Goal: Task Accomplishment & Management: Manage account settings

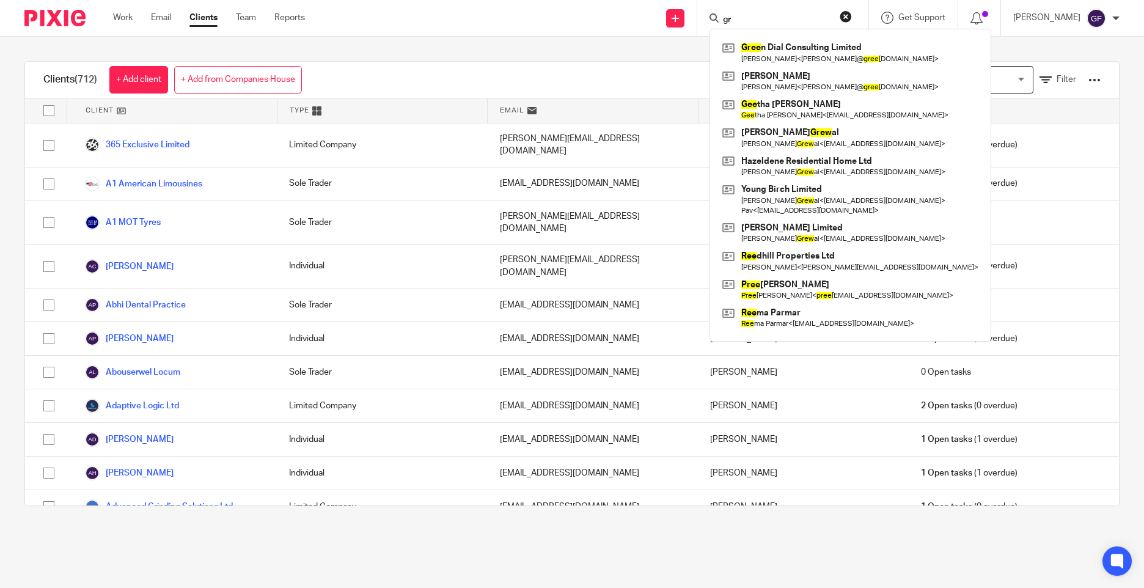
type input "g"
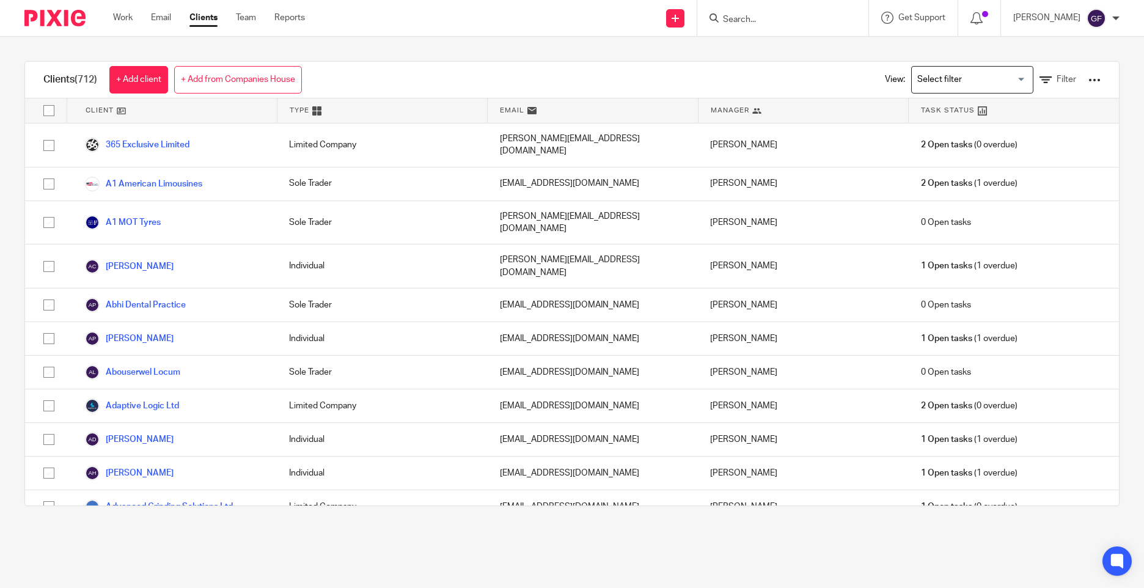
click at [206, 24] on link "Clients" at bounding box center [203, 18] width 28 height 12
click at [1040, 79] on icon at bounding box center [1046, 80] width 12 height 12
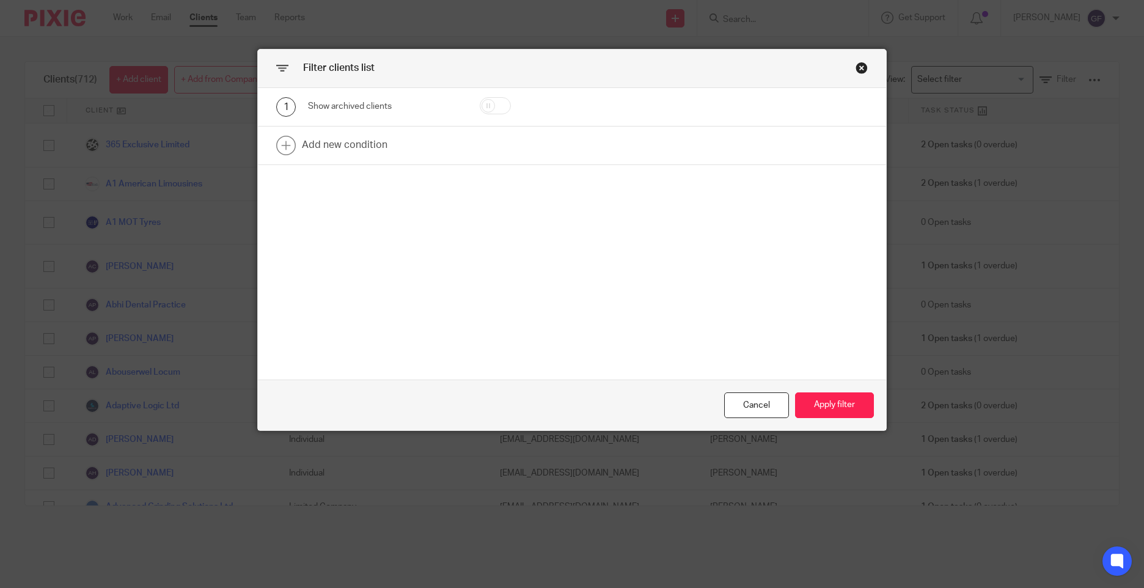
click at [494, 108] on input "checkbox" at bounding box center [495, 105] width 31 height 17
click at [497, 103] on input "checkbox" at bounding box center [495, 105] width 31 height 17
checkbox input "false"
click at [341, 140] on link at bounding box center [572, 146] width 628 height 38
click at [204, 200] on div "Filter clients list 1 Show archived clients 2 Field Name Email Client type Mana…" at bounding box center [572, 294] width 1144 height 588
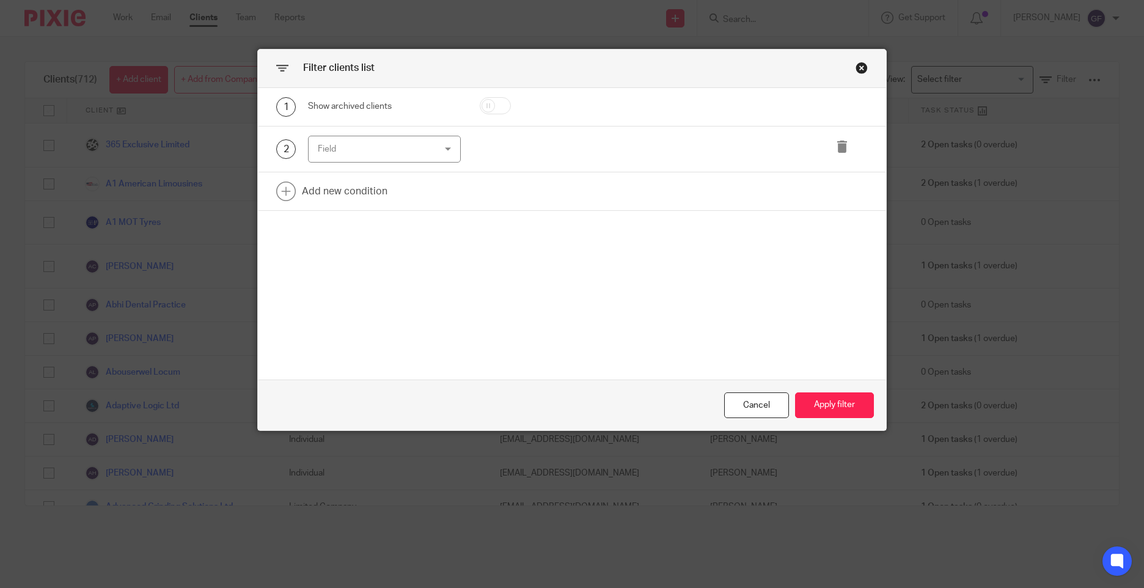
click at [353, 139] on div "Field" at bounding box center [375, 149] width 114 height 26
type input "add"
drag, startPoint x: 379, startPoint y: 186, endPoint x: 292, endPoint y: 183, distance: 87.5
click at [306, 185] on div "add" at bounding box center [380, 180] width 152 height 35
click at [786, 307] on div "1 Show archived clients 2 Field Name Email Client type Manager Open tasks Overd…" at bounding box center [572, 234] width 628 height 292
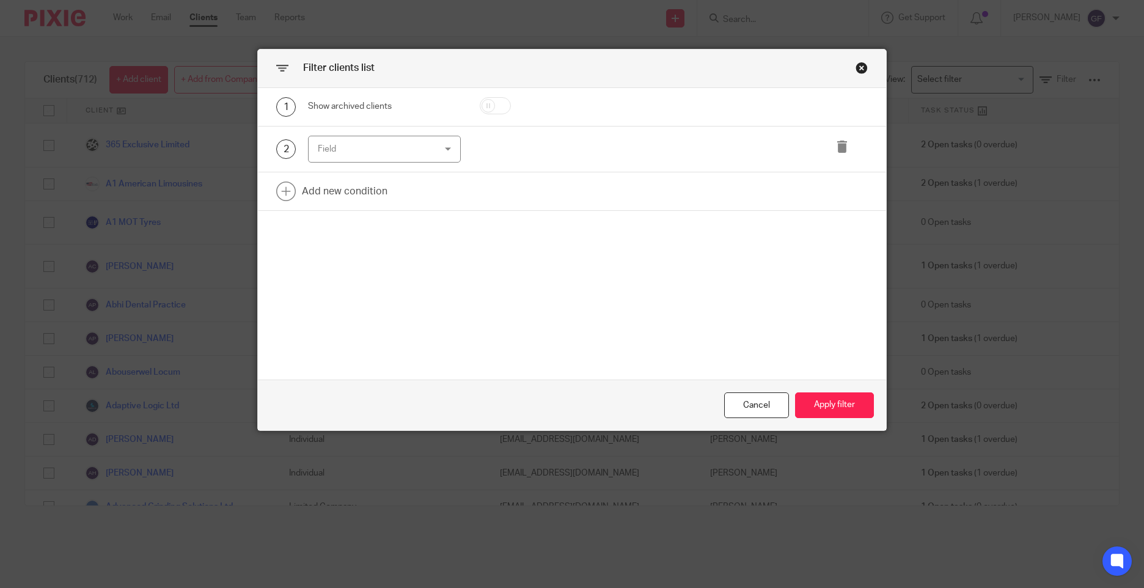
click at [856, 64] on div "Close this dialog window" at bounding box center [862, 68] width 12 height 12
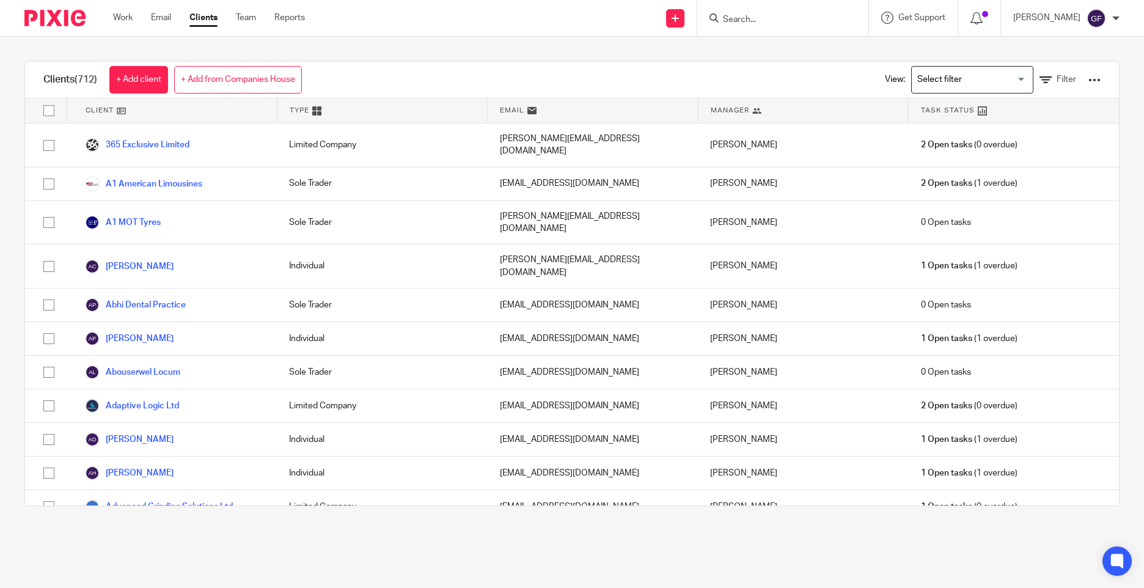
click at [788, 26] on form at bounding box center [787, 17] width 130 height 15
click at [763, 12] on form at bounding box center [787, 17] width 130 height 15
click at [755, 18] on input "Search" at bounding box center [777, 20] width 110 height 11
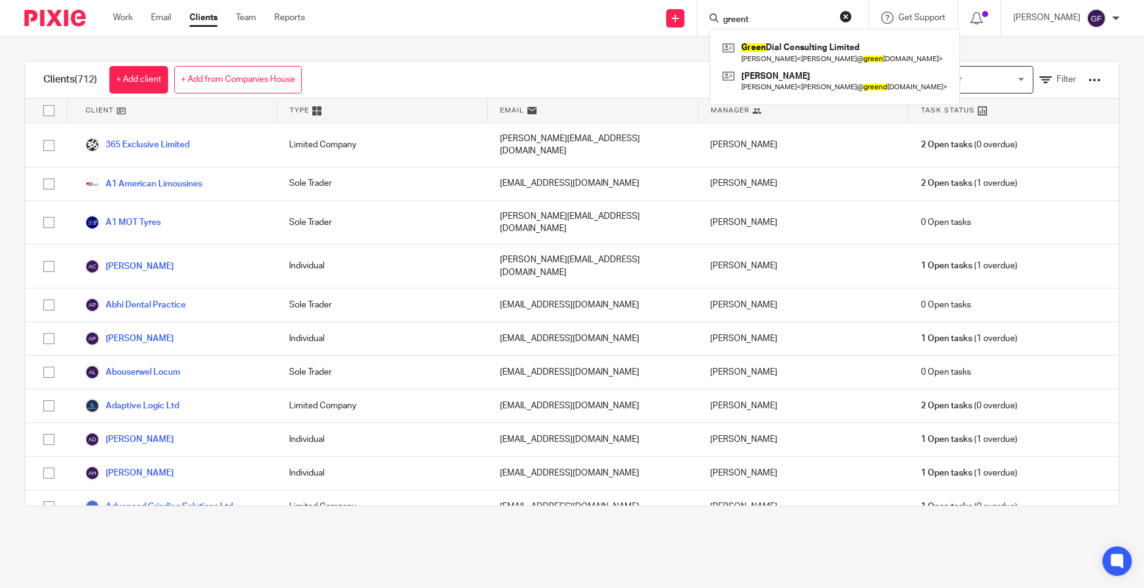
type input "greent"
drag, startPoint x: 452, startPoint y: 62, endPoint x: 42, endPoint y: 59, distance: 410.7
click at [453, 59] on div "Clients (712) + Add client + Add from Companies House View: Loading... Filter C…" at bounding box center [572, 284] width 1144 height 494
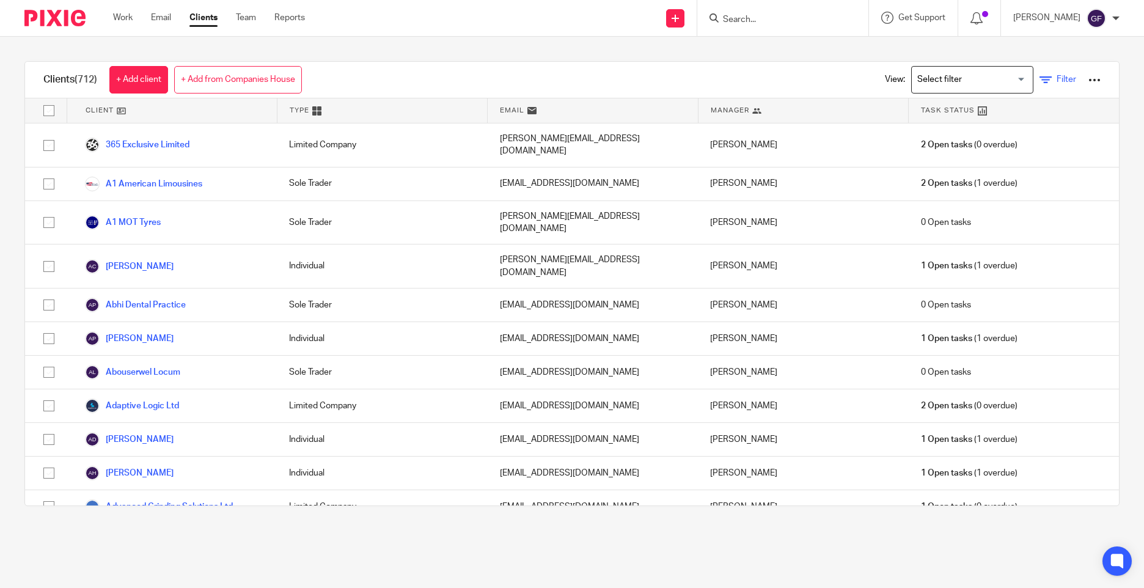
click at [1040, 75] on icon at bounding box center [1046, 80] width 12 height 12
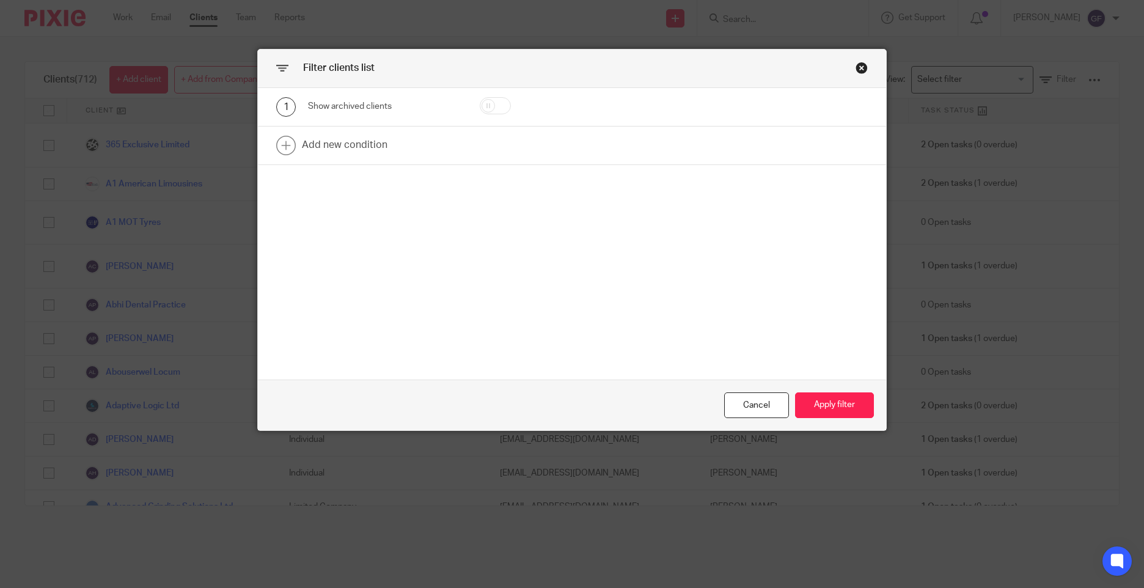
click at [480, 106] on input "checkbox" at bounding box center [495, 105] width 31 height 17
checkbox input "true"
click at [354, 144] on link at bounding box center [572, 146] width 628 height 38
drag, startPoint x: 331, startPoint y: 145, endPoint x: 365, endPoint y: 167, distance: 39.8
click at [332, 146] on div "Field" at bounding box center [375, 149] width 114 height 26
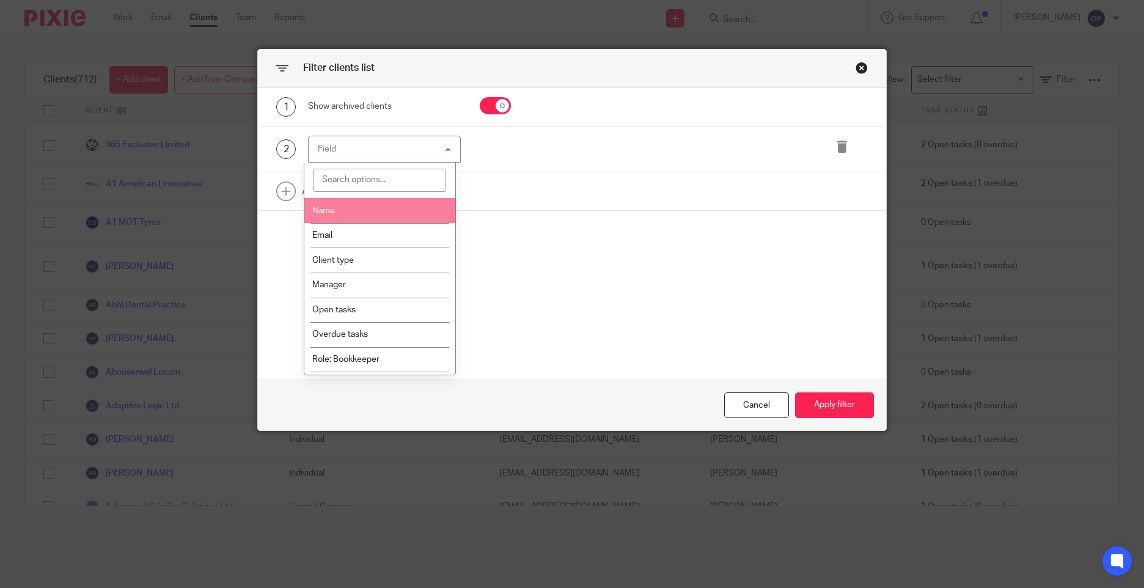
click at [338, 215] on li "Name" at bounding box center [380, 210] width 152 height 25
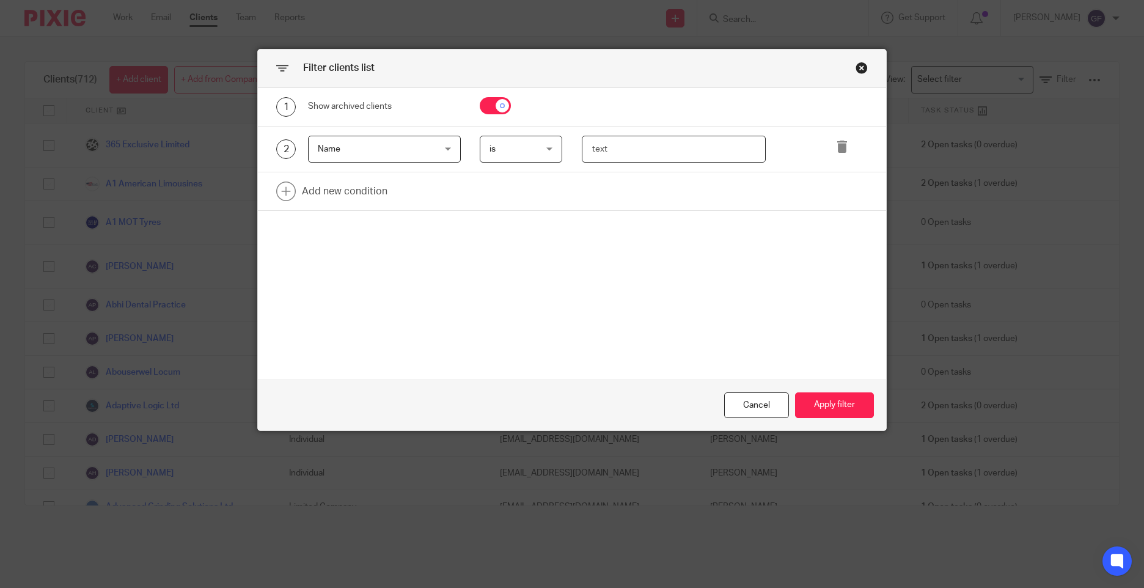
drag, startPoint x: 639, startPoint y: 153, endPoint x: 645, endPoint y: 147, distance: 9.1
click at [645, 147] on input "text" at bounding box center [674, 150] width 185 height 28
type input "greentek"
click at [817, 392] on button "Apply filter" at bounding box center [834, 405] width 79 height 26
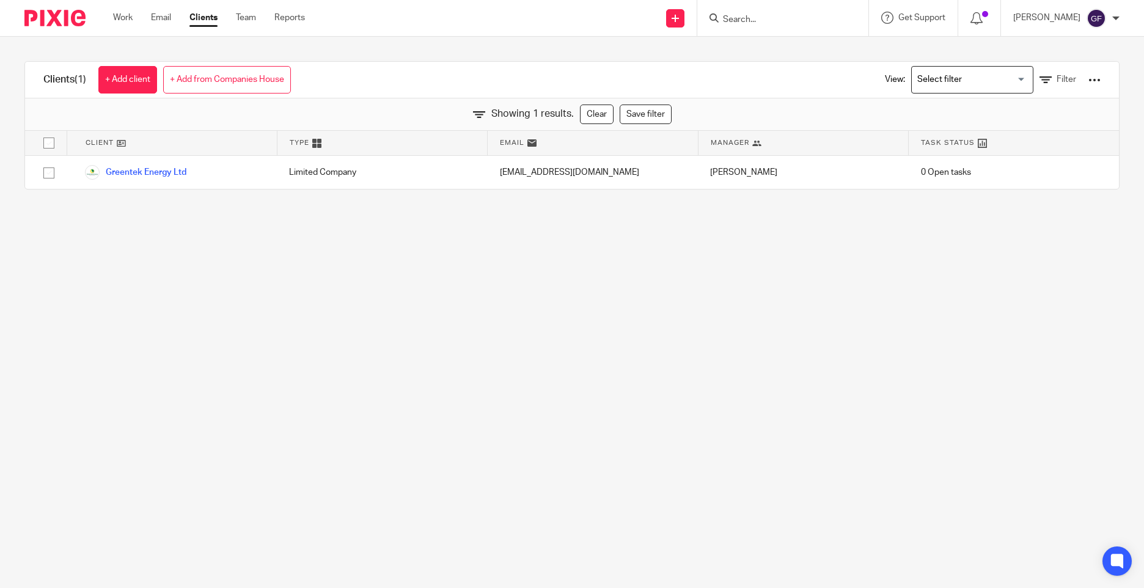
drag, startPoint x: 407, startPoint y: 241, endPoint x: 248, endPoint y: 139, distance: 189.4
click at [401, 237] on main "Clients (1) + Add client + Add from Companies House View: Loading... Filter Sho…" at bounding box center [572, 294] width 1144 height 588
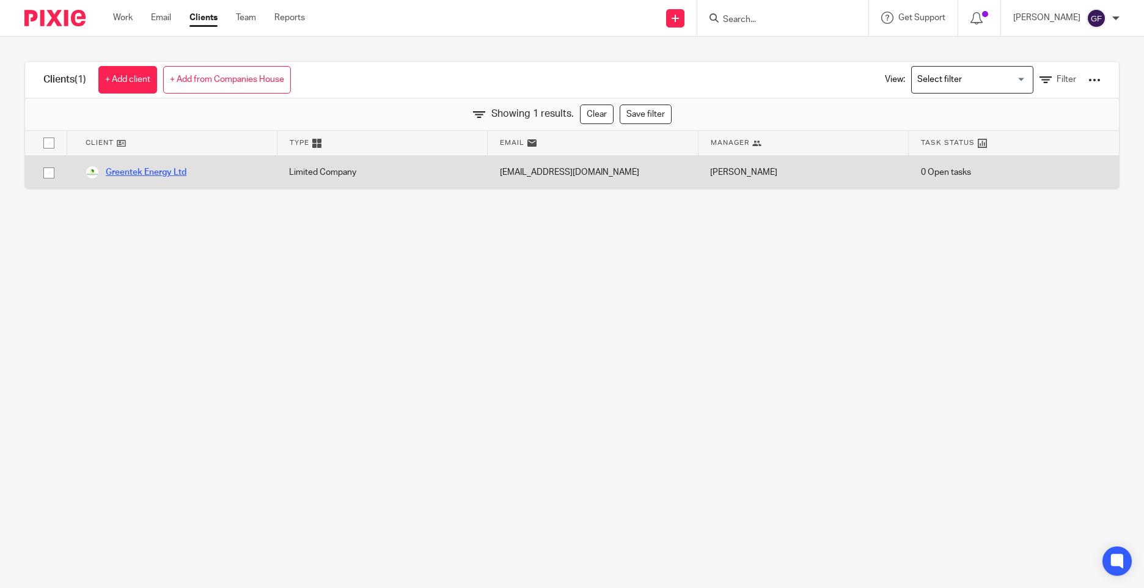
click at [159, 171] on link "Greentek Energy Ltd" at bounding box center [135, 172] width 101 height 15
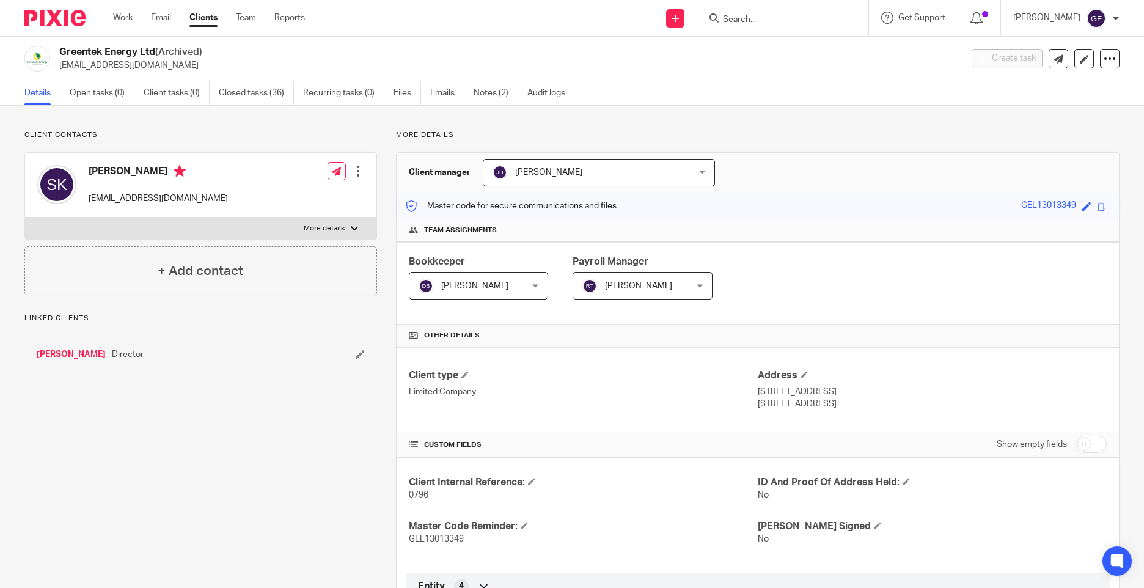
drag, startPoint x: 953, startPoint y: 403, endPoint x: 732, endPoint y: 390, distance: 221.7
click at [732, 390] on div "Client type Limited Company Address [STREET_ADDRESS] [GEOGRAPHIC_DATA], CV6 5HE" at bounding box center [758, 389] width 722 height 85
drag, startPoint x: 732, startPoint y: 390, endPoint x: 669, endPoint y: 397, distance: 62.8
click at [669, 397] on p "Limited Company" at bounding box center [583, 392] width 349 height 12
click at [773, 21] on input "Search" at bounding box center [777, 20] width 110 height 11
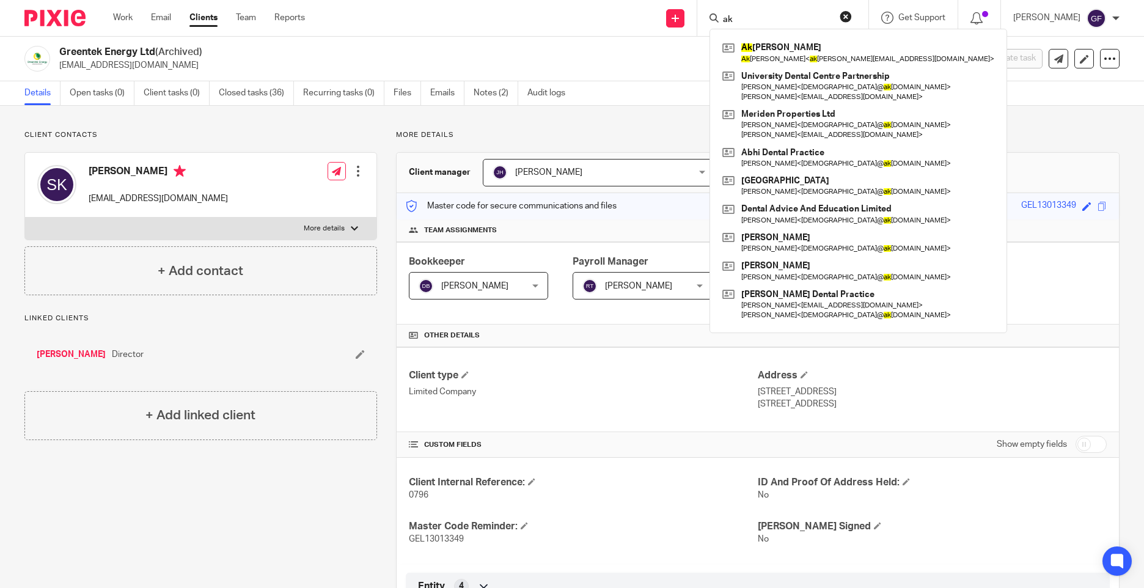
type input "a"
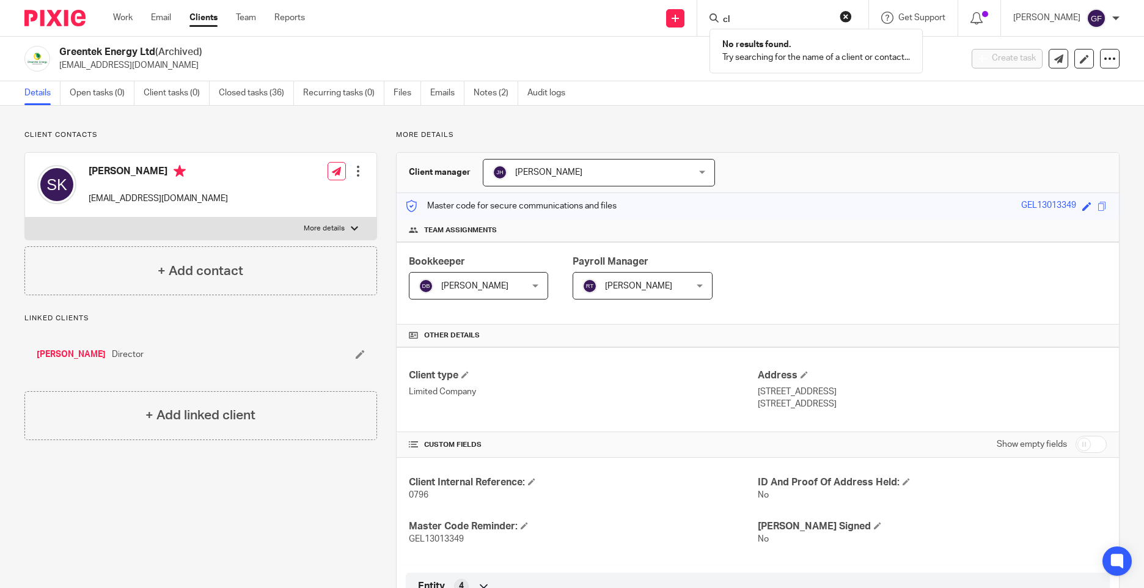
type input "c"
type input "e"
type input "f"
type input "a"
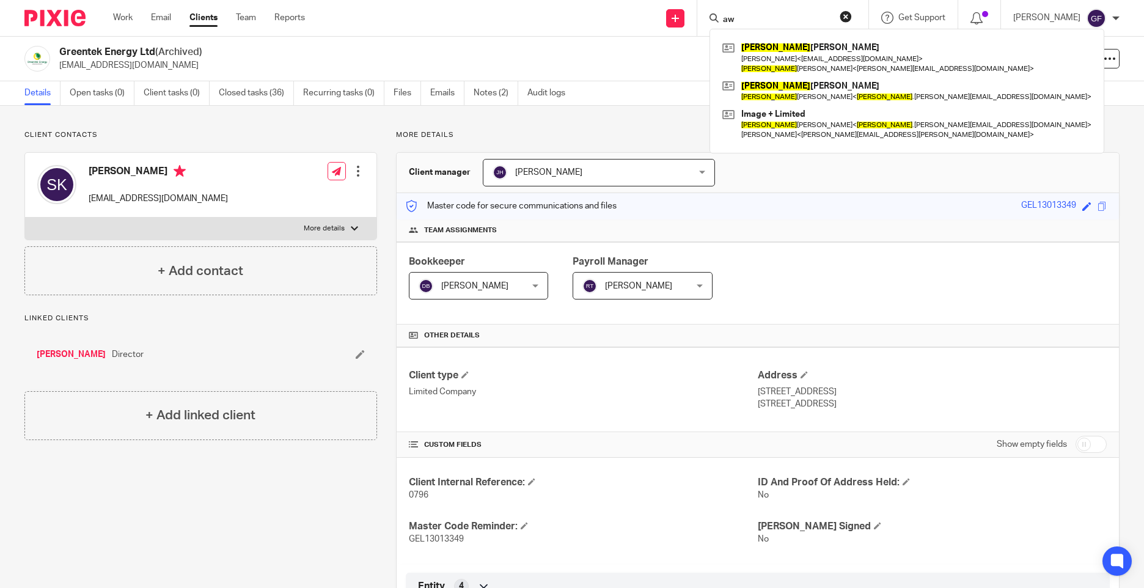
type input "a"
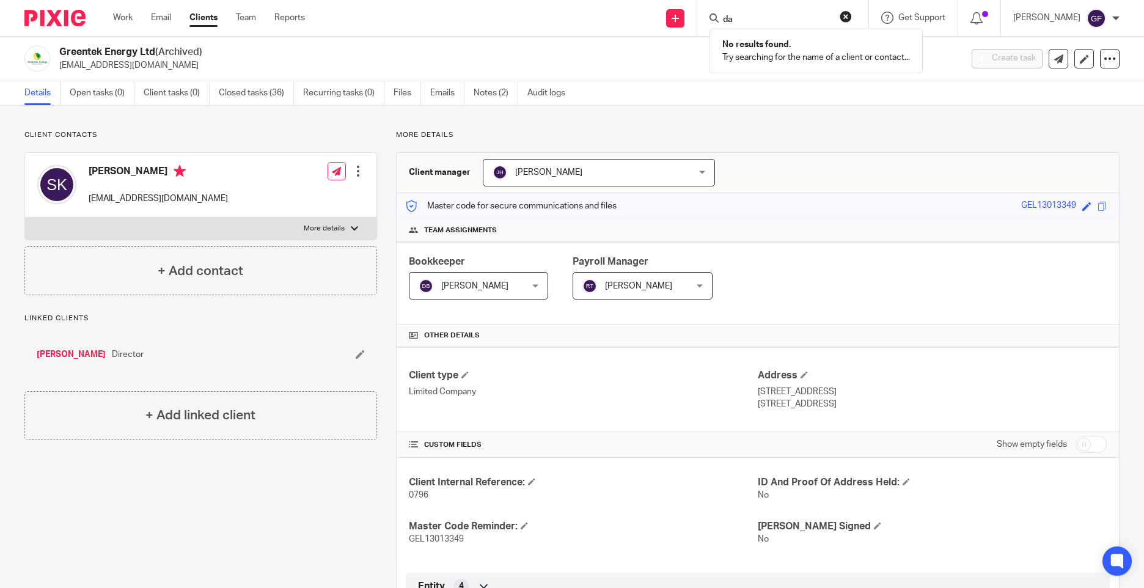
type input "d"
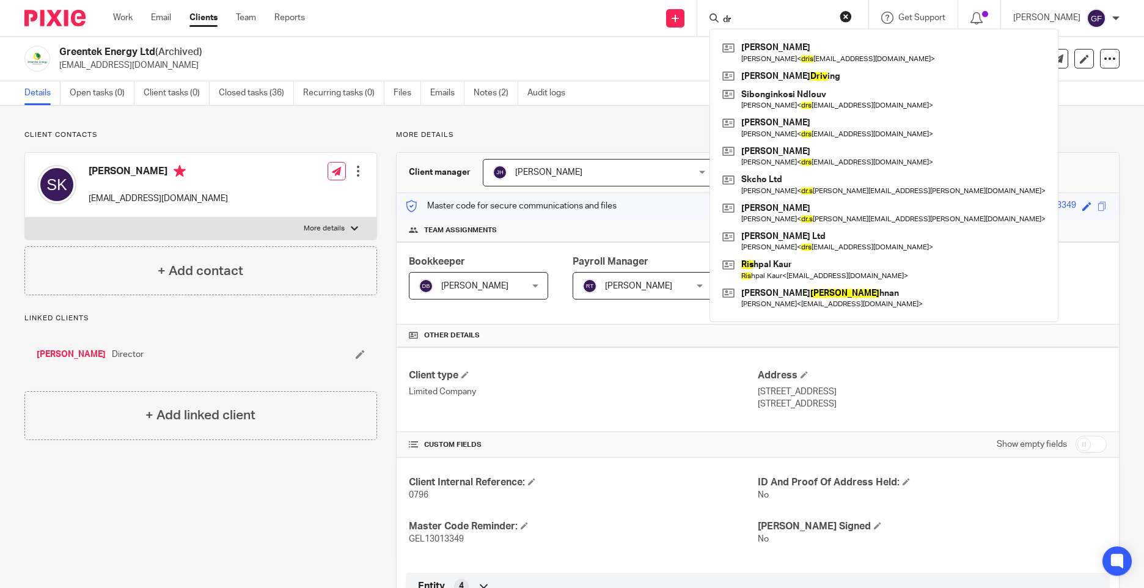
type input "d"
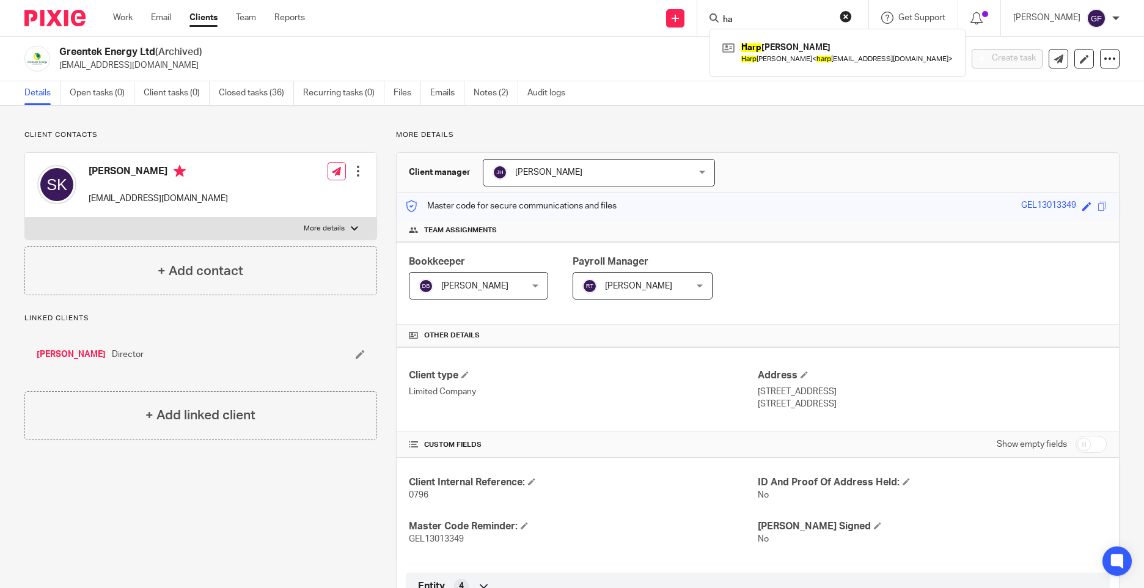
type input "h"
type input "l"
type input "v"
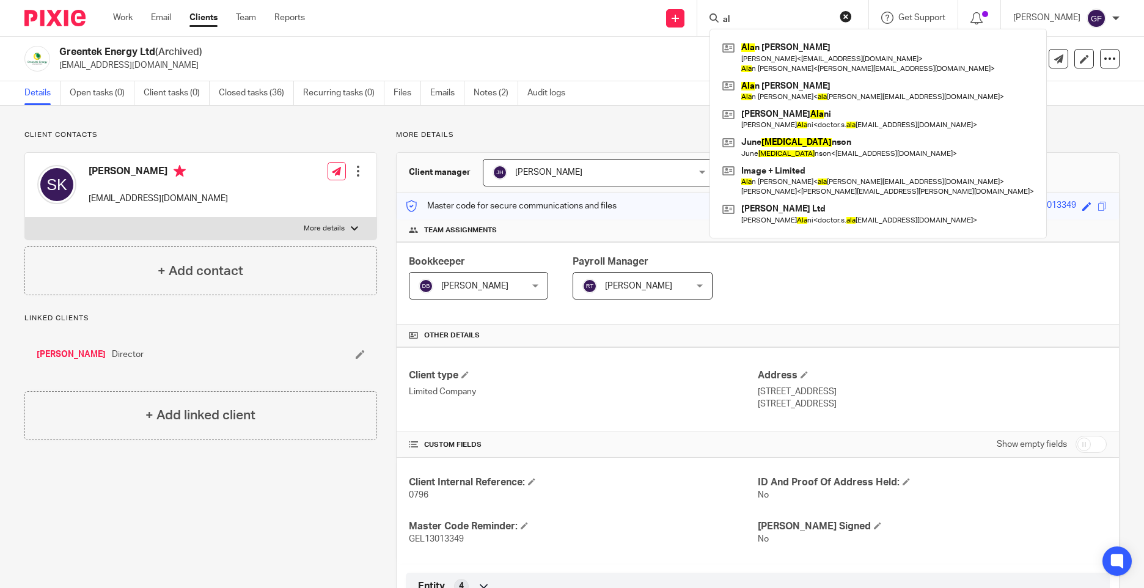
type input "a"
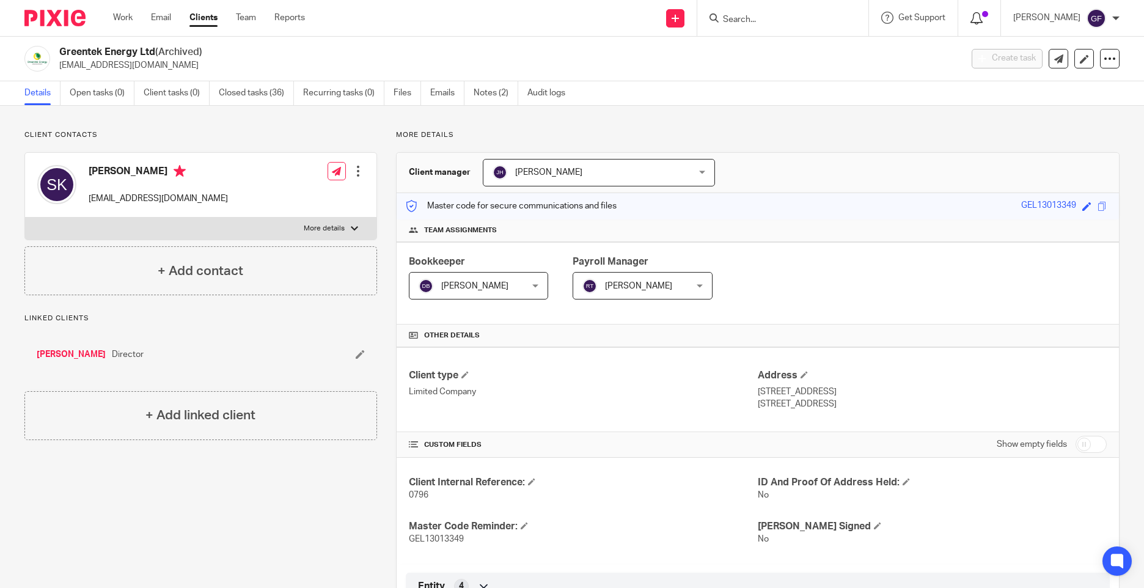
click at [983, 19] on icon at bounding box center [977, 18] width 12 height 12
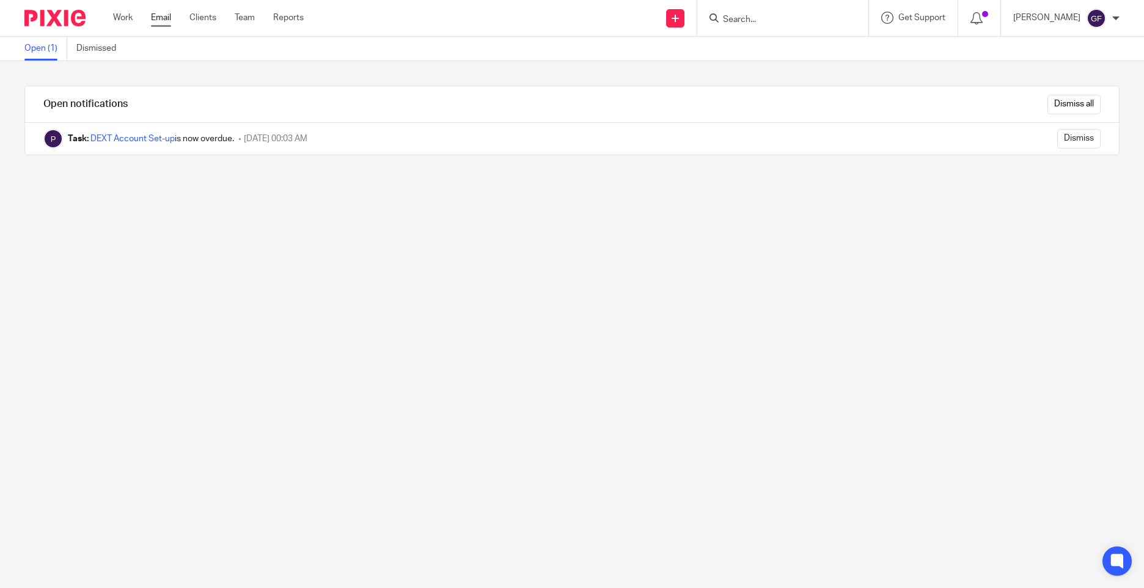
click at [163, 21] on link "Email" at bounding box center [161, 18] width 20 height 12
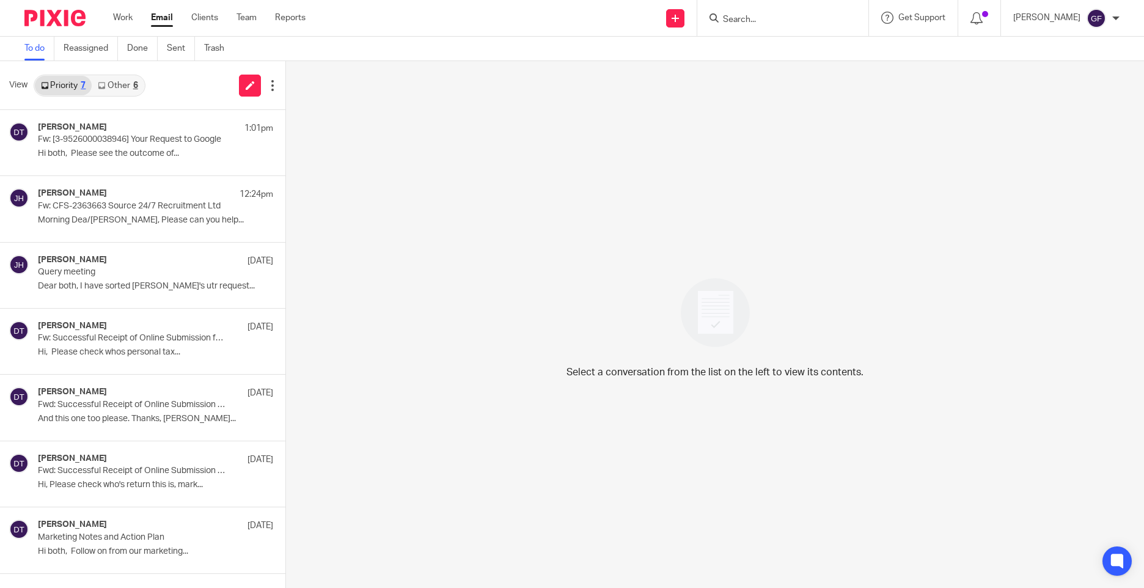
click at [114, 86] on link "Other 6" at bounding box center [118, 86] width 52 height 20
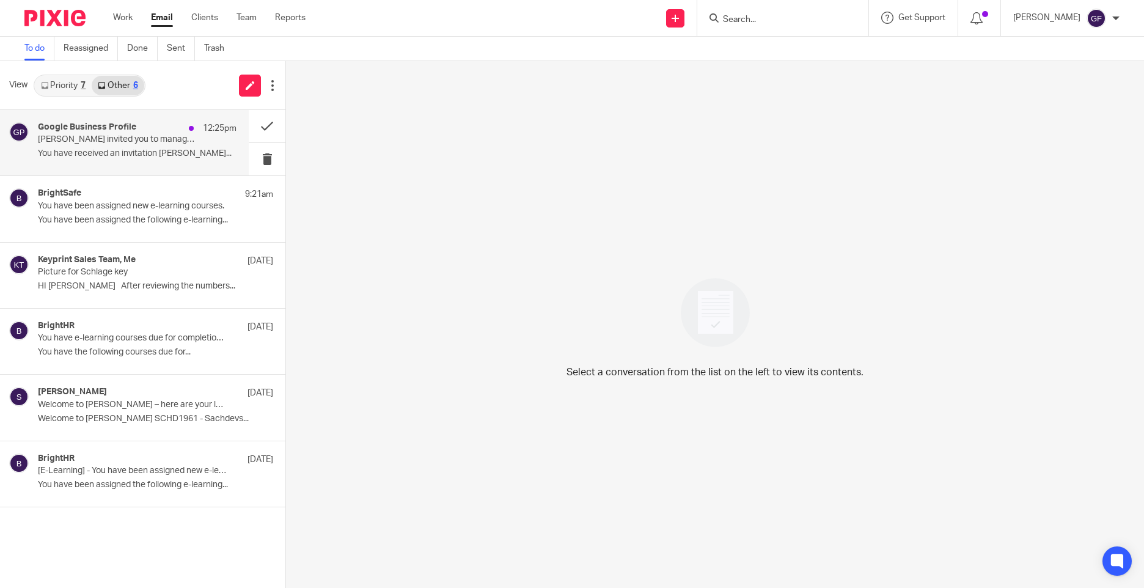
click at [123, 125] on h4 "Google Business Profile" at bounding box center [87, 127] width 98 height 10
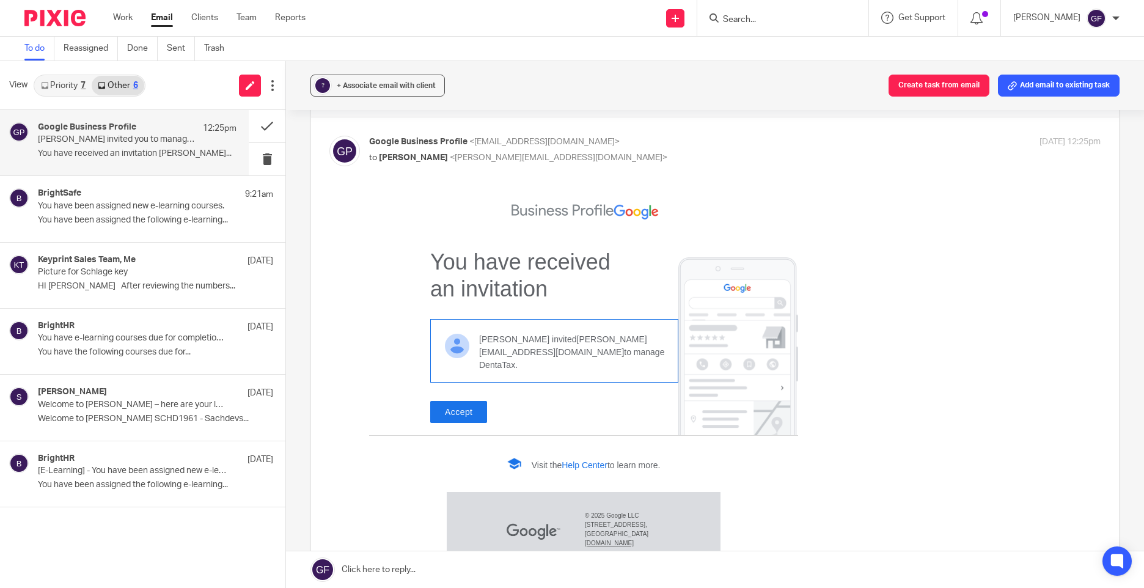
scroll to position [61, 0]
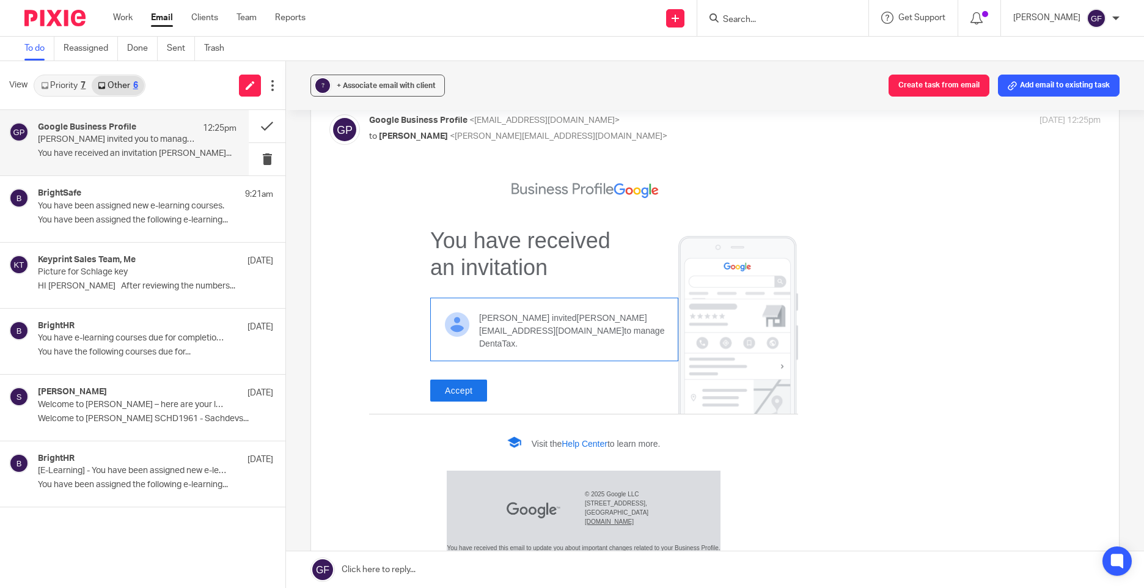
click at [467, 383] on link "Accept" at bounding box center [458, 391] width 57 height 22
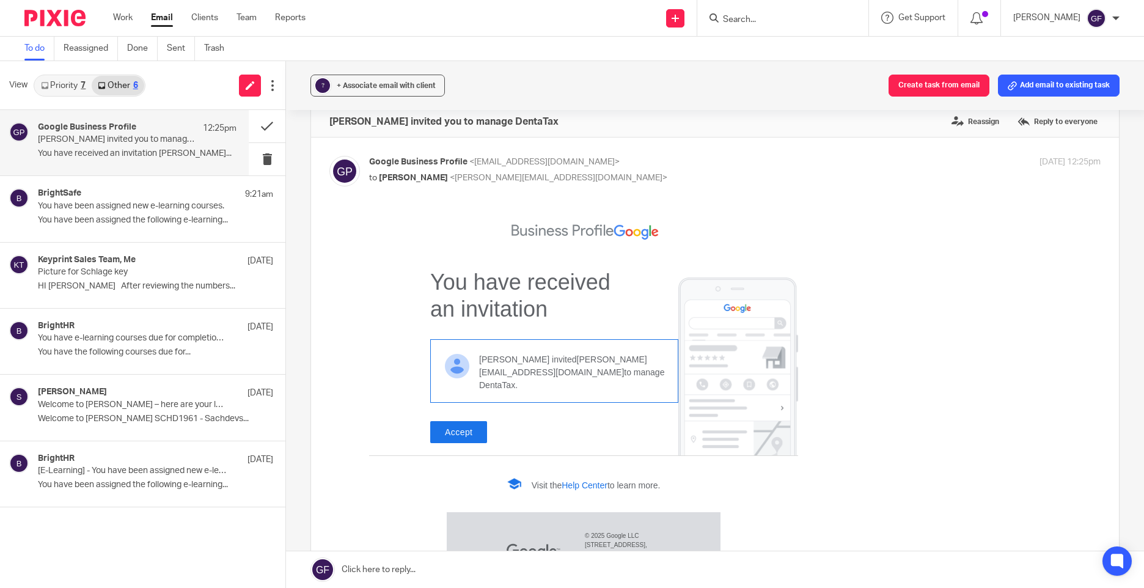
scroll to position [0, 0]
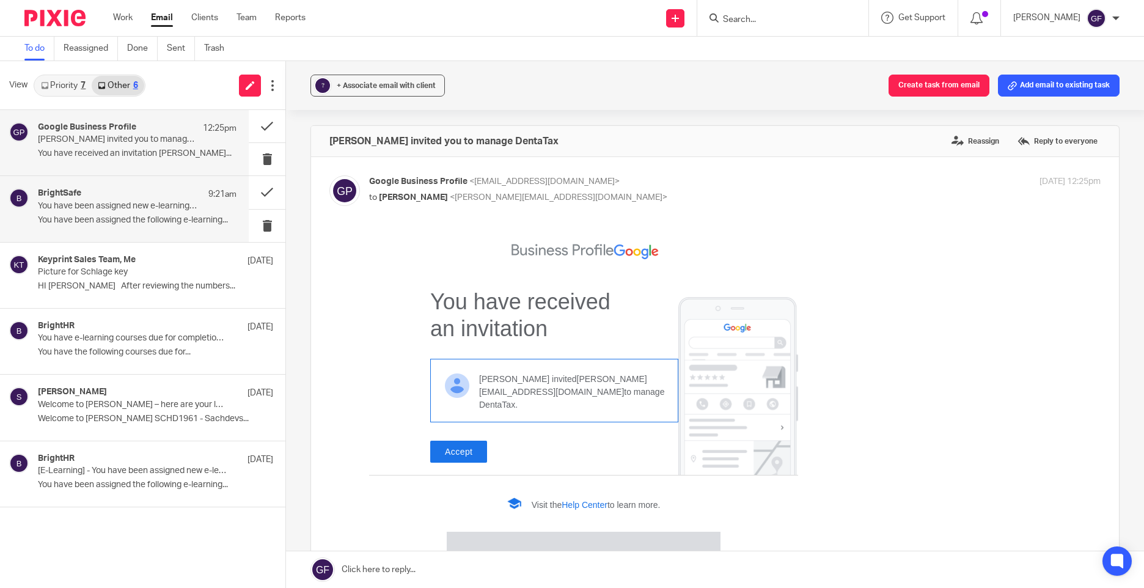
click at [182, 213] on div "BrightSafe 9:21am You have been assigned new e-learning courses. You have been …" at bounding box center [137, 208] width 199 height 41
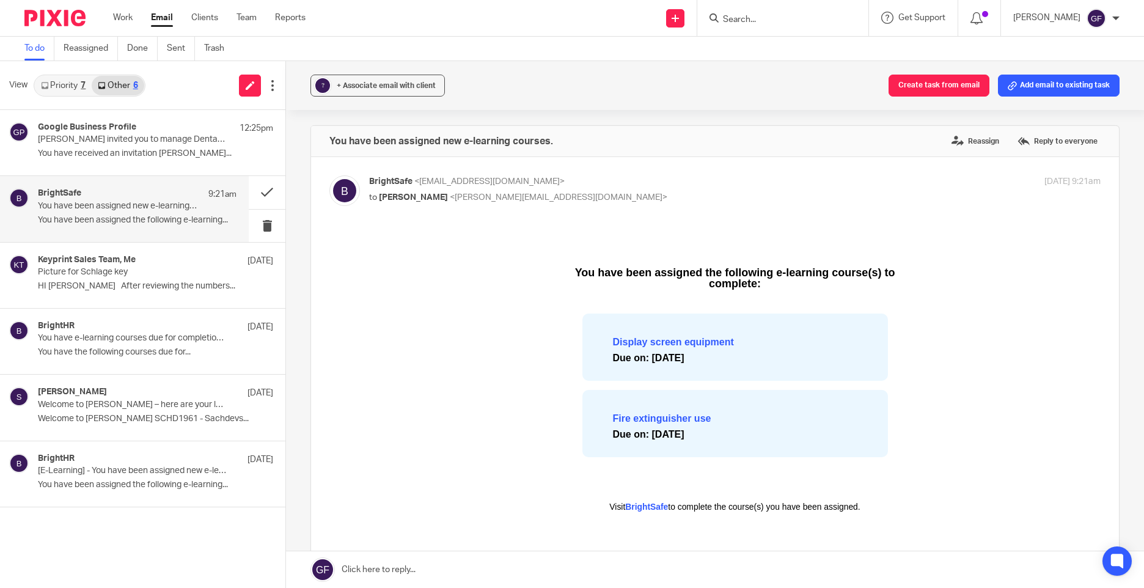
click at [81, 77] on link "Priority 7" at bounding box center [63, 86] width 57 height 20
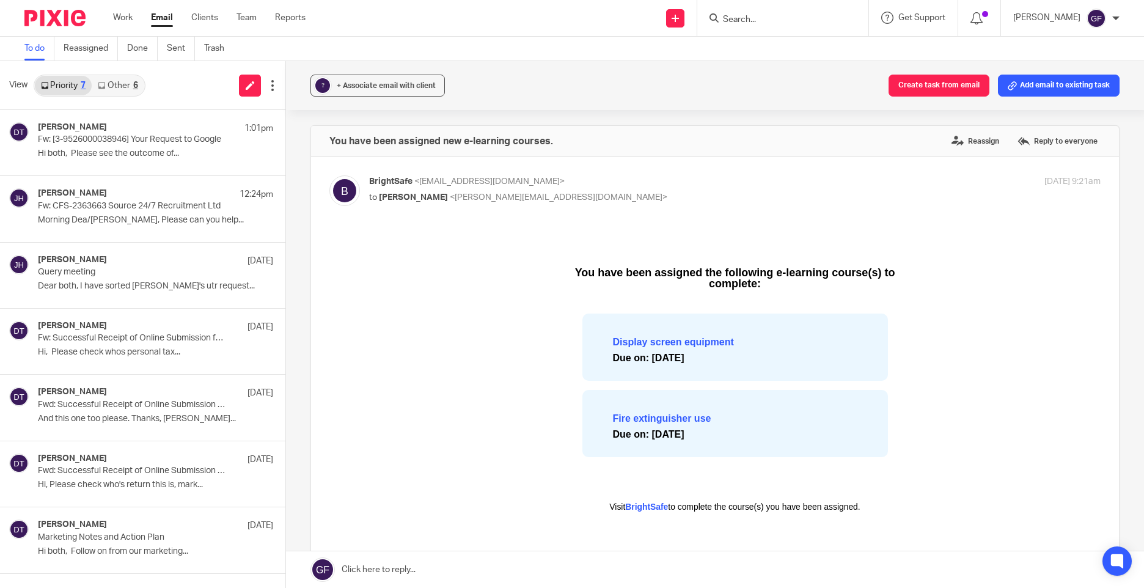
click at [768, 18] on input "Search" at bounding box center [777, 20] width 110 height 11
type input "valued"
click at [778, 57] on link at bounding box center [822, 53] width 207 height 28
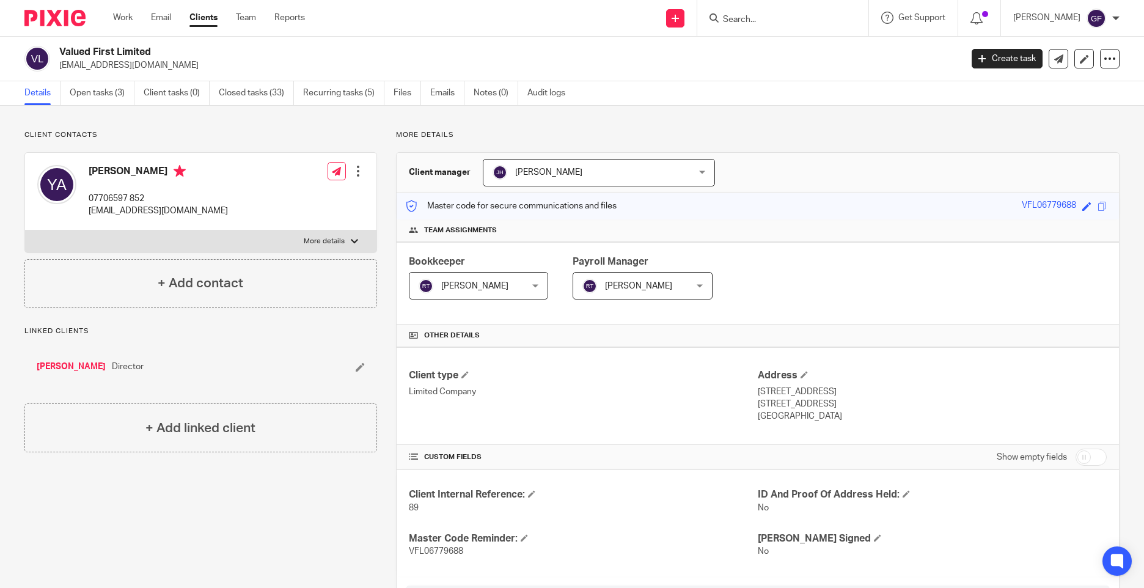
click at [916, 155] on div "Client manager [PERSON_NAME] [PERSON_NAME] [PERSON_NAME] [PERSON_NAME] [PERSON_…" at bounding box center [758, 173] width 722 height 40
click at [160, 16] on link "Email" at bounding box center [161, 18] width 20 height 12
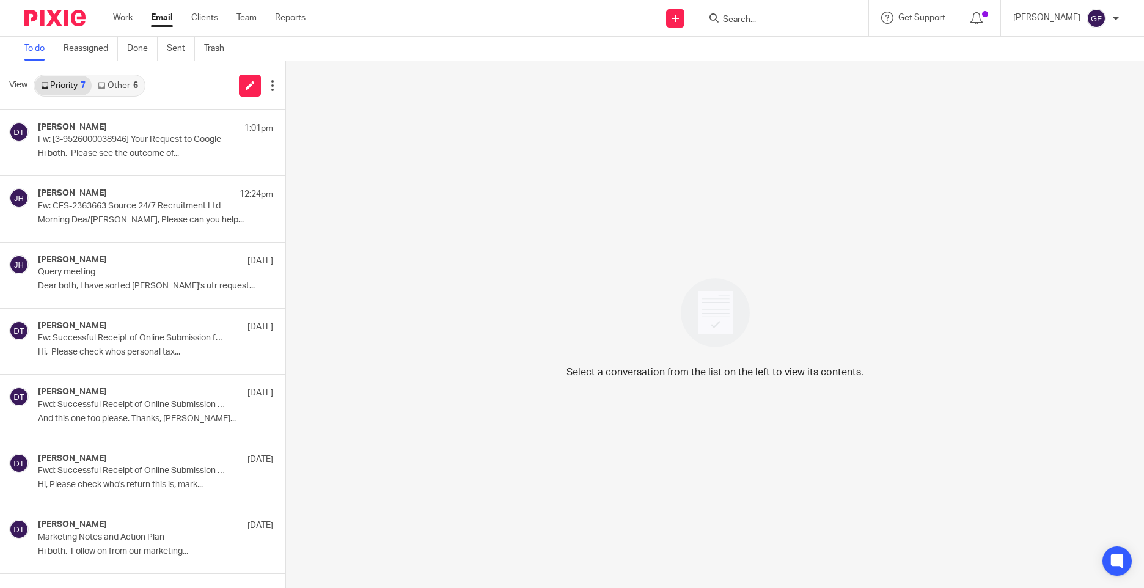
click at [144, 88] on link "Other 6" at bounding box center [118, 86] width 52 height 20
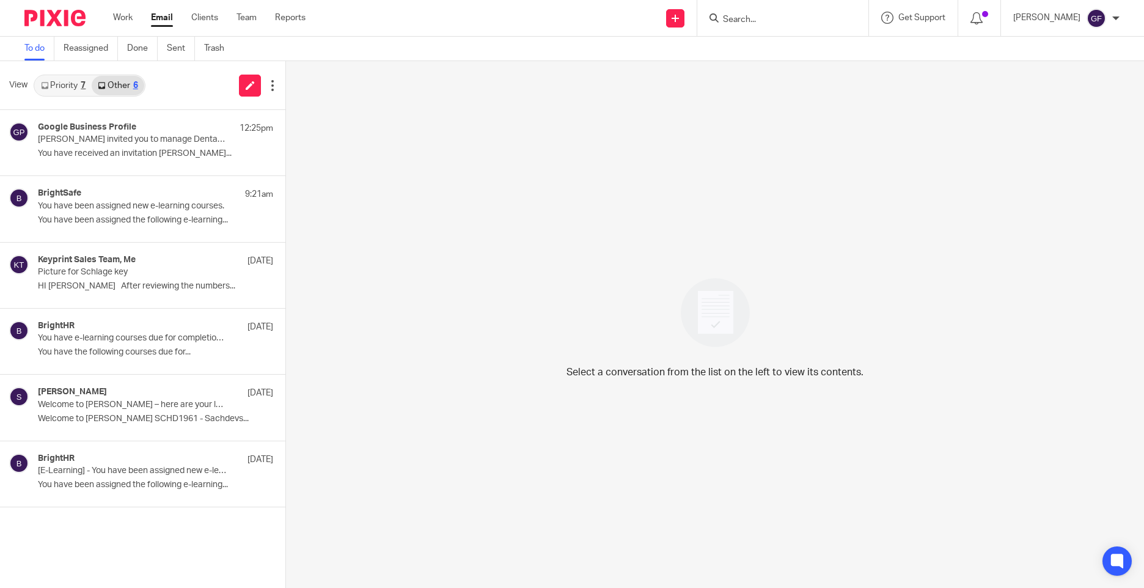
click at [704, 304] on img at bounding box center [715, 312] width 85 height 85
click at [131, 20] on link "Work" at bounding box center [123, 18] width 20 height 12
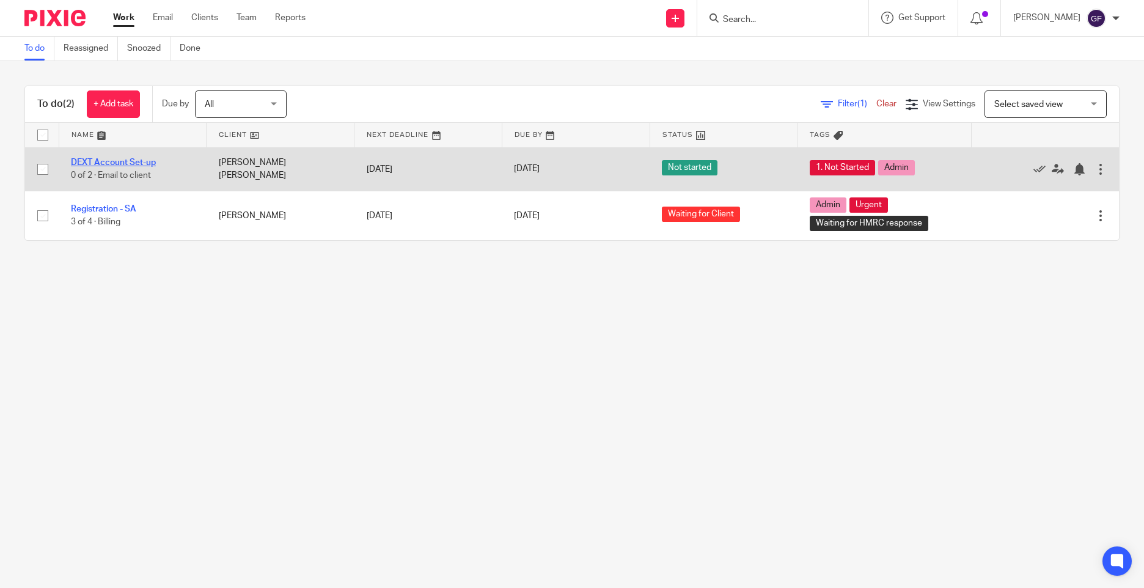
click at [126, 166] on link "DEXT Account Set-up" at bounding box center [113, 162] width 85 height 9
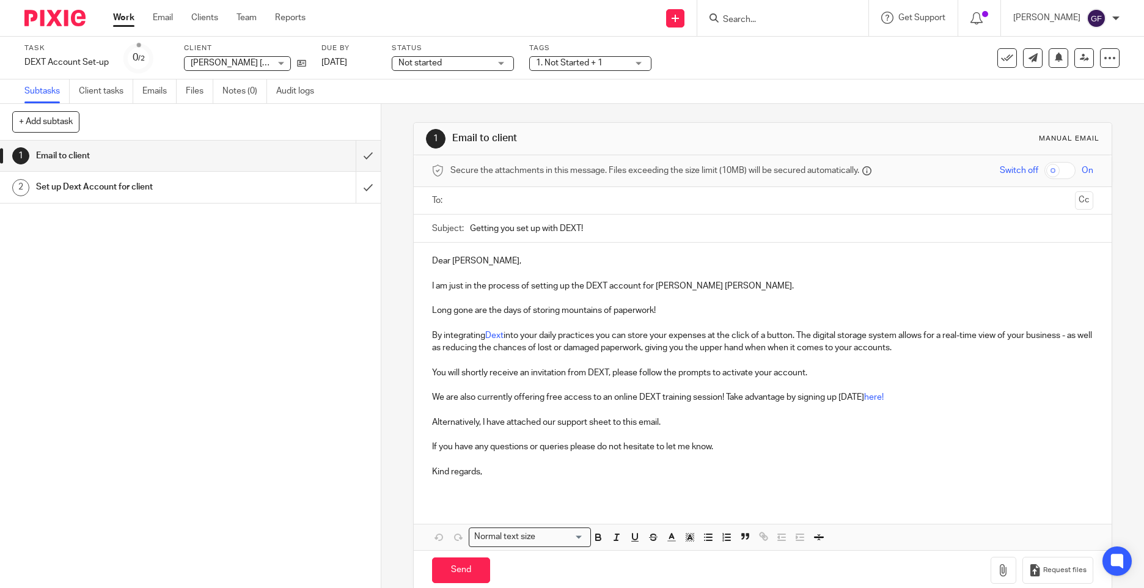
click at [100, 189] on h1 "Set up Dext Account for client" at bounding box center [138, 187] width 205 height 18
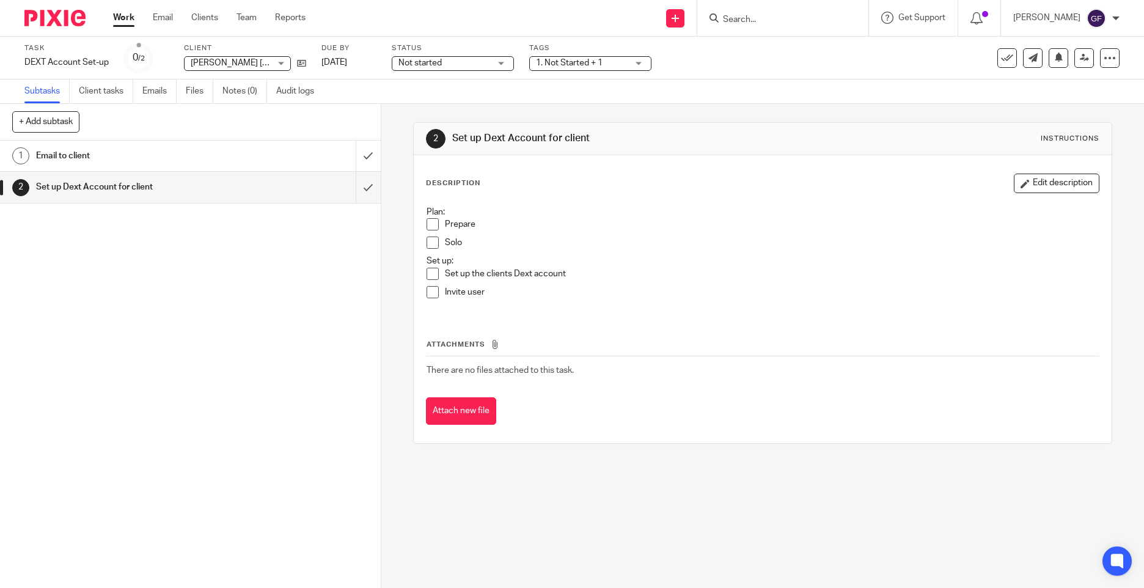
click at [145, 152] on h1 "Email to client" at bounding box center [138, 156] width 205 height 18
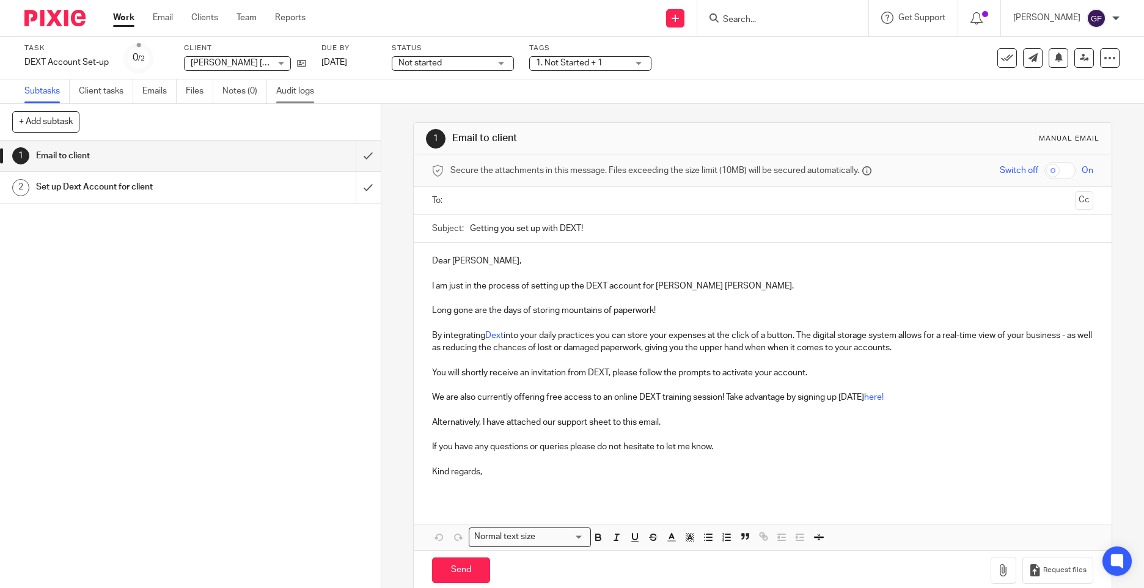
click at [289, 95] on link "Audit logs" at bounding box center [299, 91] width 47 height 24
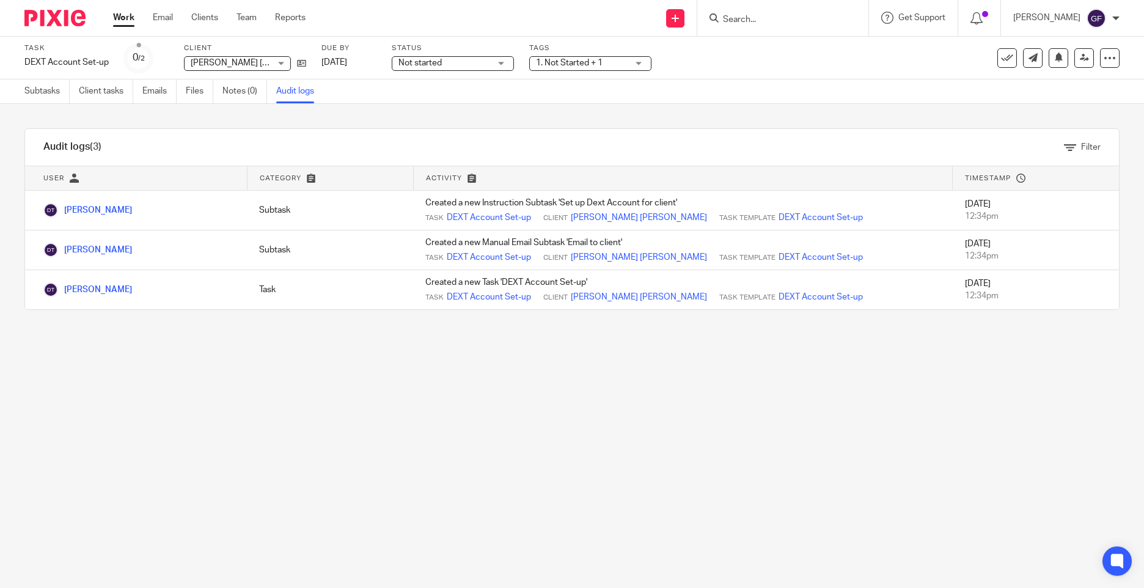
click at [46, 18] on img at bounding box center [54, 18] width 61 height 17
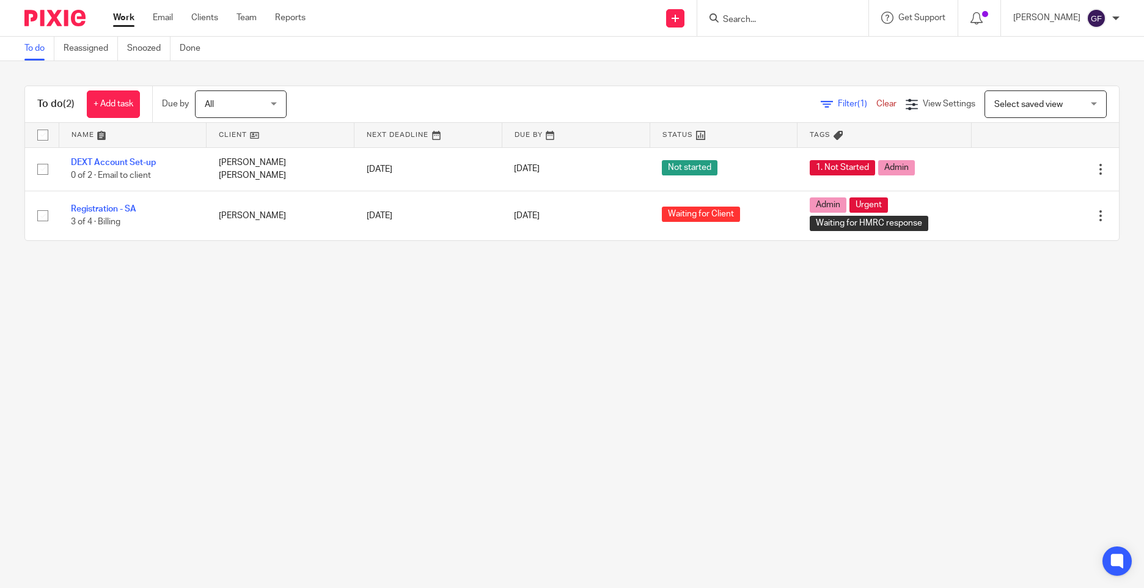
click at [295, 542] on main "To do Reassigned Snoozed Done To do (2) + Add task Due by All All [DATE] [DATE]…" at bounding box center [572, 294] width 1144 height 588
drag, startPoint x: 833, startPoint y: 380, endPoint x: 793, endPoint y: 380, distance: 39.7
click at [833, 380] on main "To do Reassigned Snoozed Done To do (2) + Add task Due by All All [DATE] [DATE]…" at bounding box center [572, 294] width 1144 height 588
click at [252, 294] on main "To do Reassigned Snoozed Done To do (2) + Add task Due by All All [DATE] [DATE]…" at bounding box center [572, 294] width 1144 height 588
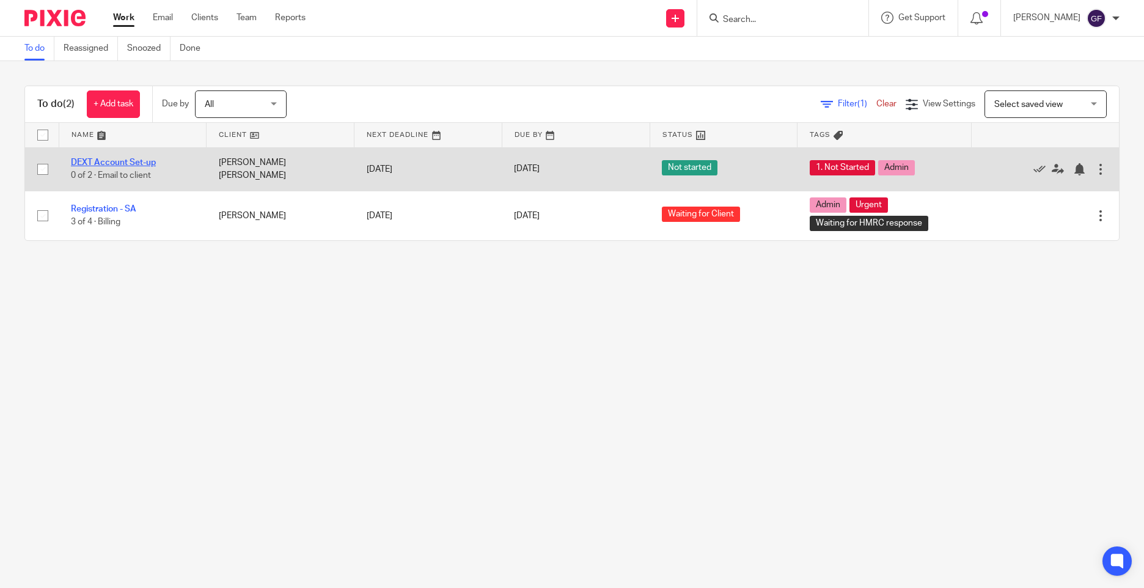
click at [137, 160] on link "DEXT Account Set-up" at bounding box center [113, 162] width 85 height 9
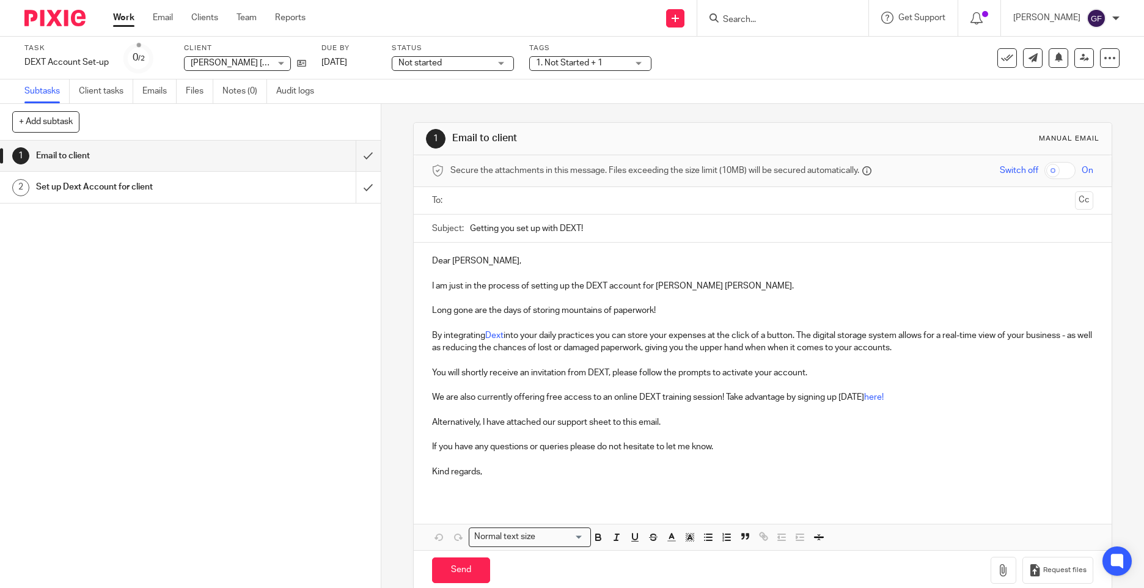
click at [587, 423] on p "Alternatively, I have attached our support sheet to this email." at bounding box center [762, 422] width 661 height 12
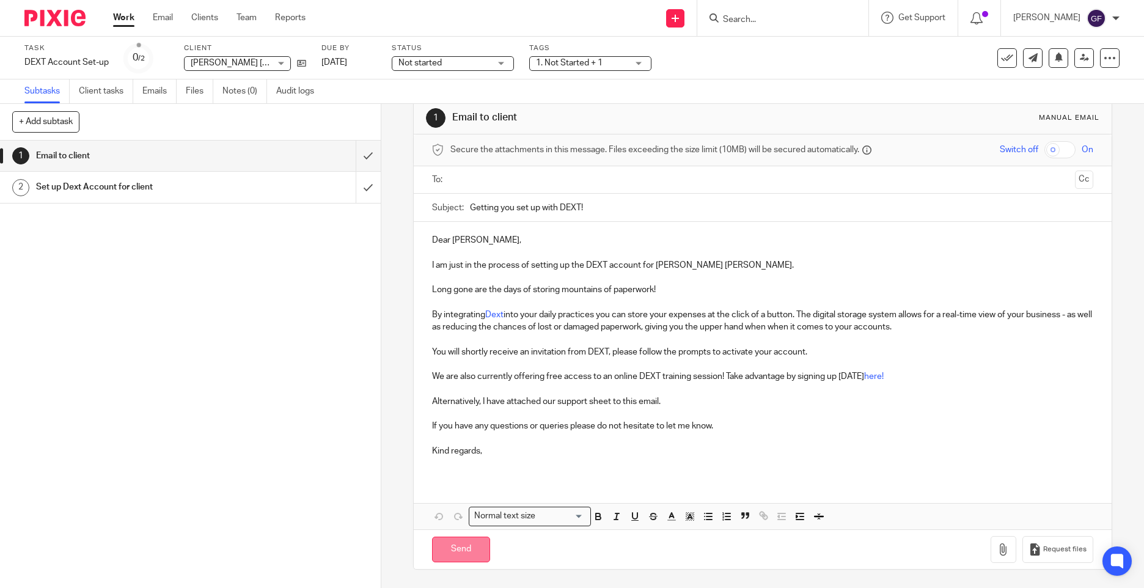
click at [464, 537] on input "Send" at bounding box center [461, 550] width 58 height 26
click at [478, 182] on input "text" at bounding box center [762, 180] width 615 height 14
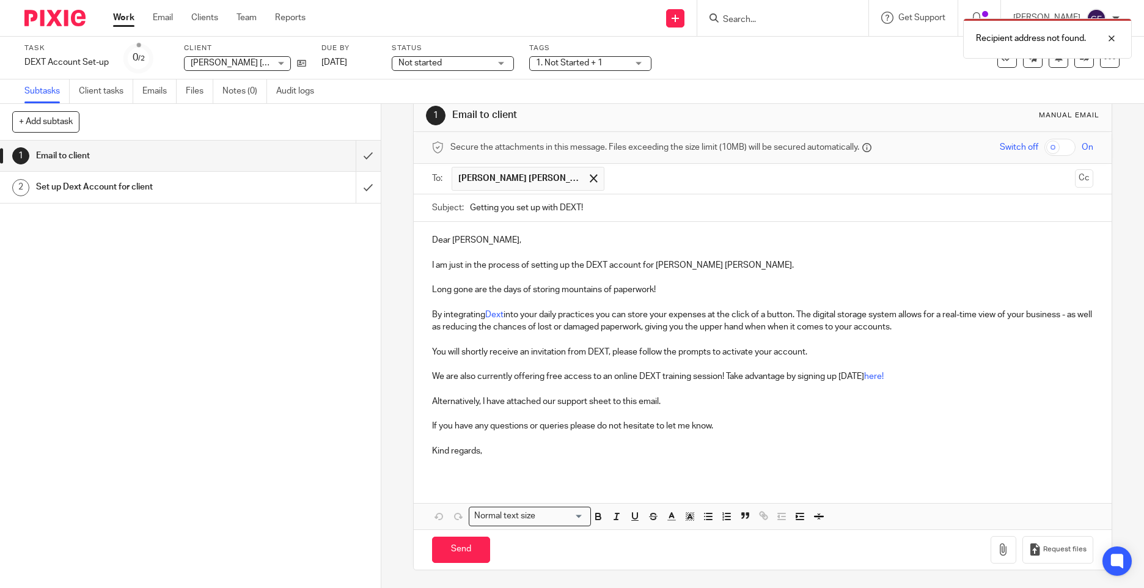
scroll to position [24, 0]
click at [478, 546] on input "Send" at bounding box center [461, 549] width 58 height 26
type input "Sent"
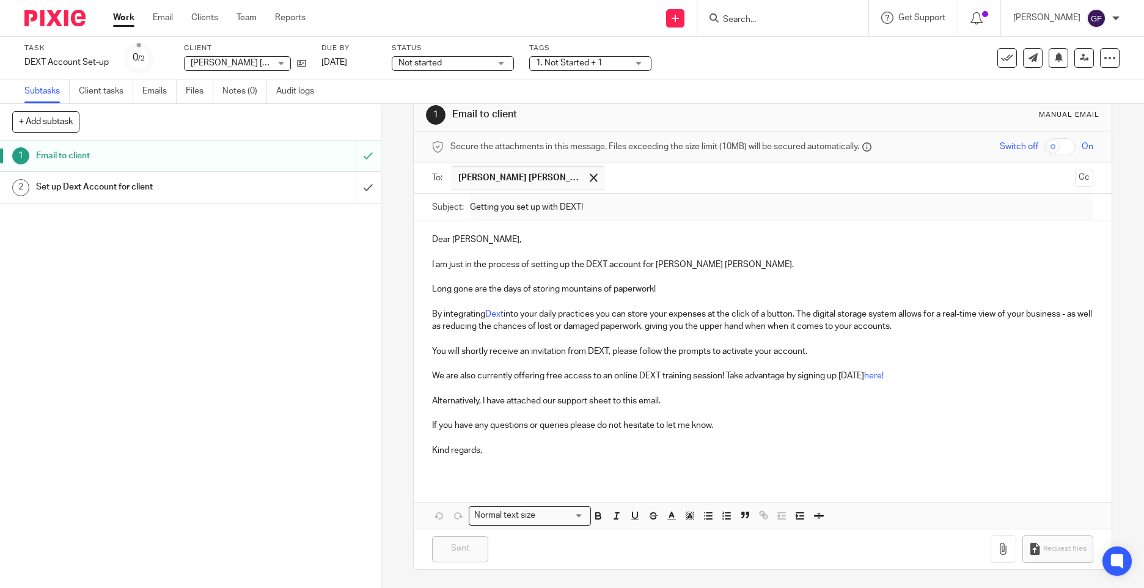
click at [736, 17] on input "Search" at bounding box center [777, 20] width 110 height 11
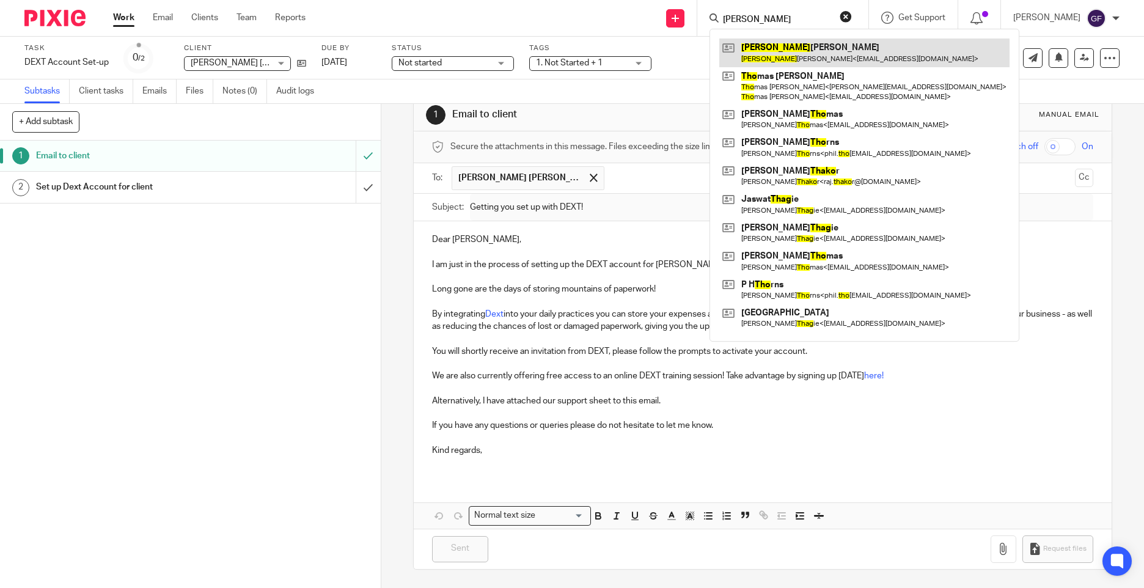
type input "thao"
click at [776, 46] on link at bounding box center [864, 53] width 290 height 28
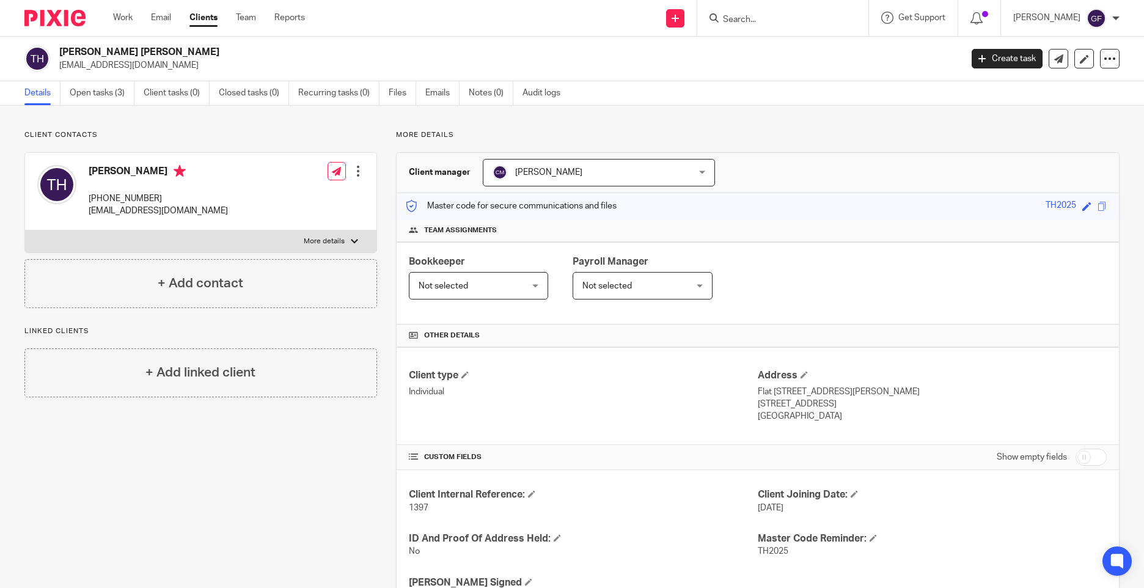
drag, startPoint x: 164, startPoint y: 50, endPoint x: 61, endPoint y: 55, distance: 103.4
click at [61, 55] on h2 "[PERSON_NAME] [PERSON_NAME]" at bounding box center [416, 52] width 715 height 13
click at [762, 22] on input "Search" at bounding box center [777, 20] width 110 height 11
type input "zh"
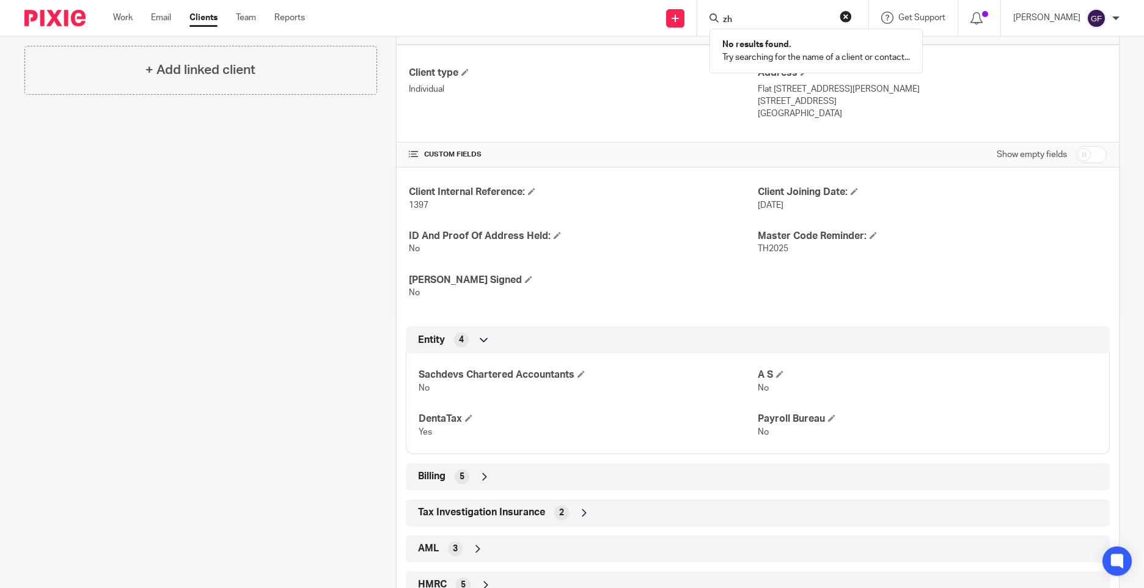
scroll to position [347, 0]
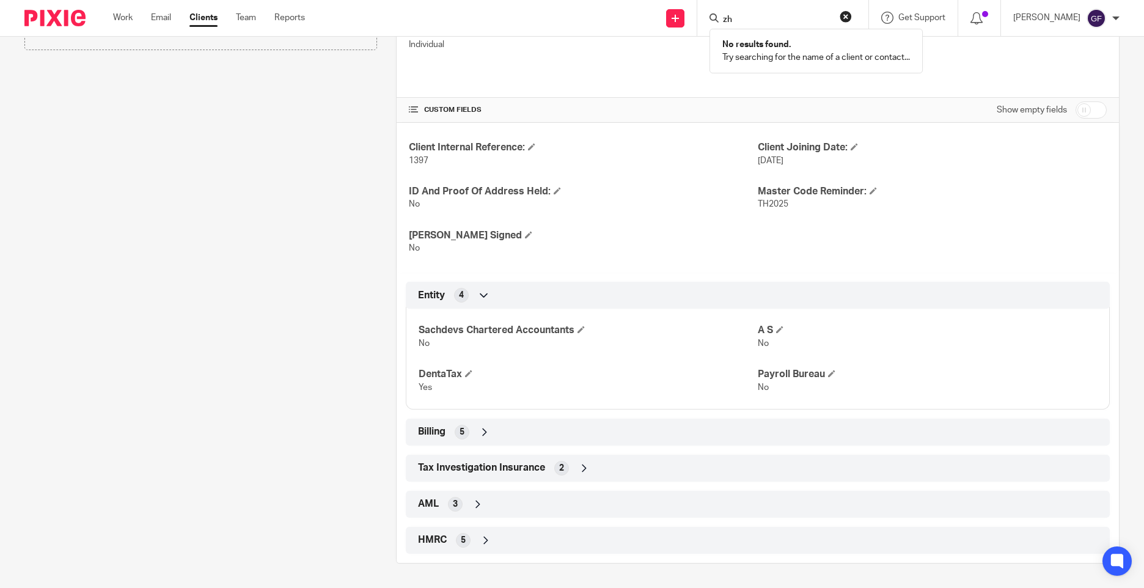
click at [483, 535] on icon at bounding box center [486, 540] width 12 height 12
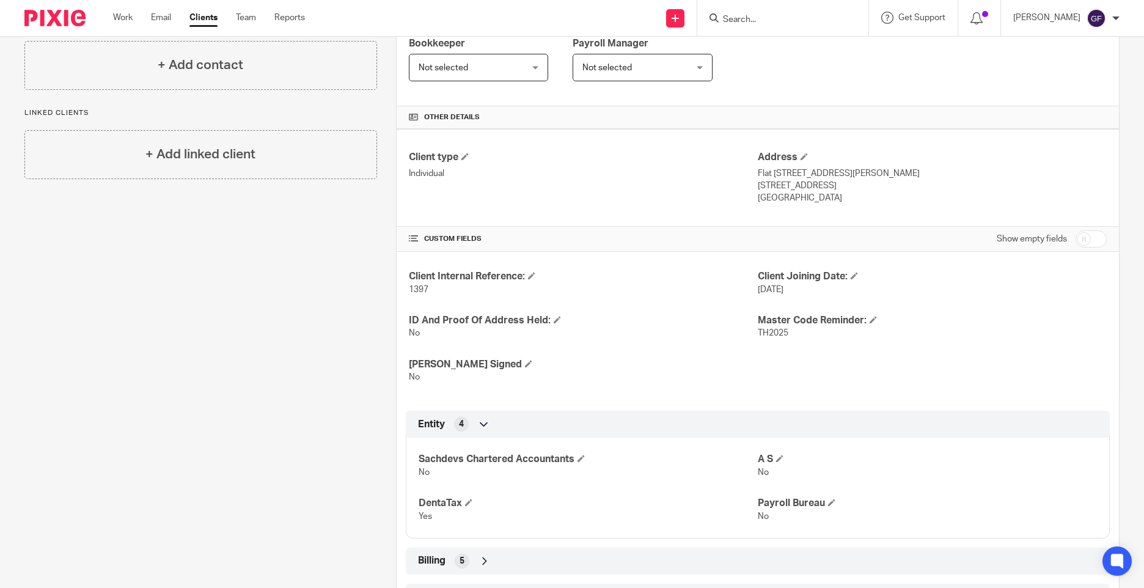
scroll to position [0, 0]
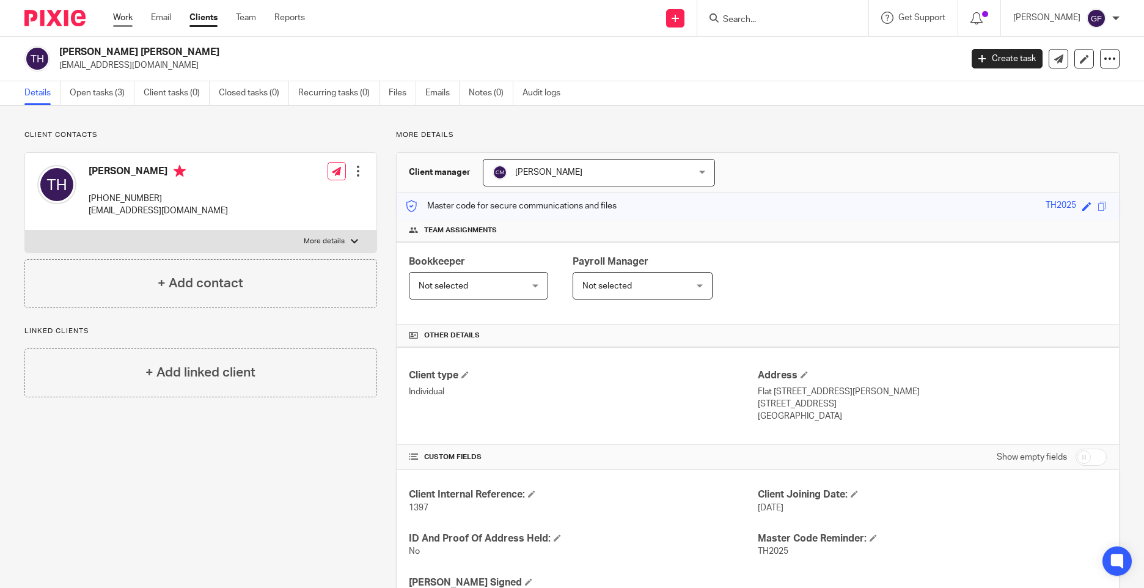
click at [122, 15] on link "Work" at bounding box center [123, 18] width 20 height 12
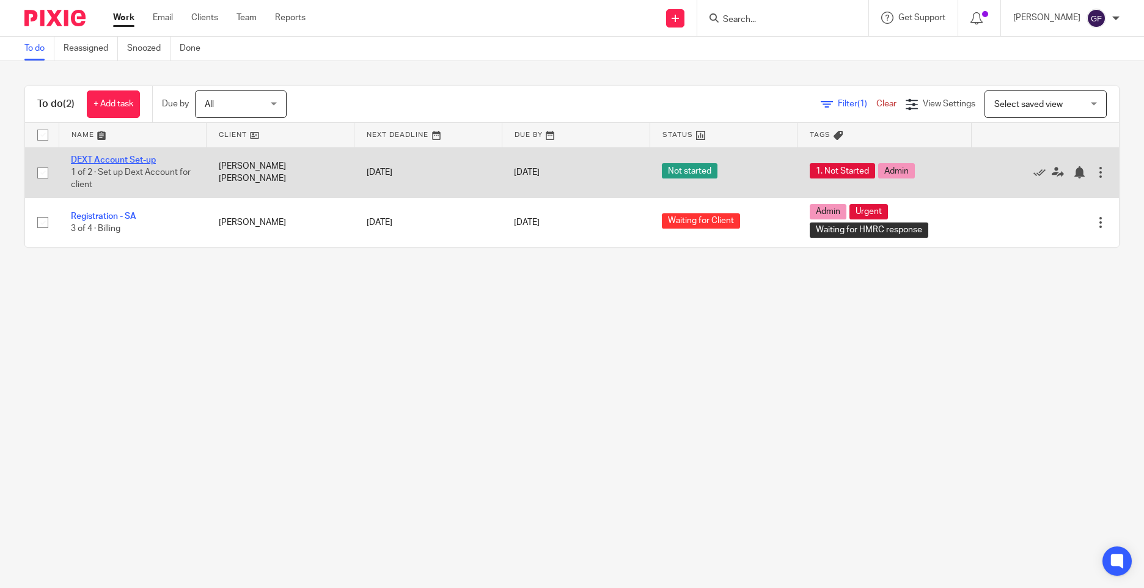
click at [122, 157] on link "DEXT Account Set-up" at bounding box center [113, 160] width 85 height 9
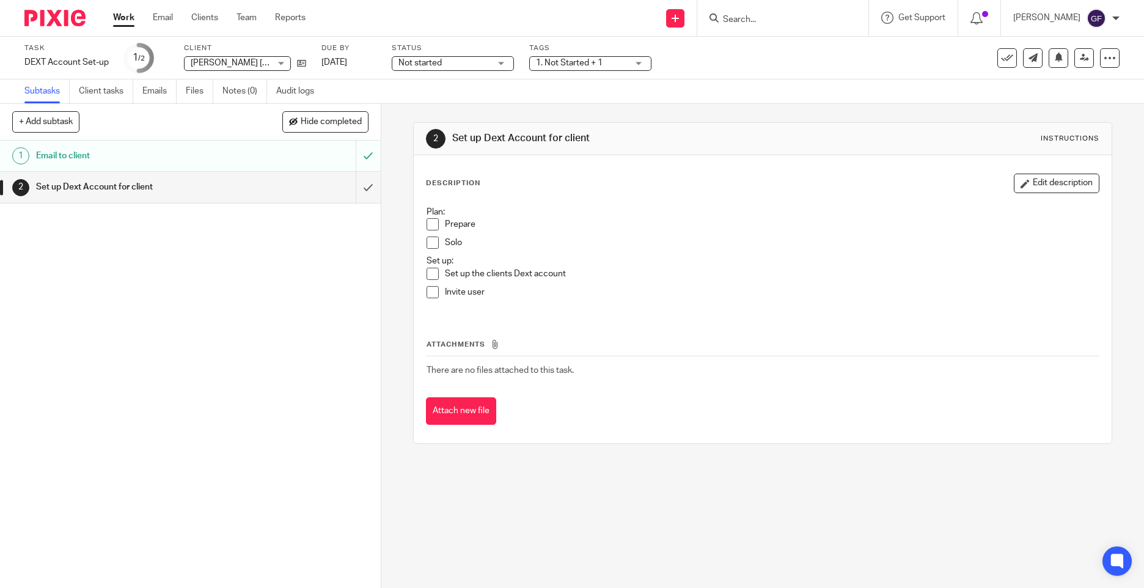
click at [133, 412] on div "1 Email to client 2 Set up Dext Account for client" at bounding box center [190, 364] width 381 height 447
click at [298, 66] on icon at bounding box center [301, 63] width 9 height 9
drag, startPoint x: 212, startPoint y: 21, endPoint x: 289, endPoint y: 53, distance: 83.1
click at [212, 21] on link "Clients" at bounding box center [204, 18] width 27 height 12
click at [679, 19] on icon at bounding box center [675, 18] width 7 height 7
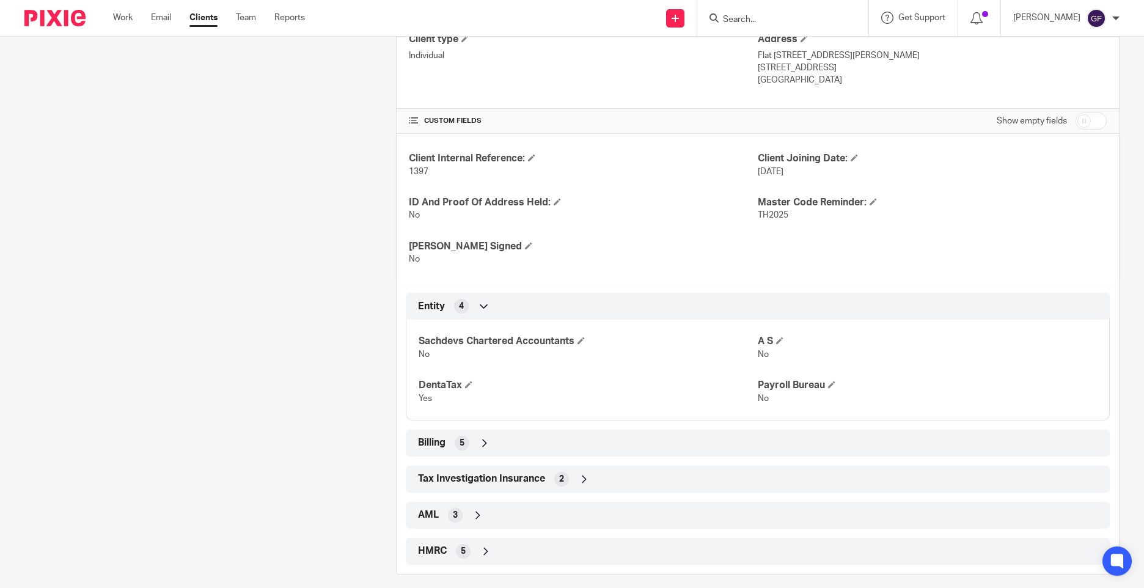
scroll to position [347, 0]
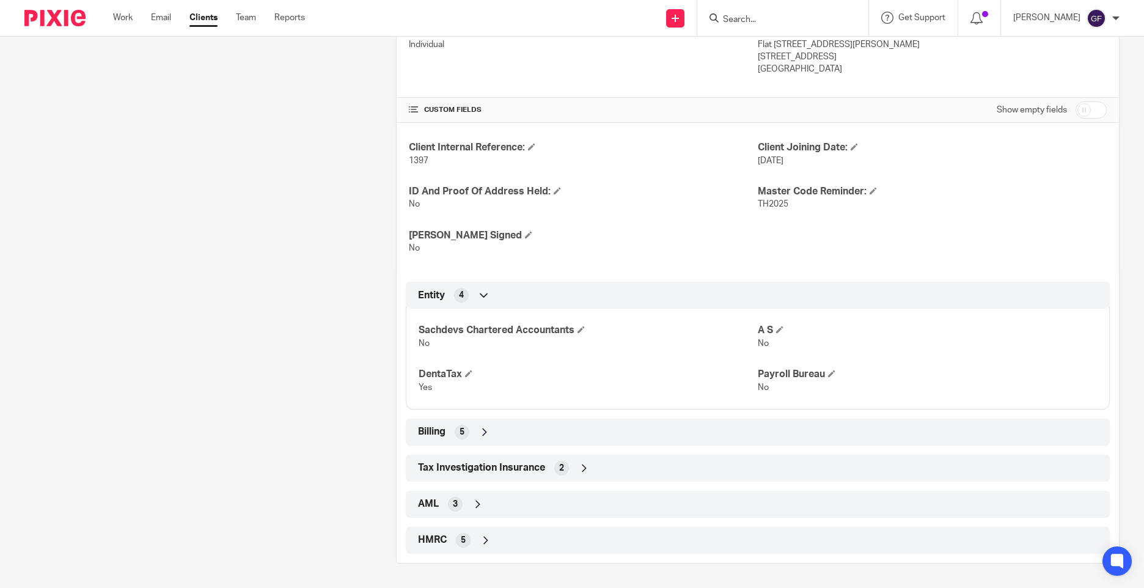
click at [428, 533] on div "HMRC 5" at bounding box center [758, 540] width 686 height 21
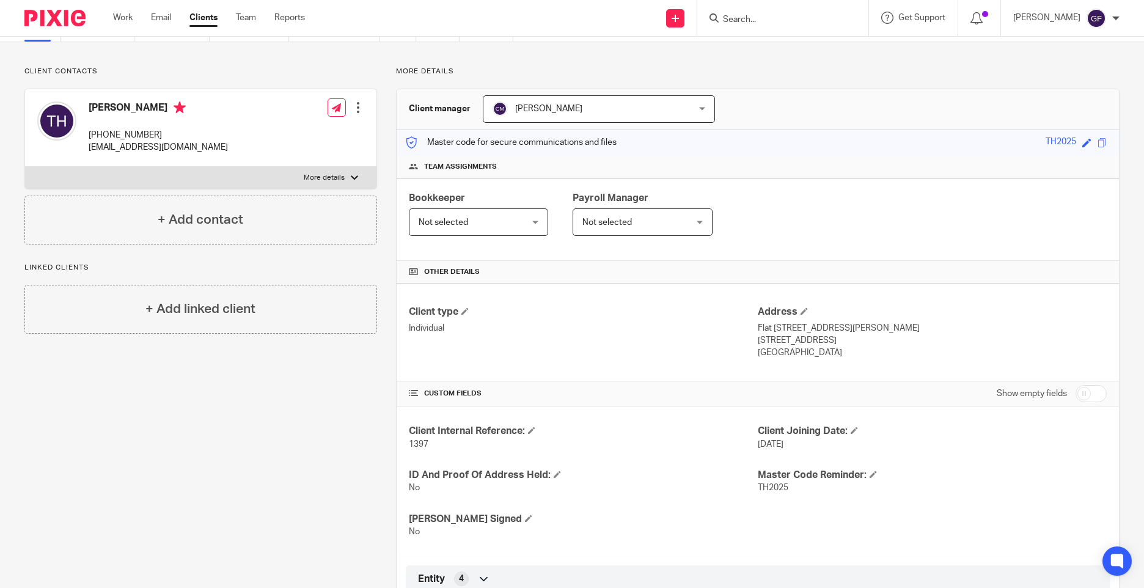
scroll to position [0, 0]
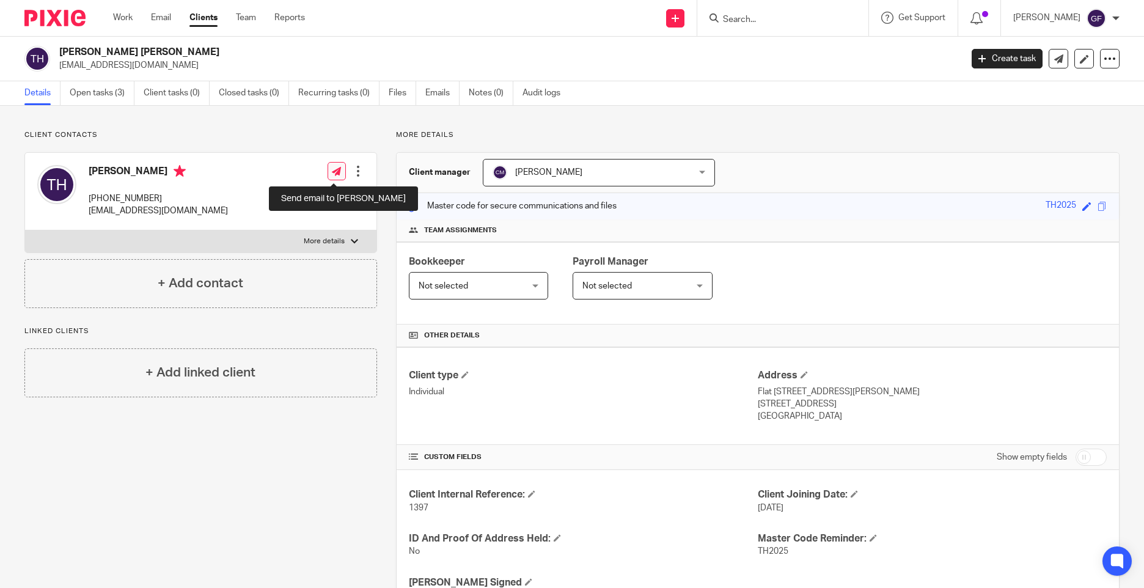
click at [334, 173] on icon at bounding box center [336, 171] width 9 height 9
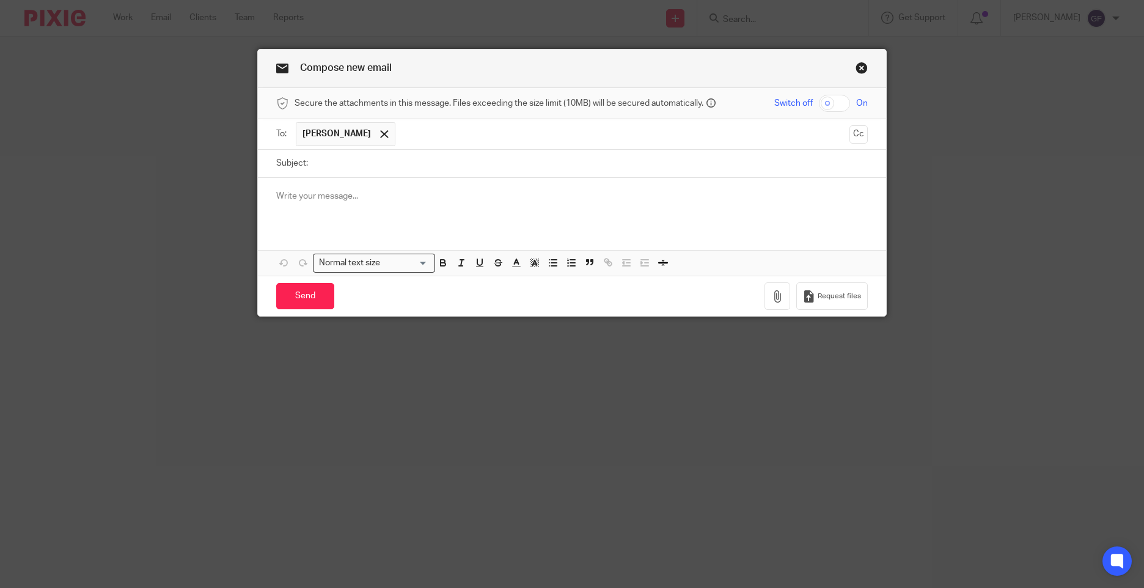
click at [171, 125] on div "Compose new email Secure the attachments in this message. Files exceeding the s…" at bounding box center [572, 294] width 1144 height 588
click at [856, 65] on link "Close this dialog window" at bounding box center [862, 70] width 12 height 17
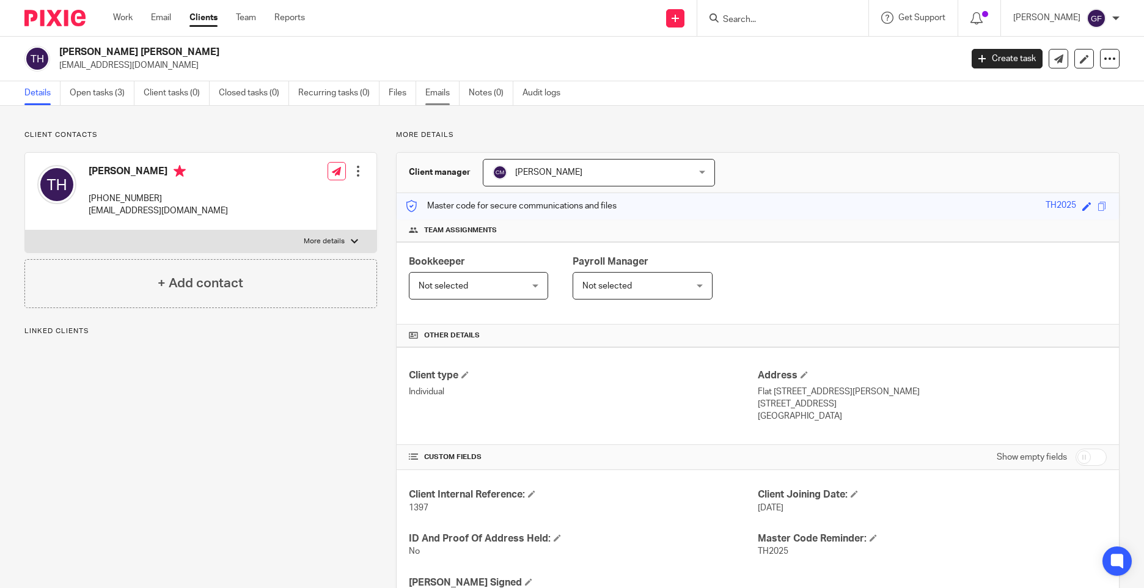
click at [433, 94] on link "Emails" at bounding box center [442, 93] width 34 height 24
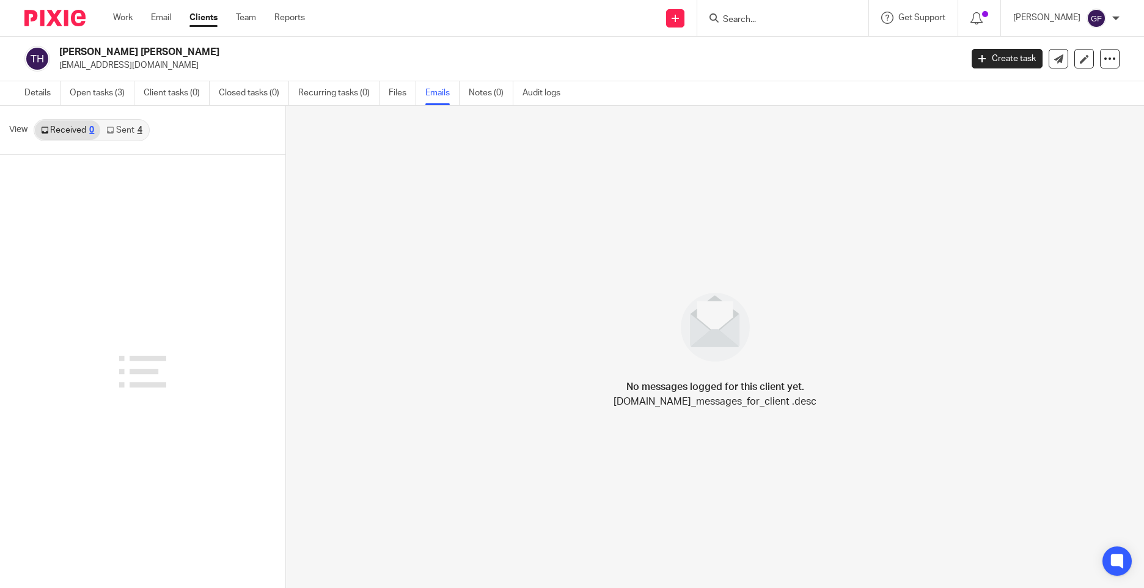
click at [127, 137] on link "Sent 4" at bounding box center [124, 130] width 48 height 20
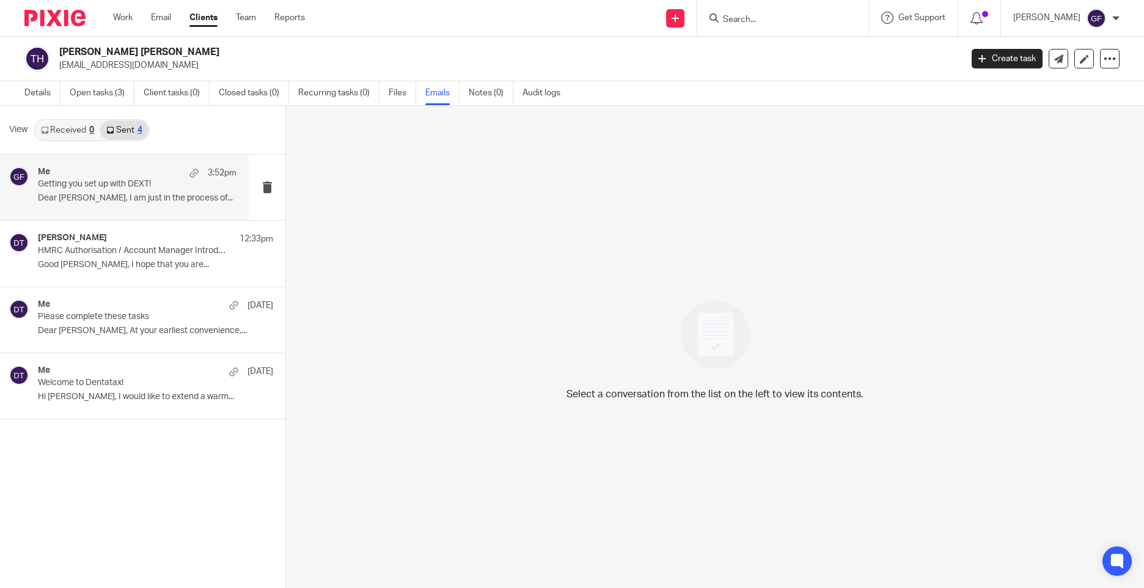
click at [120, 194] on p "Dear Thao, I am just in the process of..." at bounding box center [137, 198] width 199 height 10
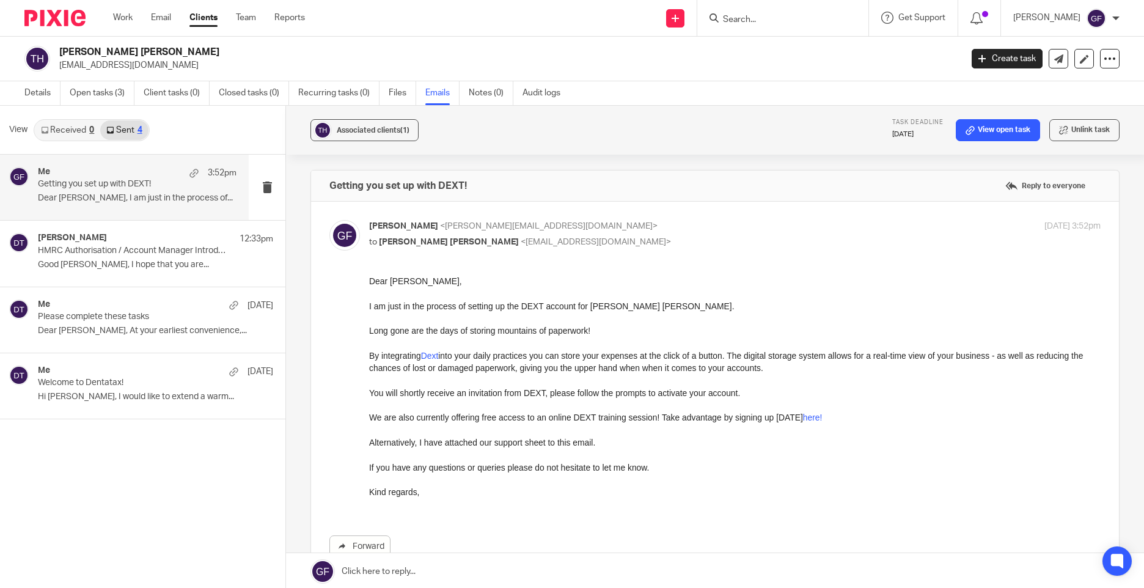
scroll to position [156, 0]
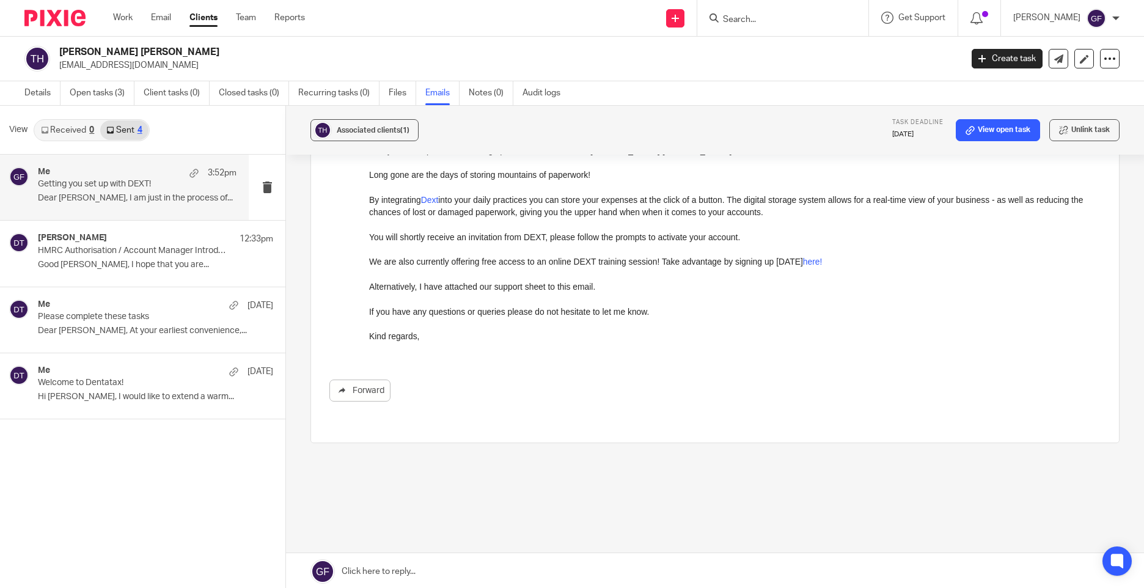
drag, startPoint x: 366, startPoint y: 566, endPoint x: 427, endPoint y: 557, distance: 61.1
click at [367, 566] on link at bounding box center [715, 571] width 858 height 37
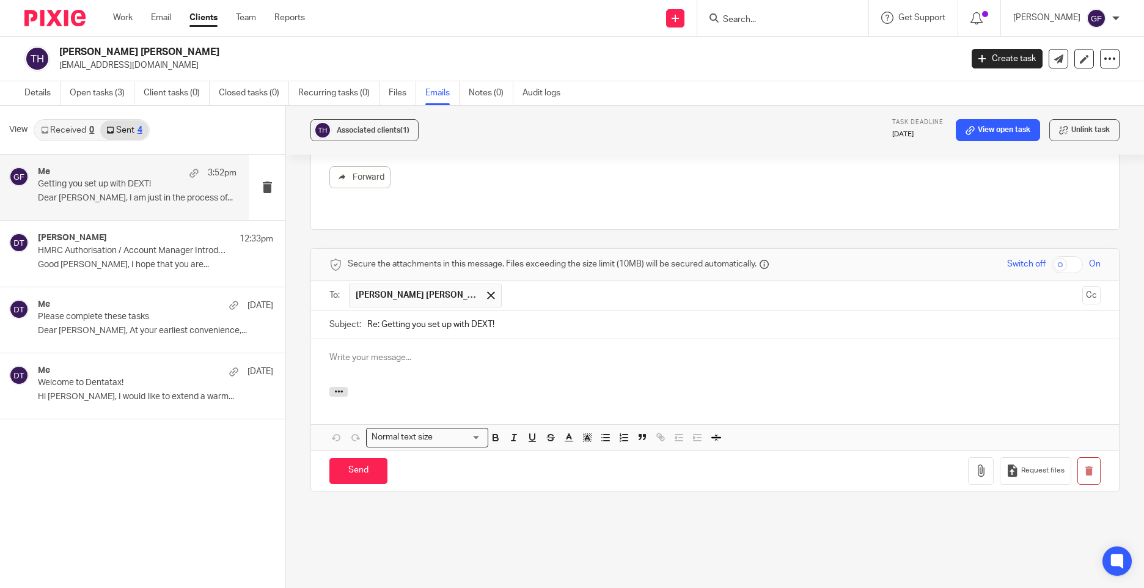
scroll to position [0, 0]
click at [428, 353] on div "Hi" at bounding box center [715, 363] width 808 height 48
click at [419, 351] on p "Hi Thao Thi Thanh" at bounding box center [714, 357] width 771 height 12
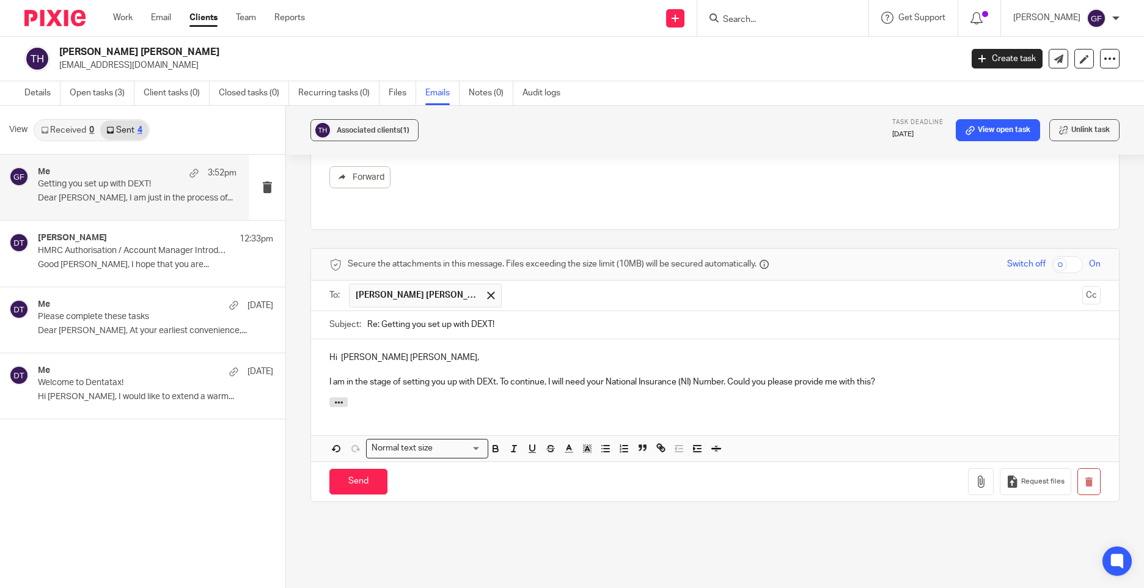
drag, startPoint x: 483, startPoint y: 368, endPoint x: 476, endPoint y: 391, distance: 23.8
click at [471, 397] on div at bounding box center [715, 403] width 808 height 13
click at [480, 376] on p "I am in the stage of setting you up with DEXt. To continue, I will need your Na…" at bounding box center [714, 382] width 771 height 12
click at [911, 376] on p "I am in the stage of setting you up with DEXT. To continue, I will need your Na…" at bounding box center [714, 382] width 771 height 12
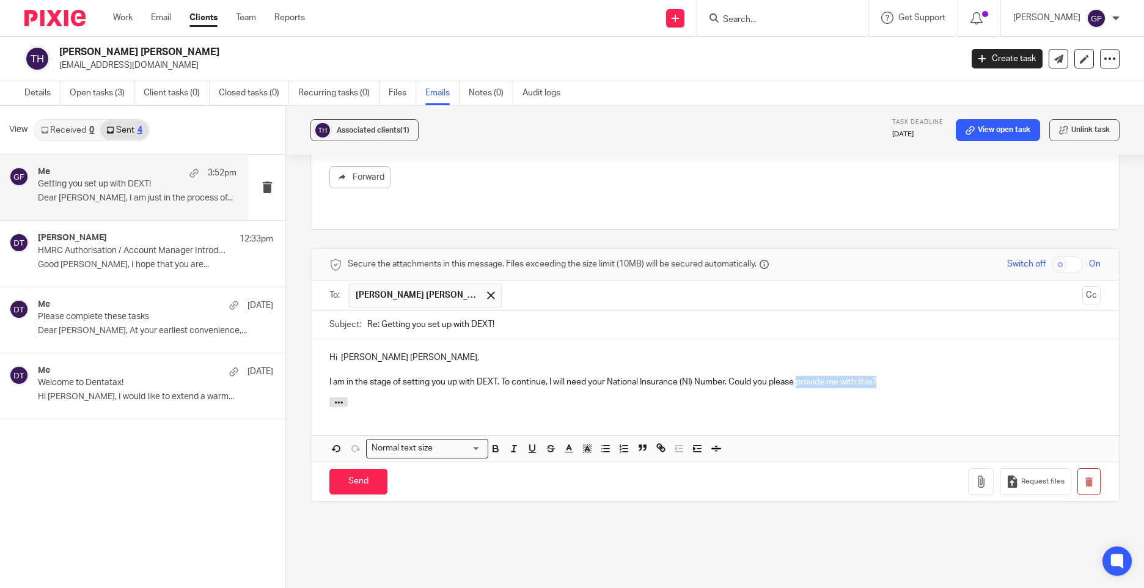
drag, startPoint x: 911, startPoint y: 371, endPoint x: 798, endPoint y: 391, distance: 114.9
click at [798, 391] on div "Hi Thao Thi Thanh Huynh, I am in the stage of setting you up with DEXT. To cont…" at bounding box center [715, 400] width 808 height 122
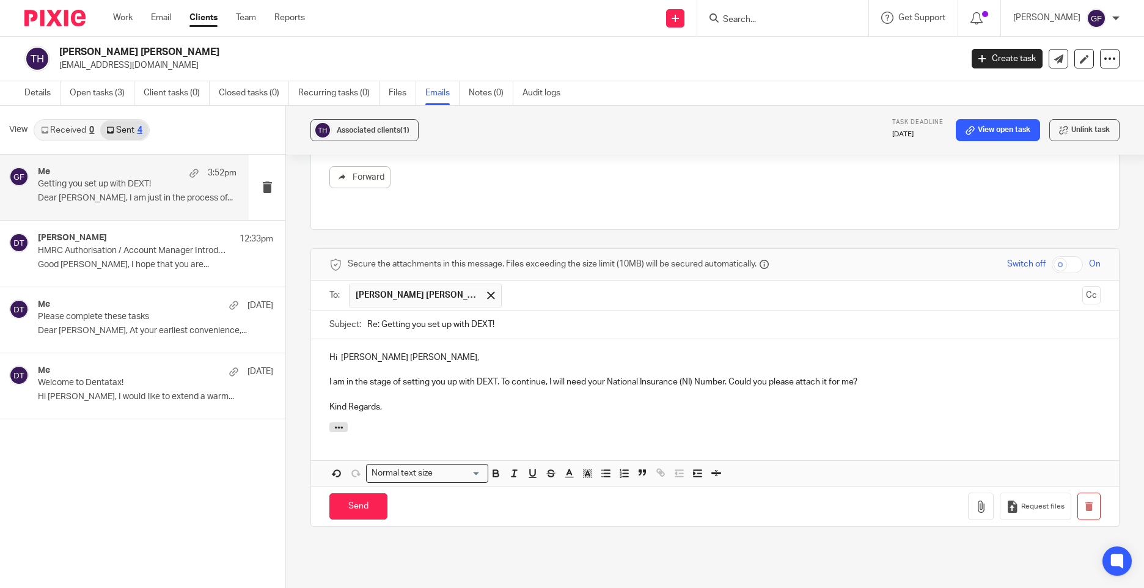
click at [757, 376] on p "I am in the stage of setting you up with DEXT. To continue, I will need your Na…" at bounding box center [714, 382] width 771 height 12
click at [633, 388] on p at bounding box center [714, 394] width 771 height 12
click at [756, 401] on p "Kind Regards," at bounding box center [714, 407] width 771 height 12
click at [353, 501] on input "Send" at bounding box center [358, 506] width 58 height 26
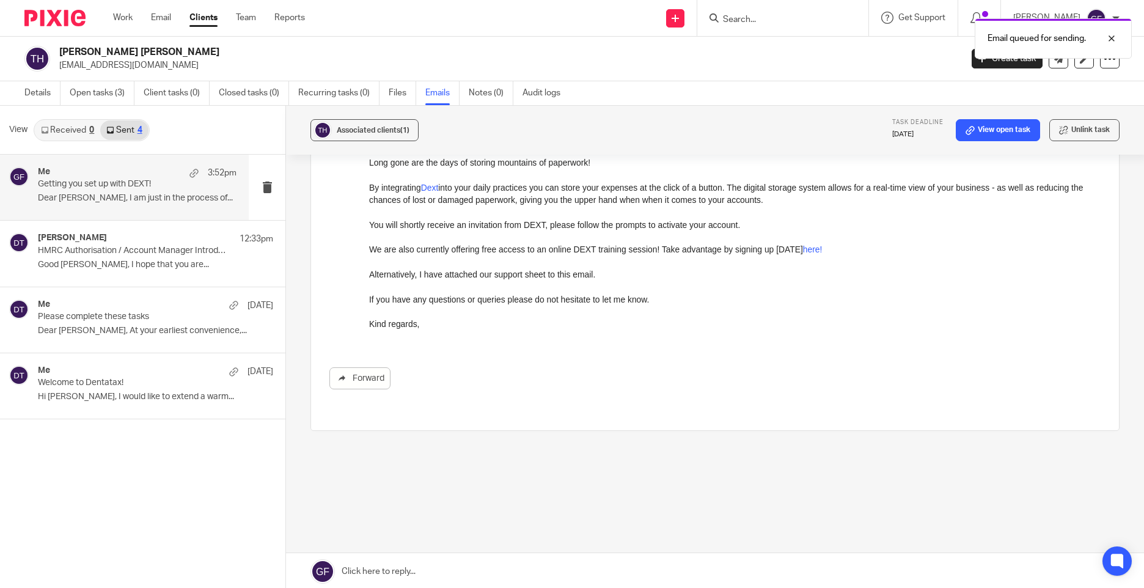
scroll to position [156, 0]
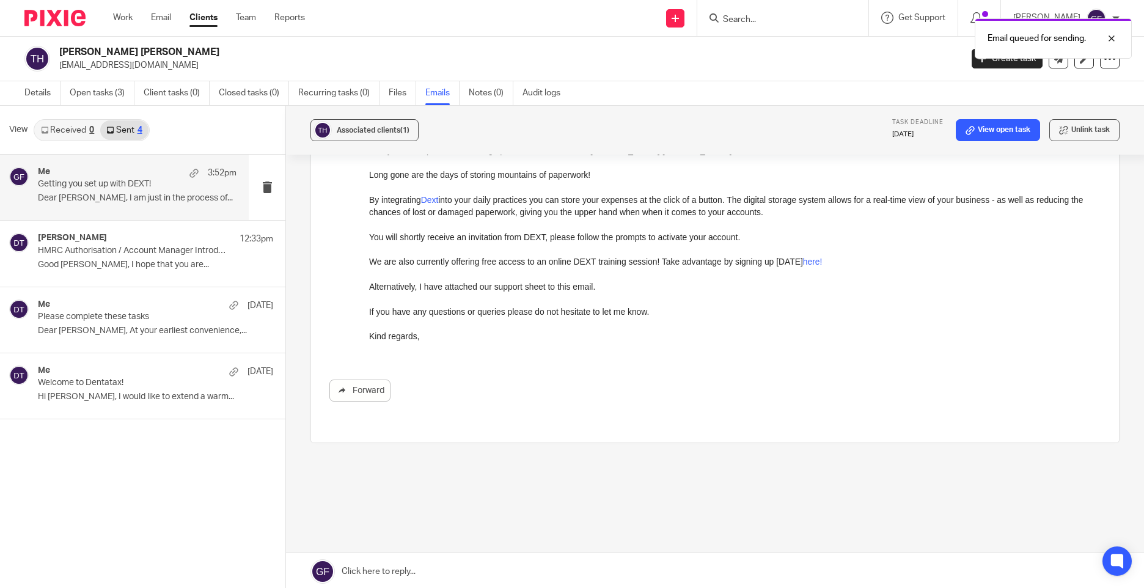
click at [95, 16] on div at bounding box center [50, 18] width 101 height 36
click at [113, 12] on link "Work" at bounding box center [123, 18] width 20 height 12
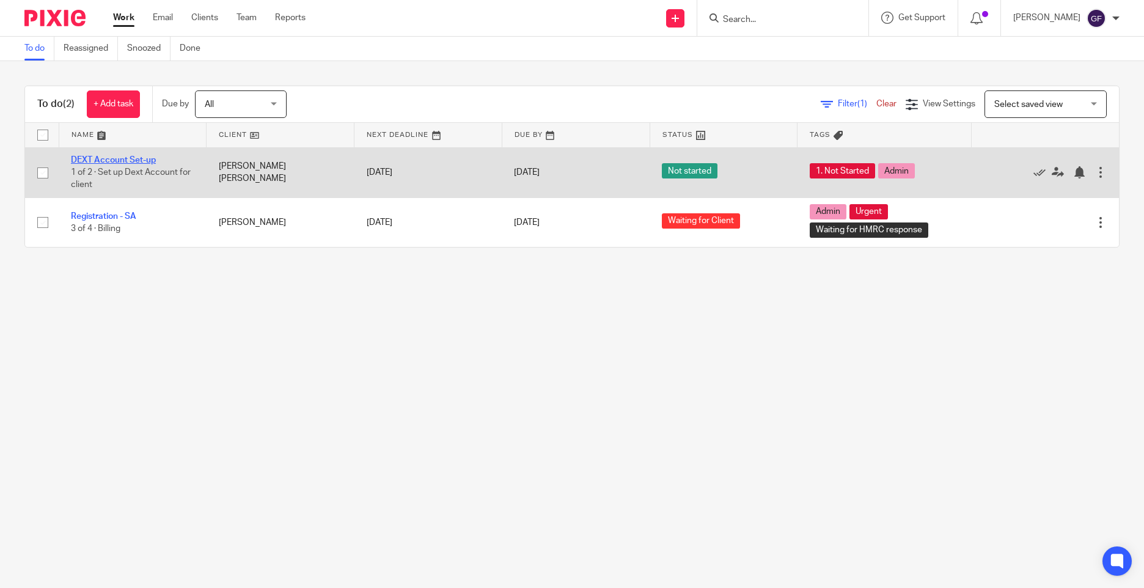
click at [116, 156] on link "DEXT Account Set-up" at bounding box center [113, 160] width 85 height 9
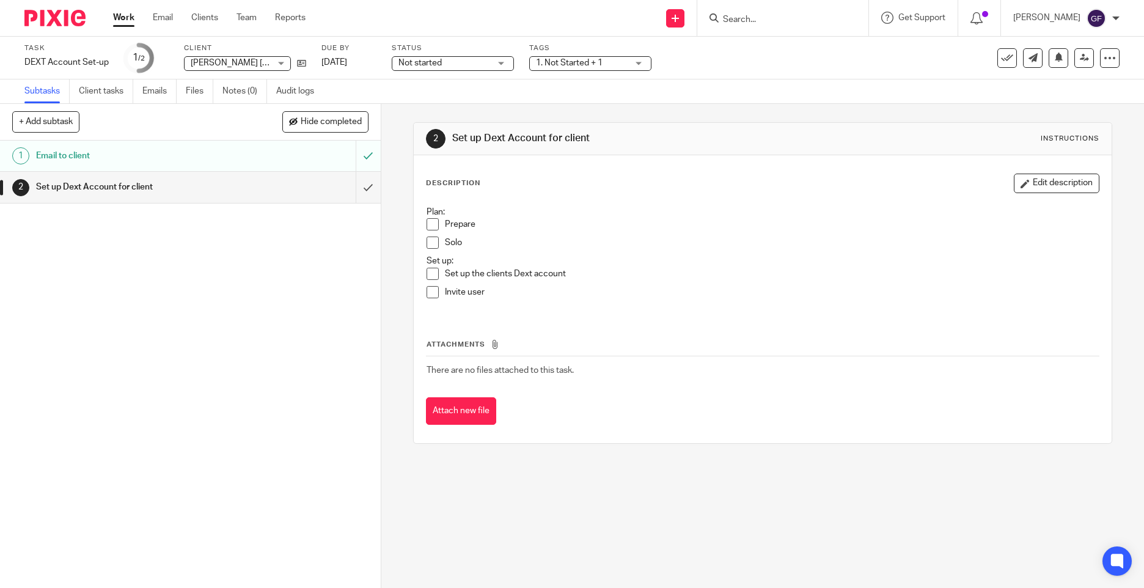
click at [595, 65] on span "1. Not Started + 1" at bounding box center [569, 63] width 67 height 9
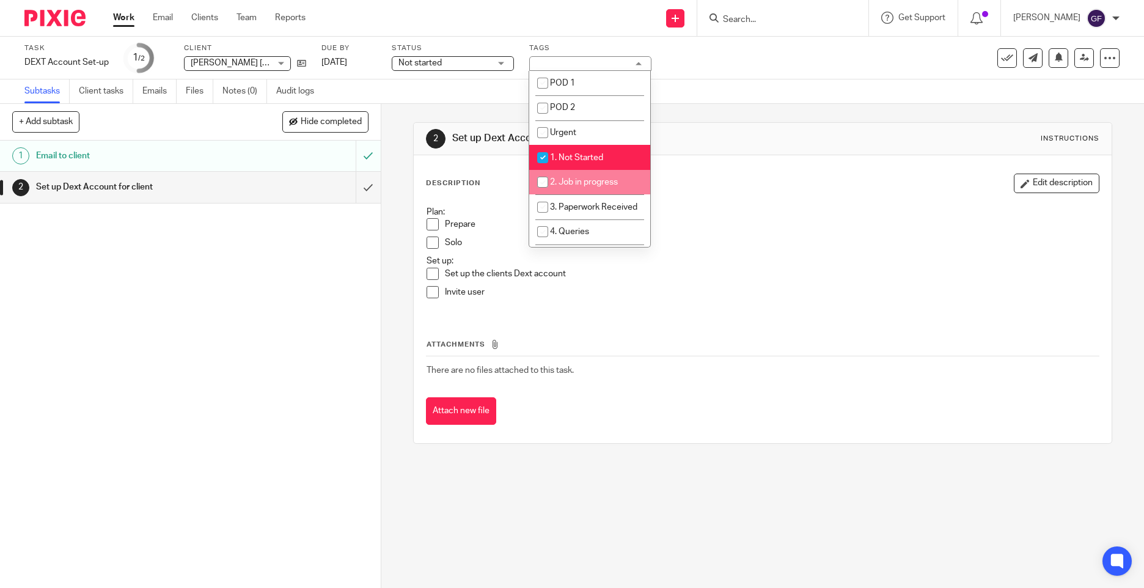
click at [597, 175] on li "2. Job in progress" at bounding box center [589, 182] width 121 height 25
checkbox input "true"
click at [568, 161] on span "1. Not Started" at bounding box center [576, 157] width 53 height 9
checkbox input "false"
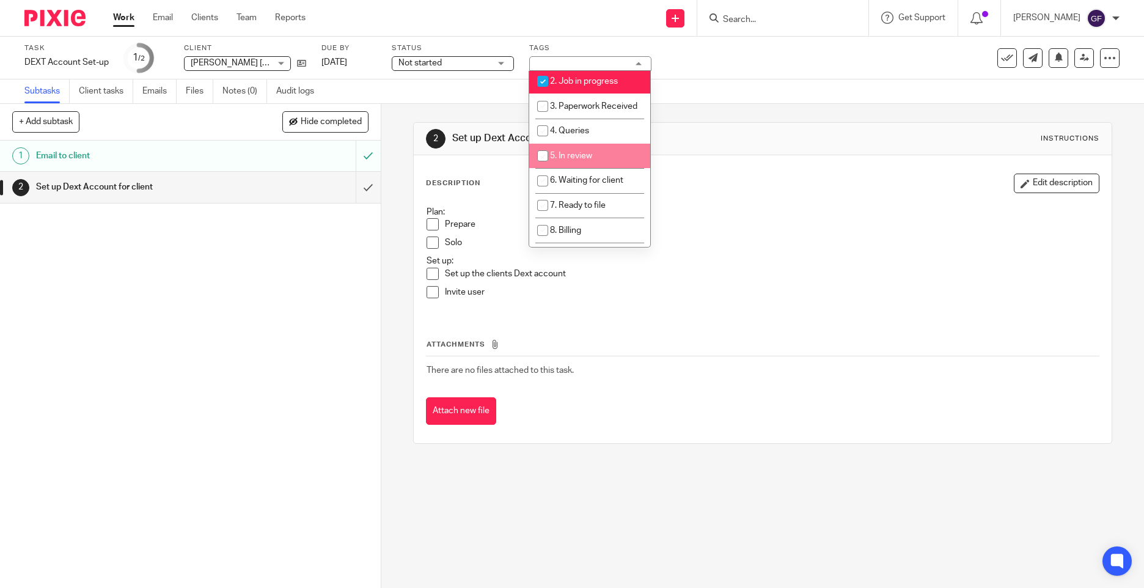
scroll to position [122, 0]
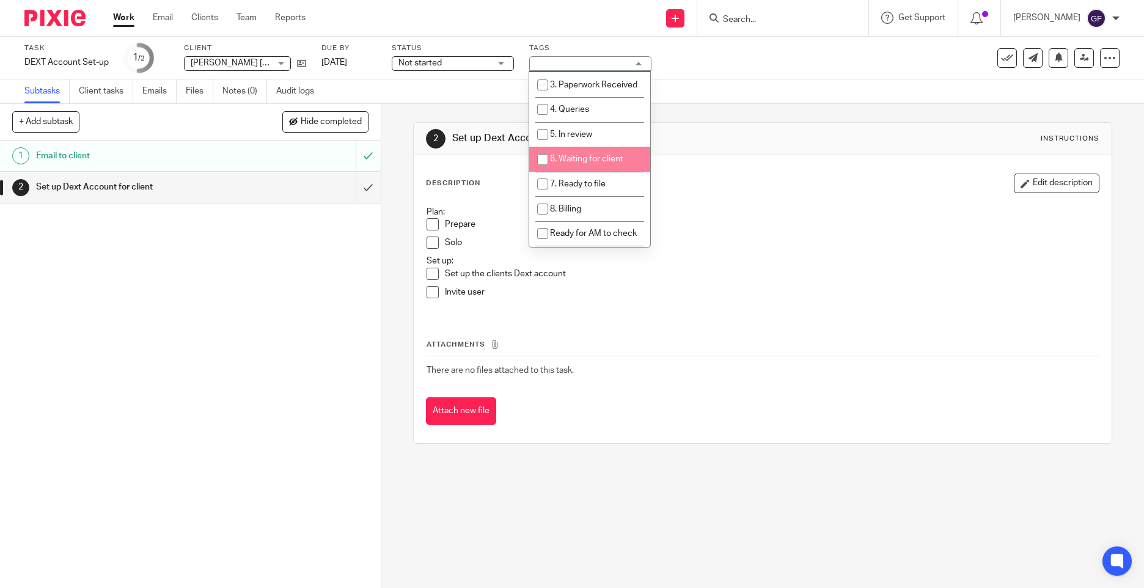
click at [608, 163] on span "6. Waiting for client" at bounding box center [586, 159] width 73 height 9
checkbox input "true"
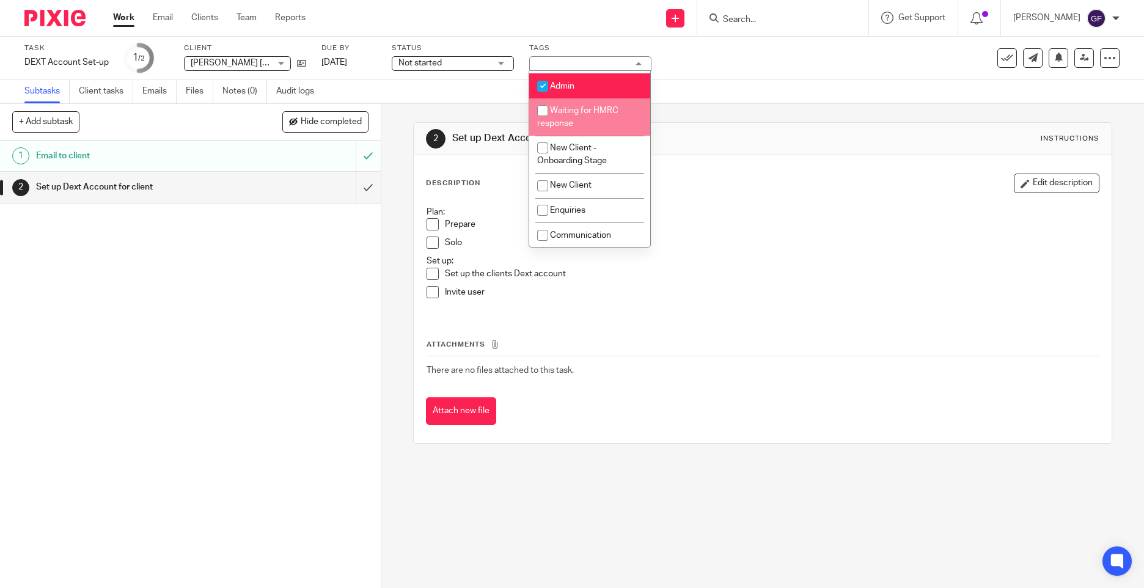
scroll to position [568, 0]
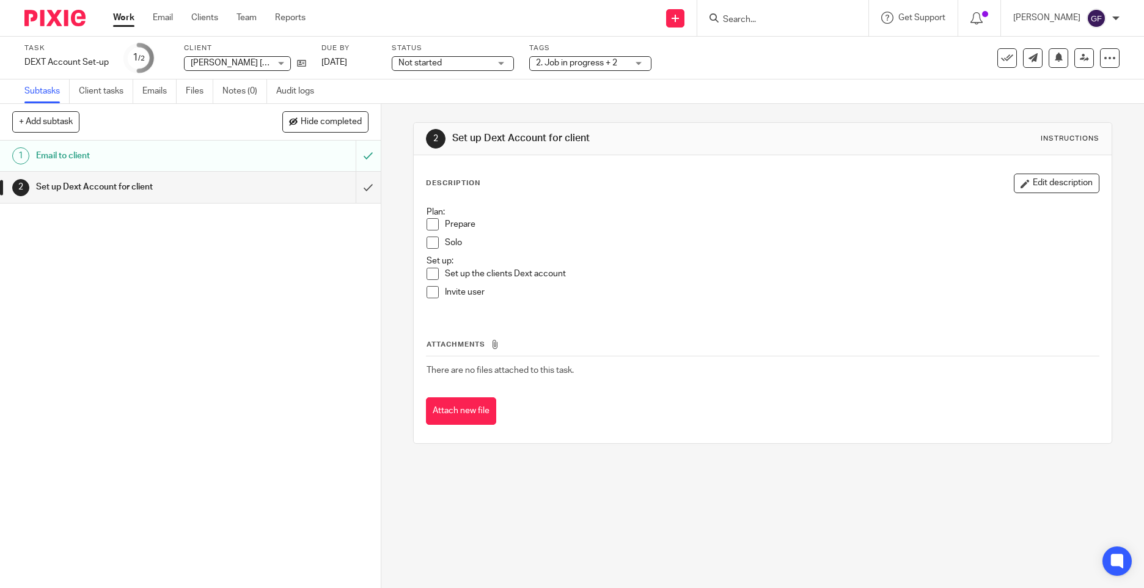
click at [543, 504] on div "2 Set up Dext Account for client Instructions Description Edit description Plan…" at bounding box center [762, 346] width 763 height 484
click at [609, 70] on div "2. Job in progress + 2" at bounding box center [590, 63] width 122 height 15
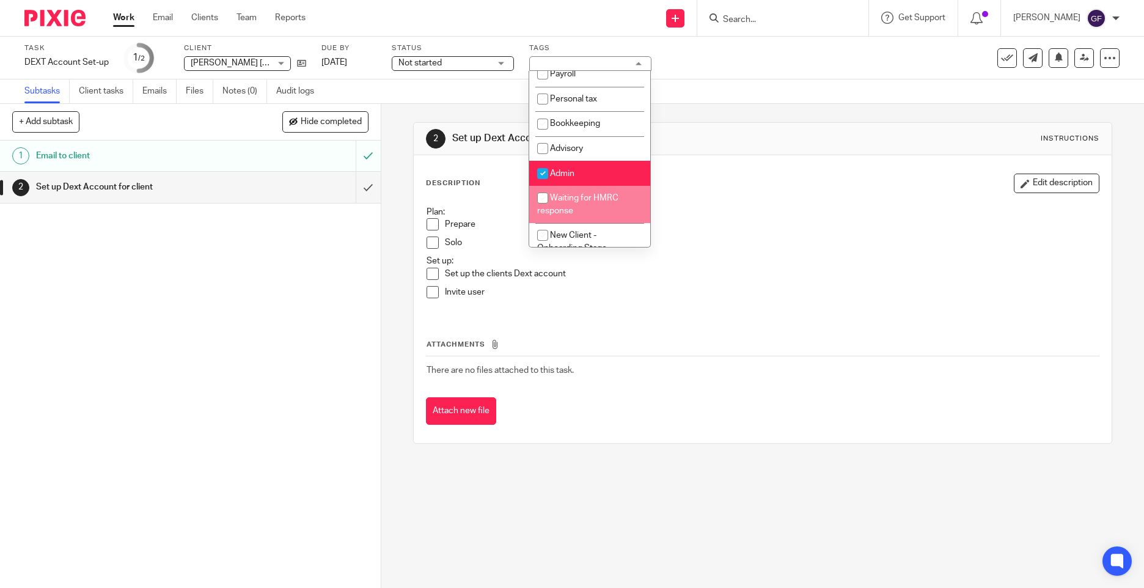
scroll to position [446, 0]
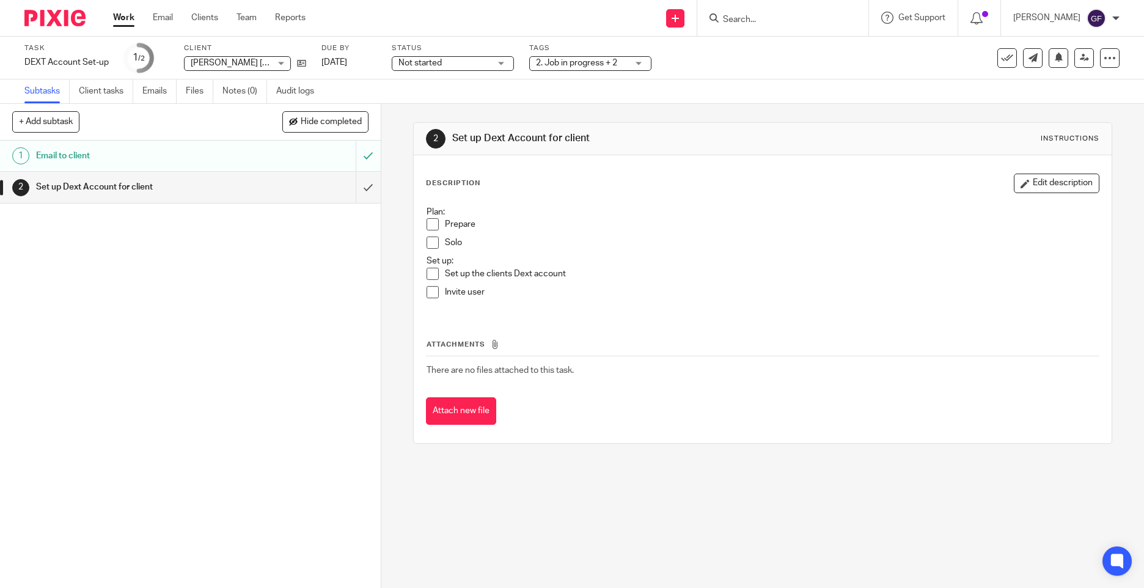
click at [558, 481] on div "2 Set up Dext Account for client Instructions Description Edit description Plan…" at bounding box center [762, 346] width 763 height 484
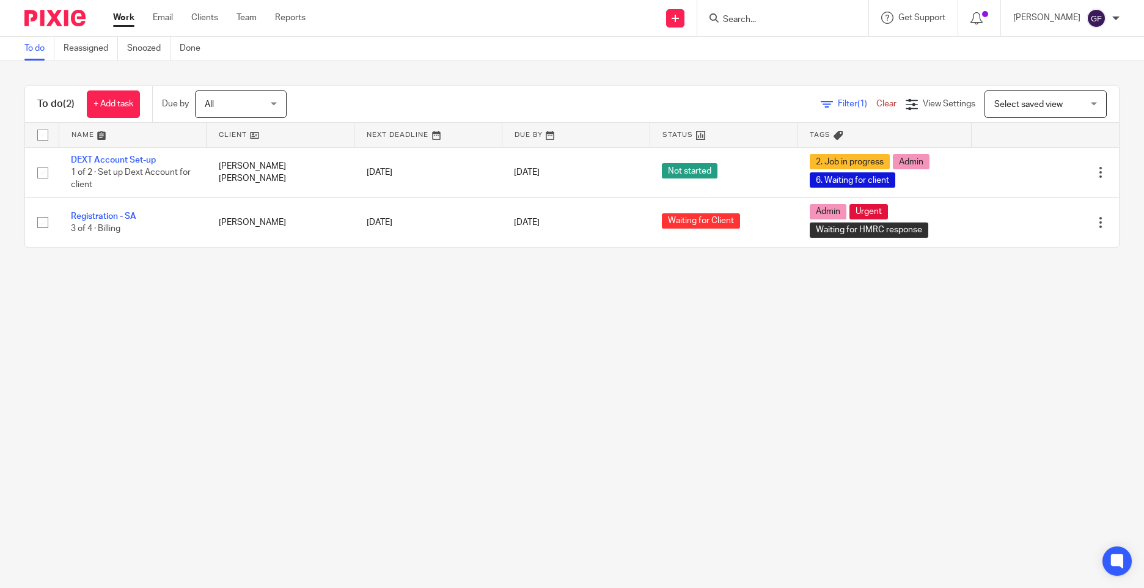
click at [645, 414] on main "To do Reassigned Snoozed Done To do (2) + Add task Due by All All Today Tomorro…" at bounding box center [572, 294] width 1144 height 588
click at [708, 346] on main "To do Reassigned Snoozed Done To do (2) + Add task Due by All All Today Tomorro…" at bounding box center [572, 294] width 1144 height 588
click at [159, 14] on link "Email" at bounding box center [163, 18] width 20 height 12
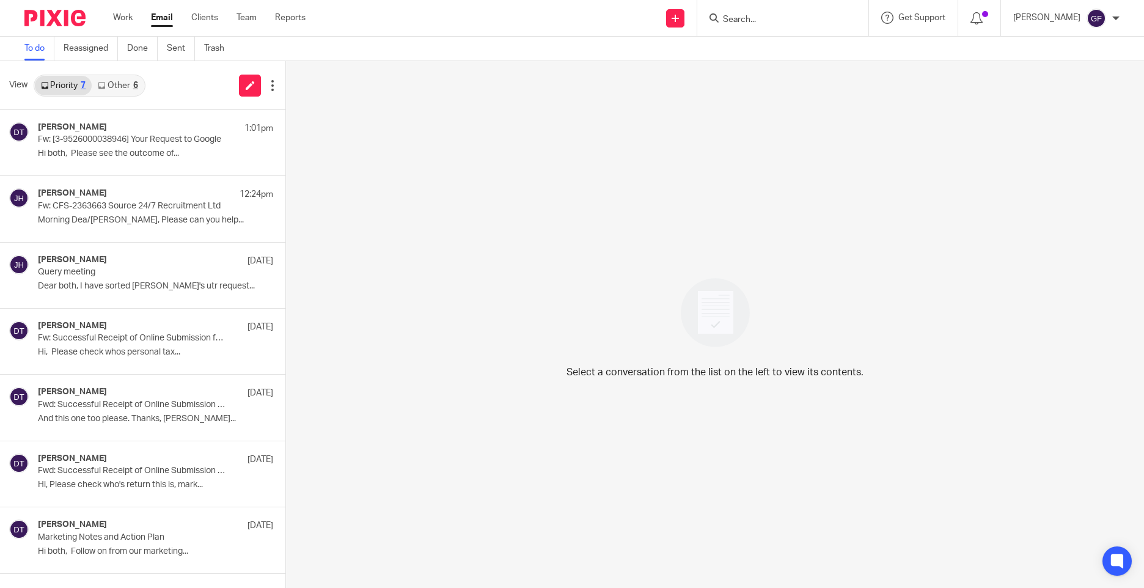
click at [167, 18] on link "Email" at bounding box center [162, 18] width 22 height 12
click at [133, 82] on div "6" at bounding box center [135, 85] width 5 height 9
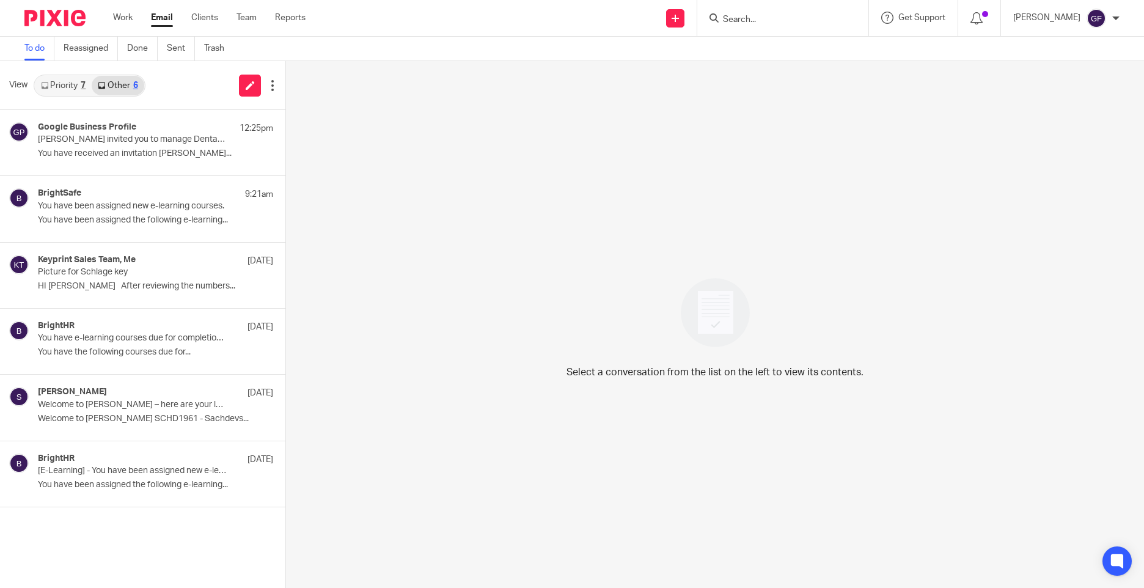
click at [56, 93] on link "Priority 7" at bounding box center [63, 86] width 57 height 20
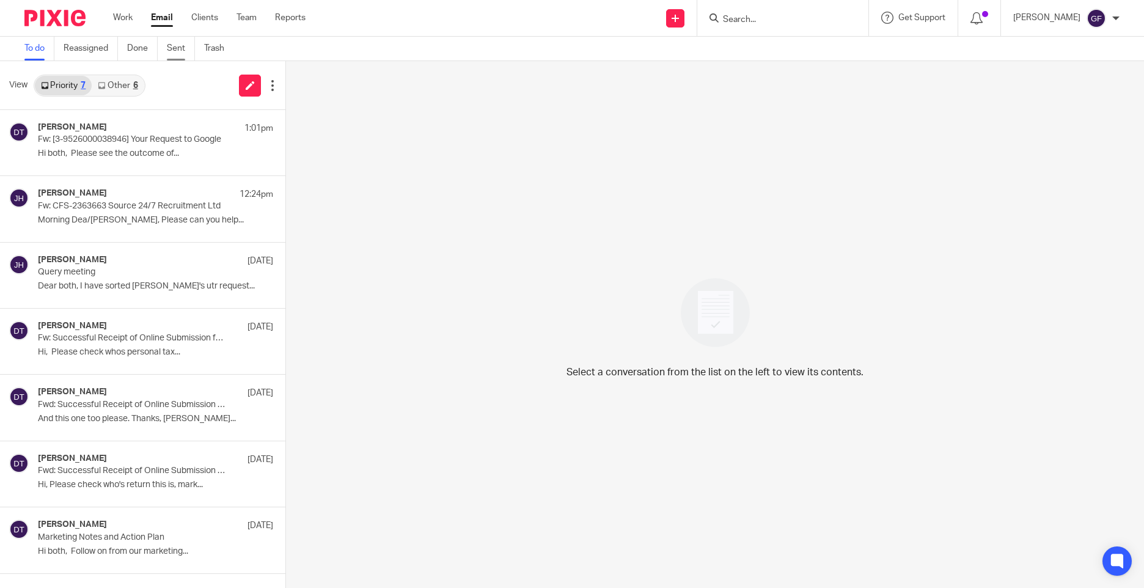
click at [172, 43] on link "Sent" at bounding box center [181, 49] width 28 height 24
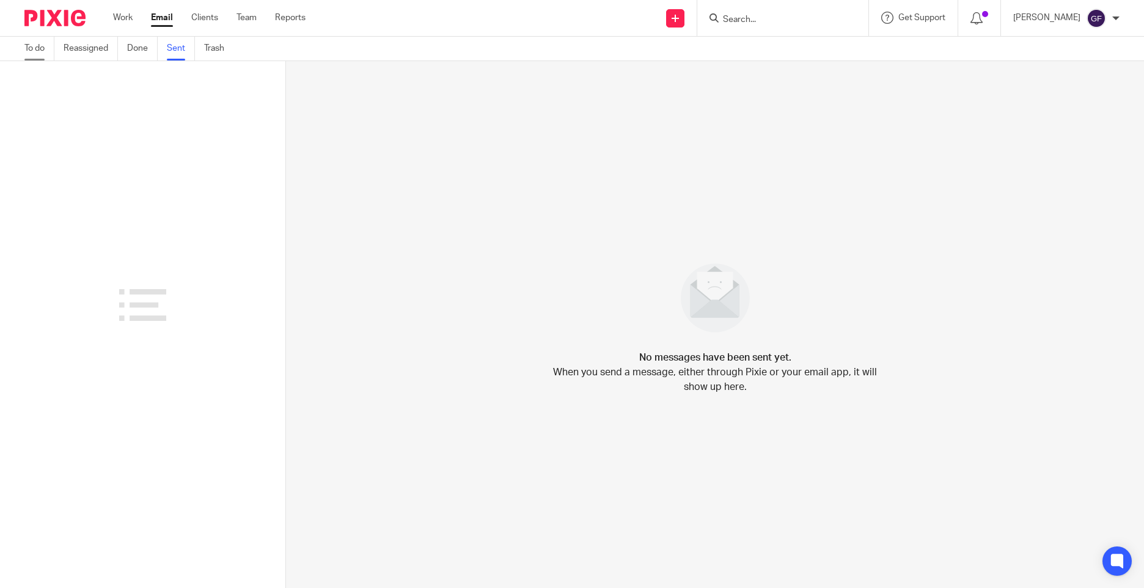
click at [29, 48] on link "To do" at bounding box center [39, 49] width 30 height 24
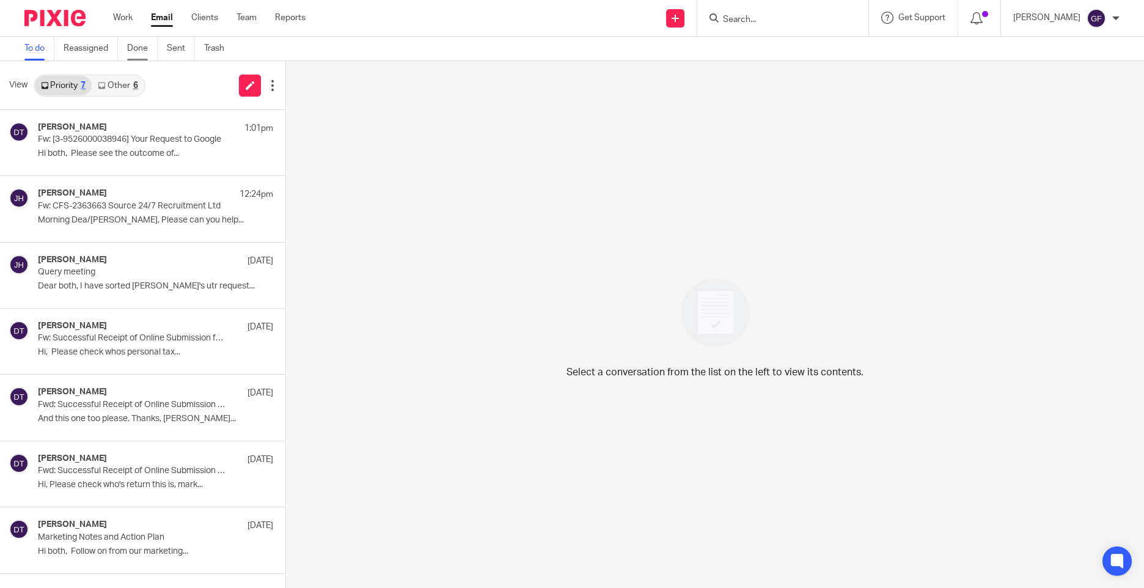
click at [140, 46] on link "Done" at bounding box center [142, 49] width 31 height 24
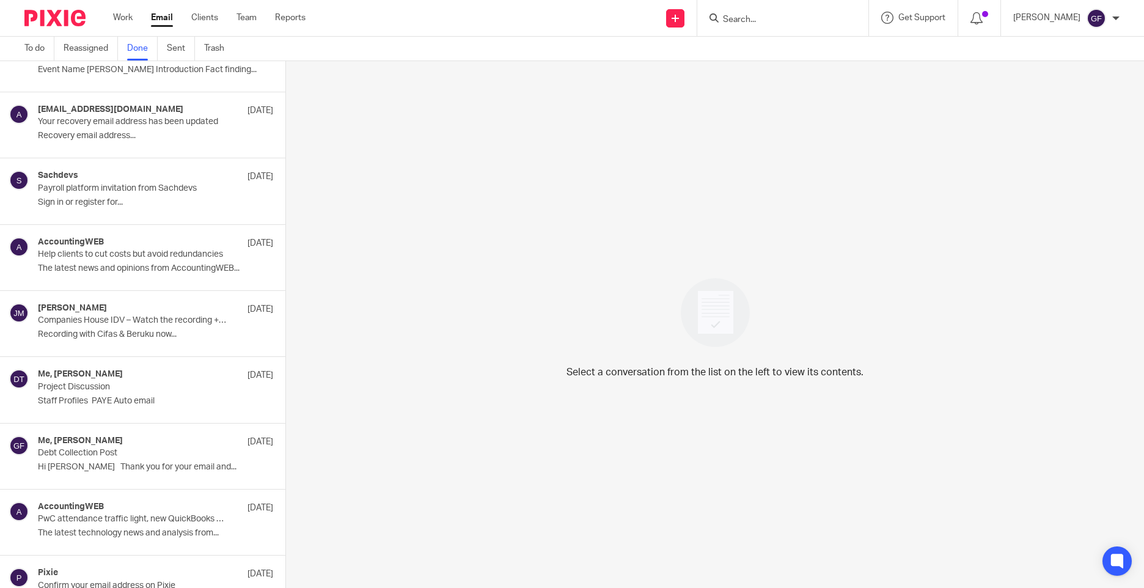
scroll to position [489, 0]
click at [144, 320] on p "Companies House IDV – Watch the recording + access specialist training" at bounding box center [117, 320] width 159 height 10
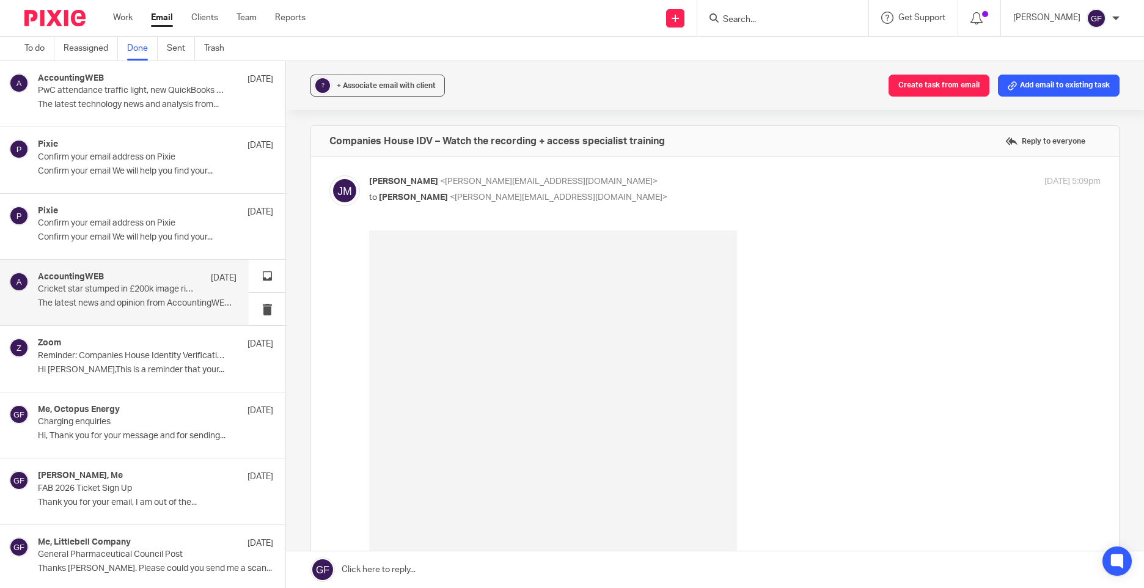
scroll to position [978, 0]
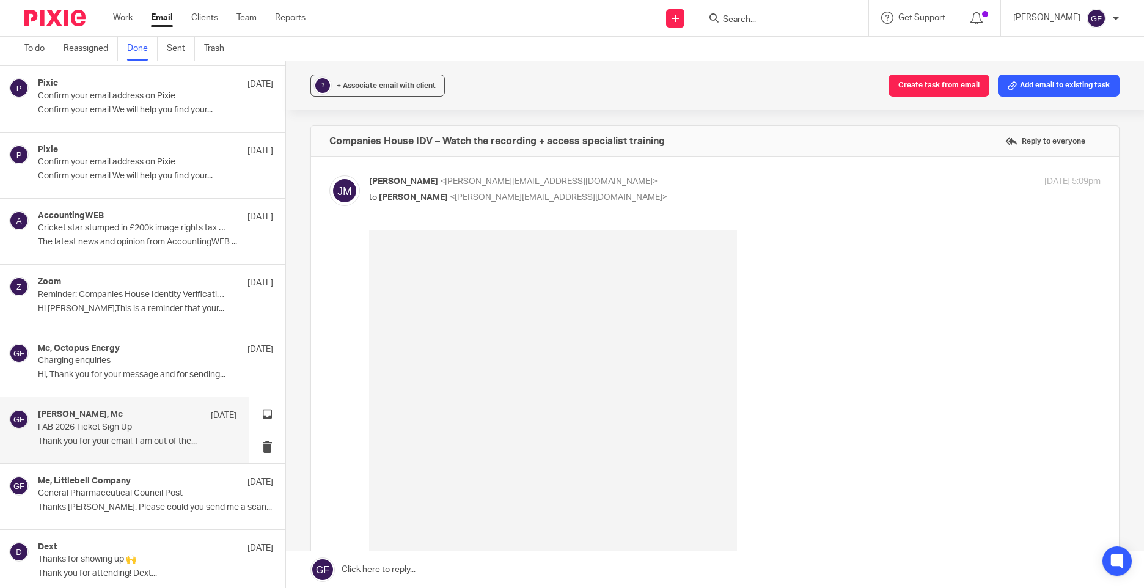
click at [151, 417] on div "[PERSON_NAME], Me [DATE]" at bounding box center [137, 415] width 199 height 12
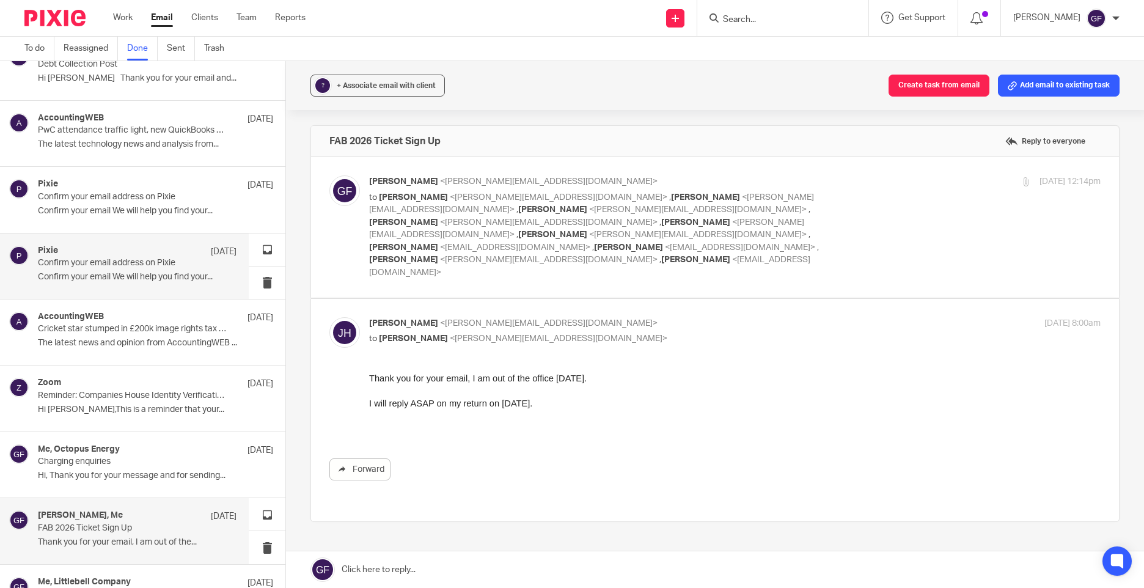
scroll to position [856, 0]
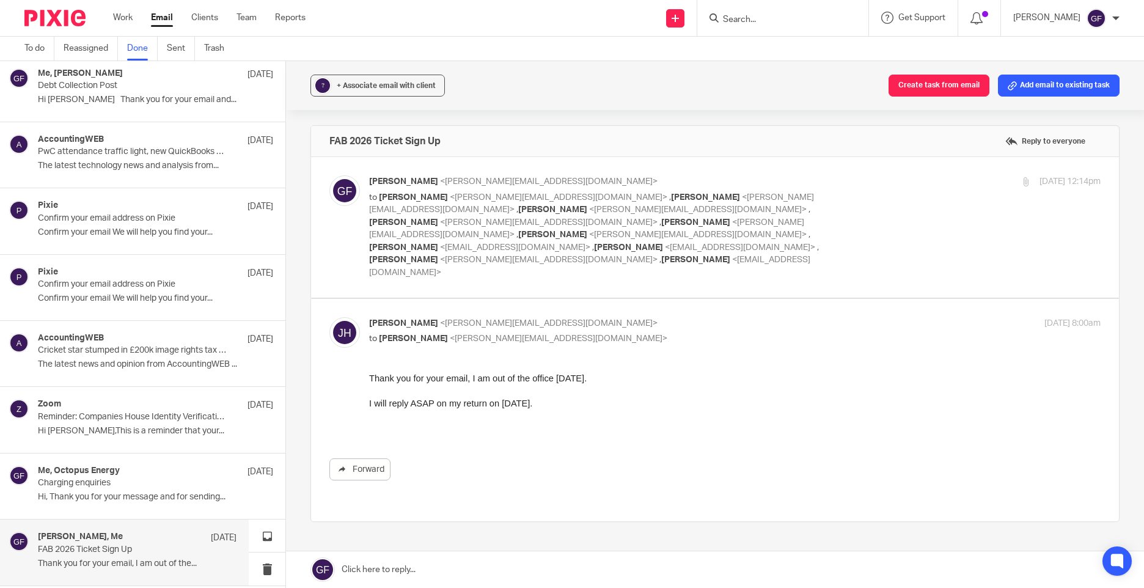
click at [481, 515] on div "FAB 2026 Ticket Sign Up Reply to everyone [PERSON_NAME] <[PERSON_NAME][EMAIL_AD…" at bounding box center [714, 366] width 809 height 482
drag, startPoint x: 39, startPoint y: 48, endPoint x: 45, endPoint y: 51, distance: 7.2
click at [39, 48] on link "To do" at bounding box center [39, 49] width 30 height 24
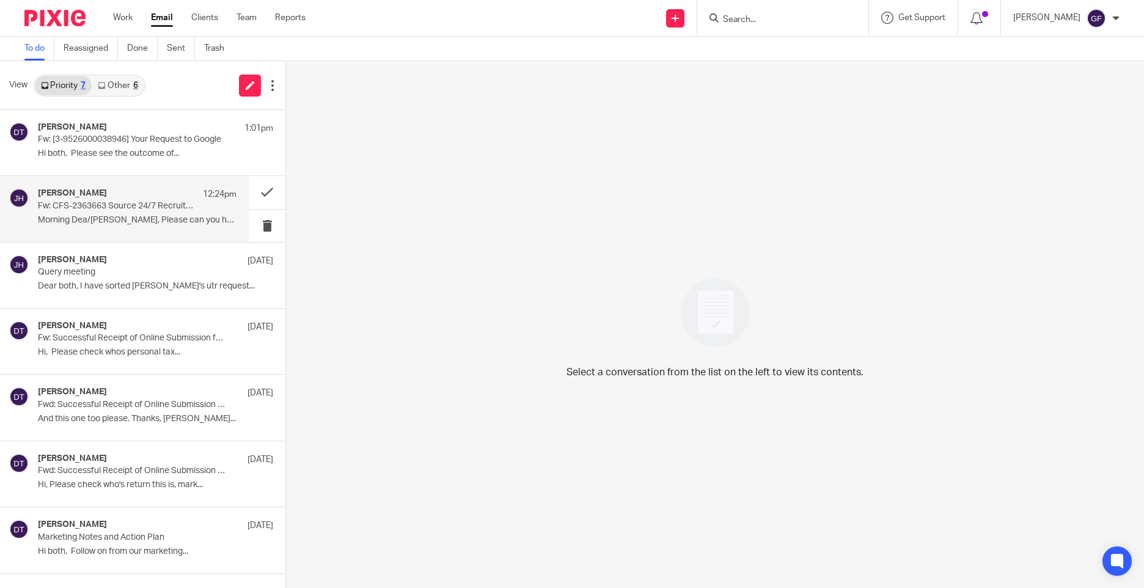
click at [156, 209] on p "Fw: CFS-2363663 Source 24/7 Recruitment Ltd" at bounding box center [117, 206] width 159 height 10
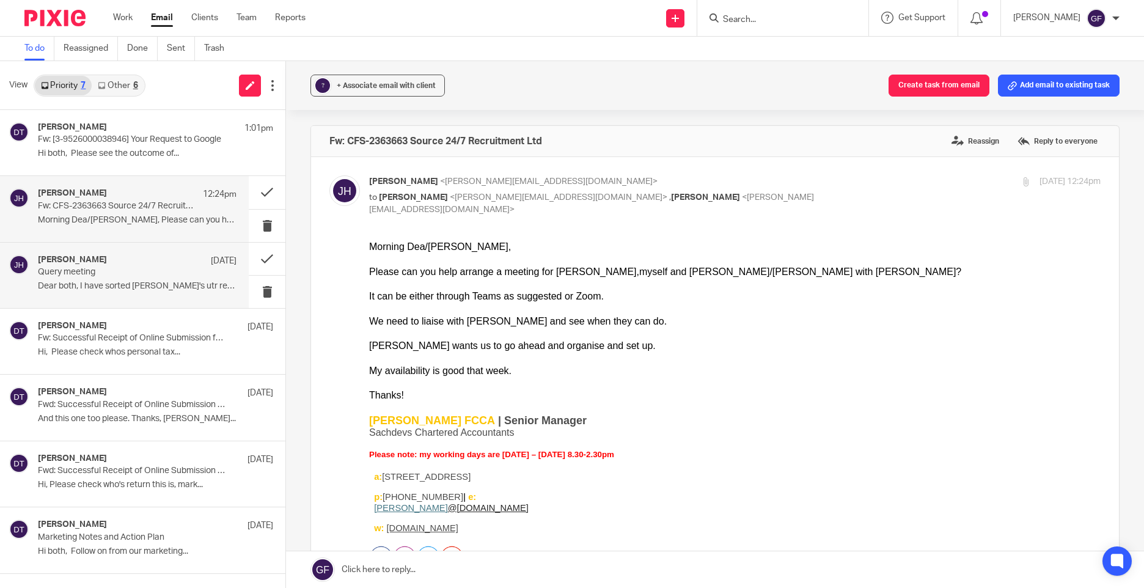
click at [108, 298] on div "[PERSON_NAME] [DATE] Query meeting Dear both, I have sorted [PERSON_NAME]'s utr…" at bounding box center [124, 275] width 249 height 65
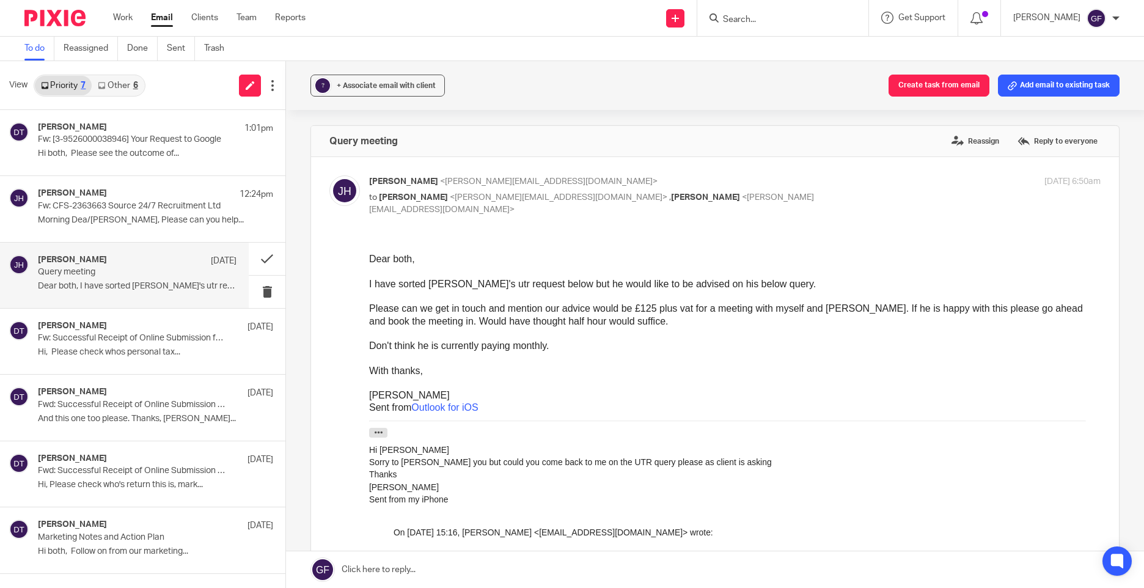
click at [245, 253] on div "[PERSON_NAME] [DATE] Query meeting Dear both, I have sorted [PERSON_NAME]'s utr…" at bounding box center [124, 275] width 249 height 65
click at [255, 255] on button at bounding box center [267, 259] width 37 height 32
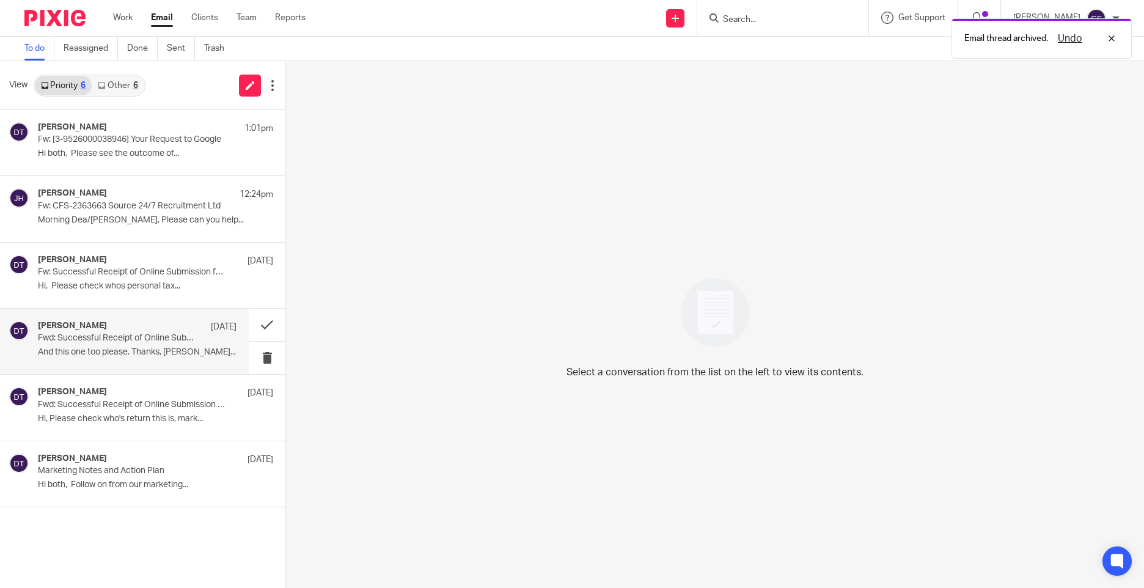
click at [131, 365] on div "Deanna Templeton 5 Sep Fwd: Successful Receipt of Online Submission for Referen…" at bounding box center [124, 341] width 249 height 65
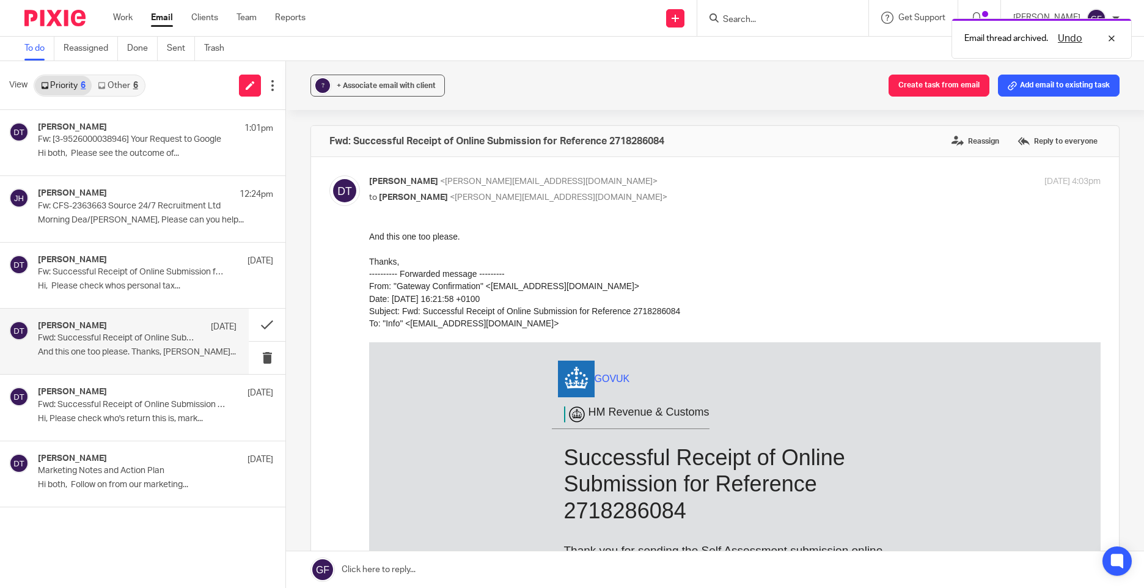
scroll to position [244, 0]
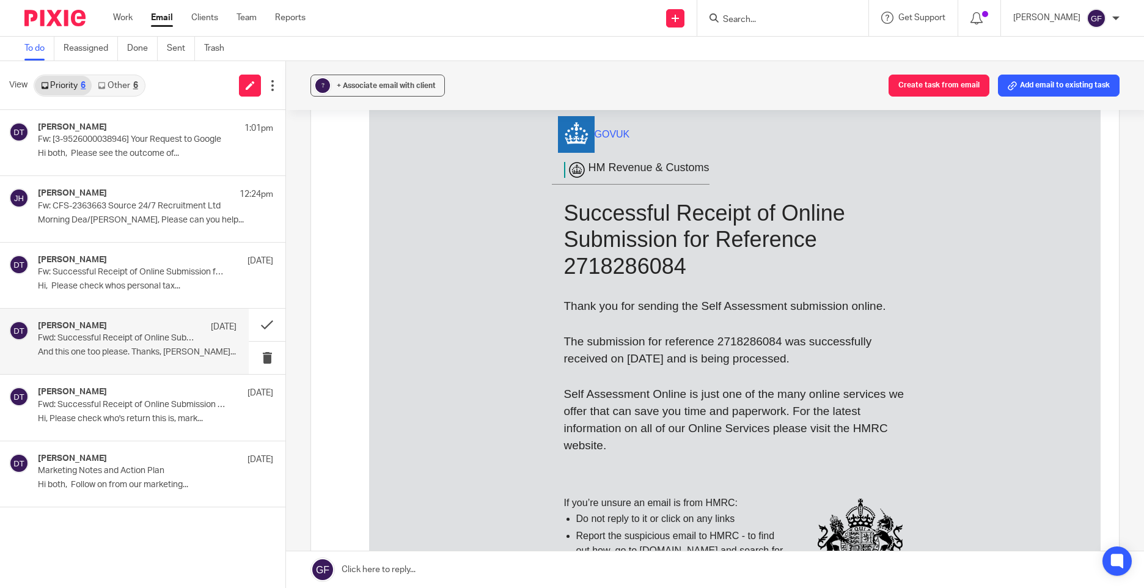
click at [122, 86] on link "Other 6" at bounding box center [118, 86] width 52 height 20
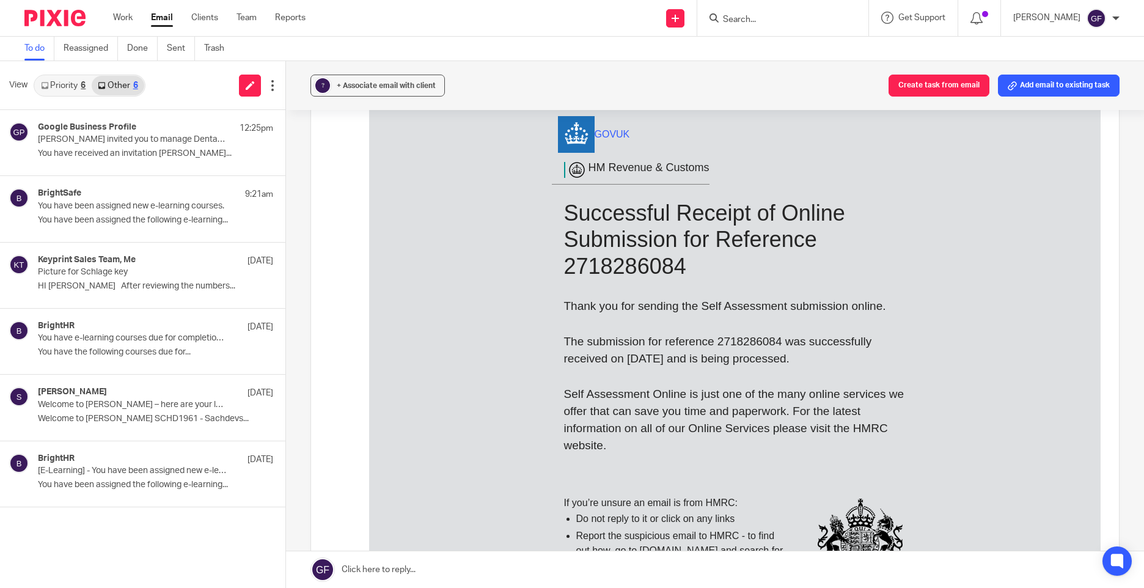
click at [63, 93] on link "Priority 6" at bounding box center [63, 86] width 57 height 20
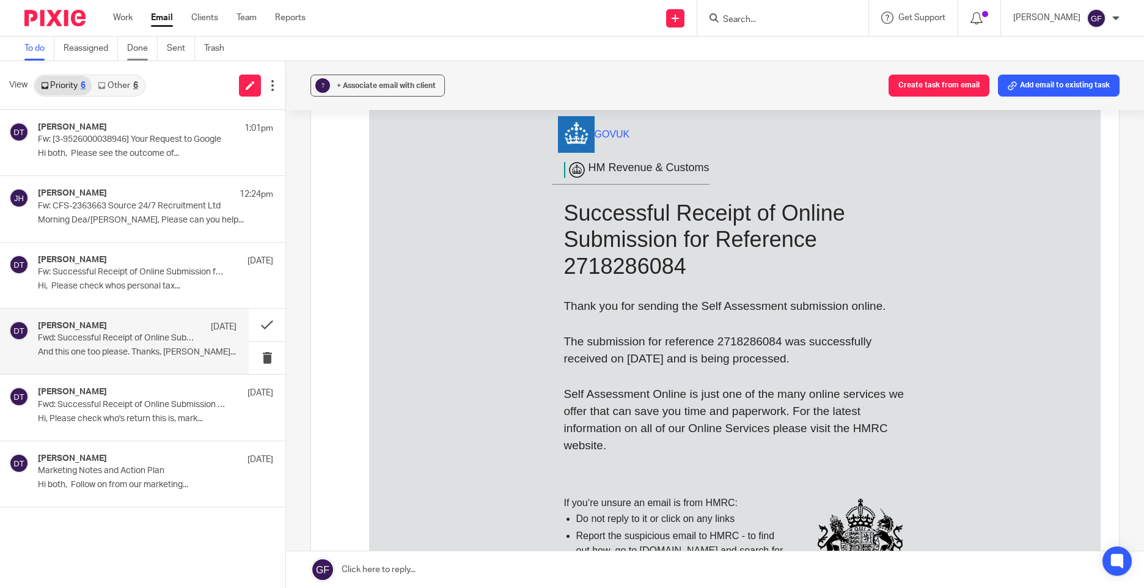
click at [147, 48] on link "Done" at bounding box center [142, 49] width 31 height 24
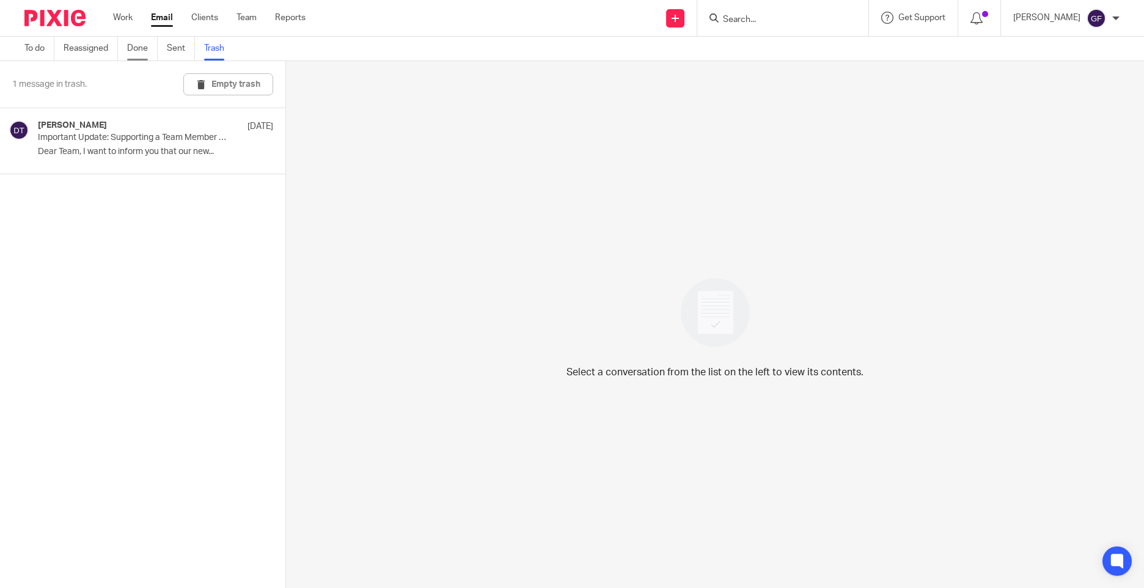
click at [144, 42] on link "Done" at bounding box center [142, 49] width 31 height 24
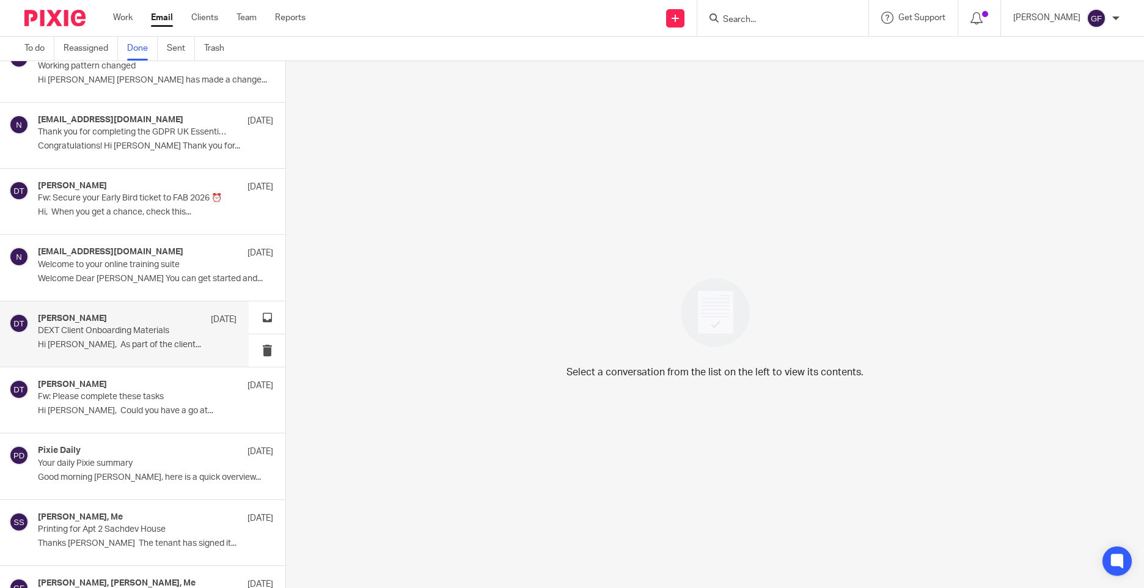
scroll to position [3944, 0]
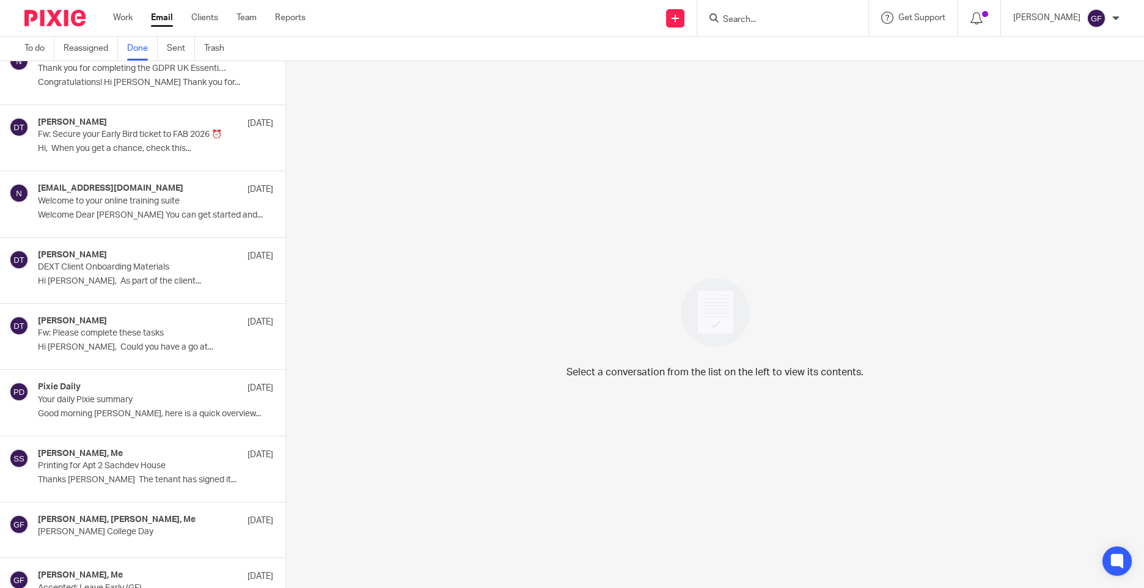
click at [588, 286] on div "Select a conversation from the list on the left to view its contents." at bounding box center [715, 324] width 858 height 527
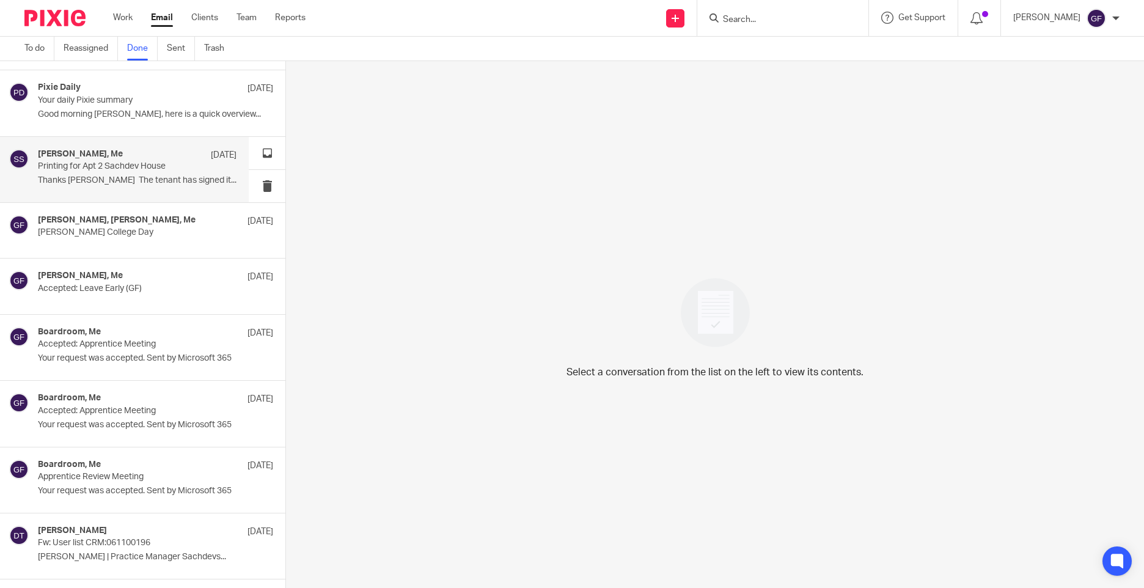
scroll to position [4250, 0]
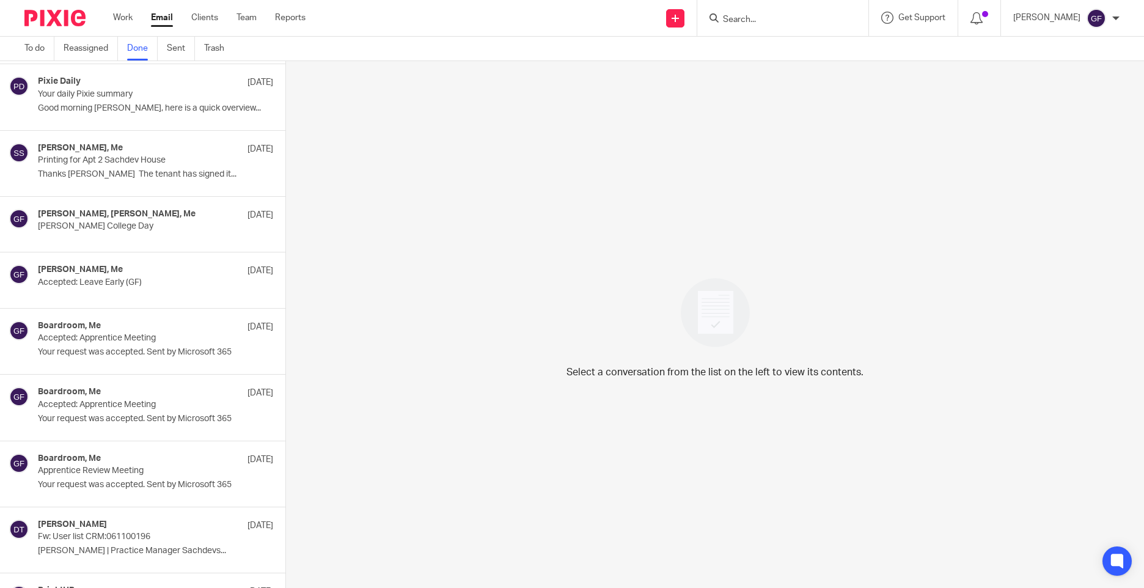
click at [170, 22] on link "Email" at bounding box center [162, 18] width 22 height 12
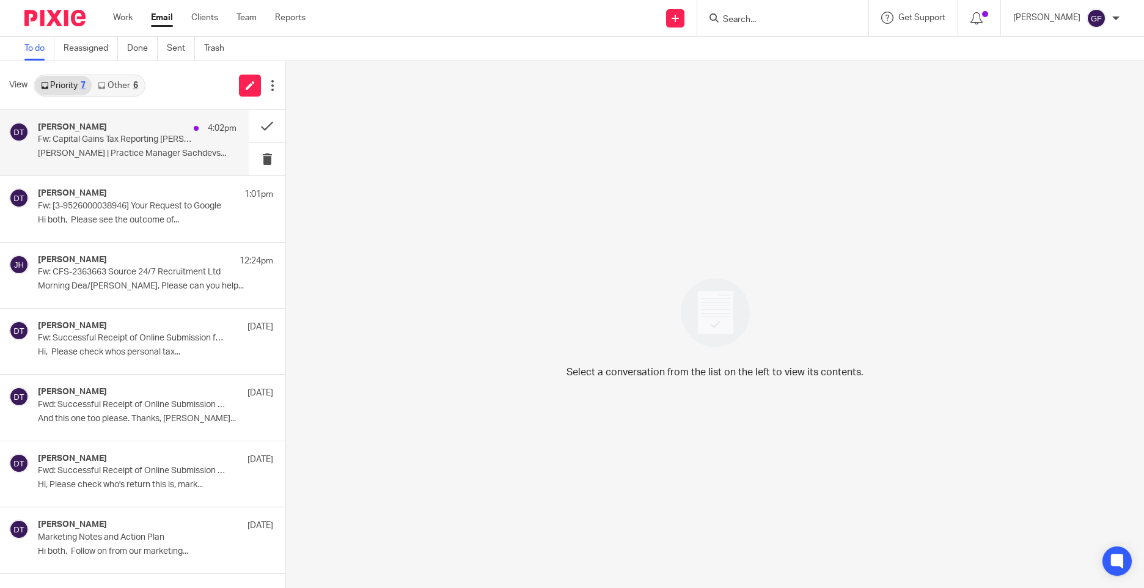
click at [166, 112] on div "Deanna Templeton 4:02pm Fw: Capital Gains Tax Reporting Gillian Boardman Deanna…" at bounding box center [124, 142] width 249 height 65
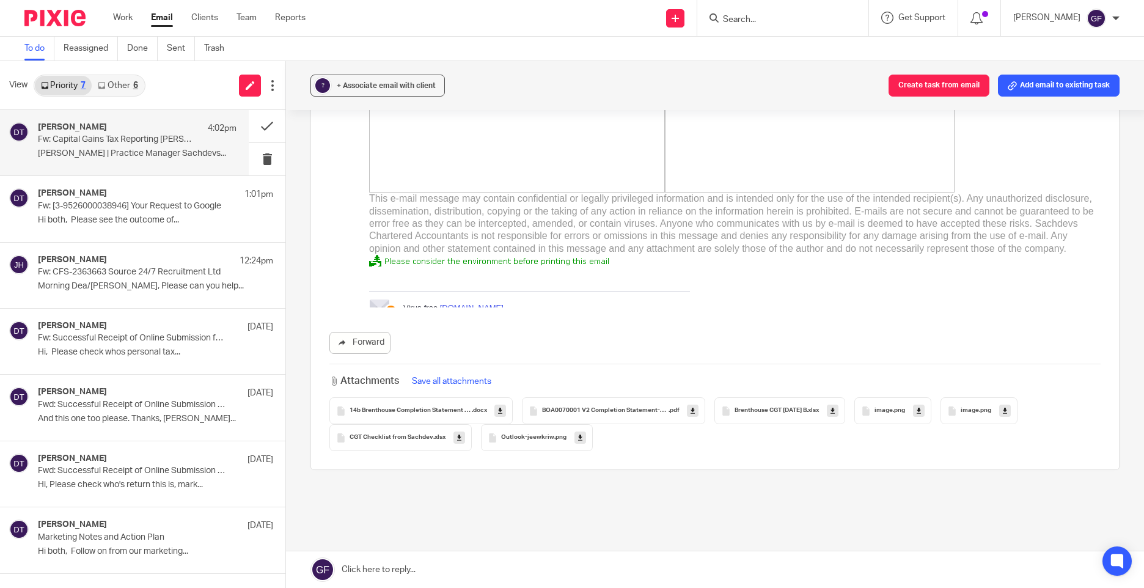
scroll to position [1616, 0]
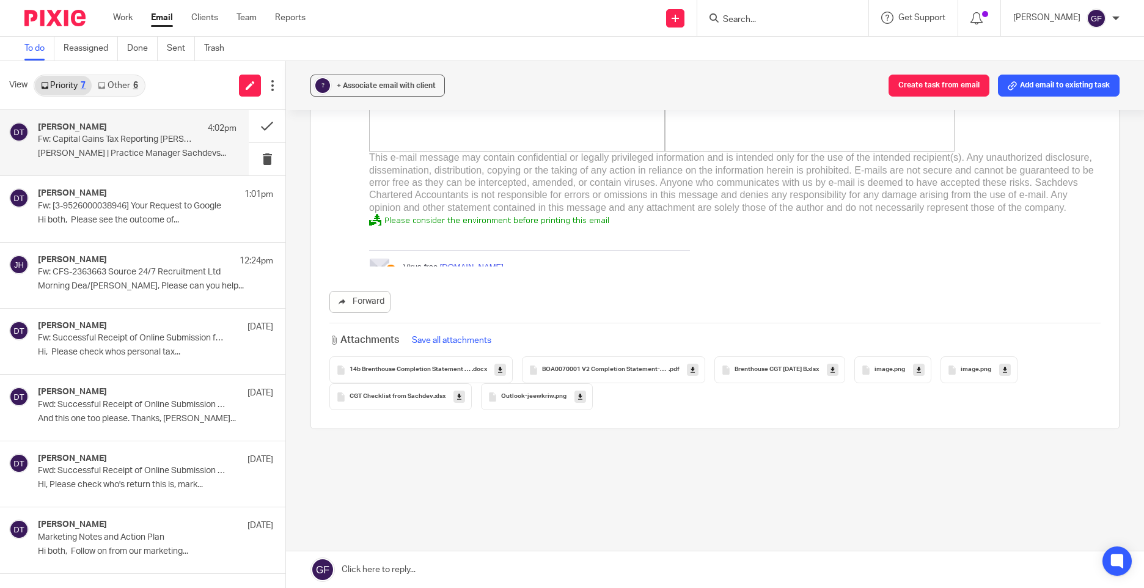
click at [633, 374] on div "BOA0070001 V2 Completion Statement-Sale .pdf" at bounding box center [613, 369] width 183 height 27
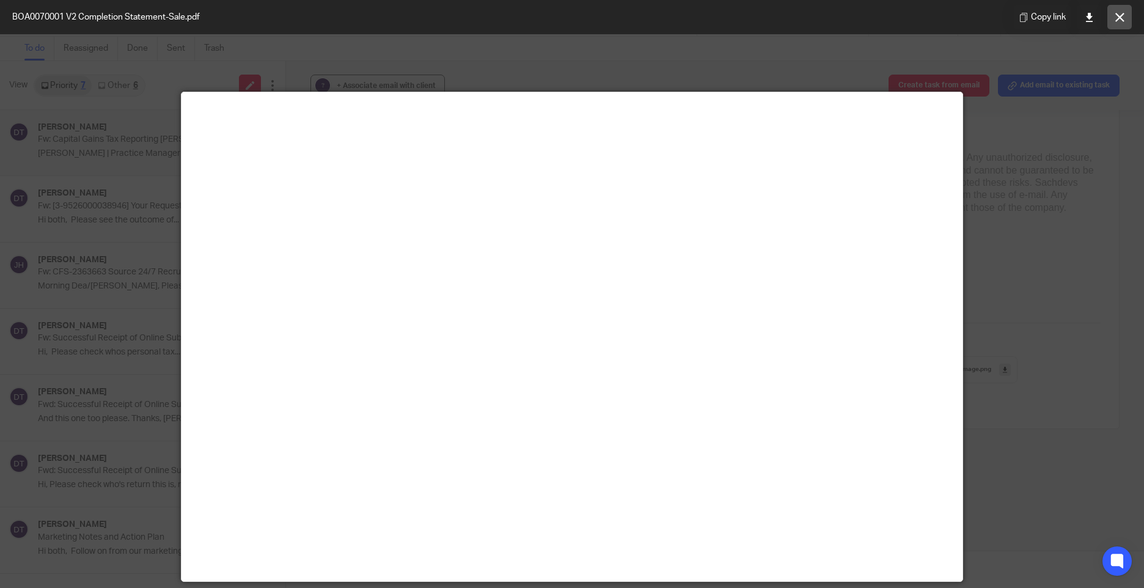
click at [1120, 16] on icon at bounding box center [1119, 17] width 9 height 9
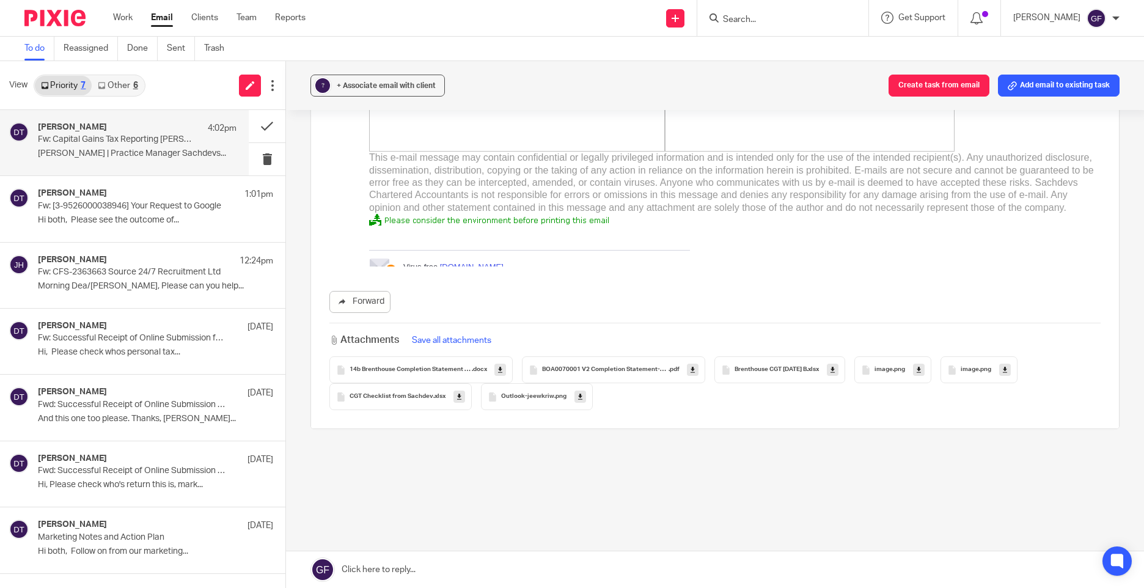
click at [456, 371] on span "14b Brenthouse Completion Statement V3" at bounding box center [411, 369] width 122 height 7
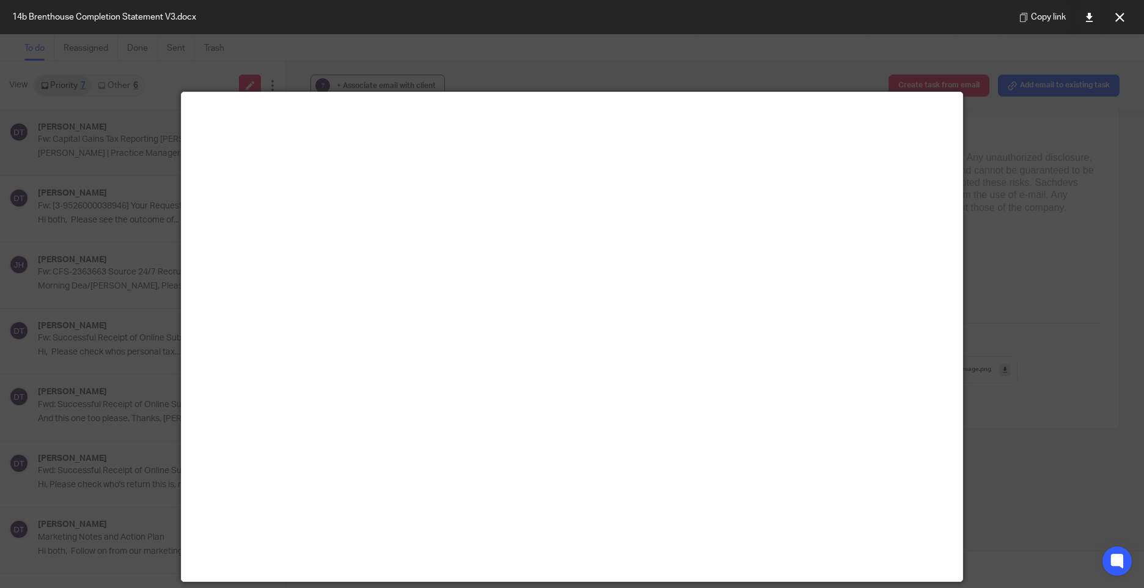
click at [1125, 10] on button at bounding box center [1119, 17] width 24 height 24
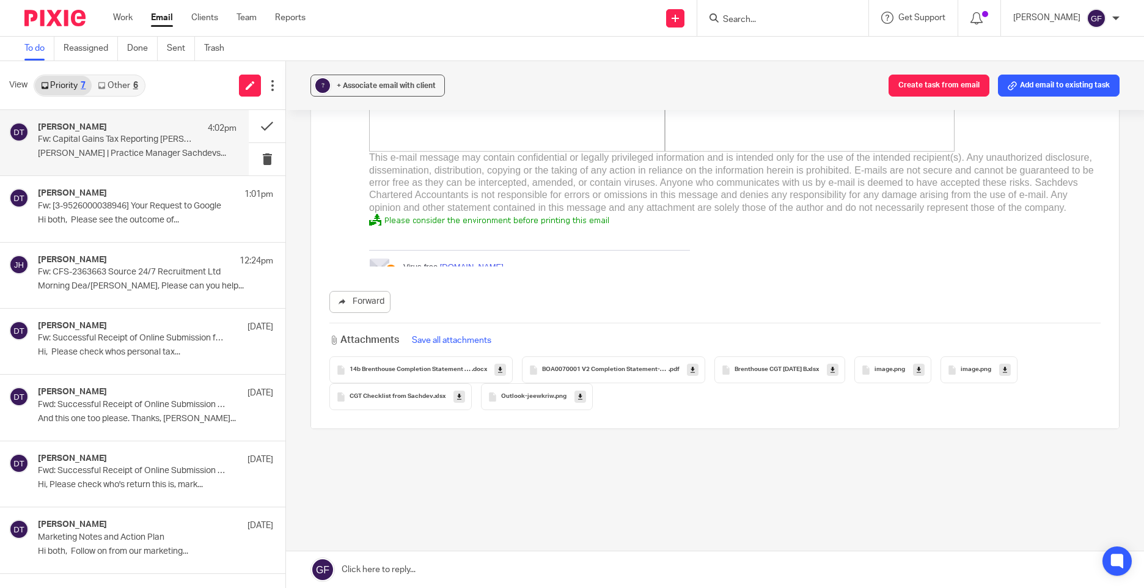
click at [395, 398] on span "CGT Checklist from Sachdev" at bounding box center [392, 396] width 84 height 7
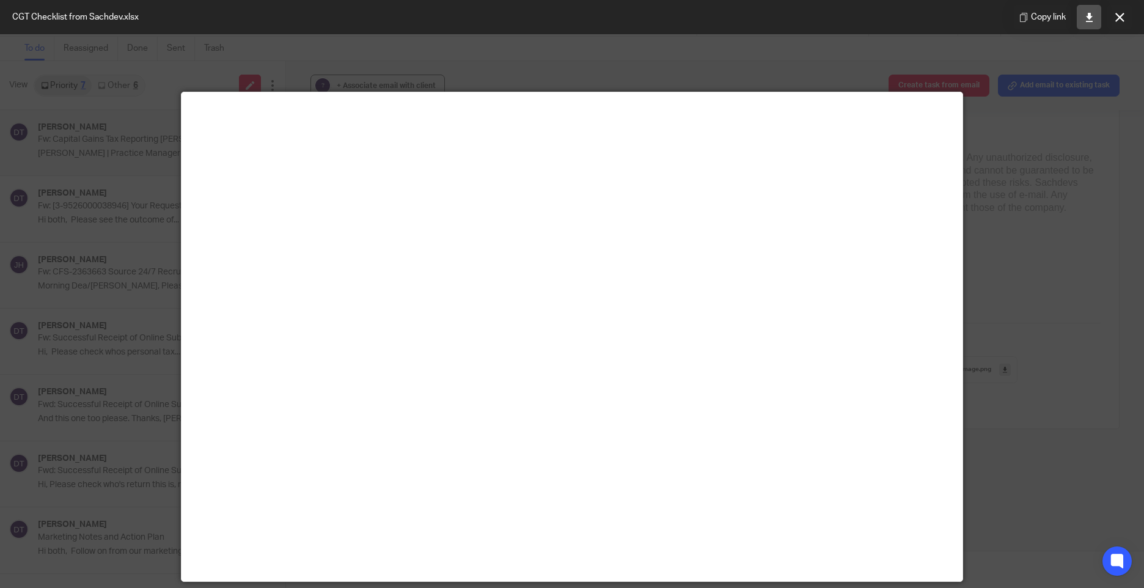
click at [1090, 18] on icon at bounding box center [1089, 17] width 9 height 9
click at [1129, 11] on button at bounding box center [1119, 17] width 24 height 24
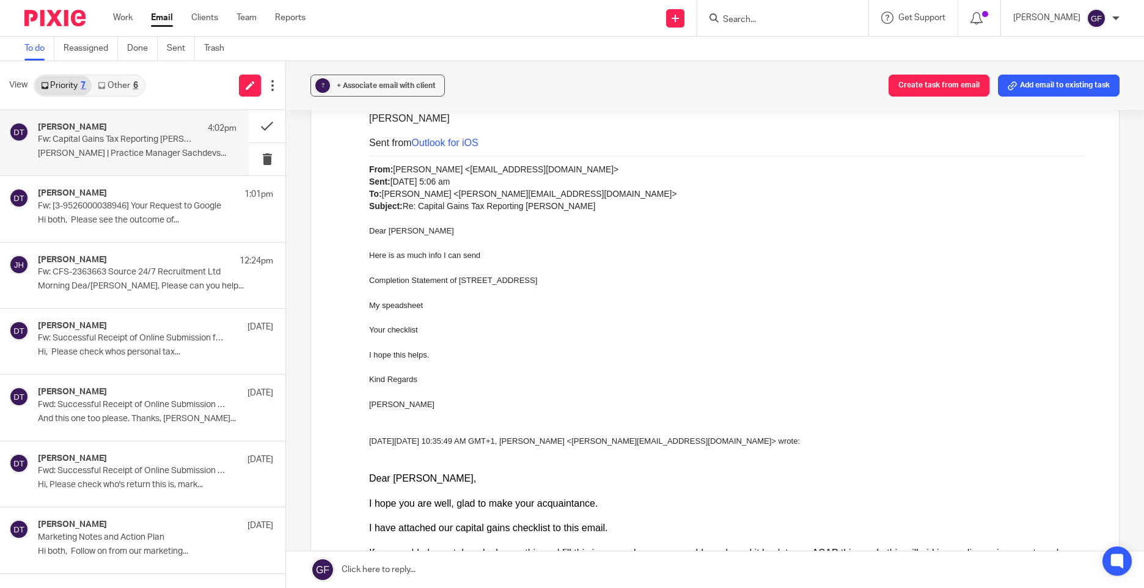
scroll to position [516, 0]
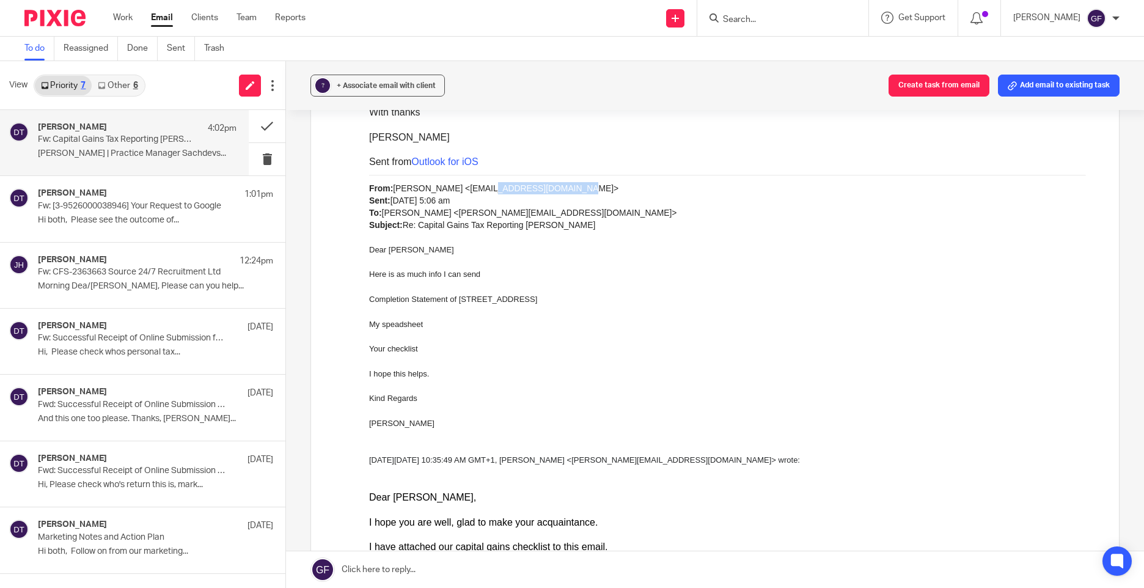
drag, startPoint x: 460, startPoint y: 191, endPoint x: 536, endPoint y: 190, distance: 76.4
click at [536, 190] on span "From: Gillian Larkworthy <gilliane9@yahoo.com> Sent: Thursday, September 11, 20…" at bounding box center [522, 206] width 307 height 47
copy span "gilliane9@yahoo.com"
click at [562, 263] on div at bounding box center [735, 262] width 732 height 12
drag, startPoint x: 458, startPoint y: 188, endPoint x: 531, endPoint y: 186, distance: 72.8
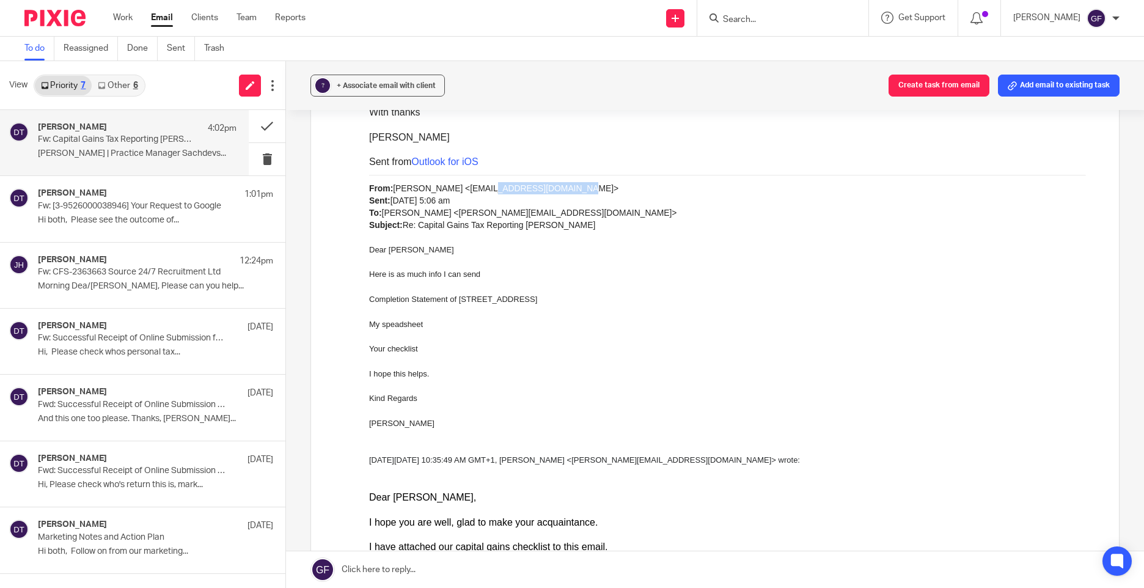
click at [531, 186] on span "From: Gillian Larkworthy <gilliane9@yahoo.com> Sent: Thursday, September 11, 20…" at bounding box center [522, 206] width 307 height 47
copy span "gilliane9@yahoo.com"
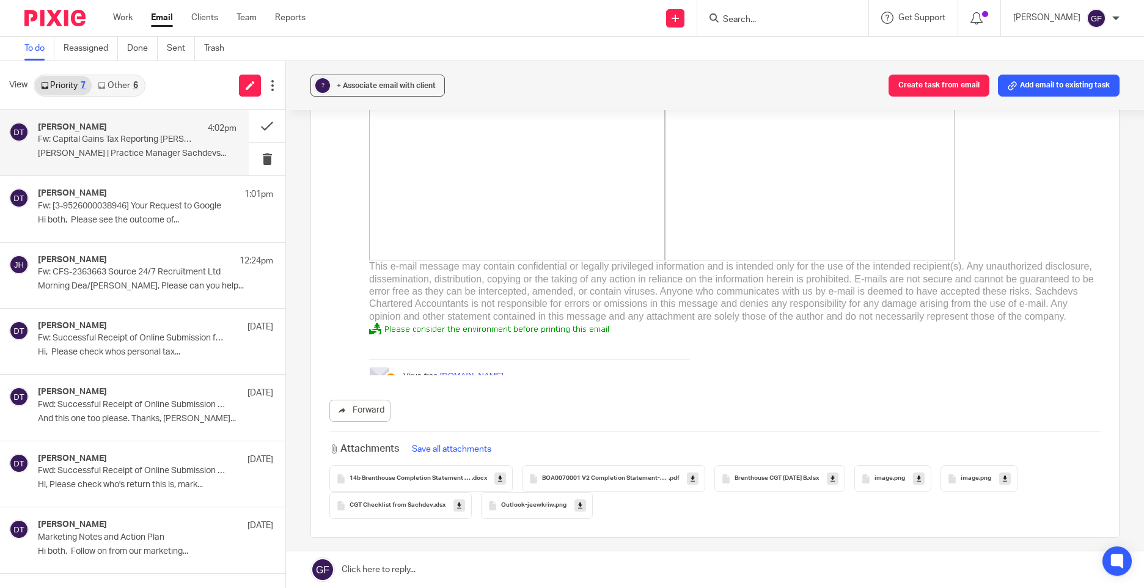
scroll to position [1616, 0]
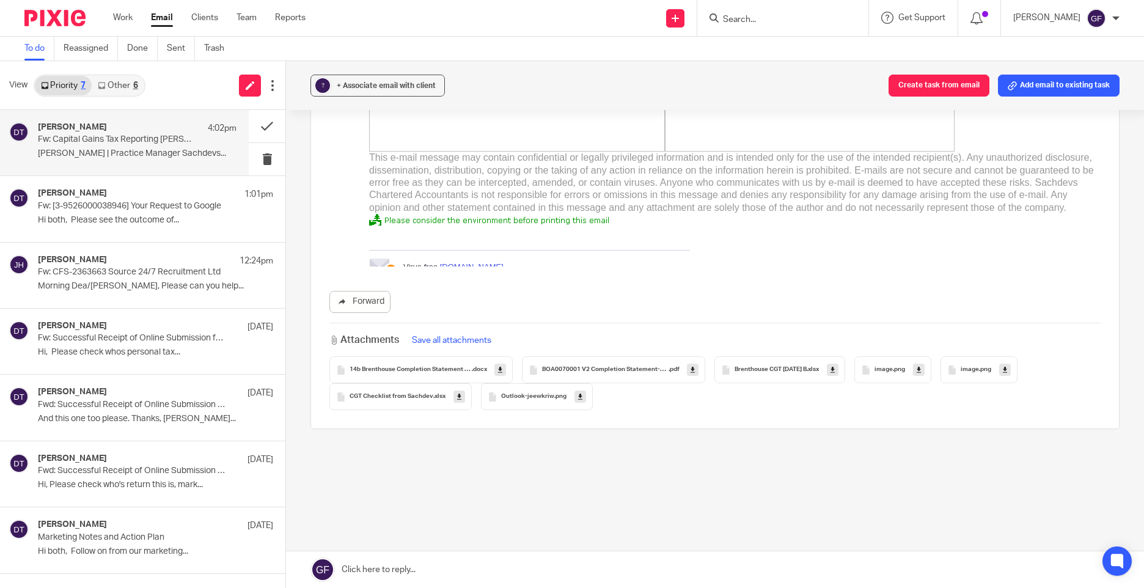
click at [458, 400] on icon at bounding box center [459, 396] width 4 height 9
click at [499, 367] on icon at bounding box center [500, 369] width 4 height 9
click at [691, 370] on icon at bounding box center [693, 369] width 4 height 9
click at [838, 368] on link at bounding box center [833, 370] width 12 height 12
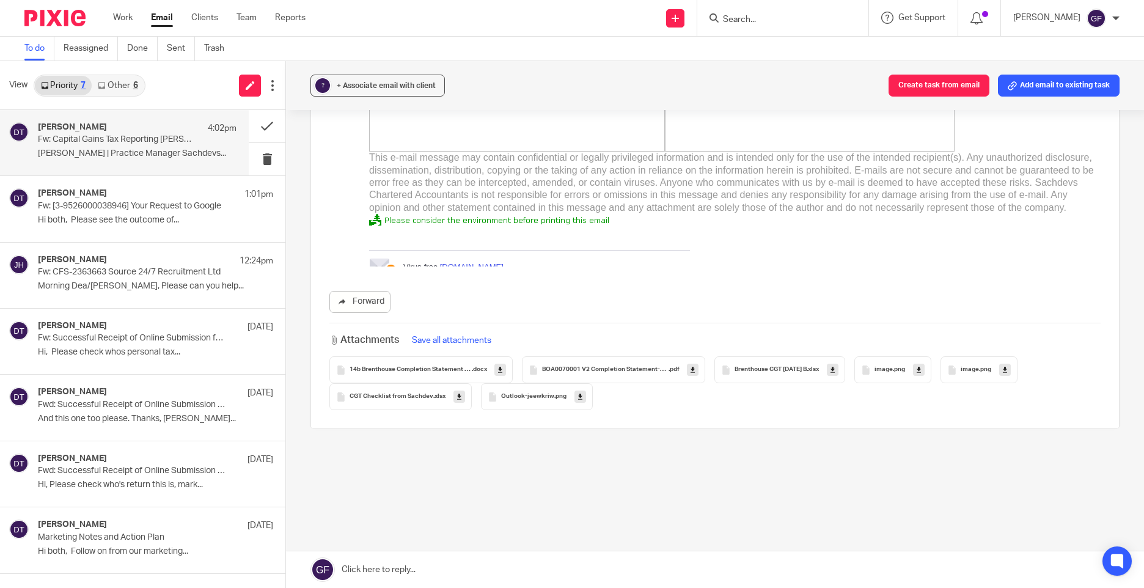
click at [553, 403] on div "Outlook-jeewkriw .png" at bounding box center [537, 396] width 112 height 27
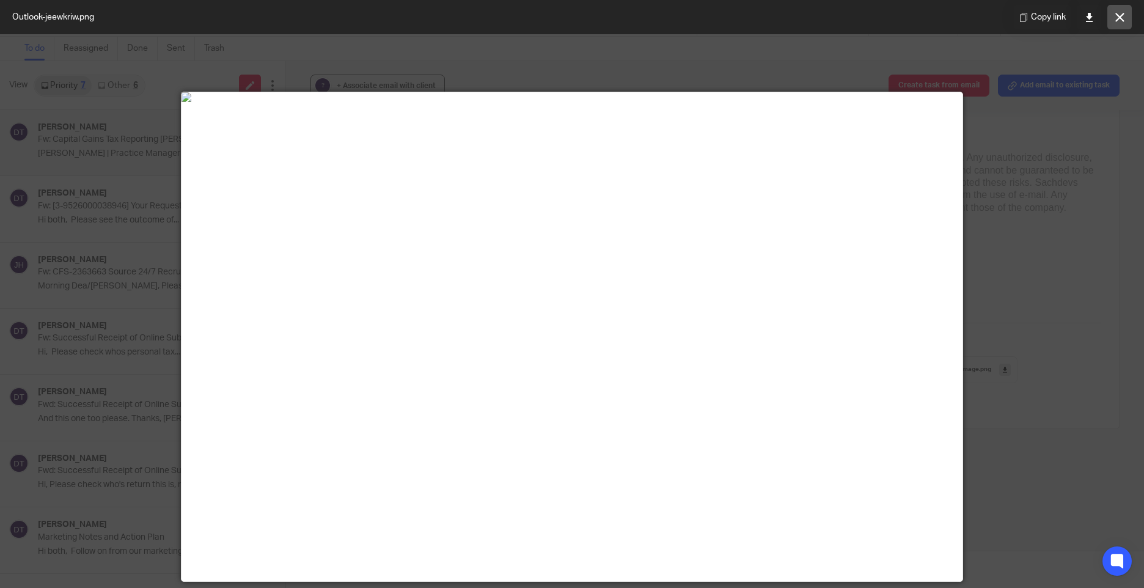
click at [1118, 16] on icon at bounding box center [1119, 17] width 9 height 9
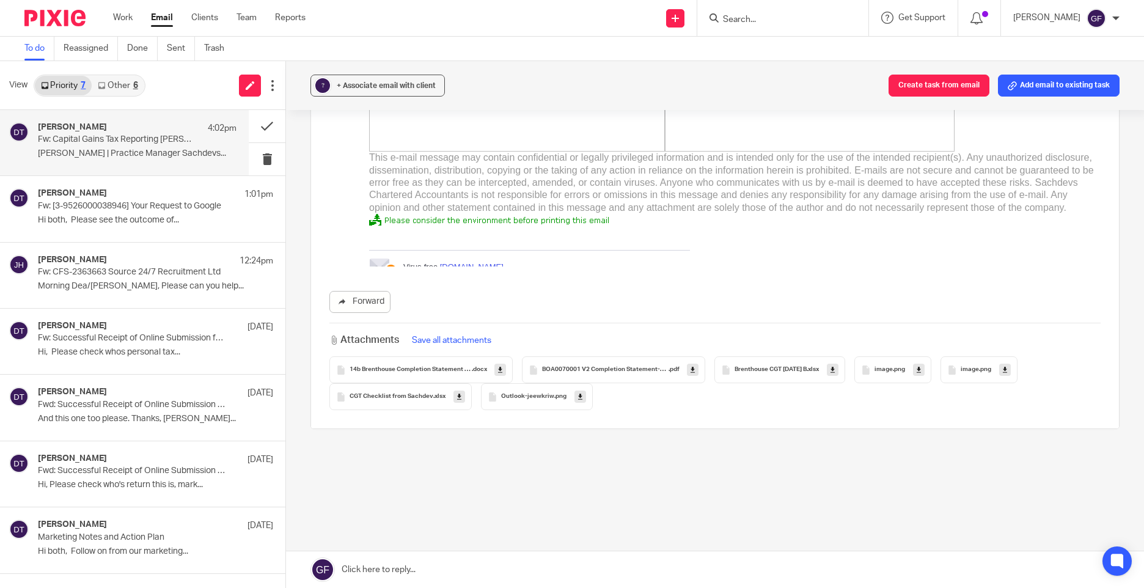
click at [903, 370] on span ".png" at bounding box center [899, 369] width 12 height 7
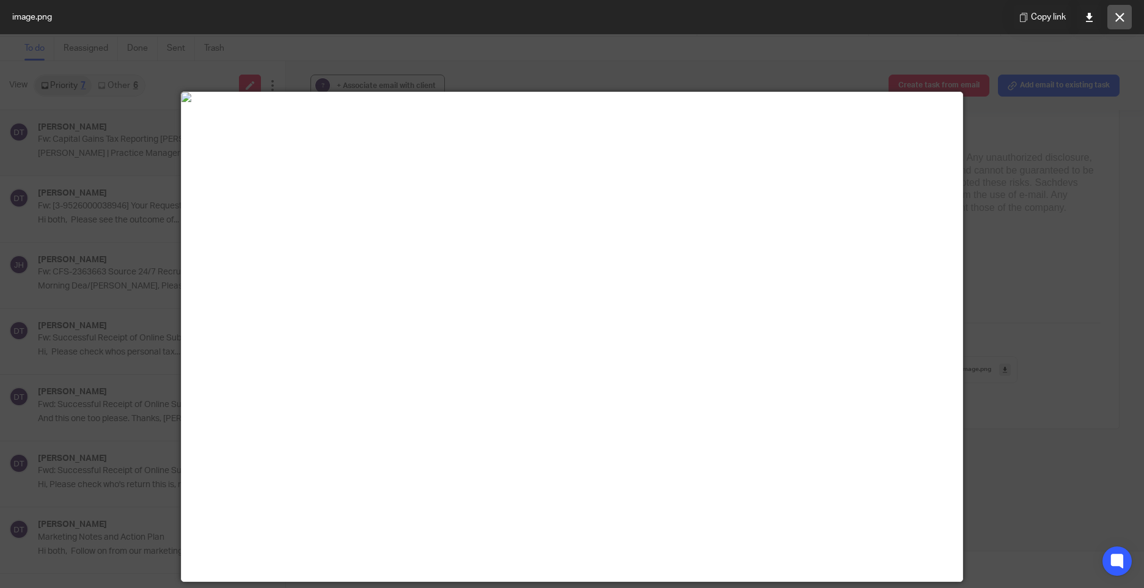
click at [1122, 13] on icon at bounding box center [1119, 17] width 9 height 9
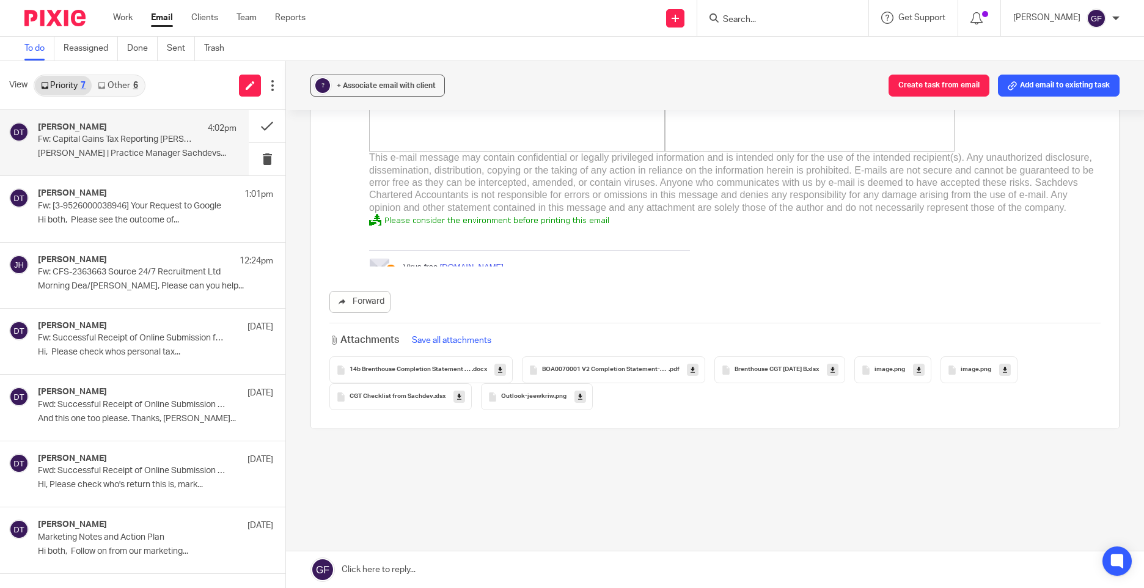
click at [972, 367] on span "image" at bounding box center [970, 369] width 18 height 7
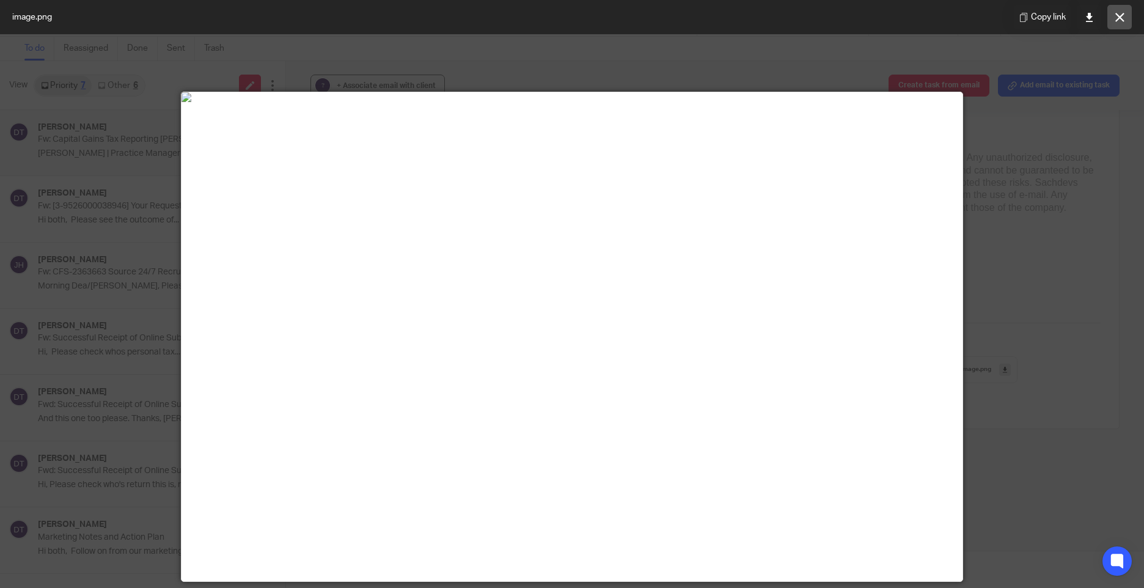
click at [1114, 21] on button at bounding box center [1119, 17] width 24 height 24
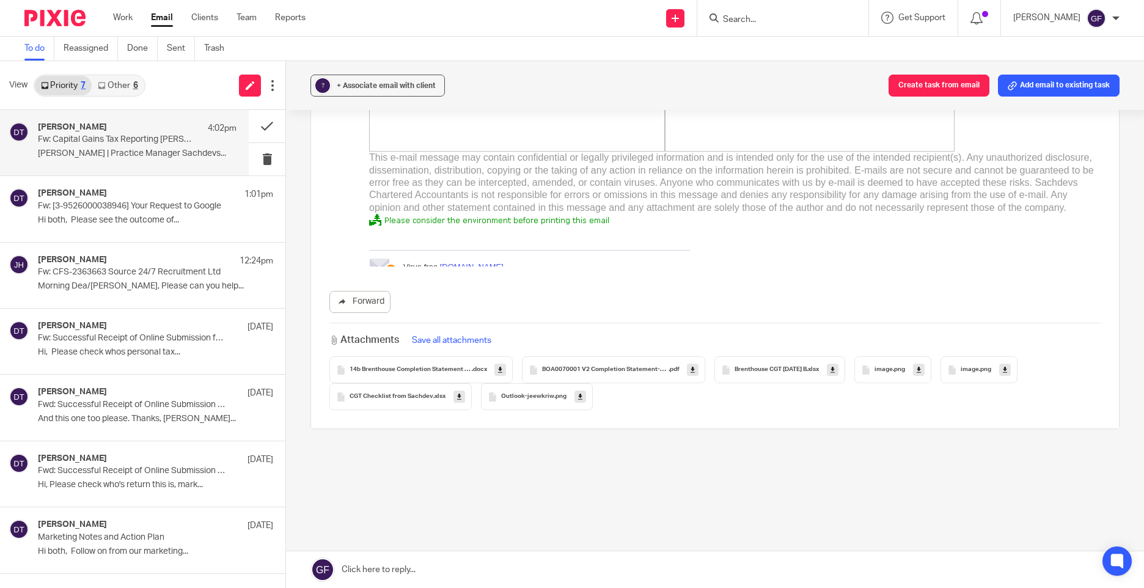
click at [785, 295] on div "Forward" at bounding box center [714, 302] width 771 height 22
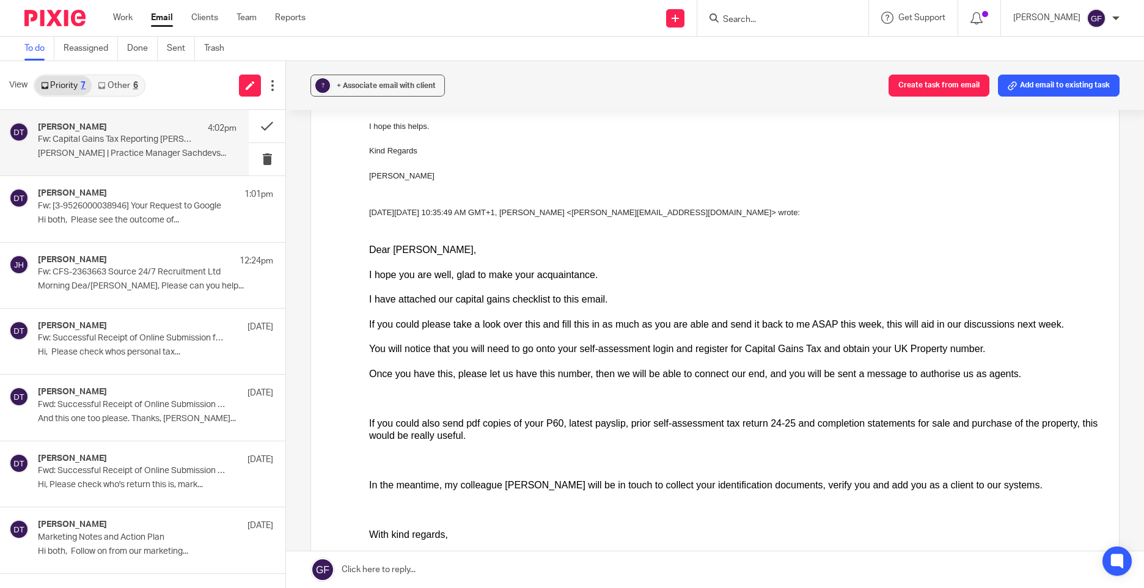
scroll to position [760, 0]
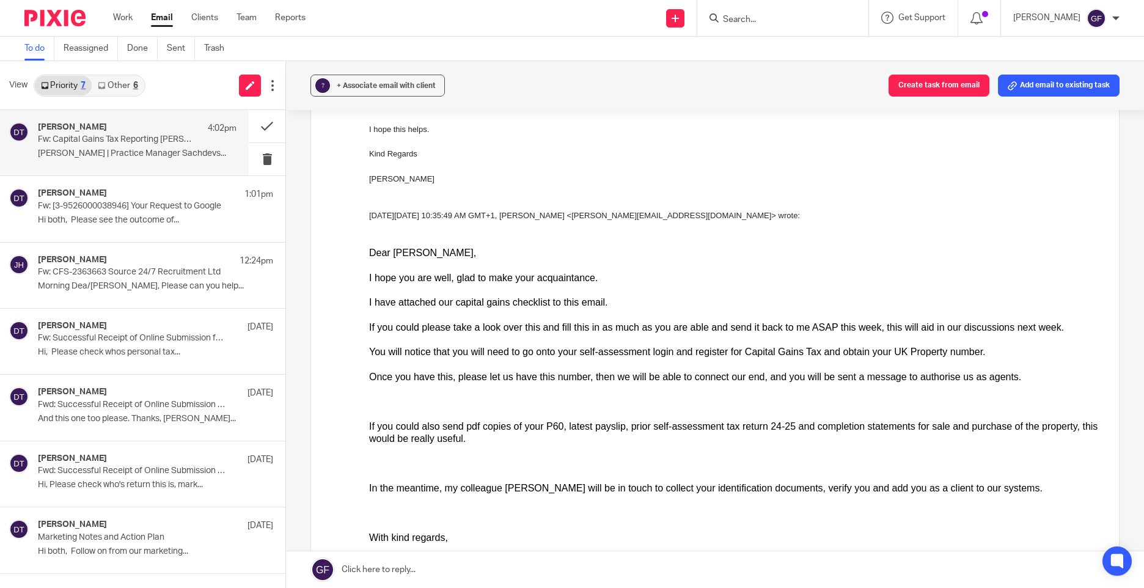
click at [610, 336] on div at bounding box center [735, 340] width 732 height 12
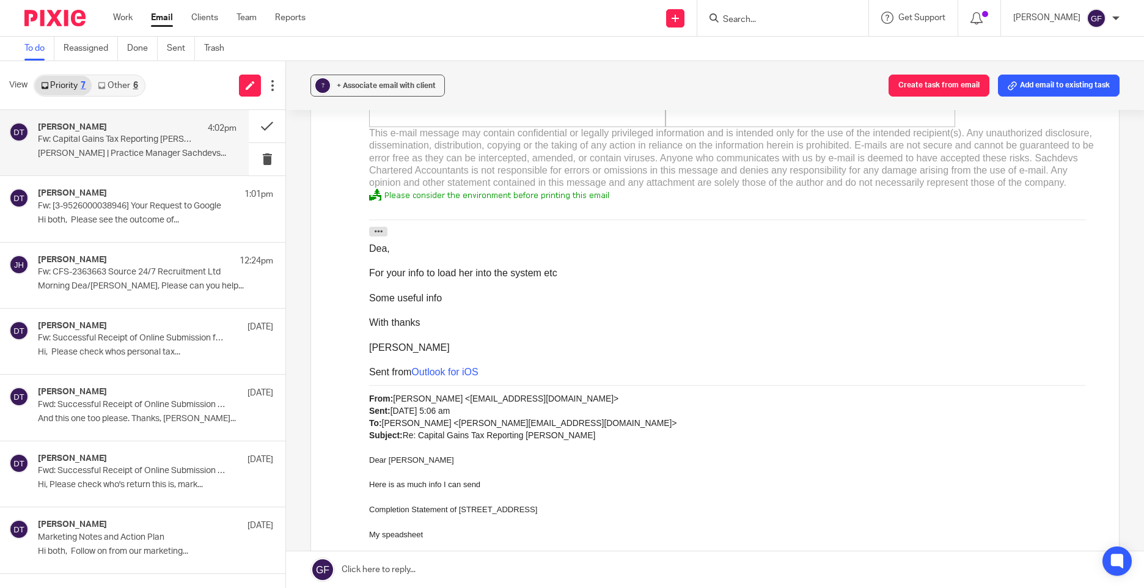
scroll to position [550, 0]
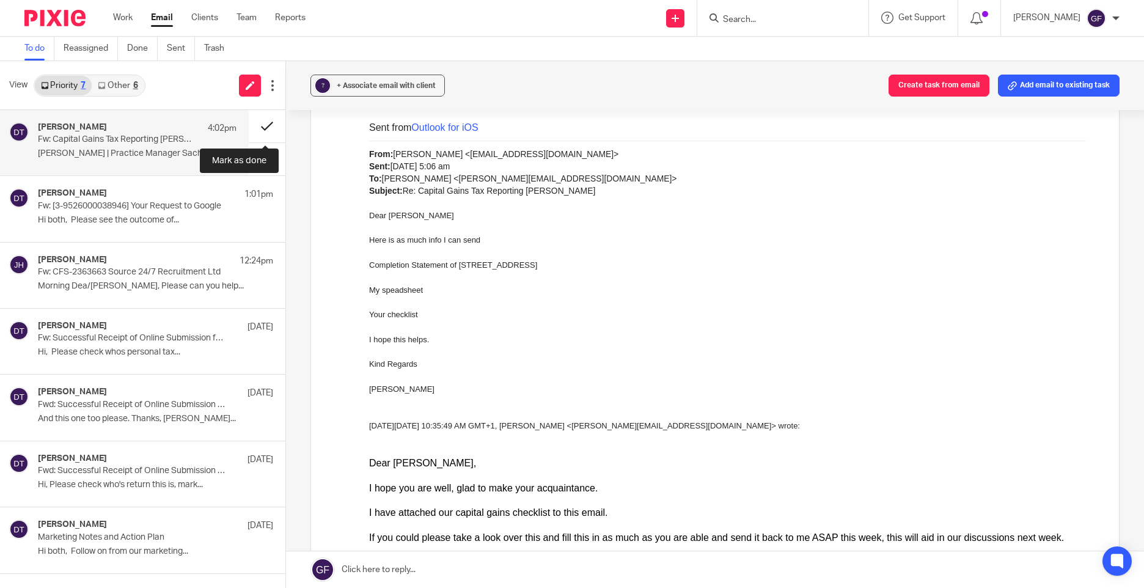
click at [260, 133] on button at bounding box center [267, 126] width 37 height 32
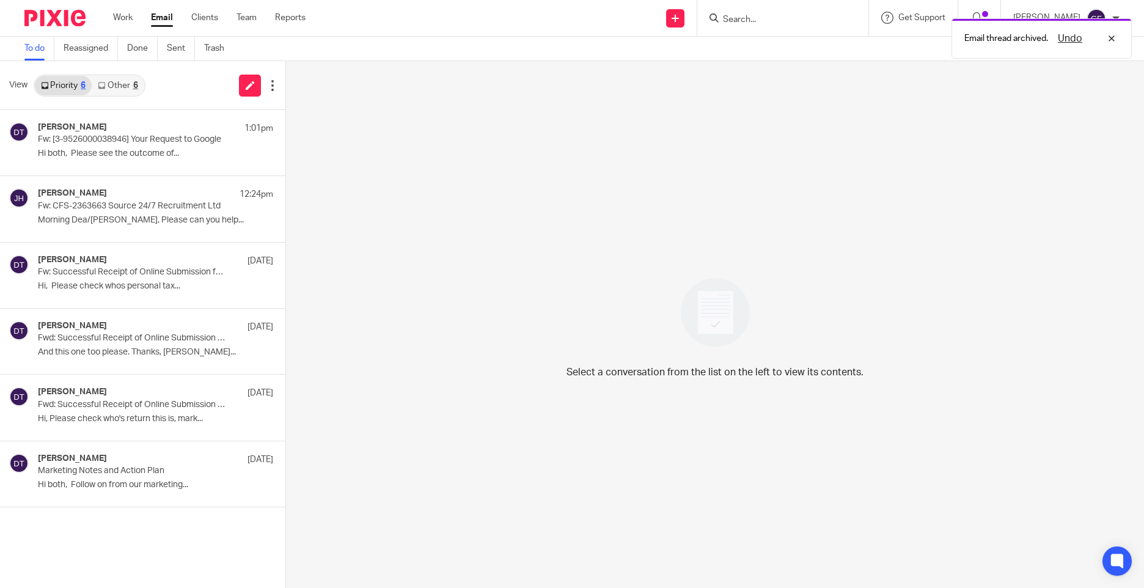
click at [137, 84] on div "6" at bounding box center [135, 85] width 5 height 9
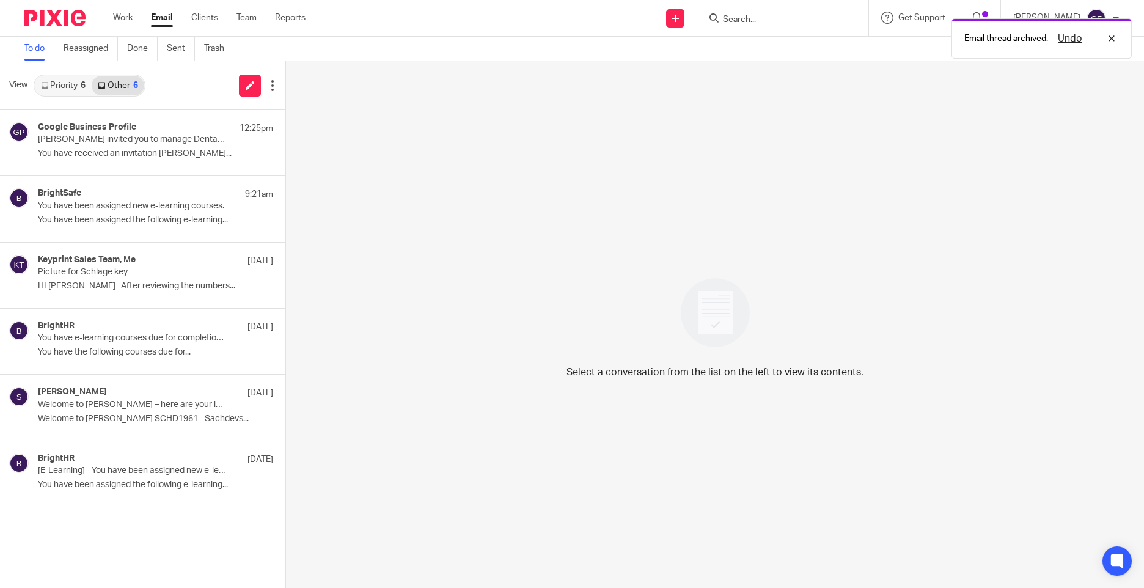
click at [53, 87] on link "Priority 6" at bounding box center [63, 86] width 57 height 20
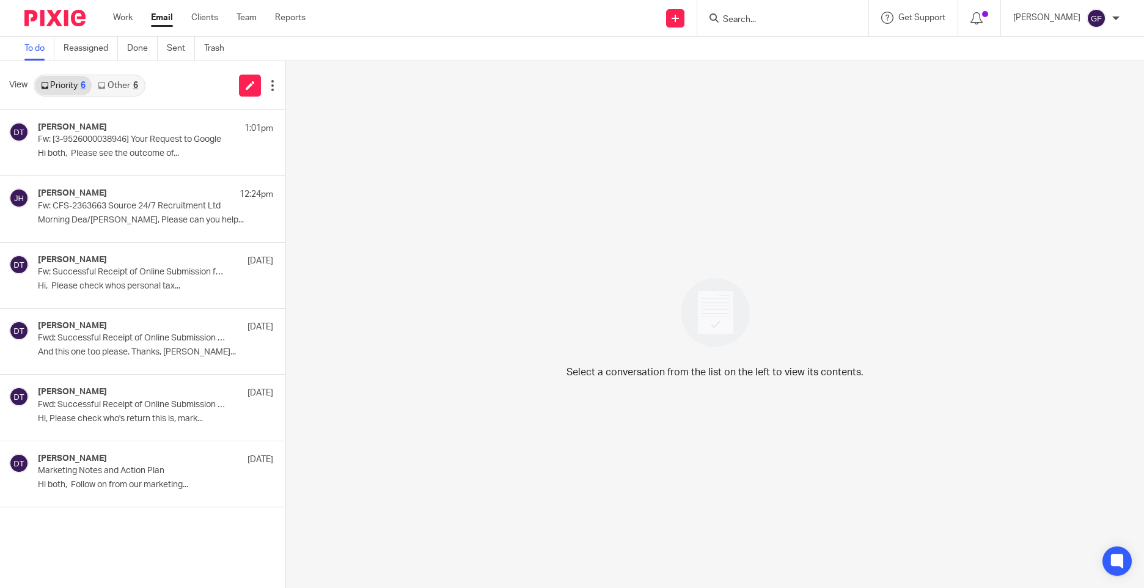
click at [411, 160] on div "Select a conversation from the list on the left to view its contents." at bounding box center [715, 324] width 858 height 527
click at [153, 89] on div "View Priority 6 Other 6" at bounding box center [142, 85] width 285 height 49
click at [131, 80] on link "Other 6" at bounding box center [118, 86] width 52 height 20
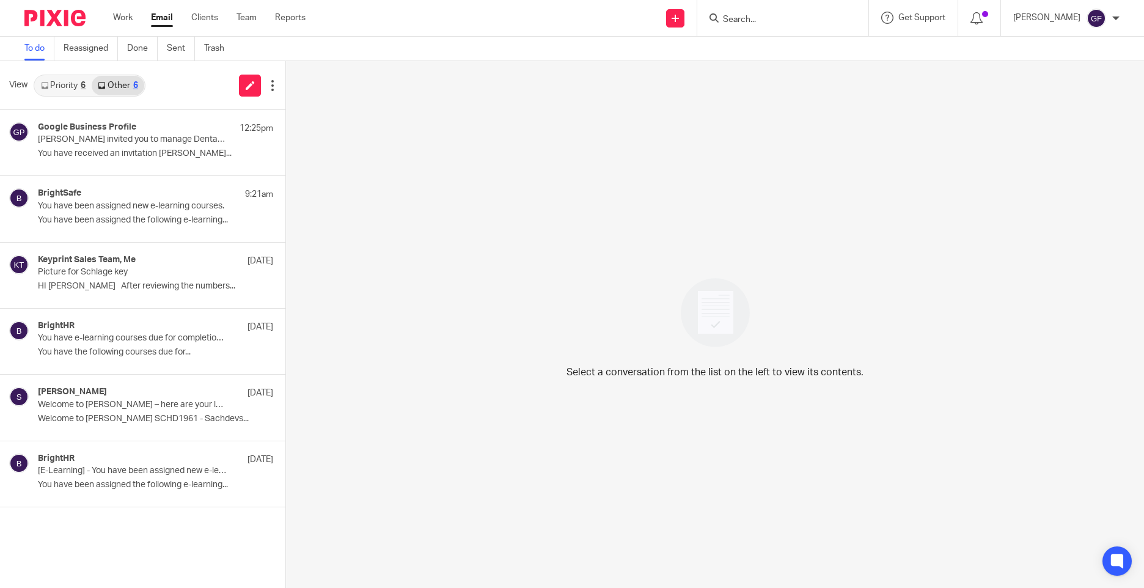
click at [63, 83] on link "Priority 6" at bounding box center [63, 86] width 57 height 20
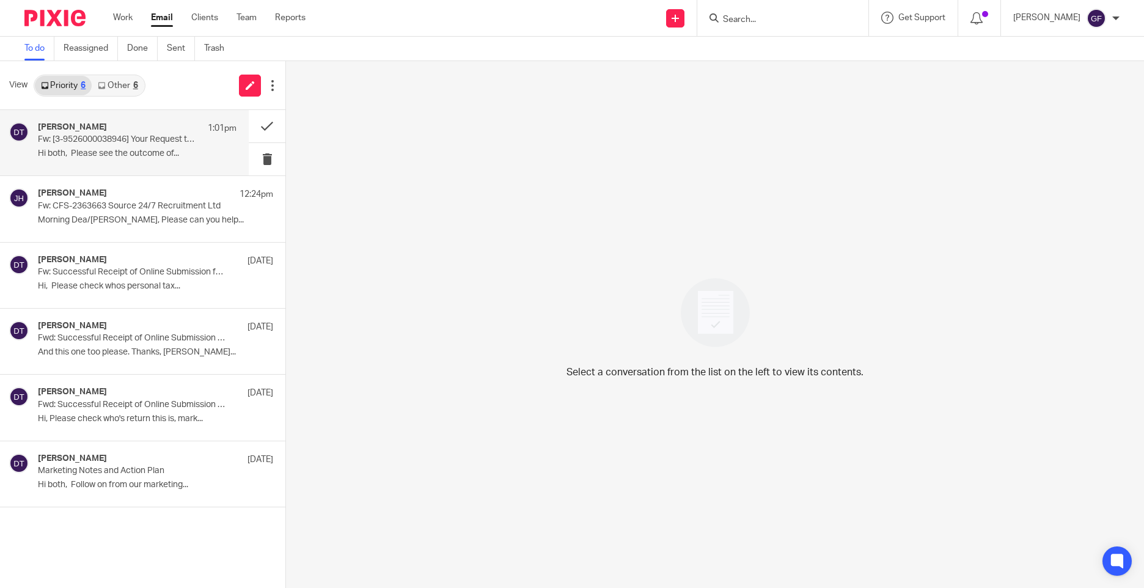
click at [82, 130] on h4 "Deanna Templeton" at bounding box center [72, 127] width 69 height 10
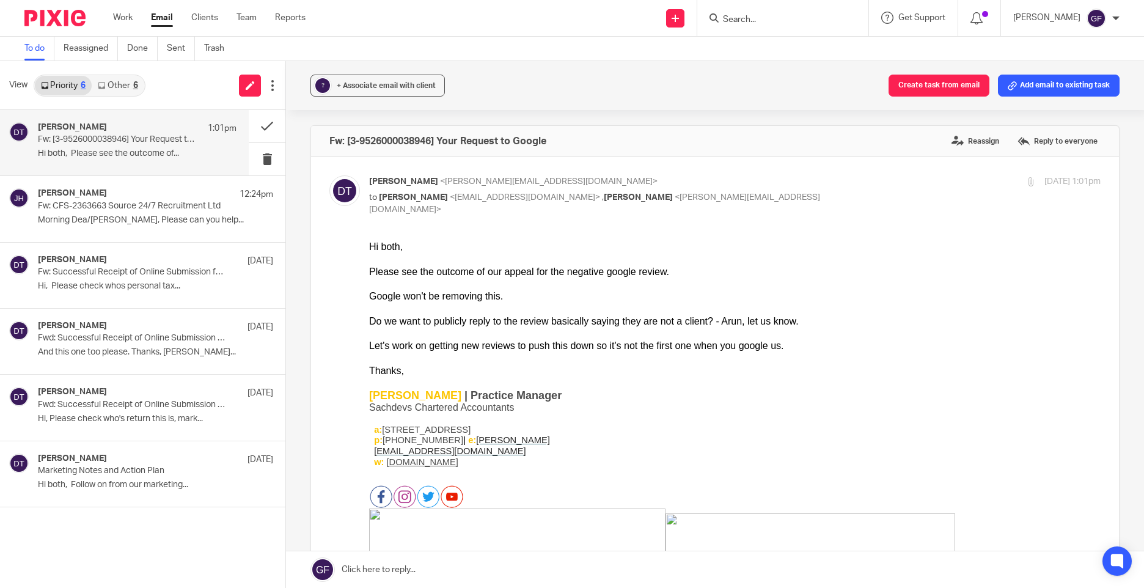
scroll to position [0, 0]
drag, startPoint x: 158, startPoint y: 216, endPoint x: 191, endPoint y: 64, distance: 155.1
click at [158, 216] on p "Morning Dea/George, Please can you help..." at bounding box center [137, 220] width 199 height 10
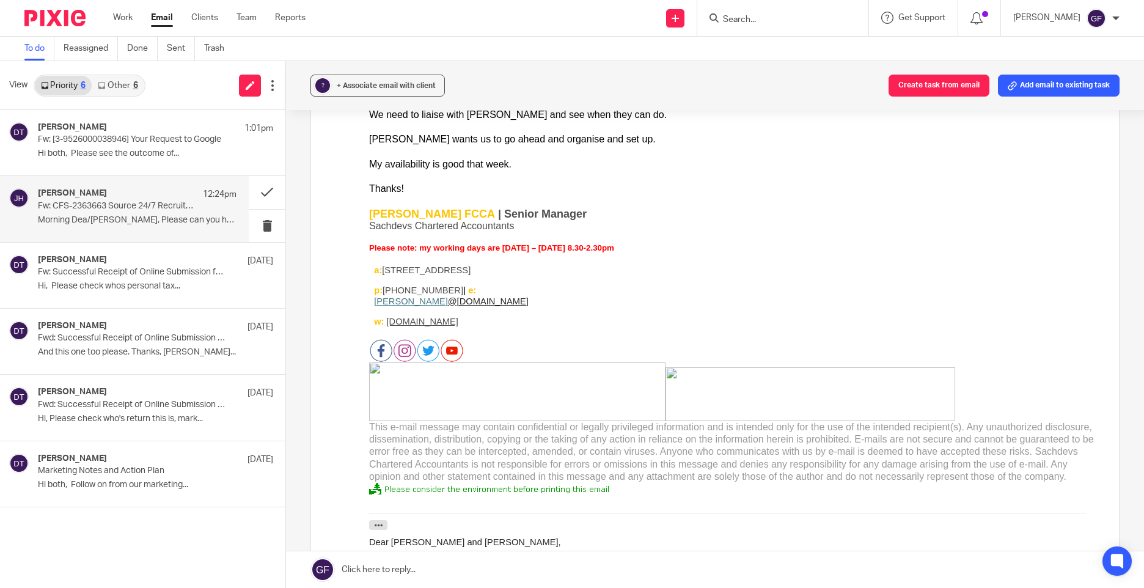
scroll to position [84, 0]
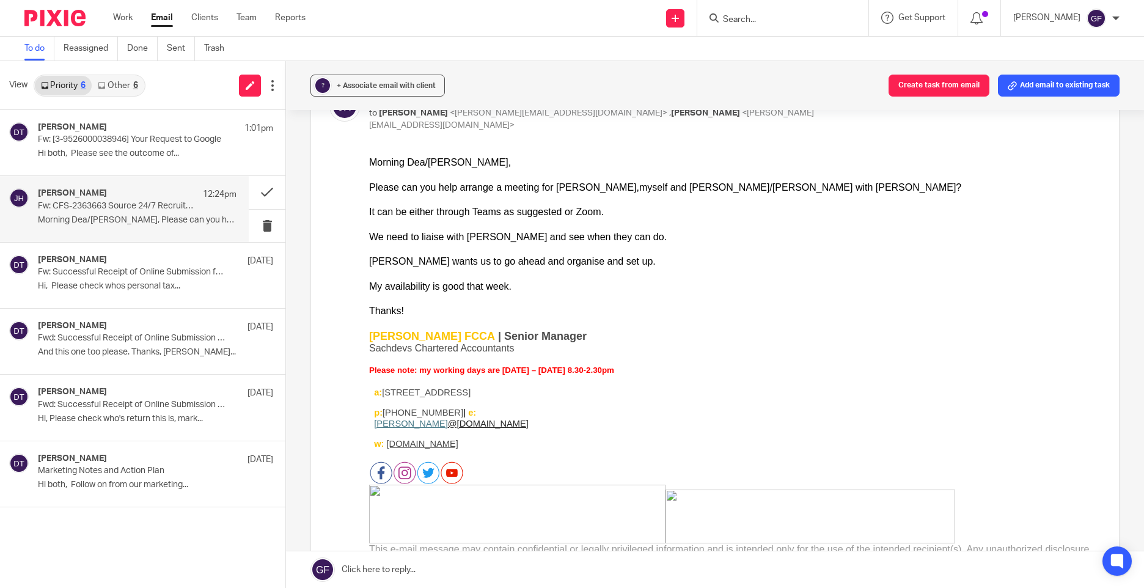
click at [711, 254] on div at bounding box center [735, 249] width 732 height 12
click at [712, 278] on div at bounding box center [735, 273] width 732 height 12
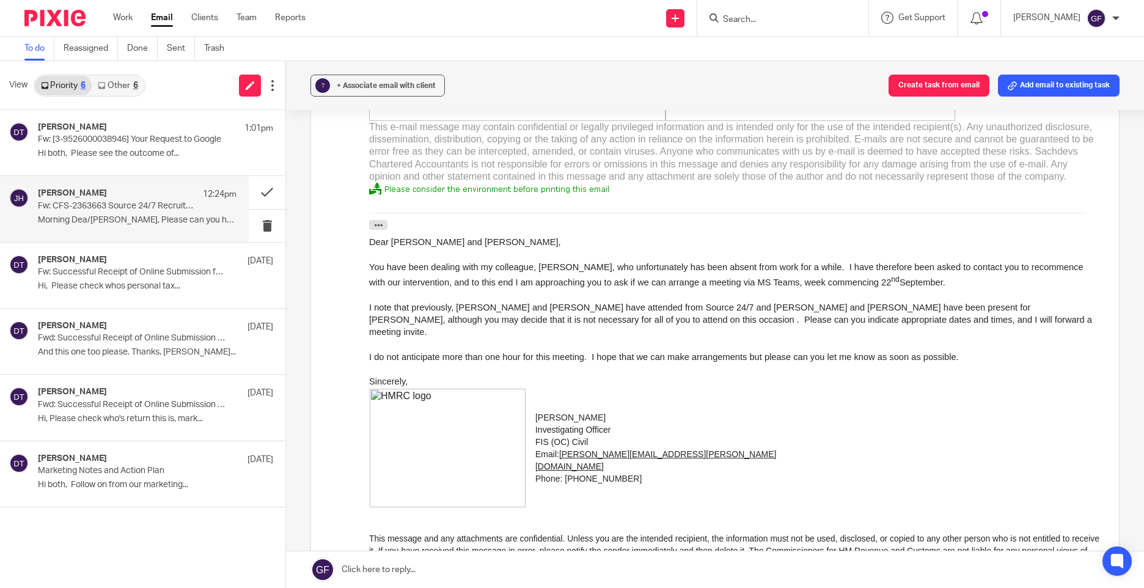
scroll to position [573, 0]
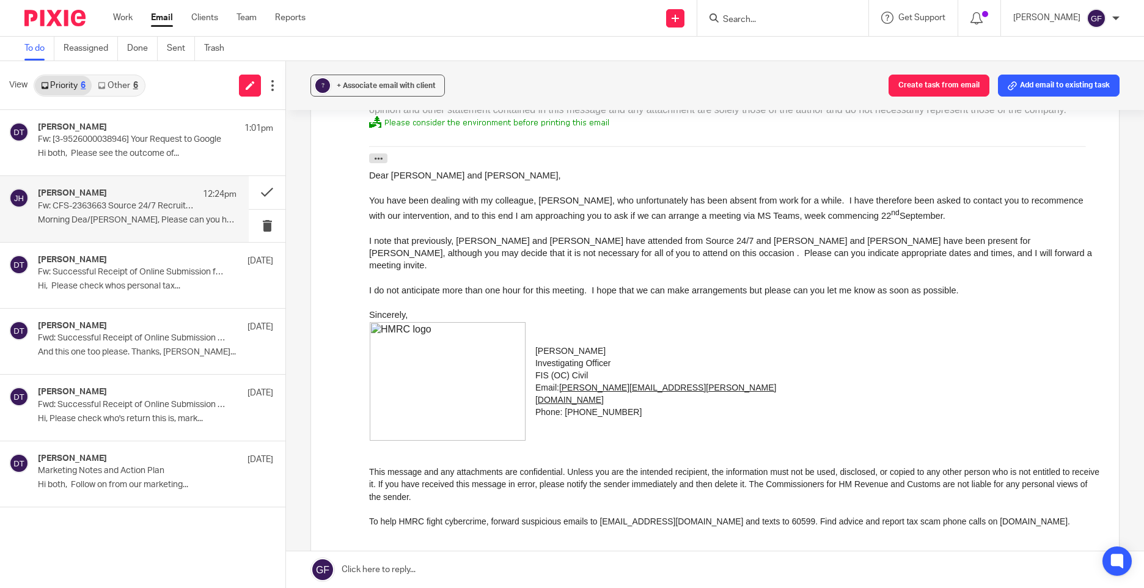
click at [740, 345] on p "Martin Hynes" at bounding box center [682, 351] width 295 height 12
drag, startPoint x: 742, startPoint y: 378, endPoint x: 567, endPoint y: 525, distance: 228.7
click at [743, 381] on p "Email: martin.hynes@hmrc.gov.uk Phone: 03000 533924" at bounding box center [682, 399] width 295 height 37
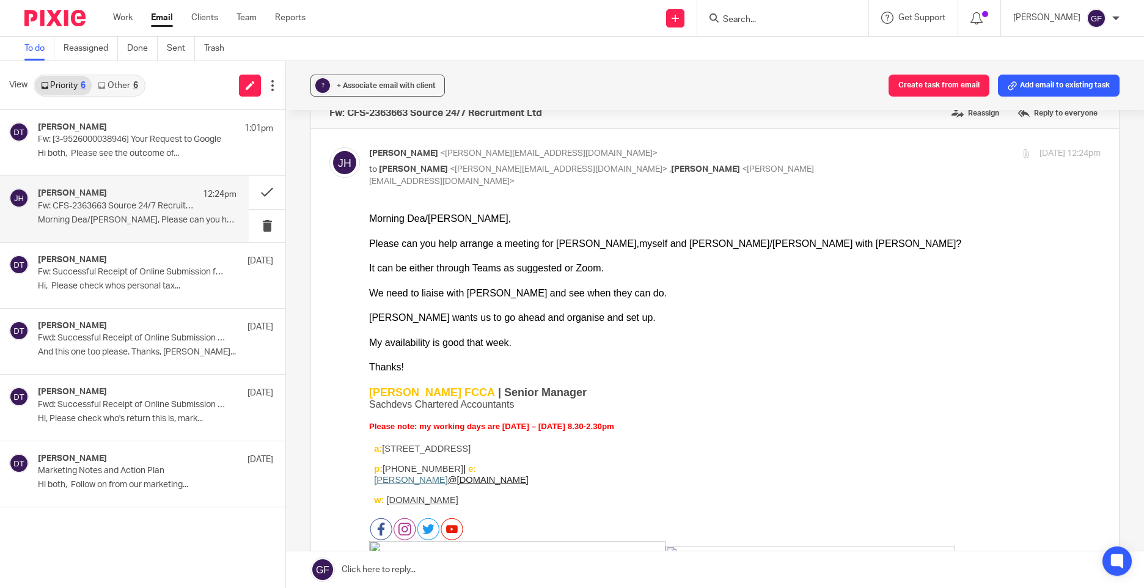
scroll to position [23, 0]
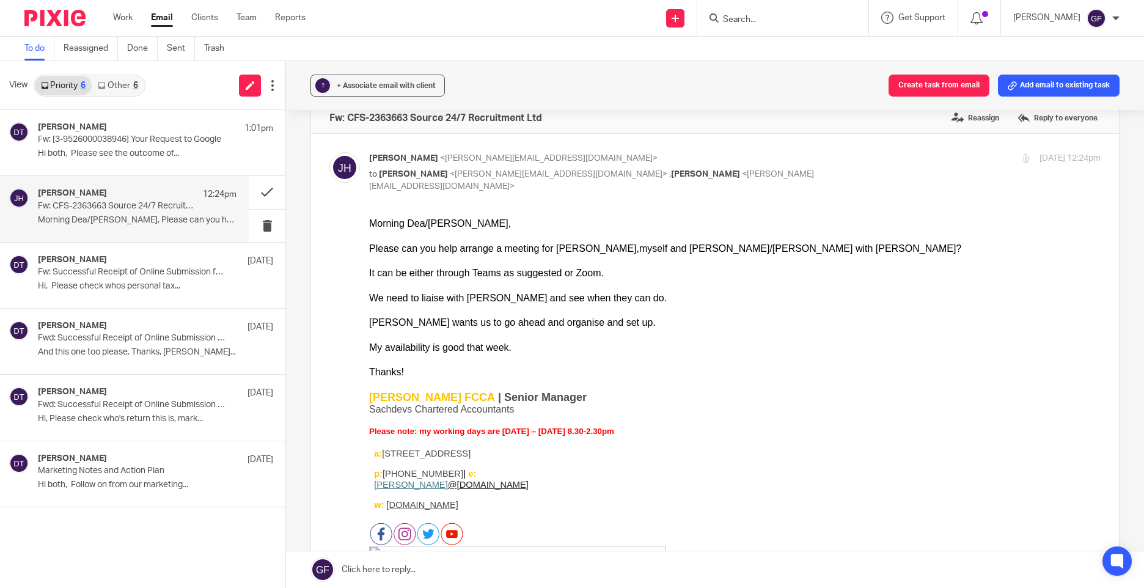
click at [111, 90] on link "Other 6" at bounding box center [118, 86] width 52 height 20
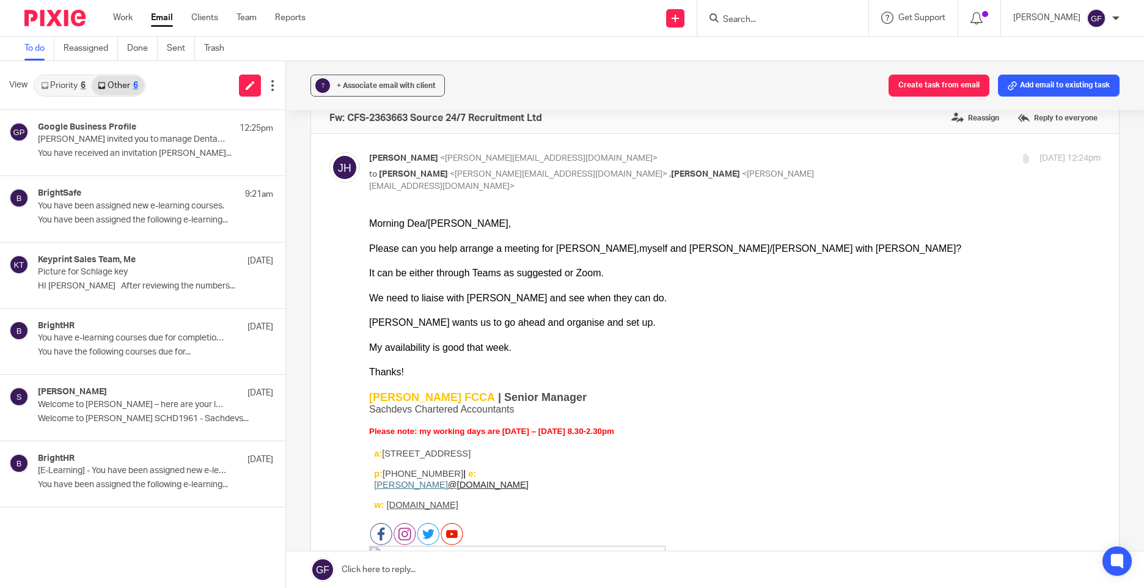
click at [78, 80] on link "Priority 6" at bounding box center [63, 86] width 57 height 20
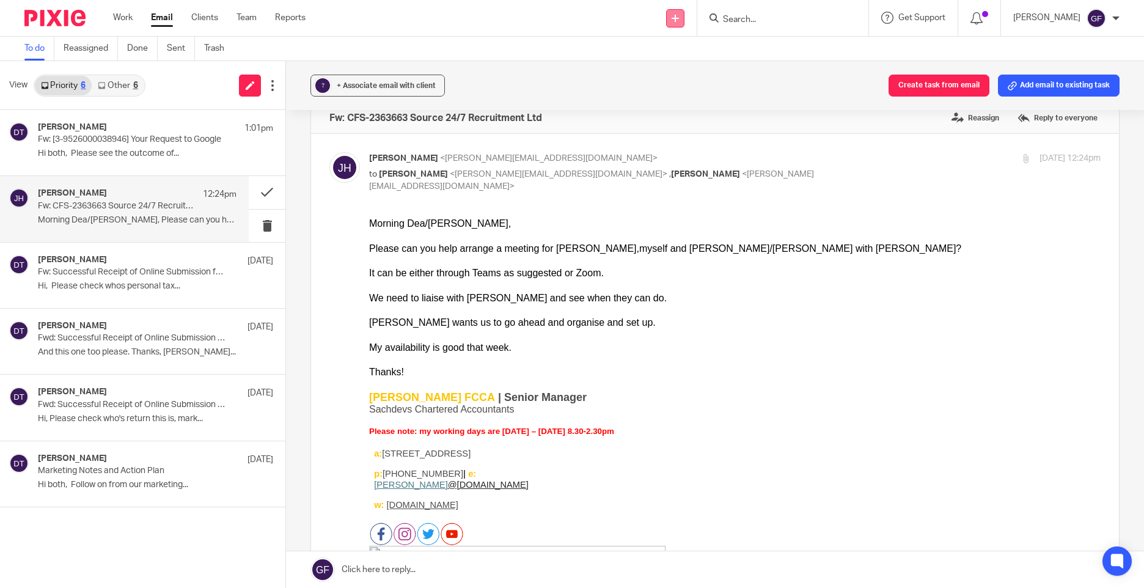
click at [680, 15] on link at bounding box center [675, 18] width 18 height 18
click at [691, 53] on link "Send new email" at bounding box center [687, 57] width 86 height 18
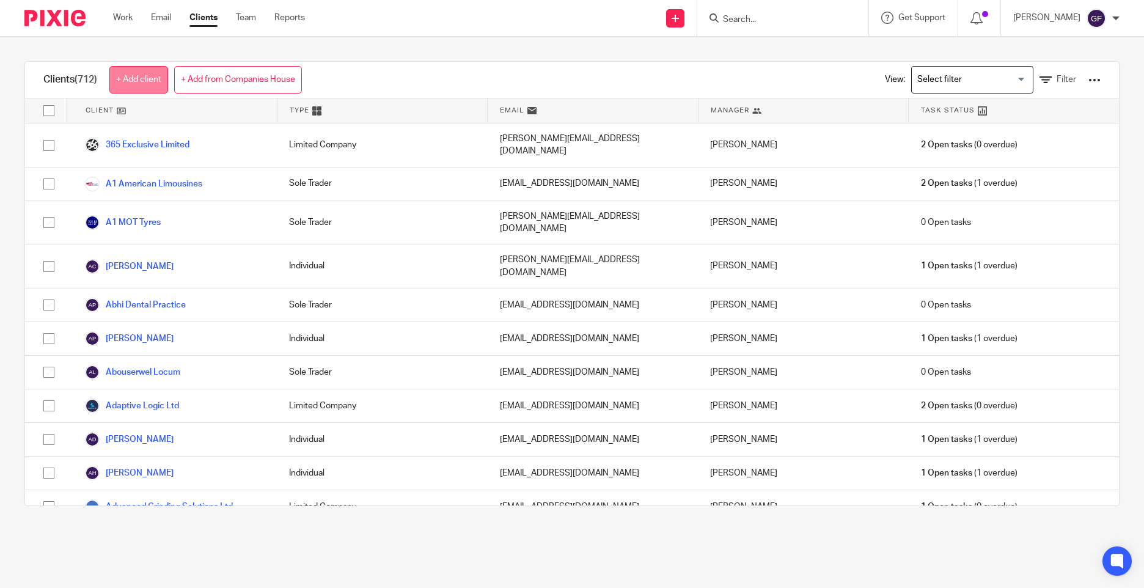
click at [151, 71] on link "+ Add client" at bounding box center [138, 80] width 59 height 28
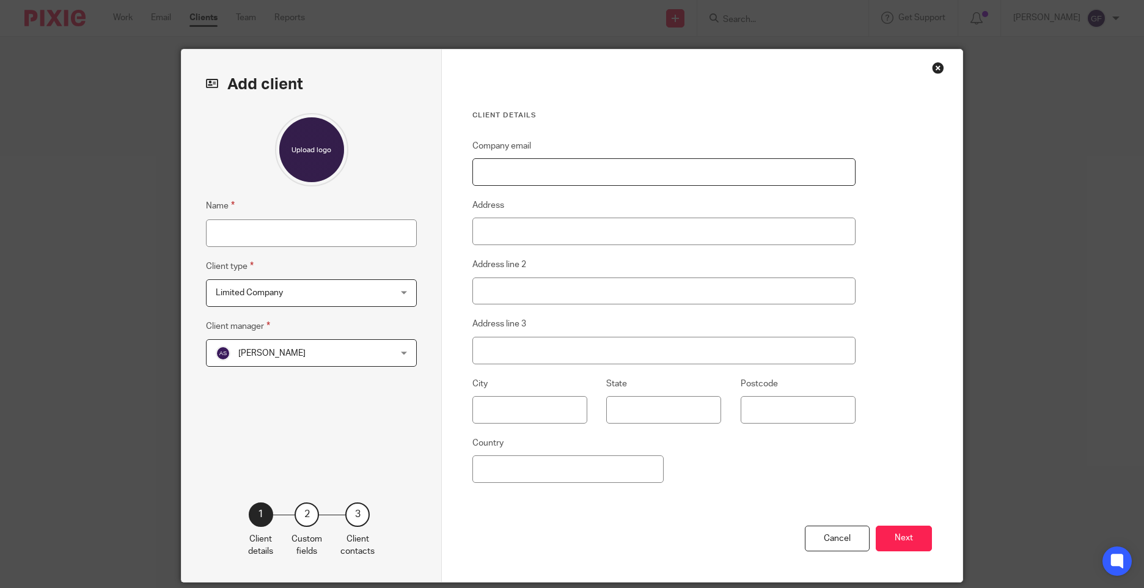
click at [677, 183] on input "Company email" at bounding box center [663, 172] width 383 height 28
click at [573, 177] on input "Company email" at bounding box center [663, 172] width 383 height 28
paste input "[EMAIL_ADDRESS][DOMAIN_NAME]"
type input "[EMAIL_ADDRESS][DOMAIN_NAME]"
click at [479, 238] on input "Address" at bounding box center [663, 232] width 383 height 28
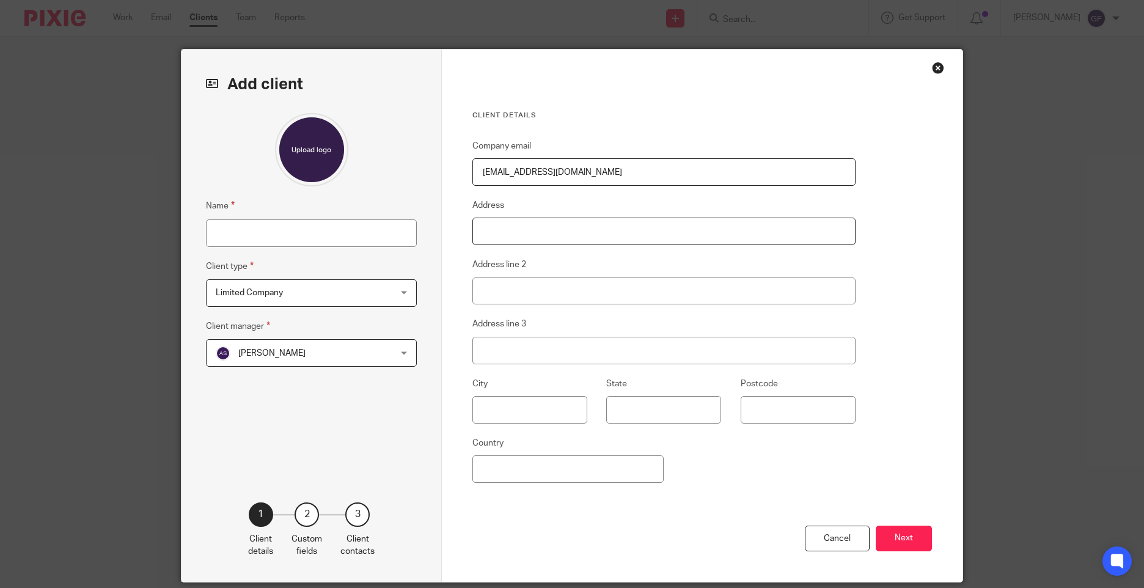
click at [522, 230] on input "Address" at bounding box center [663, 232] width 383 height 28
paste input "[STREET_ADDRESS][PERSON_NAME]"
type input "[STREET_ADDRESS][PERSON_NAME]"
drag, startPoint x: 293, startPoint y: 262, endPoint x: 239, endPoint y: 269, distance: 54.8
click at [239, 269] on div "Add client Name Client type Limited Company Limited Company Limited Company Lim…" at bounding box center [572, 316] width 781 height 532
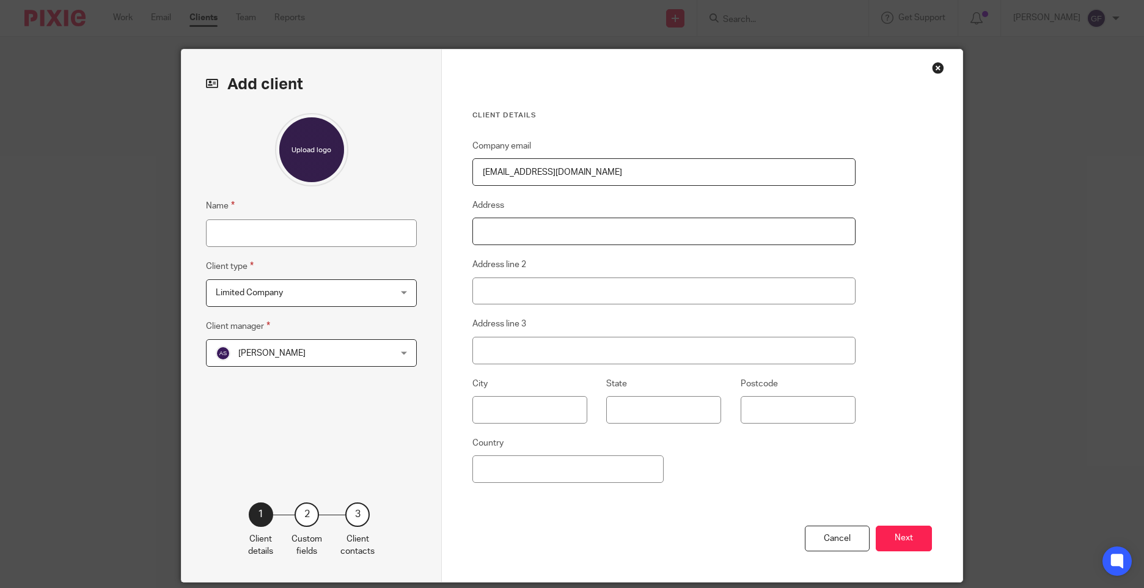
click at [510, 225] on input "Address" at bounding box center [663, 232] width 383 height 28
paste input "[PERSON_NAME] [PERSON_NAME] [STREET_ADDRESS]"
type input "[PERSON_NAME] [PERSON_NAME] [STREET_ADDRESS]"
click at [542, 282] on input "Address line 2" at bounding box center [663, 291] width 383 height 28
click at [375, 443] on div "Name Client type Limited Company Limited Company Limited Company Limited Compan…" at bounding box center [311, 289] width 211 height 352
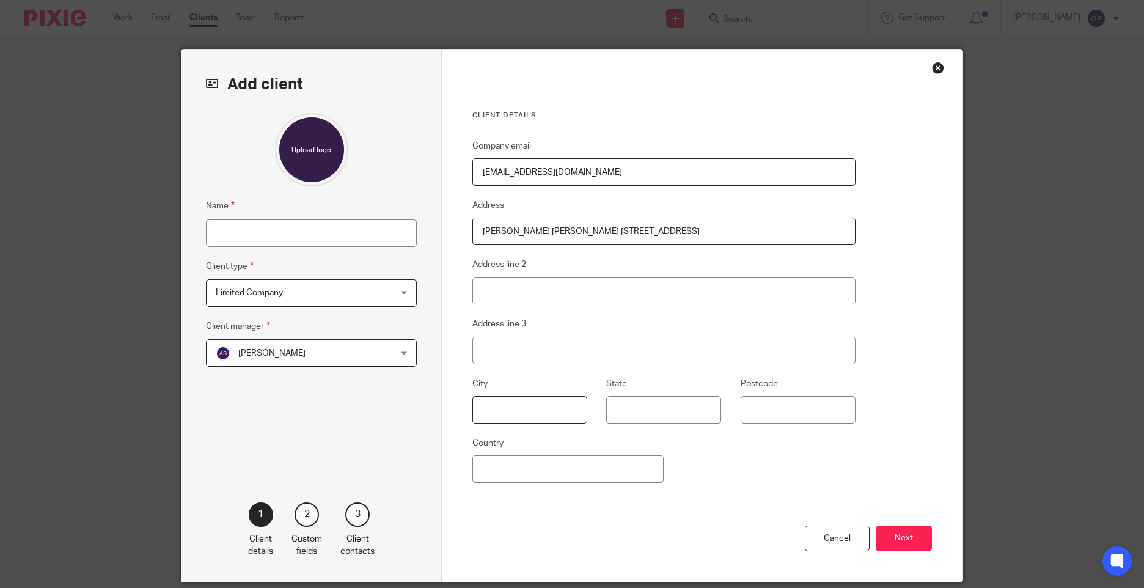
click at [490, 408] on input "text" at bounding box center [529, 410] width 115 height 28
click at [477, 329] on label "Address line 3" at bounding box center [499, 324] width 54 height 12
click at [477, 337] on input "Address line 3" at bounding box center [663, 351] width 383 height 28
drag, startPoint x: 668, startPoint y: 229, endPoint x: 703, endPoint y: 233, distance: 35.1
click at [703, 233] on input "Gillian Rose Boardman 43 Hawthorn Lane Tile Hill Coventry CV4 9LB" at bounding box center [663, 232] width 383 height 28
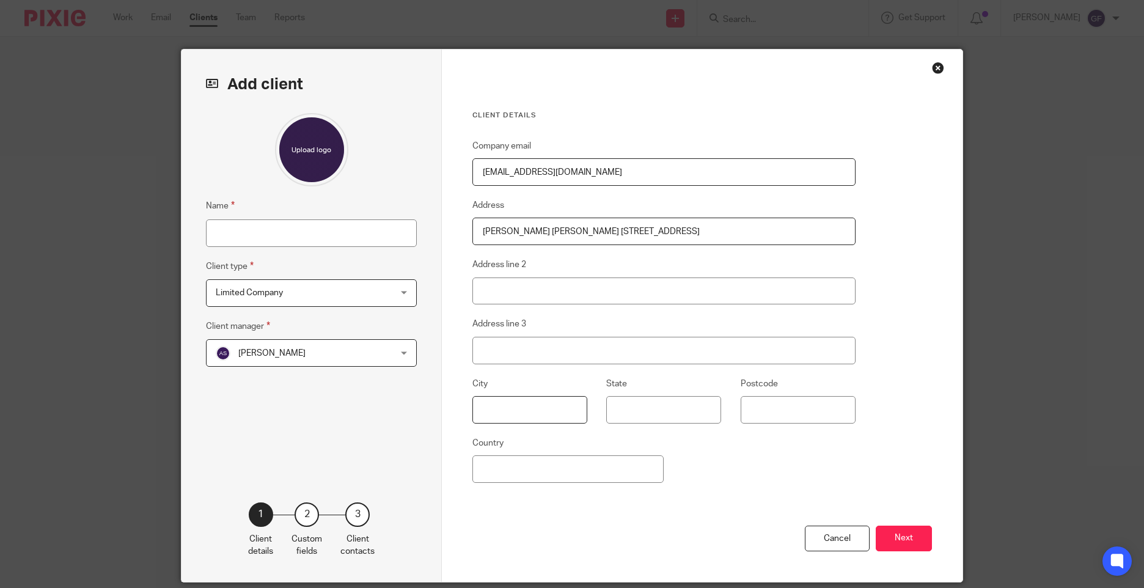
click at [543, 405] on input "text" at bounding box center [529, 410] width 115 height 28
paste input "Coventry"
type input "Coventry"
drag, startPoint x: 490, startPoint y: 196, endPoint x: 513, endPoint y: 215, distance: 29.6
click at [490, 196] on div "Company email gilliane9@yahoo.com Address Gillian Rose Boardman 43 Hawthorn Lan…" at bounding box center [663, 332] width 383 height 387
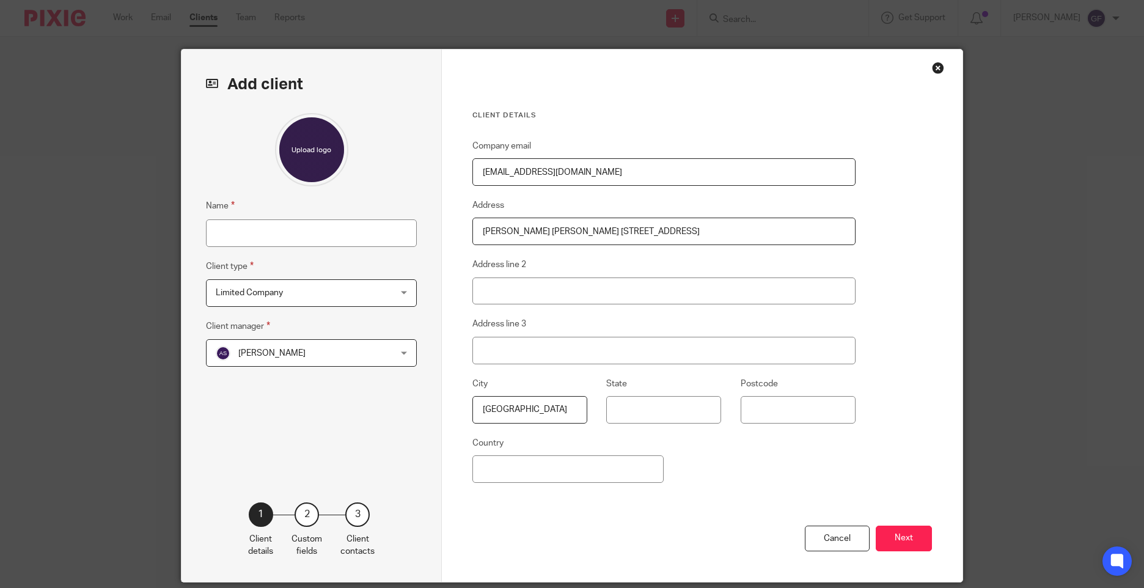
drag, startPoint x: 564, startPoint y: 232, endPoint x: 155, endPoint y: 268, distance: 410.5
click at [193, 273] on div "Add client Name Client type Limited Company Limited Company Limited Company Lim…" at bounding box center [572, 316] width 781 height 532
drag, startPoint x: 655, startPoint y: 229, endPoint x: 619, endPoint y: 244, distance: 39.2
click at [619, 244] on input "43 Hawthorn Lane Tile Hill Coventry CV4 9LB" at bounding box center [663, 232] width 383 height 28
type input "43 Hawthorn Lane Tile Hill Coventry"
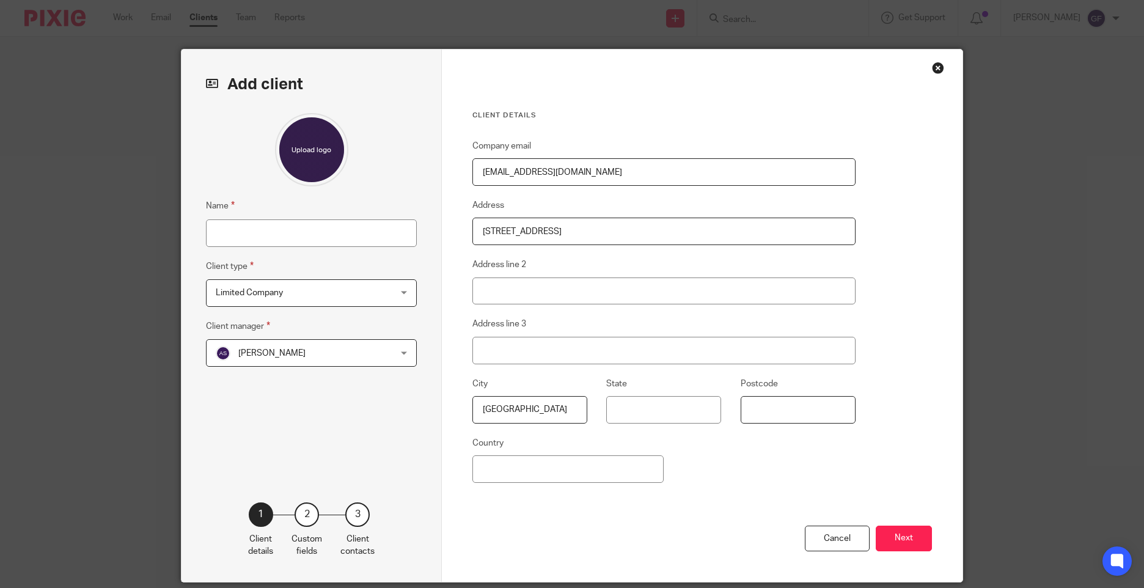
drag, startPoint x: 751, startPoint y: 396, endPoint x: 758, endPoint y: 398, distance: 7.7
click at [755, 397] on input "Postcode" at bounding box center [798, 410] width 115 height 28
paste input "CV4 9LB"
type input "CV4 9LB"
drag, startPoint x: 581, startPoint y: 233, endPoint x: 615, endPoint y: 236, distance: 34.4
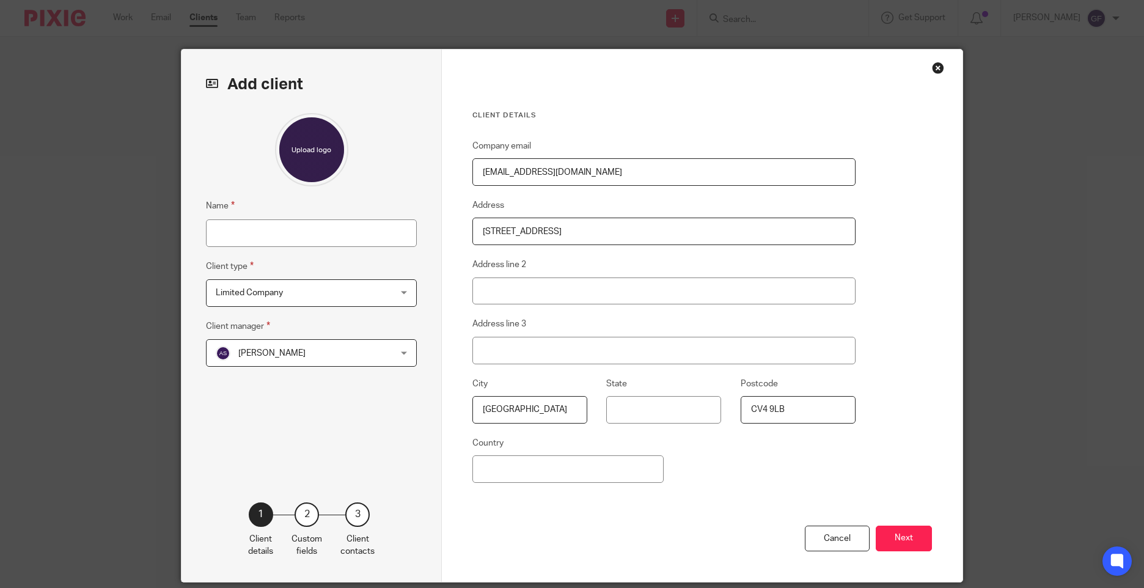
click at [615, 236] on input "43 Hawthorn Lane Tile Hill Coventry" at bounding box center [663, 232] width 383 height 28
drag, startPoint x: 552, startPoint y: 232, endPoint x: 712, endPoint y: 230, distance: 160.1
click at [712, 230] on input "43 Hawthorn Lane Tile Hill Coventry" at bounding box center [663, 232] width 383 height 28
type input "43 Hawthorn Lane"
drag, startPoint x: 576, startPoint y: 292, endPoint x: 568, endPoint y: 282, distance: 12.1
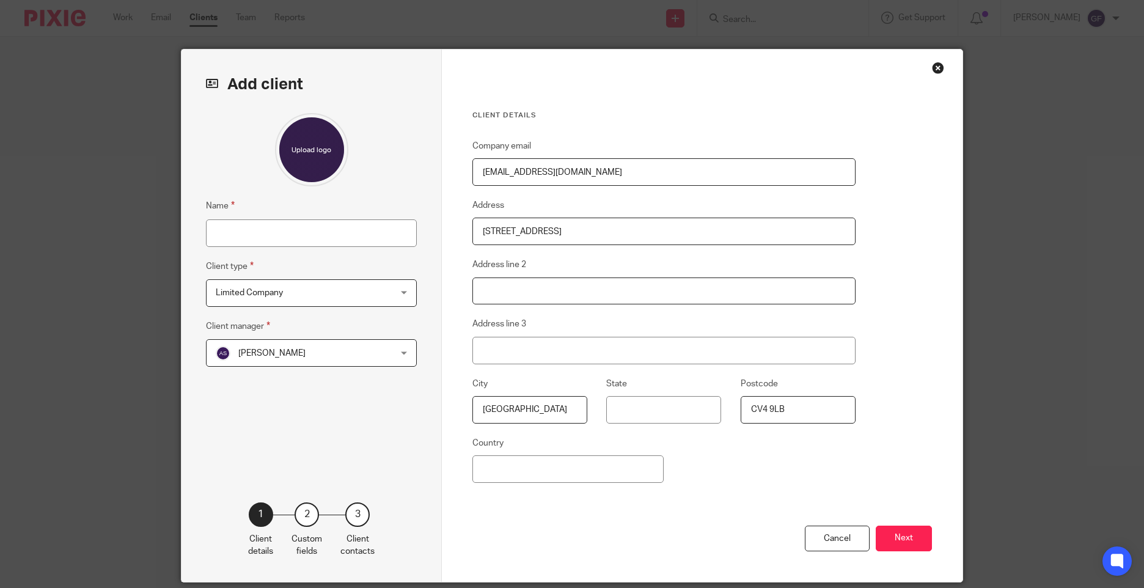
click at [576, 292] on input "Address line 2" at bounding box center [663, 291] width 383 height 28
type input "Tile Hill"
type input "C"
click at [553, 474] on input "Country" at bounding box center [567, 469] width 191 height 28
type input "United Kingdom"
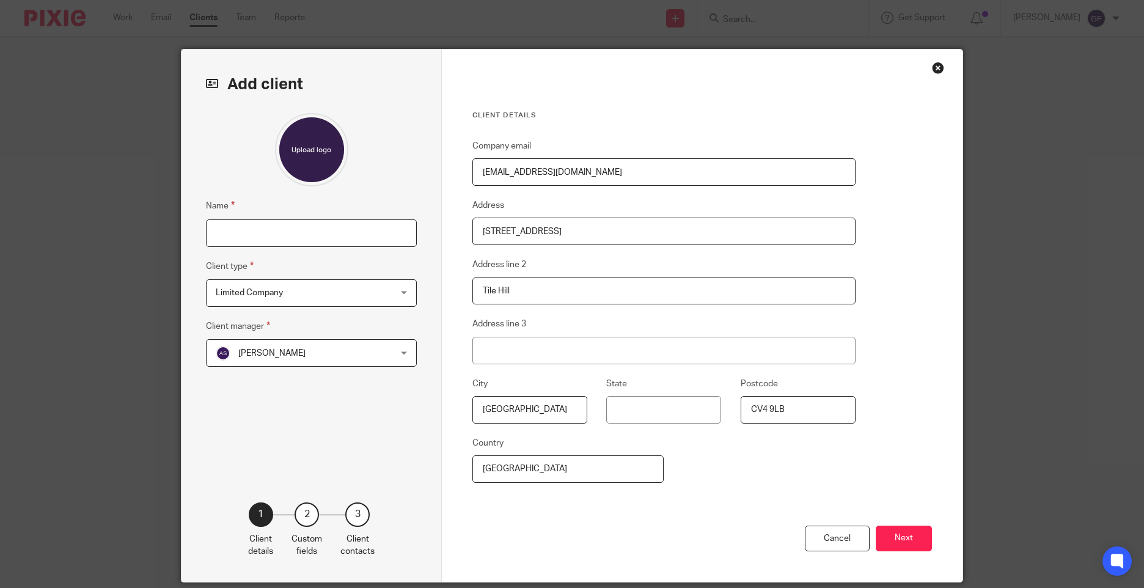
type input "[PERSON_NAME]"
drag, startPoint x: 288, startPoint y: 231, endPoint x: 311, endPoint y: 238, distance: 24.4
click at [288, 231] on input "[PERSON_NAME]" at bounding box center [311, 233] width 211 height 28
drag, startPoint x: 211, startPoint y: 241, endPoint x: 160, endPoint y: 243, distance: 51.4
click at [167, 242] on div "Add client Name George Foster Client type Limited Company Limited Company Limit…" at bounding box center [572, 294] width 1144 height 588
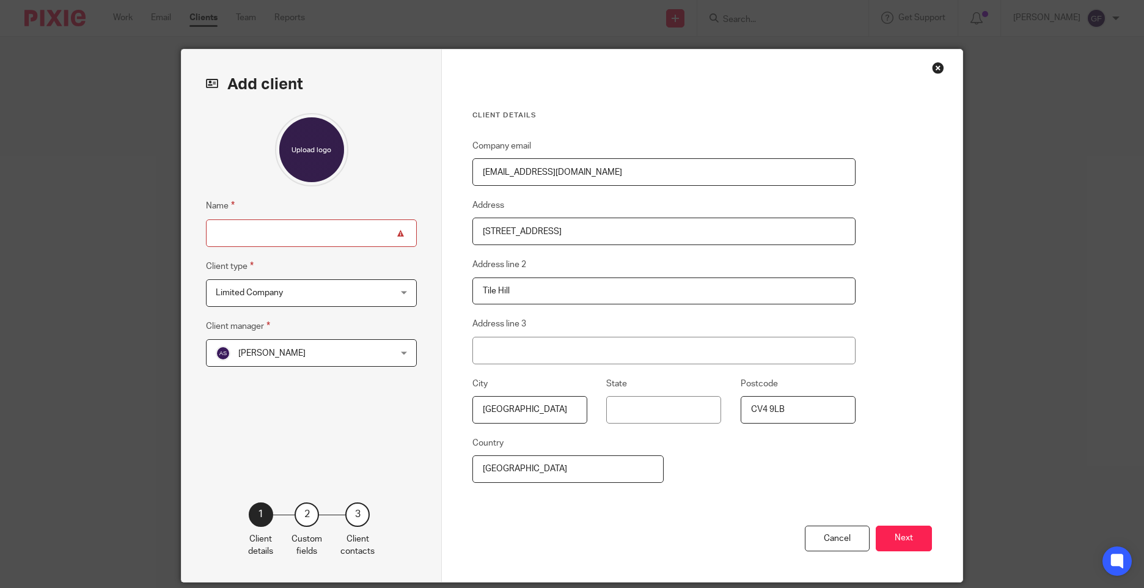
click at [240, 233] on input "Name" at bounding box center [311, 233] width 211 height 28
click at [233, 218] on fieldset "Name" at bounding box center [311, 223] width 211 height 48
click at [248, 232] on input "Name" at bounding box center [311, 233] width 211 height 28
paste input "Gillian Rose Boardman 43 Hawthorn Lane Tile Hill Coventry CV4 9LB"
drag, startPoint x: 406, startPoint y: 237, endPoint x: 295, endPoint y: 249, distance: 112.6
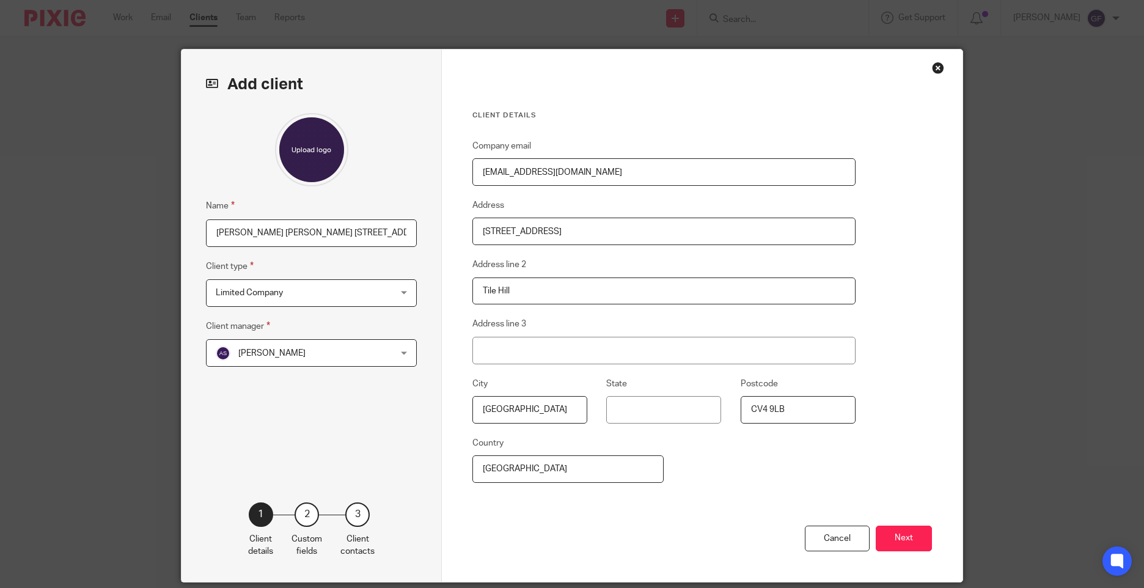
click at [295, 249] on div "Name Gillian Rose Boardman 43 Hawthorn Lane Tile Hill Coventry CV4 9LB Client t…" at bounding box center [311, 289] width 211 height 352
click at [310, 395] on div "Name Gillian Rose Boardman Client type Limited Company Limited Company Limited …" at bounding box center [311, 289] width 211 height 352
click at [252, 233] on input "Gillian Rose Boardman" at bounding box center [311, 233] width 211 height 28
type input "Gillian Boardman"
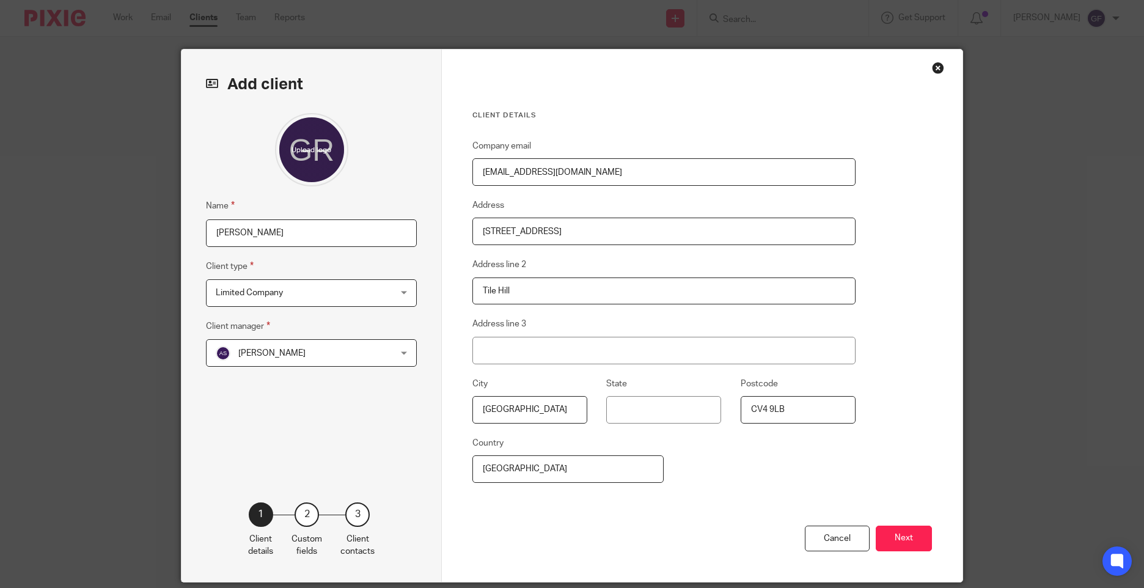
click at [227, 284] on span "Limited Company" at bounding box center [296, 293] width 160 height 26
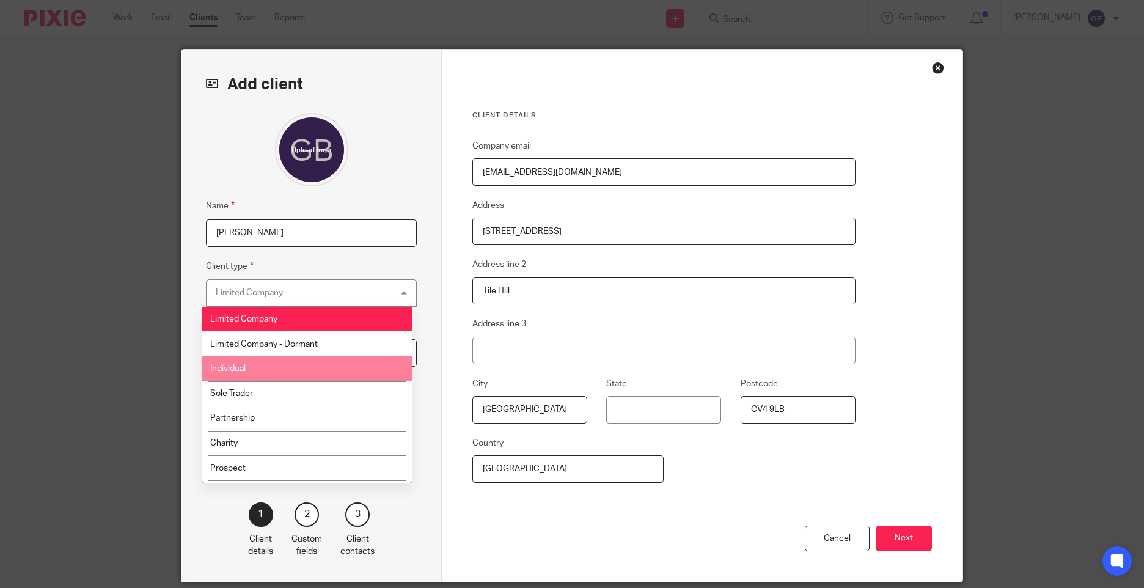
click at [260, 369] on li "Individual" at bounding box center [307, 368] width 210 height 25
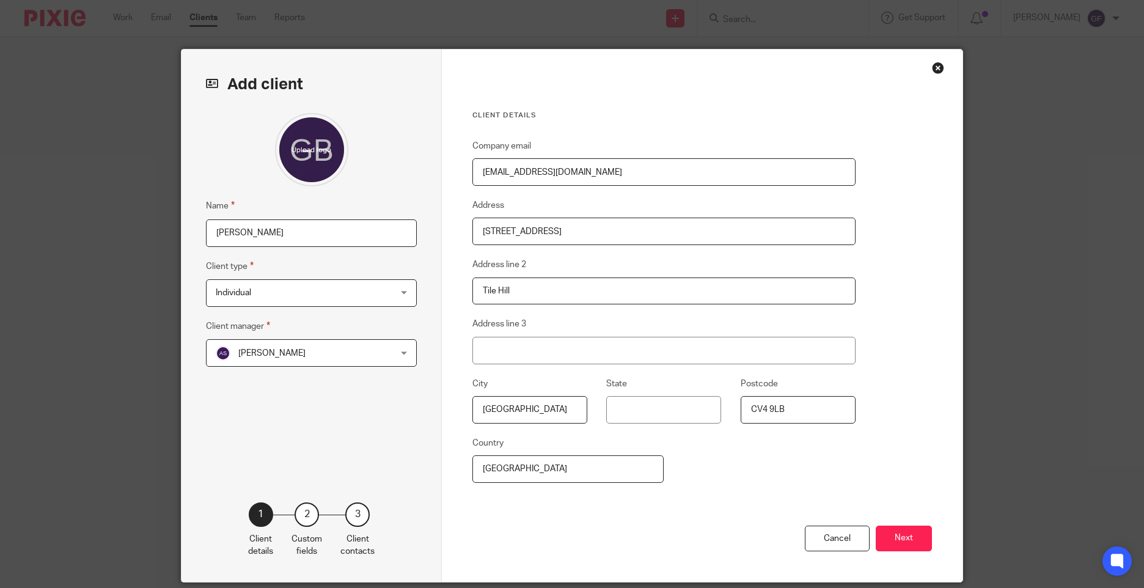
click at [291, 365] on span "Arun Sachdev" at bounding box center [296, 353] width 160 height 26
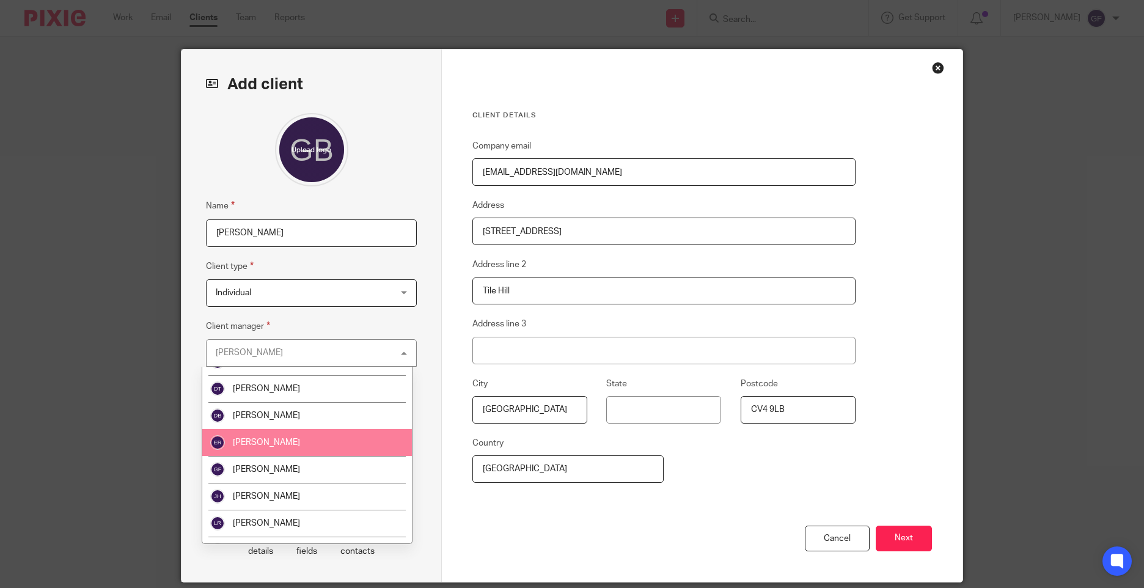
scroll to position [183, 0]
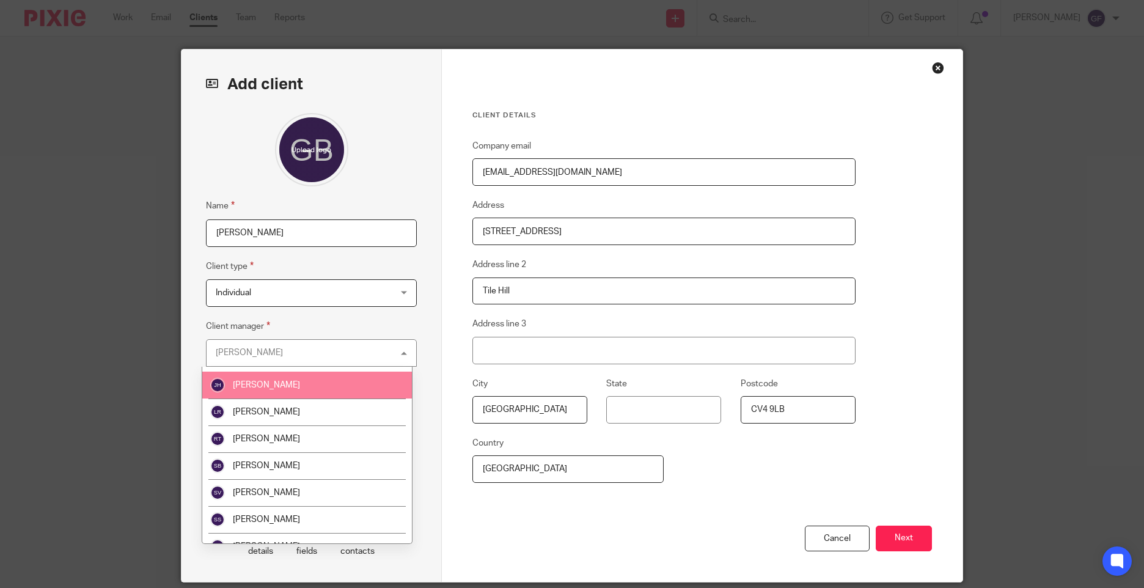
click at [270, 387] on span "Jodie Hall" at bounding box center [266, 385] width 67 height 9
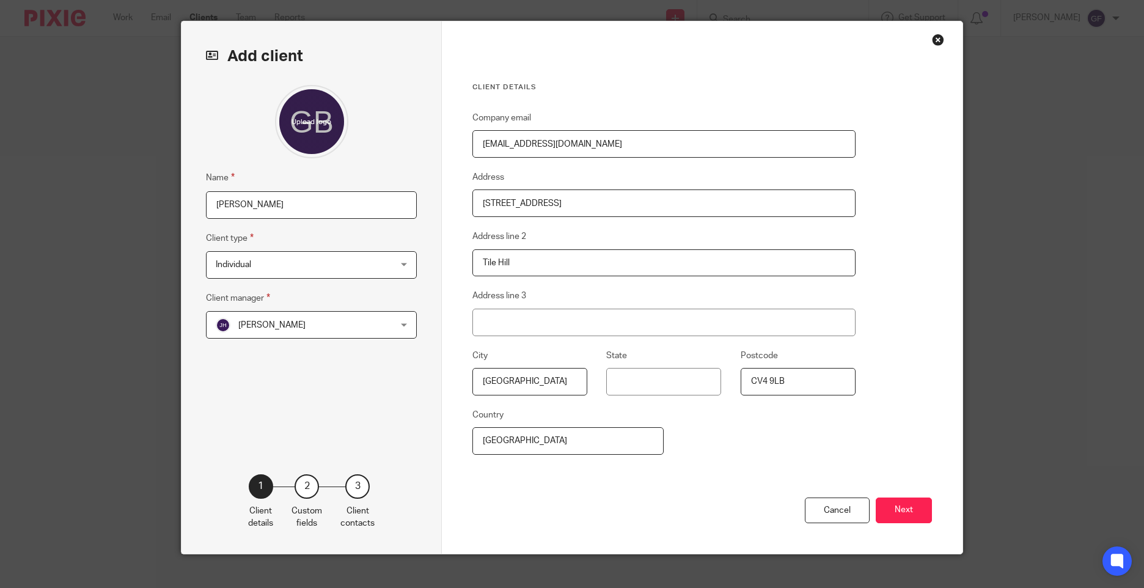
scroll to position [43, 0]
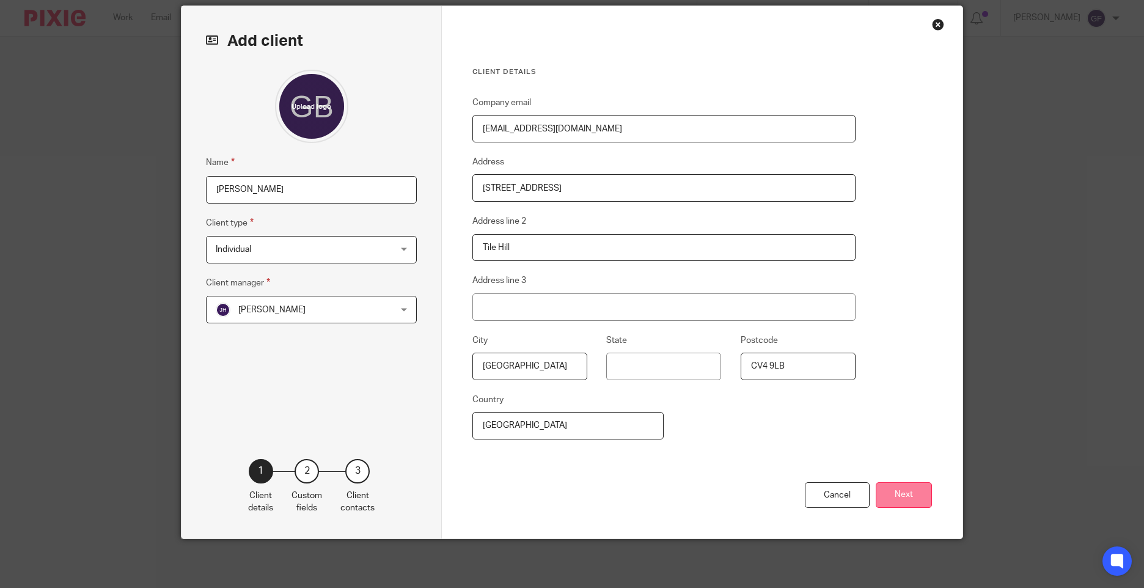
click at [913, 492] on button "Next" at bounding box center [904, 495] width 56 height 26
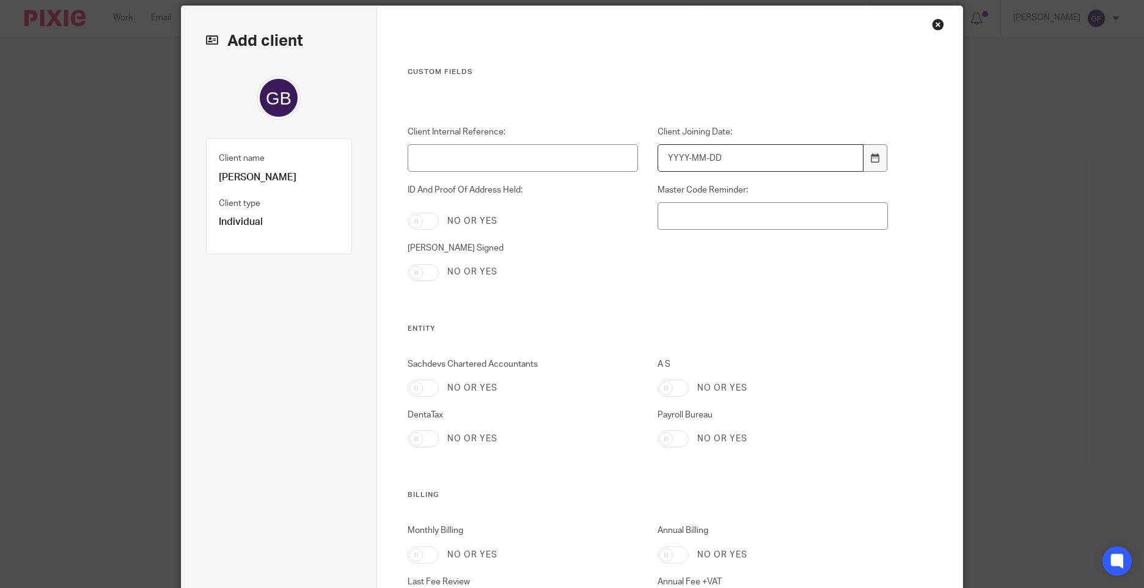
click at [726, 156] on input "Client Joining Date:" at bounding box center [761, 158] width 207 height 28
click at [690, 156] on input "2025-12-09" at bounding box center [761, 158] width 207 height 28
type input "2025-12-3"
drag, startPoint x: 729, startPoint y: 161, endPoint x: 466, endPoint y: 158, distance: 262.8
click at [466, 158] on div "Client Internal Reference: Client Joining Date: 2025-12-3 ID And Proof Of Addre…" at bounding box center [638, 225] width 500 height 198
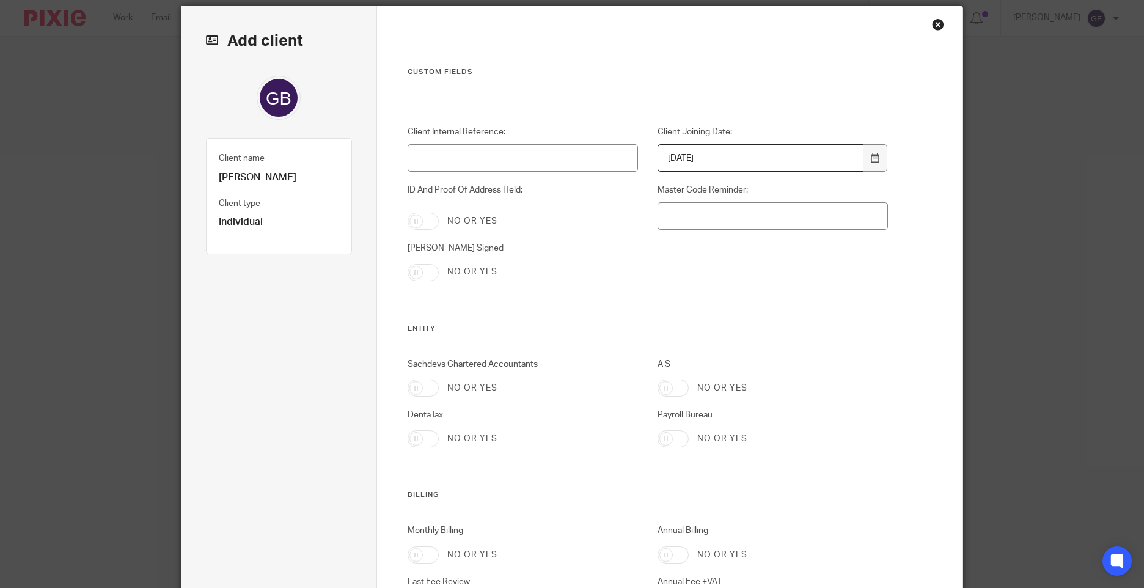
type input "2025-09-15"
click at [767, 248] on div "Client Internal Reference: Client Joining Date: 2025-09-15 ID And Proof Of Addr…" at bounding box center [638, 225] width 500 height 198
click at [810, 208] on input "Master Code Reminder:" at bounding box center [773, 216] width 231 height 28
type input "GB30081959"
click at [652, 279] on div "Client Internal Reference: Client Joining Date: 2025-09-15 ID And Proof Of Addr…" at bounding box center [638, 225] width 500 height 198
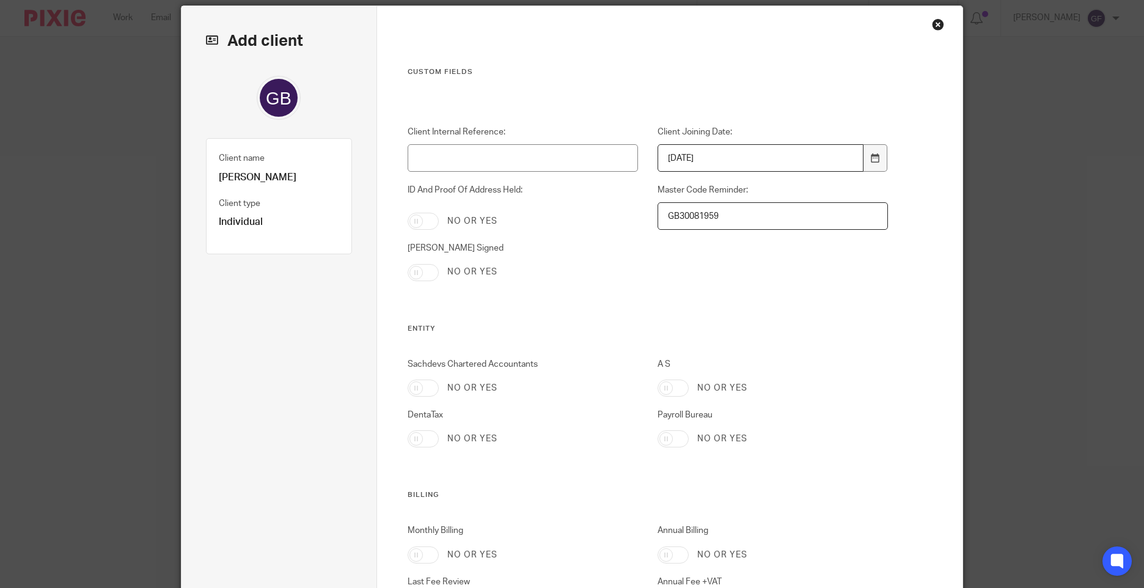
click at [421, 389] on input "Sachdevs Chartered Accountants" at bounding box center [423, 388] width 31 height 17
checkbox input "true"
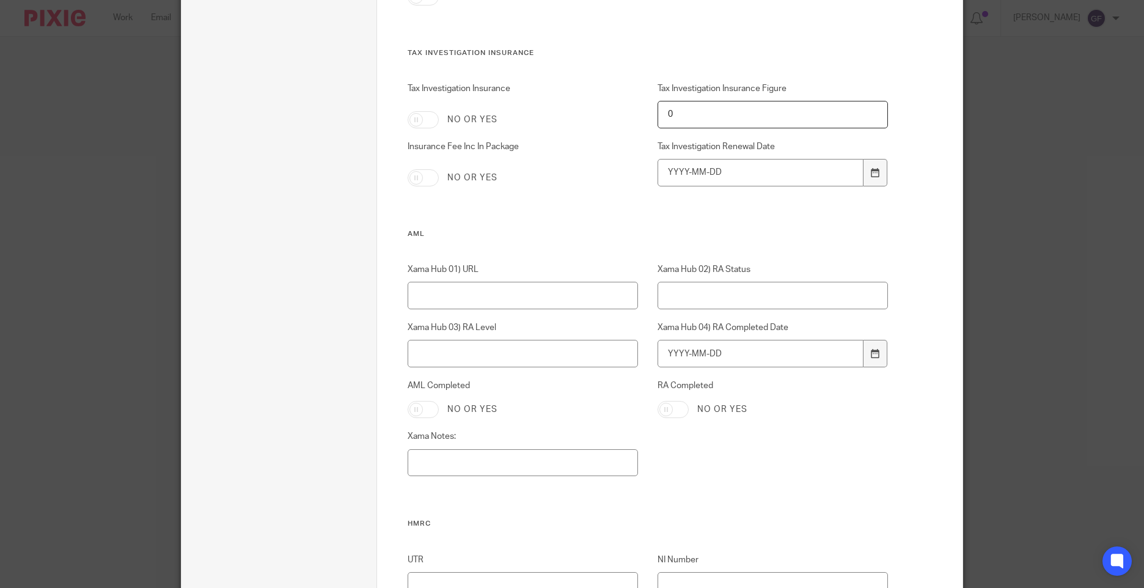
scroll to position [838, 0]
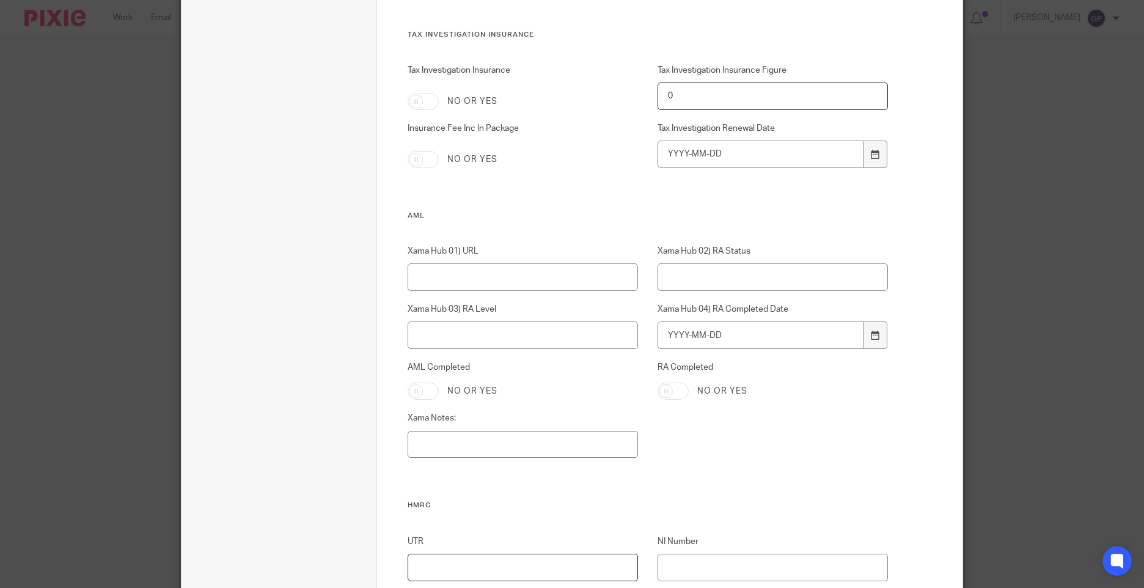
click at [470, 567] on input "UTR" at bounding box center [523, 568] width 231 height 28
click at [564, 572] on input "UTR" at bounding box center [523, 568] width 231 height 28
paste input "6320252901"
type input "6320252901"
click at [707, 573] on input "NI Number" at bounding box center [773, 568] width 231 height 28
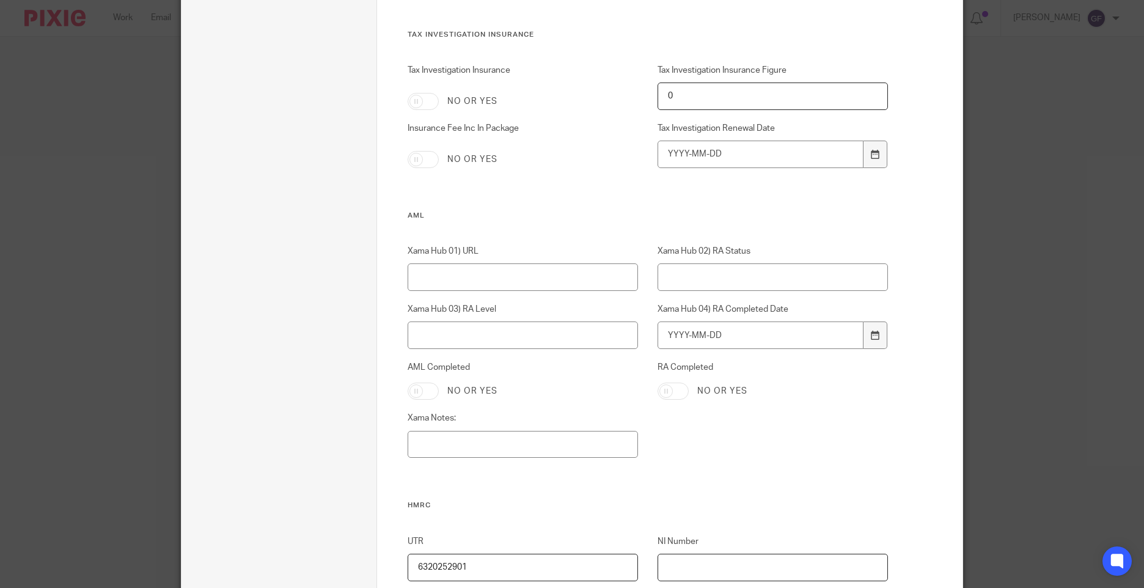
paste input "WE352388C"
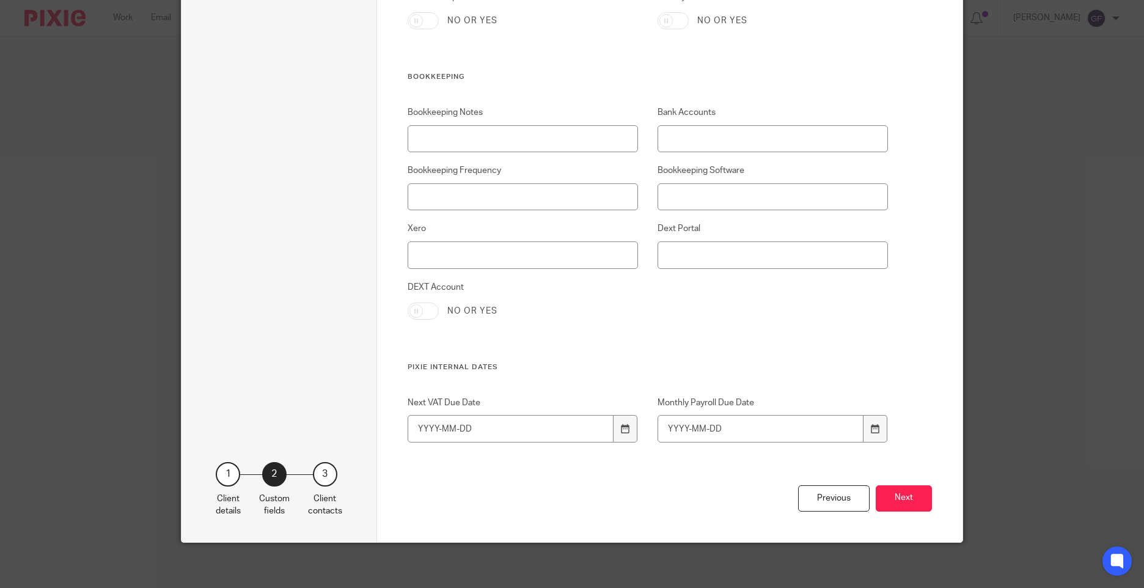
scroll to position [2496, 0]
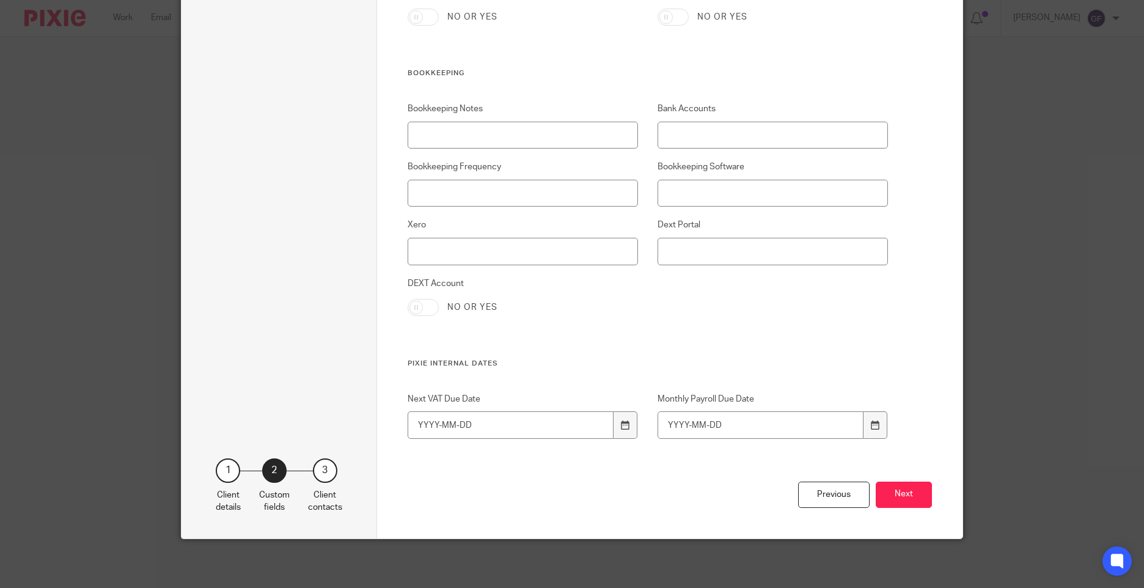
type input "WE352388C"
click at [660, 344] on div "Bookkeeping Notes Bank Accounts Bookkeeping Frequency Bookkeeping Software Xero…" at bounding box center [638, 231] width 500 height 256
click at [906, 494] on button "Next" at bounding box center [904, 495] width 56 height 26
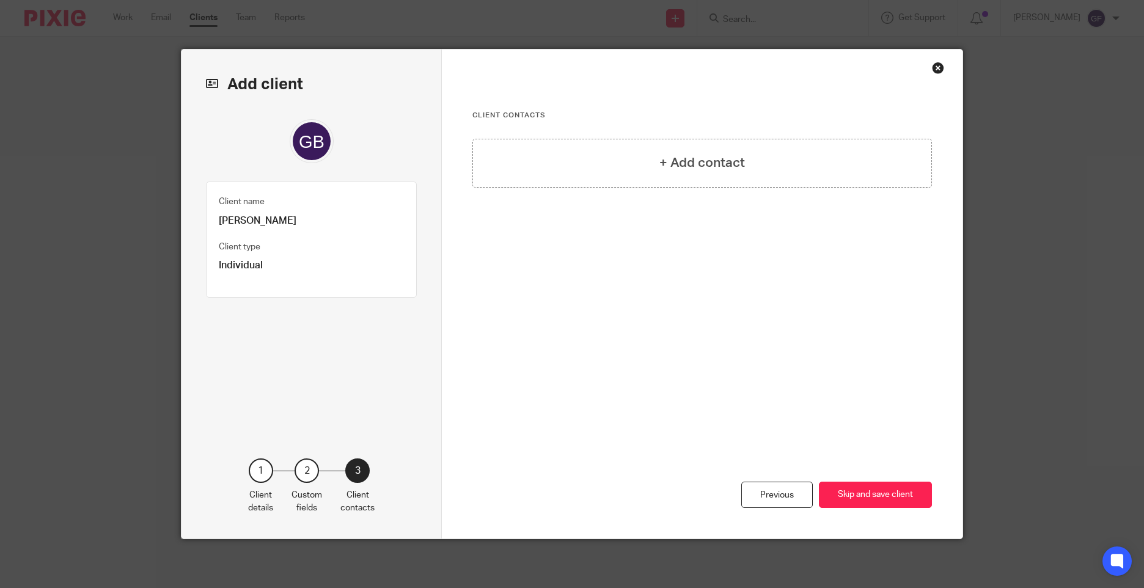
scroll to position [0, 0]
click at [705, 168] on h4 "+ Add contact" at bounding box center [702, 162] width 86 height 19
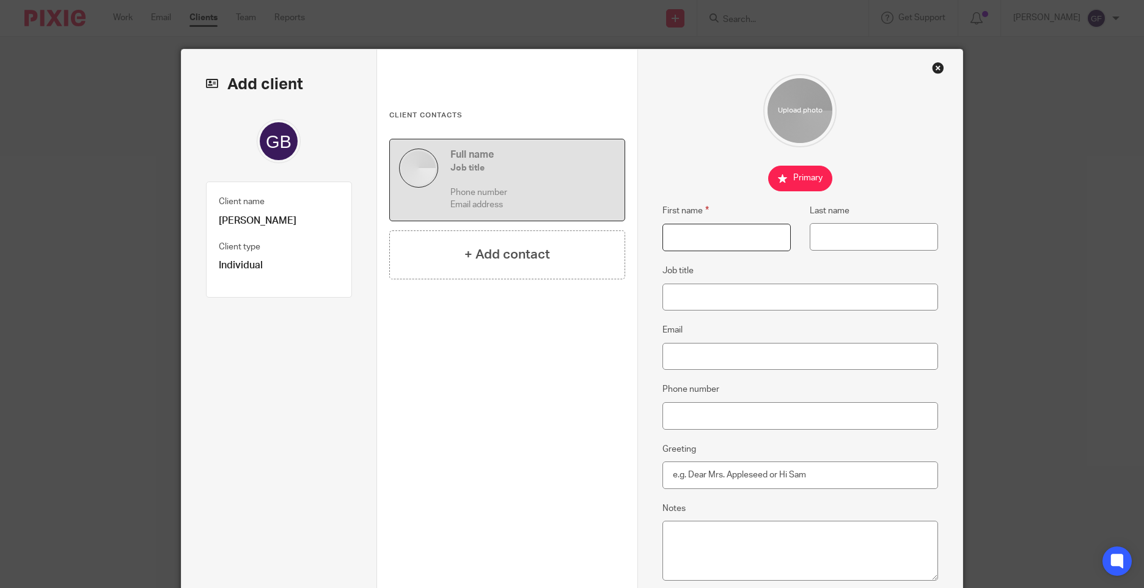
click at [708, 248] on input "First name" at bounding box center [727, 238] width 128 height 28
type input "Gillian"
click at [846, 221] on fieldset "Last name" at bounding box center [864, 228] width 147 height 48
click at [851, 228] on input "Last name" at bounding box center [874, 237] width 128 height 28
type input "Boardman"
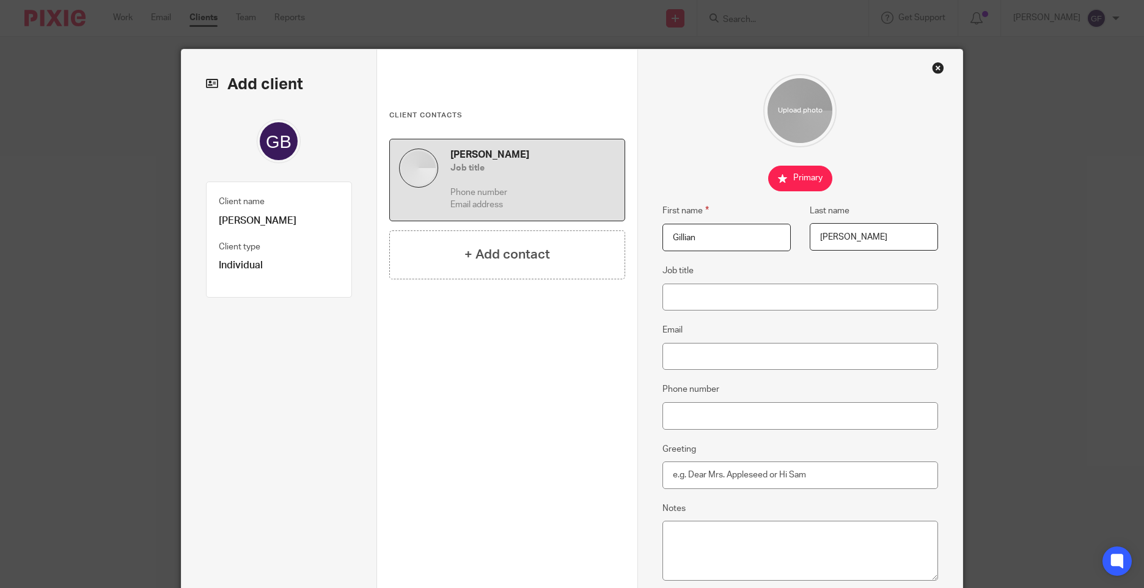
drag, startPoint x: 417, startPoint y: 317, endPoint x: 428, endPoint y: 292, distance: 26.8
click at [417, 317] on div "Gillian Boardman Job title Phone number Email address + Add contact" at bounding box center [507, 296] width 236 height 315
click at [716, 351] on input "Email" at bounding box center [801, 357] width 276 height 28
paste input "gilliane9@yahoo.com"
type input "gilliane9@yahoo.com"
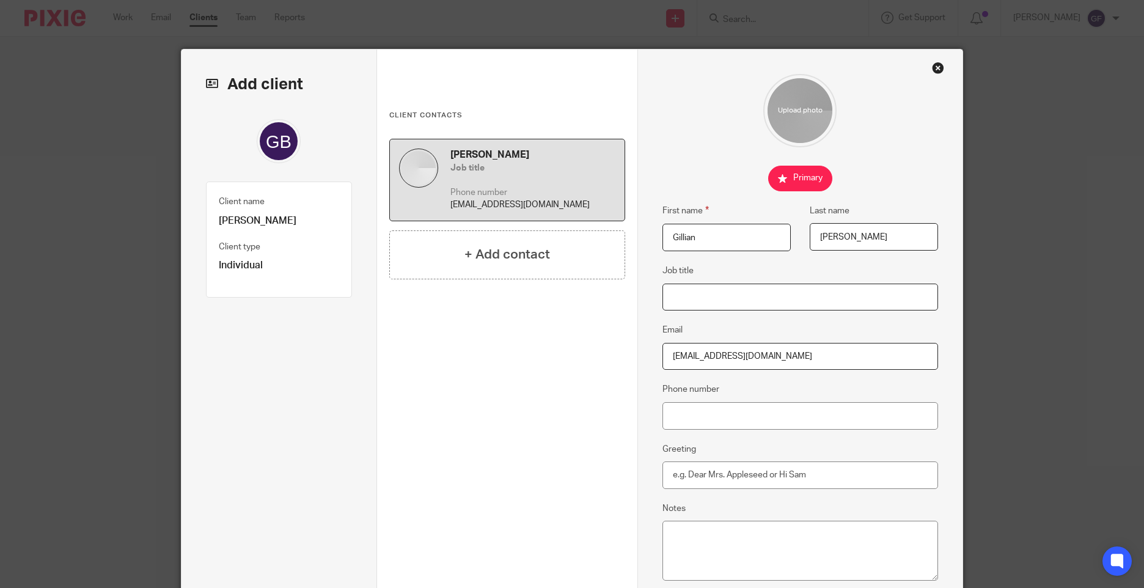
click at [725, 306] on input "Job title" at bounding box center [801, 298] width 276 height 28
click at [593, 380] on div "Gillian Boardman Job title Phone number gilliane9@yahoo.com + Add contact" at bounding box center [507, 296] width 236 height 315
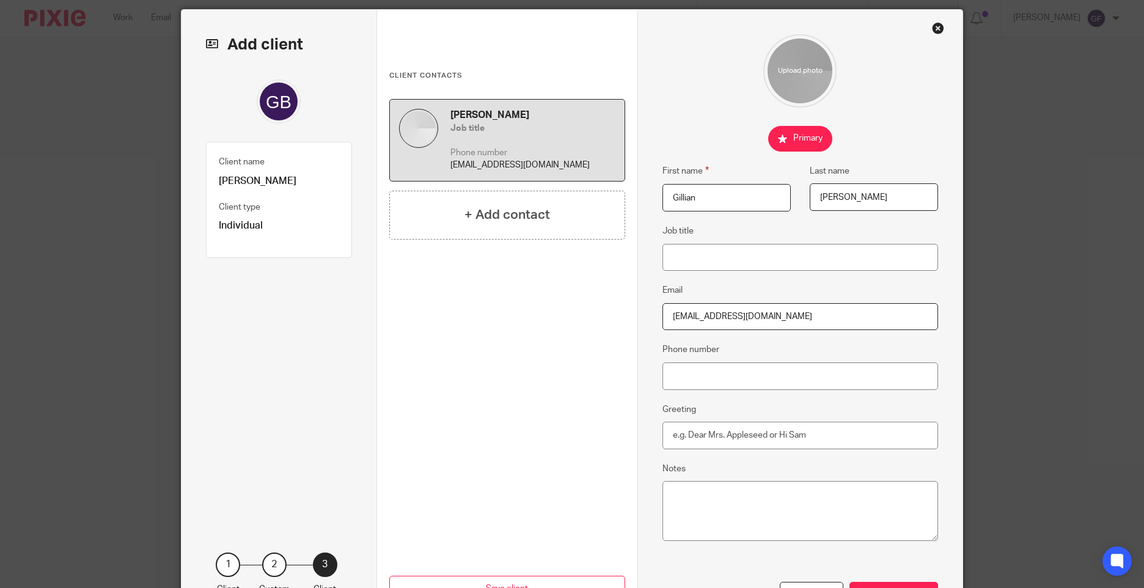
scroll to position [61, 0]
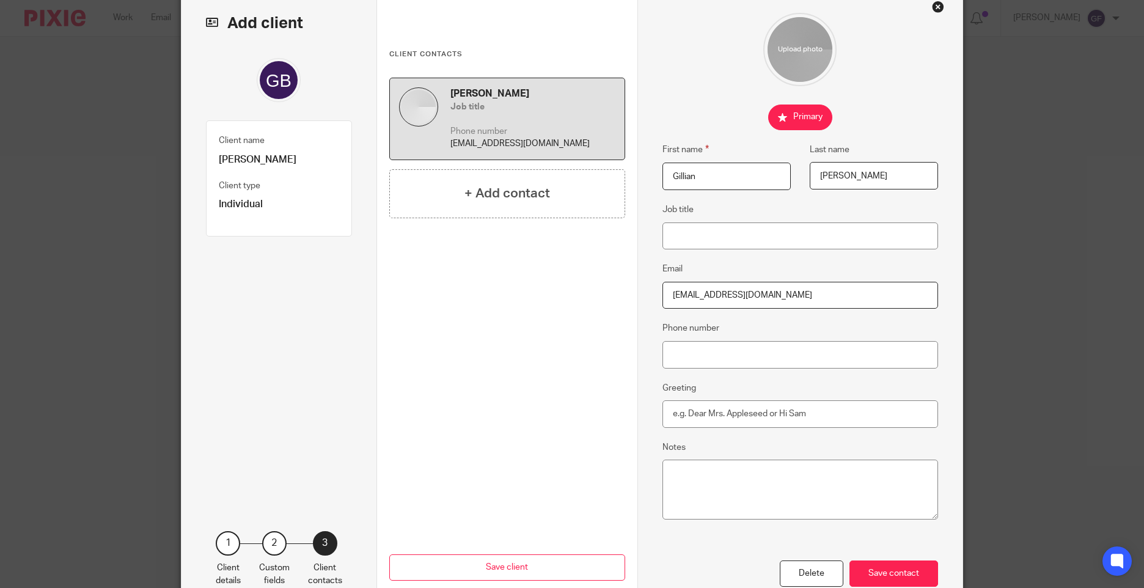
drag, startPoint x: 714, startPoint y: 265, endPoint x: 680, endPoint y: 224, distance: 53.0
click at [708, 258] on div "First name Gillian Last name Boardman Job title Email gilliane9@yahoo.com Phone…" at bounding box center [801, 287] width 276 height 548
drag, startPoint x: 680, startPoint y: 224, endPoint x: 693, endPoint y: 229, distance: 13.7
click at [685, 227] on input "Job title" at bounding box center [801, 236] width 276 height 28
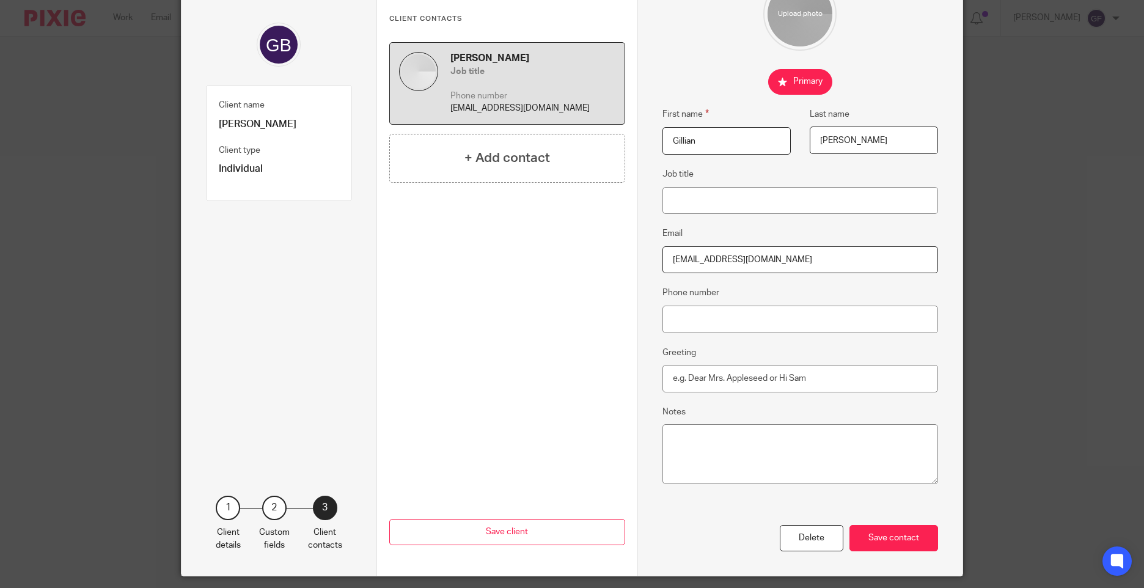
scroll to position [134, 0]
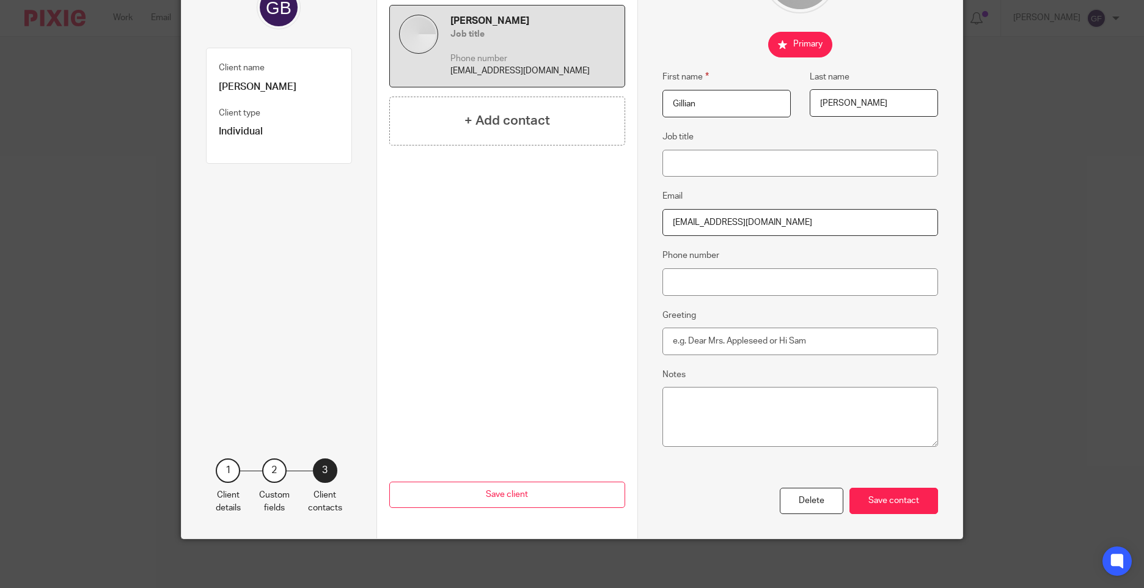
click at [510, 296] on div "Gillian Boardman Job title Phone number gilliane9@yahoo.com + Add contact" at bounding box center [507, 162] width 236 height 315
click at [913, 502] on div "Save contact" at bounding box center [894, 501] width 89 height 26
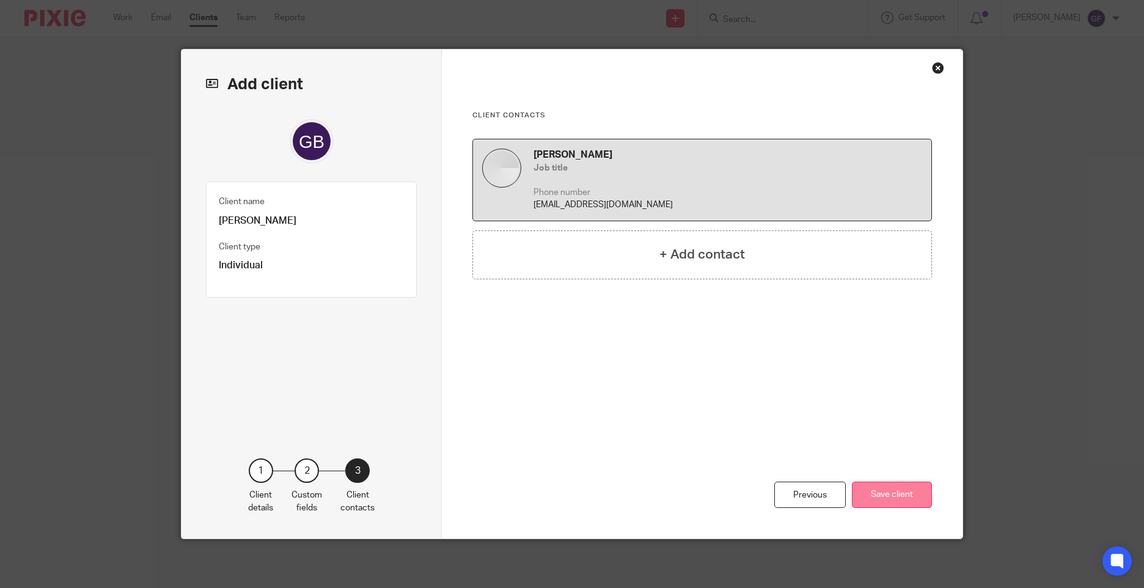
scroll to position [0, 0]
click at [912, 502] on button "Save client" at bounding box center [892, 495] width 80 height 26
click at [898, 499] on button "Save client" at bounding box center [892, 495] width 80 height 26
click at [762, 430] on div "Previous Save client" at bounding box center [702, 462] width 460 height 152
click at [883, 498] on button "Save client" at bounding box center [892, 495] width 80 height 26
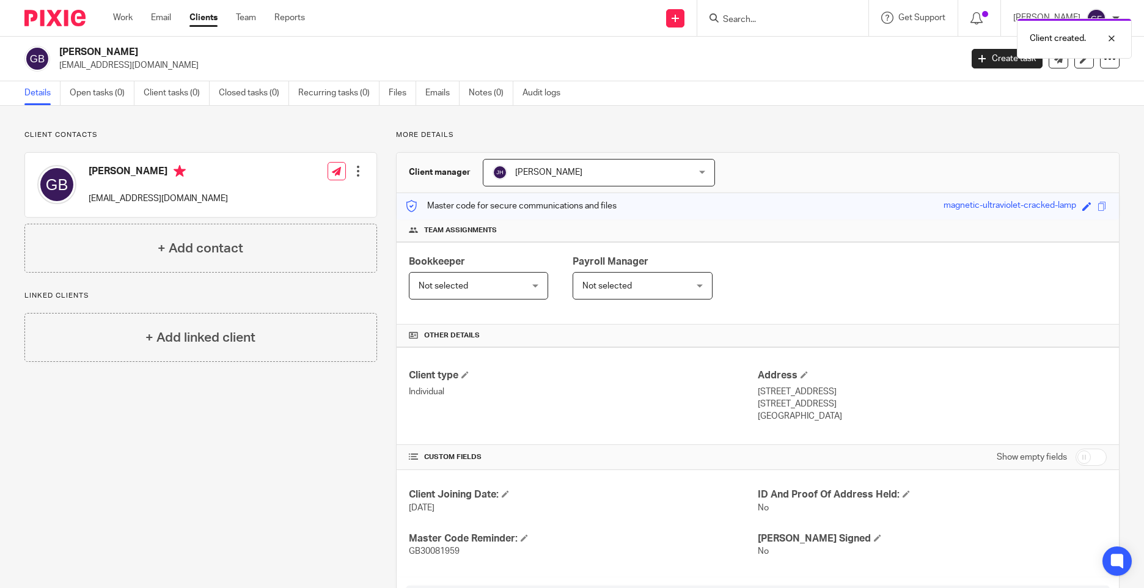
click at [836, 143] on div "More details Client manager [PERSON_NAME] [PERSON_NAME] [PERSON_NAME] [PERSON_N…" at bounding box center [748, 462] width 743 height 664
click at [1082, 207] on span at bounding box center [1086, 206] width 9 height 9
drag, startPoint x: 400, startPoint y: 551, endPoint x: 460, endPoint y: 553, distance: 59.9
click at [460, 553] on div "Client Joining Date: [DATE] ID And Proof Of Address Held: No Master Code Remind…" at bounding box center [758, 523] width 722 height 106
copy span "GB30081959"
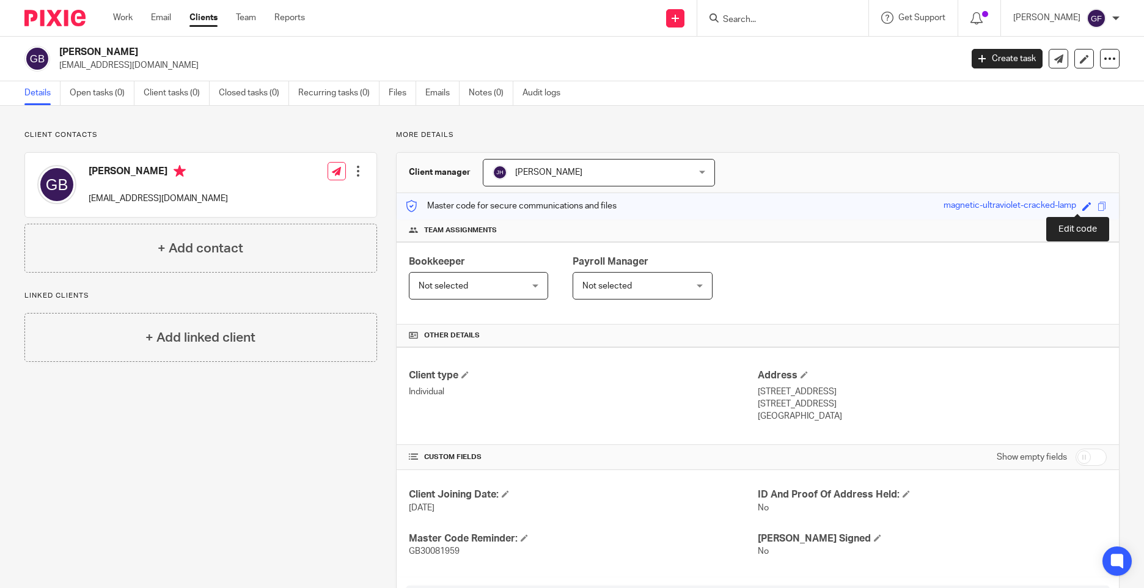
click at [1082, 210] on span at bounding box center [1086, 206] width 9 height 9
paste input "GB30081959"
type input "GB30081959"
click at [1059, 205] on link "Save" at bounding box center [1065, 206] width 19 height 12
type input "GB30081959"
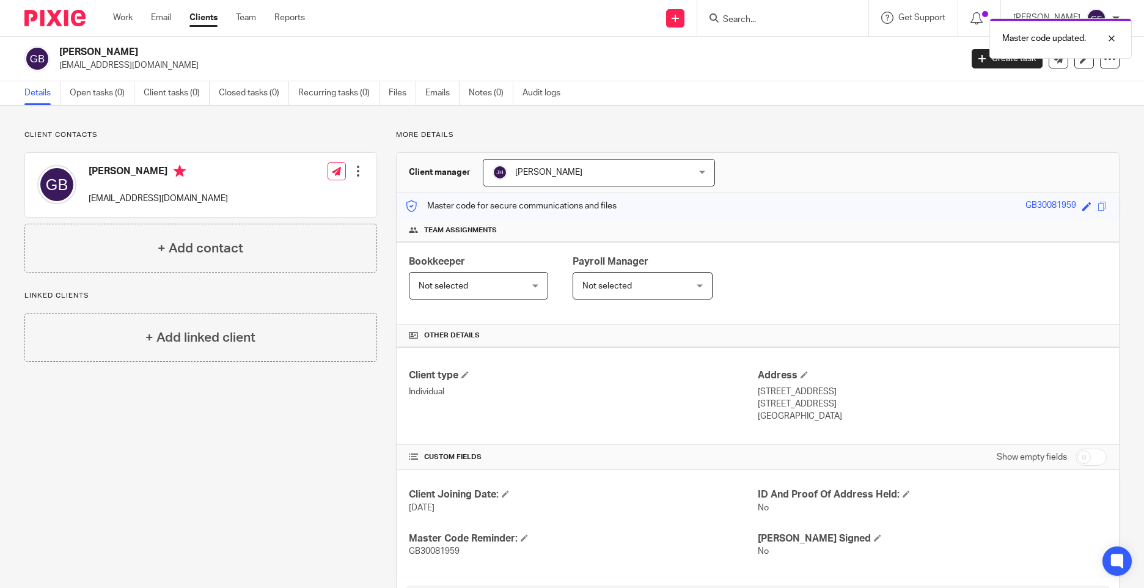
click at [950, 276] on div "Bookkeeper Not selected Not selected Not selected [PERSON_NAME] [PERSON_NAME] […" at bounding box center [758, 283] width 722 height 83
drag, startPoint x: 802, startPoint y: 153, endPoint x: 787, endPoint y: 155, distance: 14.8
click at [802, 153] on div "Client manager Jodie Hall Jodie Hall Arun Sachdev Chetna Mistry Dan Field Deann…" at bounding box center [758, 173] width 722 height 40
click at [387, 95] on ul "Details Open tasks (0) Client tasks (0) Closed tasks (0) Recurring tasks (0) Fi…" at bounding box center [301, 93] width 554 height 24
click at [396, 94] on link "Files" at bounding box center [403, 93] width 28 height 24
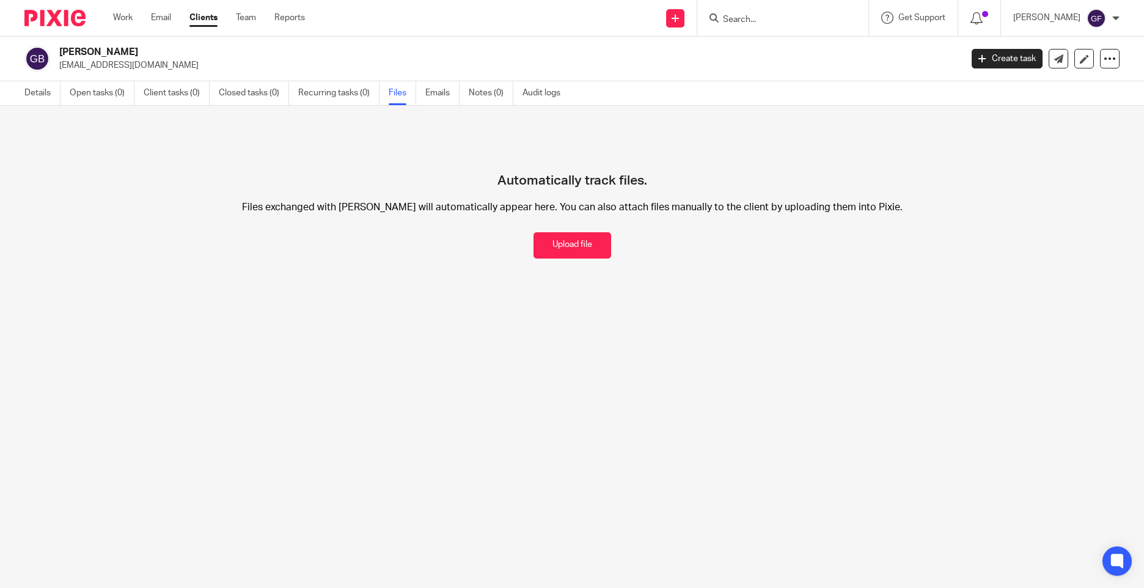
click at [567, 235] on button "Upload file" at bounding box center [573, 245] width 78 height 26
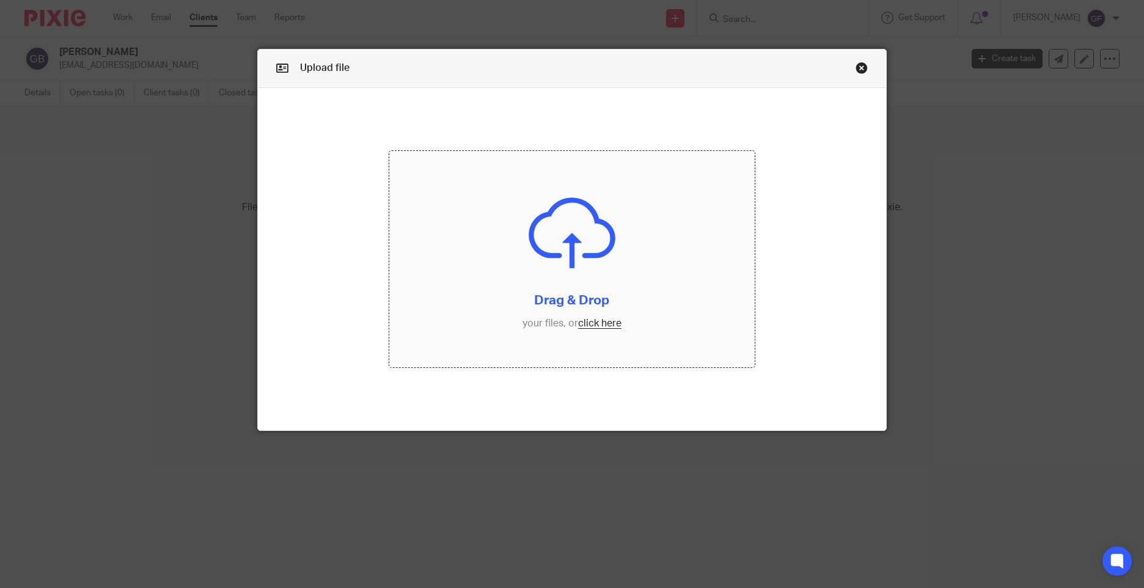
click at [573, 331] on input "file" at bounding box center [571, 259] width 365 height 216
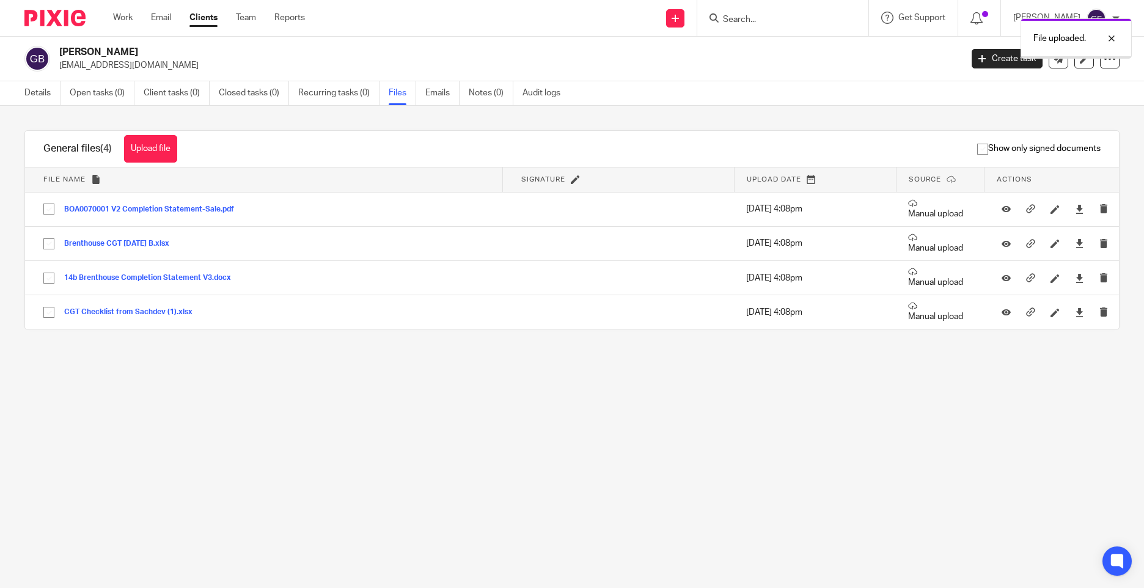
click at [491, 414] on main "[PERSON_NAME] [EMAIL_ADDRESS][DOMAIN_NAME] Create task Update from Companies Ho…" at bounding box center [572, 294] width 1144 height 588
click at [207, 392] on main "[PERSON_NAME] [EMAIL_ADDRESS][DOMAIN_NAME] Create task Update from Companies Ho…" at bounding box center [572, 294] width 1144 height 588
click at [91, 95] on link "Open tasks (0)" at bounding box center [102, 93] width 65 height 24
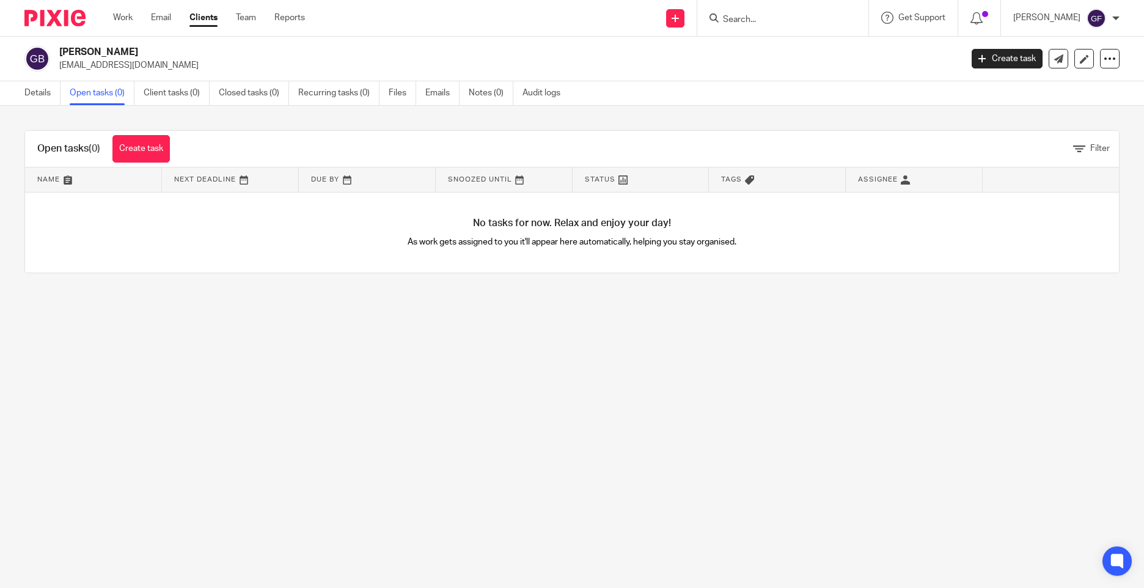
click at [152, 155] on link "Create task" at bounding box center [140, 149] width 57 height 28
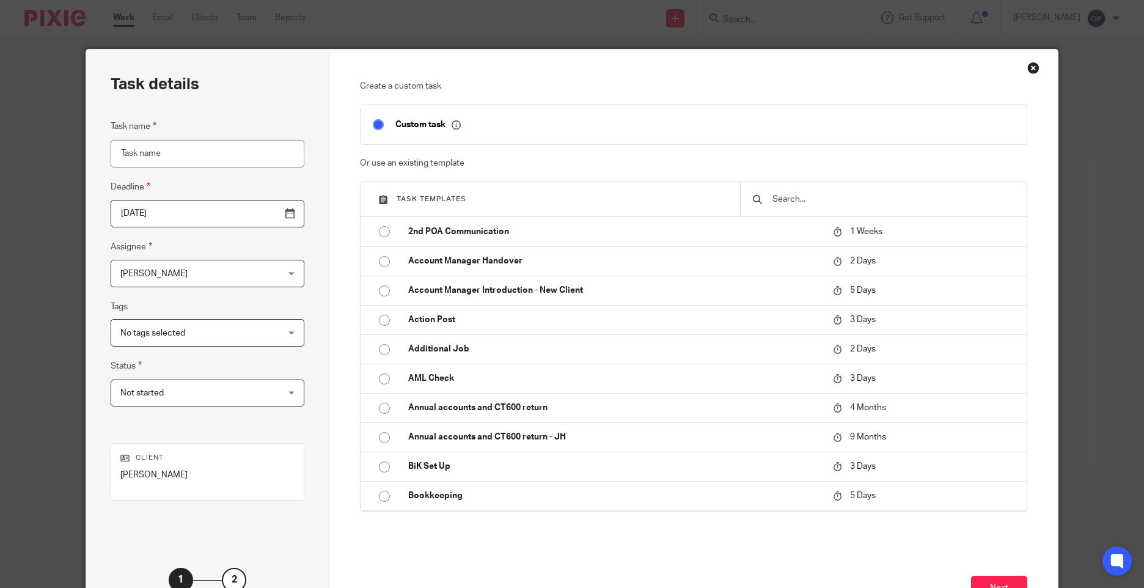
click at [139, 150] on input "Task name" at bounding box center [207, 154] width 193 height 28
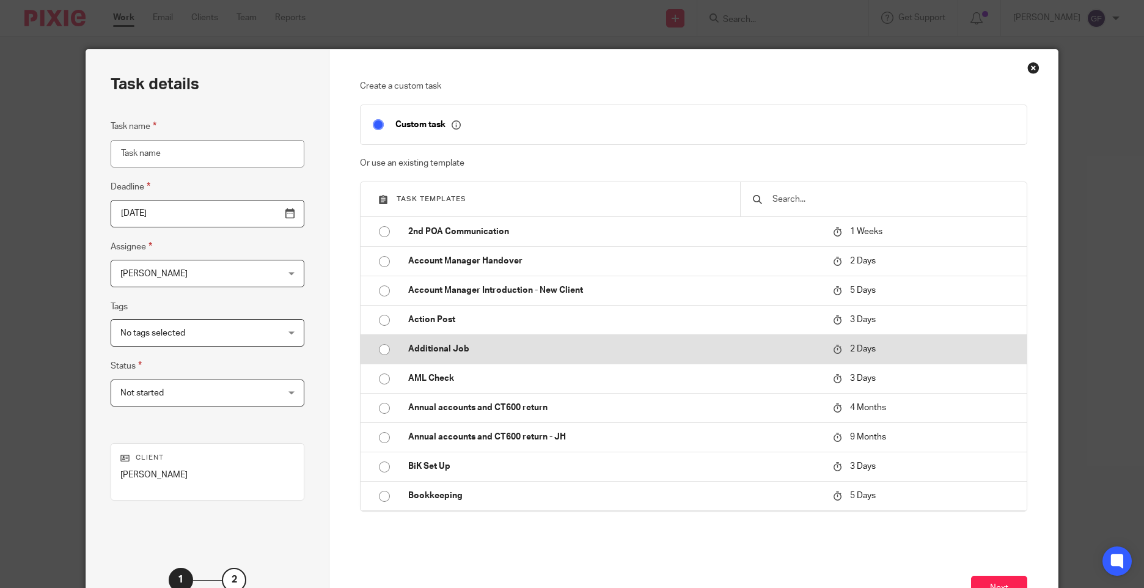
click at [387, 345] on input "radio" at bounding box center [384, 349] width 23 height 23
type input "[DATE]"
type input "Additional Job"
checkbox input "false"
radio input "false"
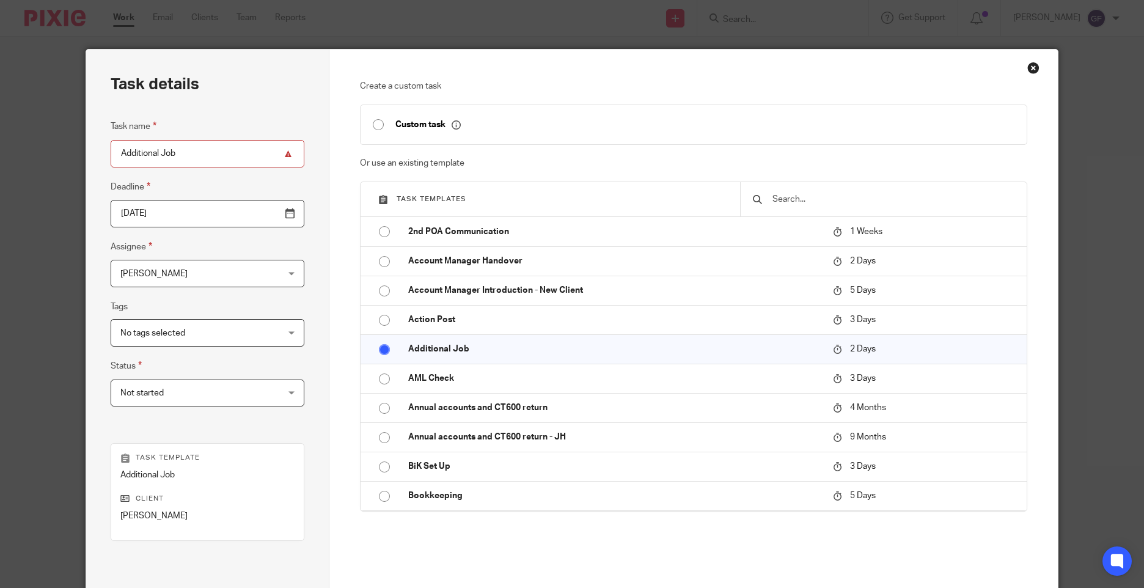
click at [197, 158] on input "Additional Job" at bounding box center [207, 154] width 193 height 28
type input "Additional Job - CGT"
click at [202, 213] on input "[DATE]" at bounding box center [207, 214] width 193 height 28
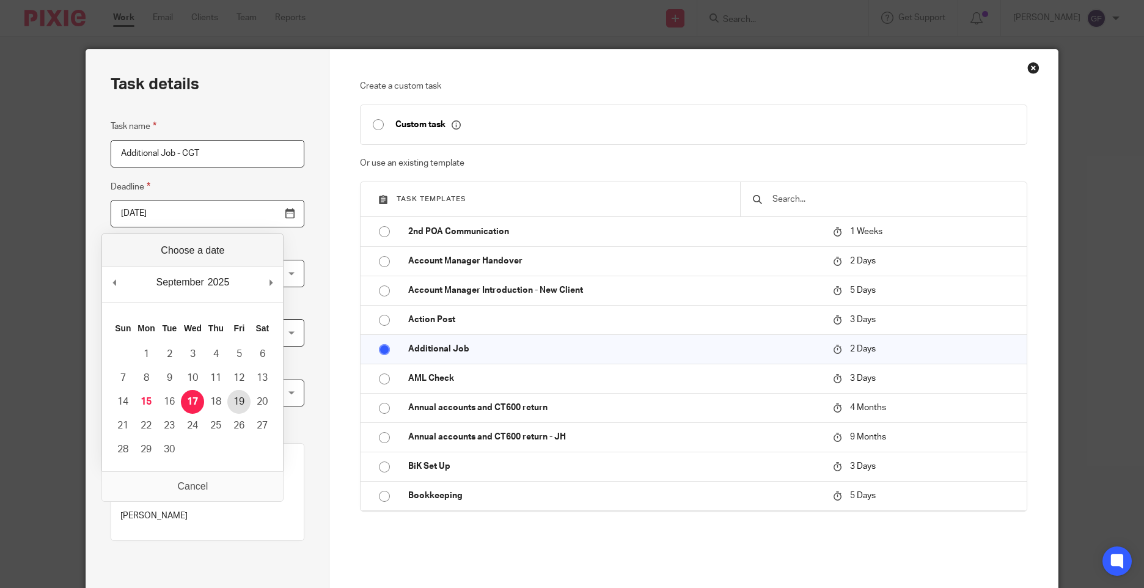
type input "[DATE]"
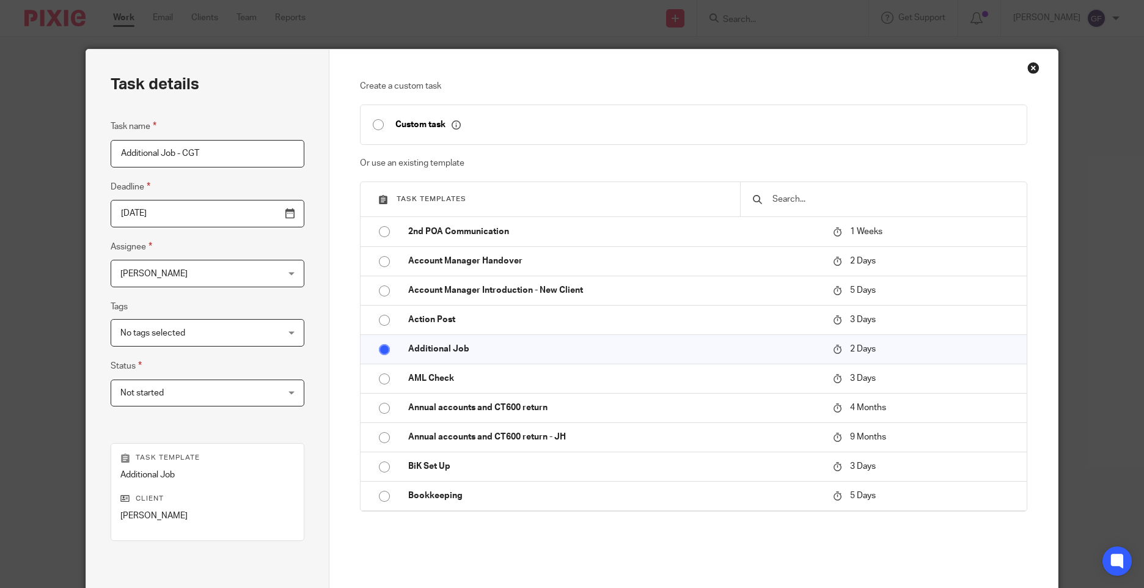
click at [174, 284] on span "[PERSON_NAME]" at bounding box center [193, 273] width 146 height 26
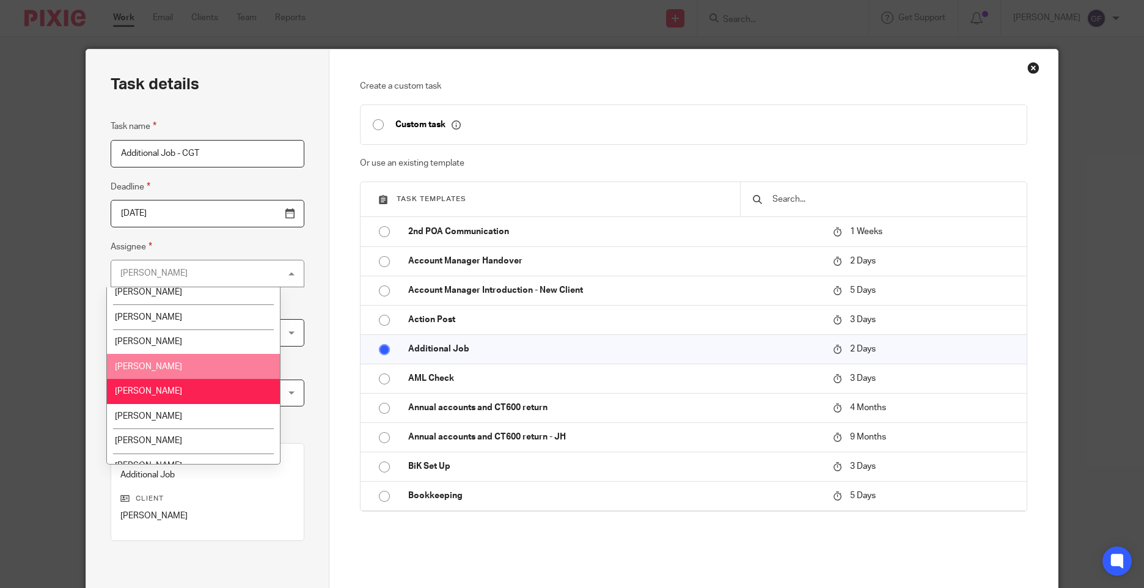
scroll to position [183, 0]
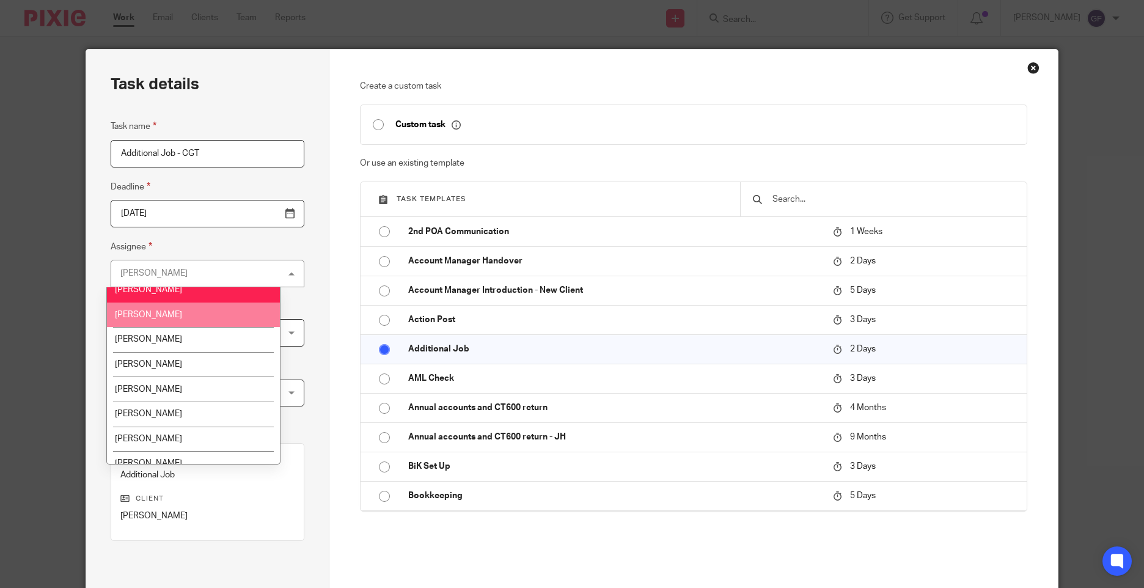
click at [145, 314] on span "[PERSON_NAME]" at bounding box center [148, 314] width 67 height 9
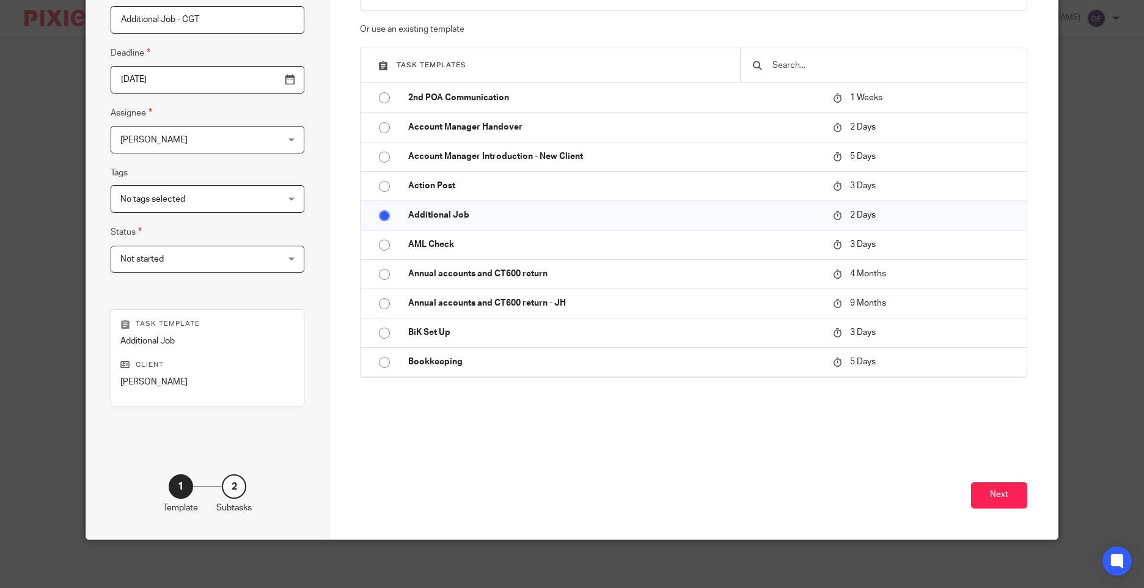
scroll to position [134, 0]
click at [1005, 486] on button "Next" at bounding box center [999, 495] width 56 height 26
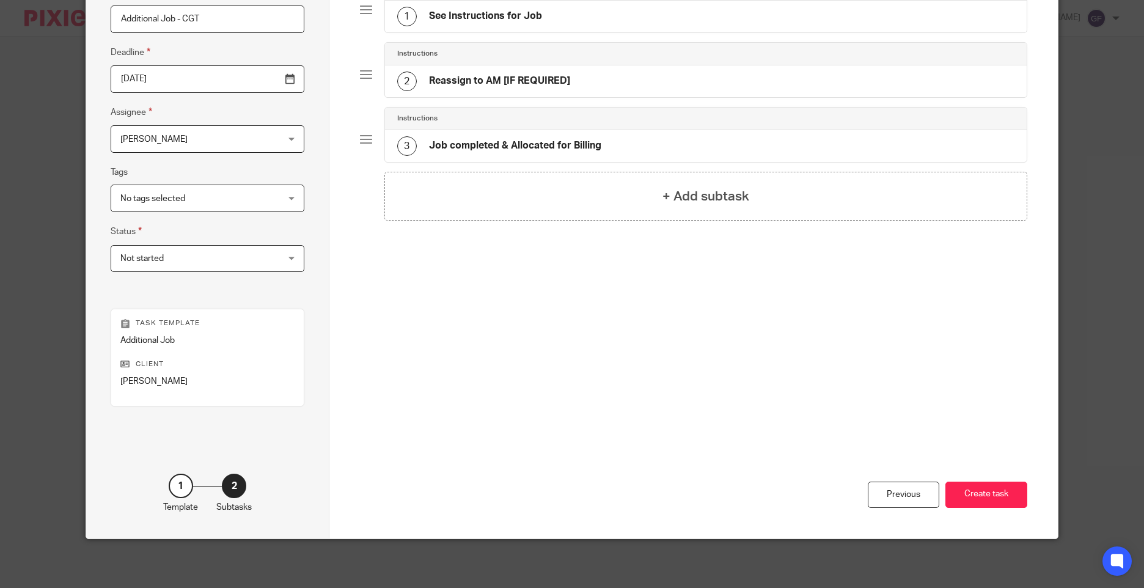
scroll to position [12, 0]
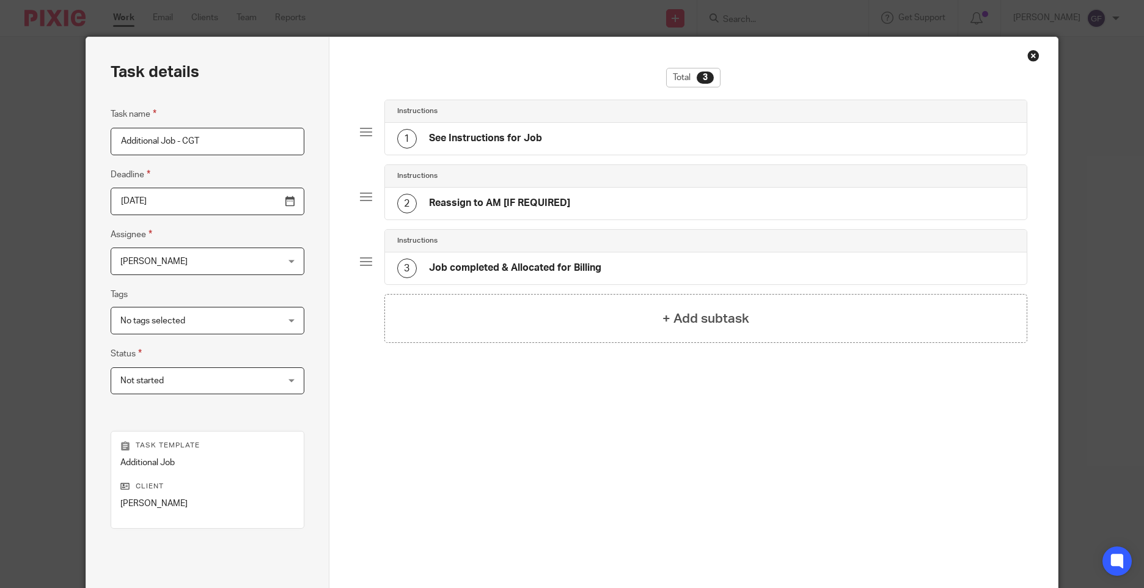
click at [470, 141] on h4 "See Instructions for Job" at bounding box center [485, 138] width 113 height 13
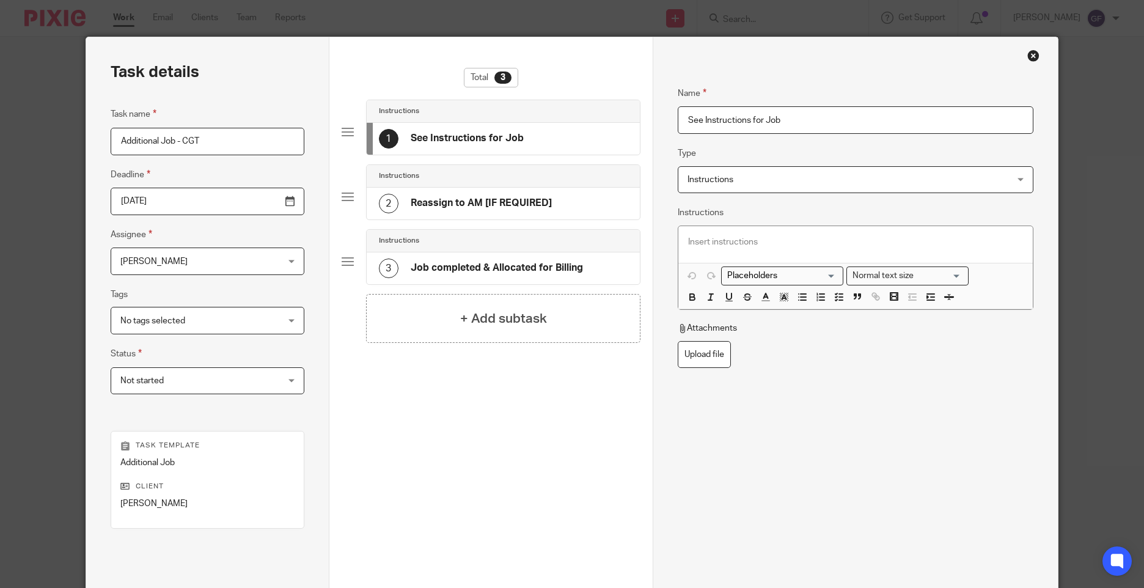
click at [727, 243] on p at bounding box center [855, 242] width 334 height 12
click at [826, 408] on div "Name See Instructions for Job Type Instructions Instructions Instructions Docum…" at bounding box center [855, 283] width 355 height 430
click at [874, 252] on div "Complete Capital Gains Return for [PERSON_NAME]" at bounding box center [855, 244] width 354 height 37
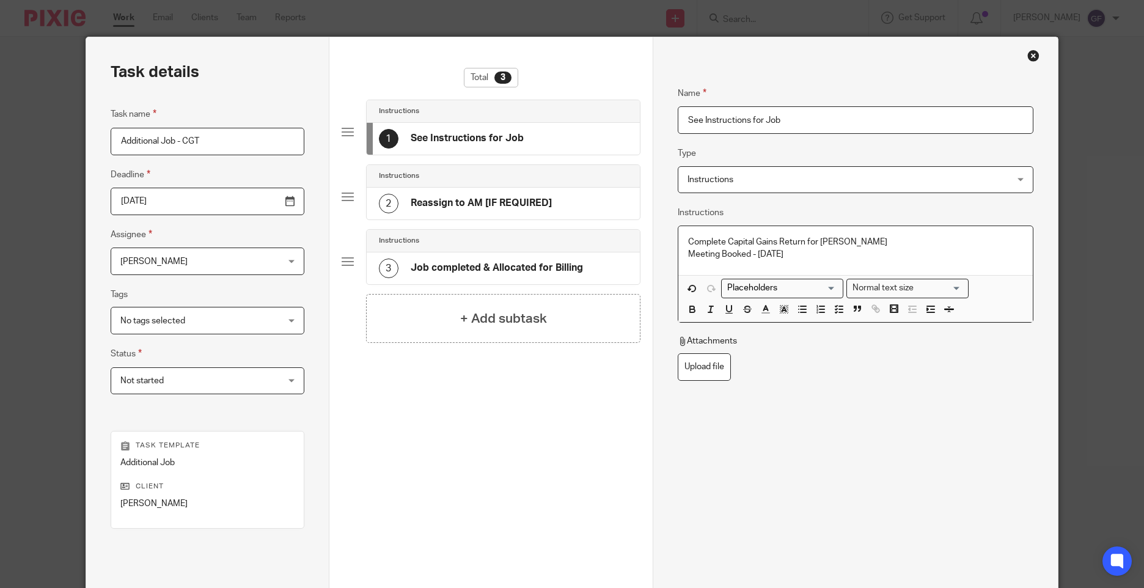
click at [884, 442] on div "Name See Instructions for Job Type Instructions Instructions Instructions Docum…" at bounding box center [855, 286] width 355 height 436
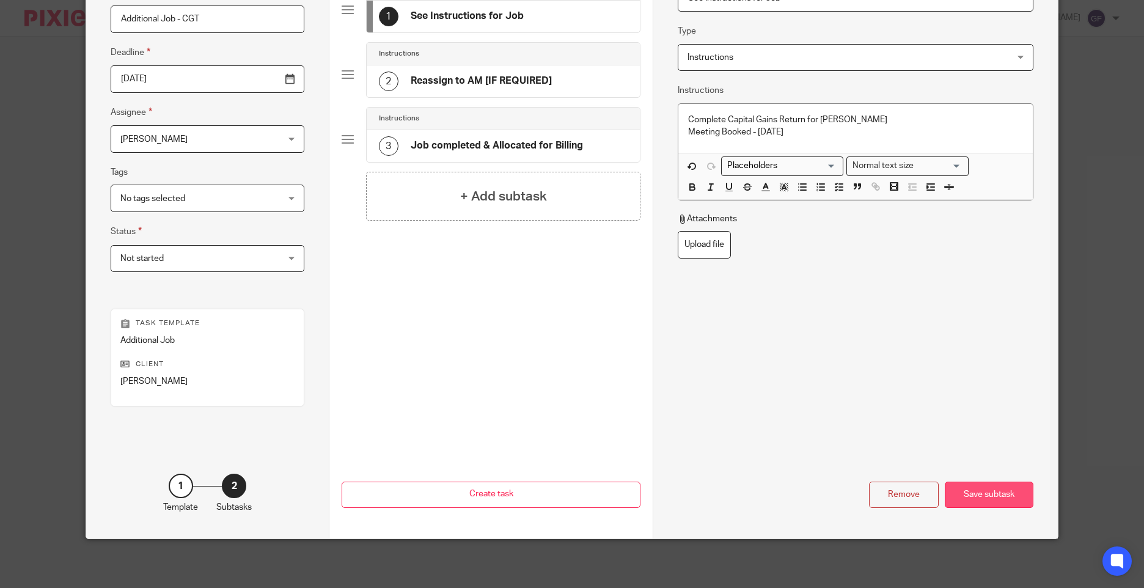
click at [1020, 499] on div "Save subtask" at bounding box center [989, 495] width 89 height 26
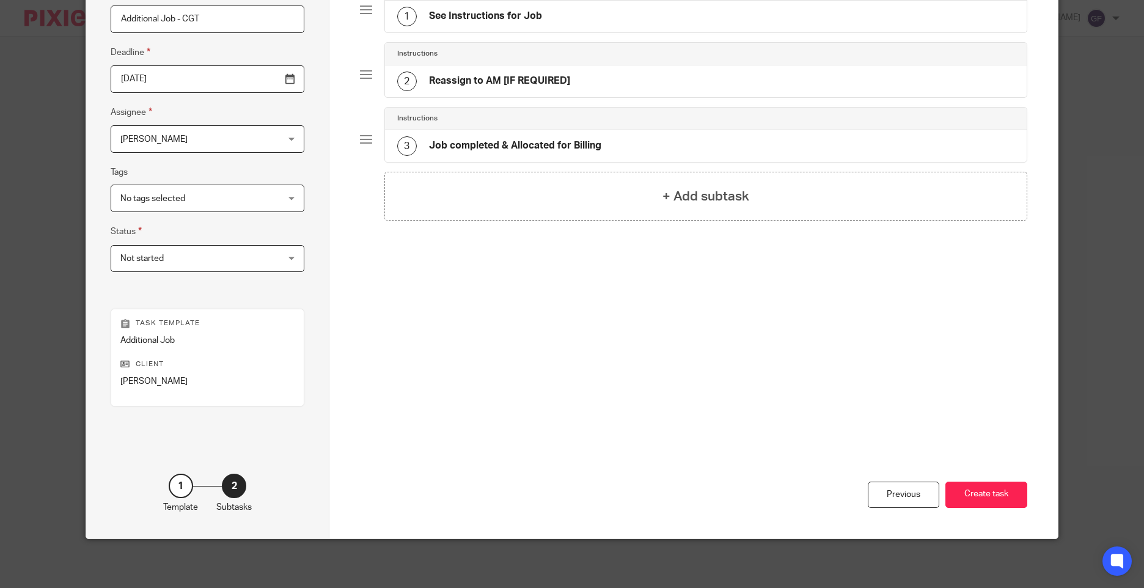
click at [510, 81] on h4 "Reassign to AM [IF REQUIRED]" at bounding box center [499, 81] width 141 height 13
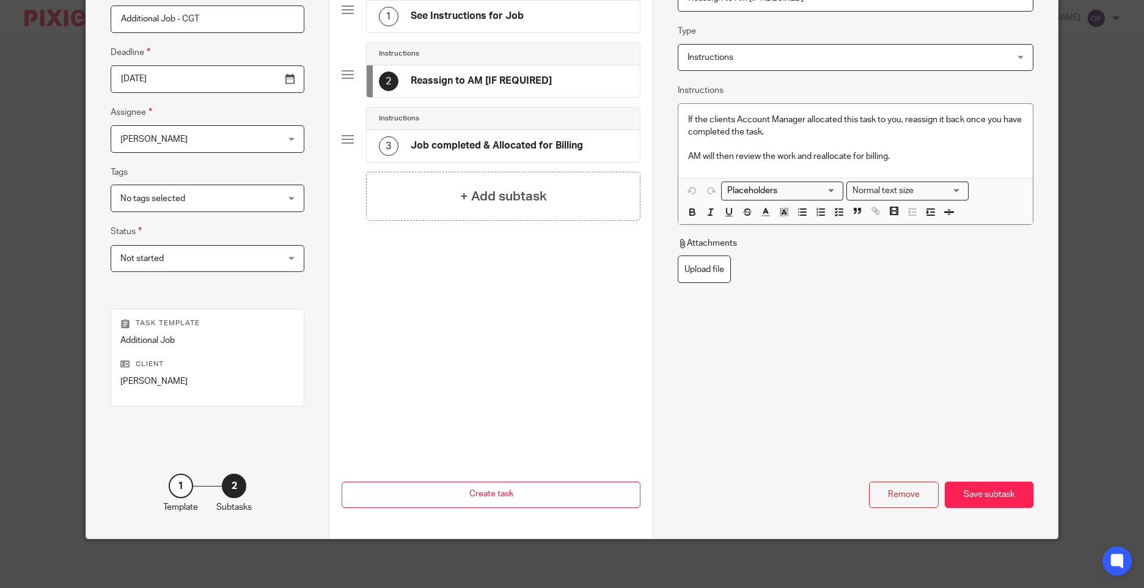
click at [484, 322] on div "Total 3 Instructions 1 See Instructions for Job Instructions 2 Reassign to AM […" at bounding box center [491, 156] width 299 height 421
click at [914, 500] on div "Remove" at bounding box center [904, 495] width 70 height 26
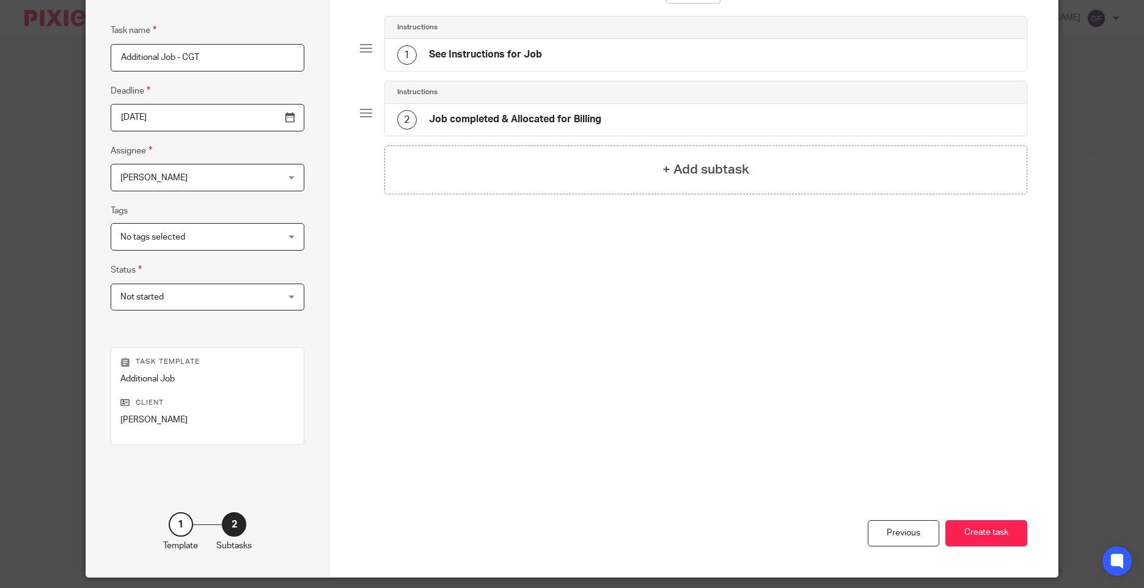
scroll to position [0, 0]
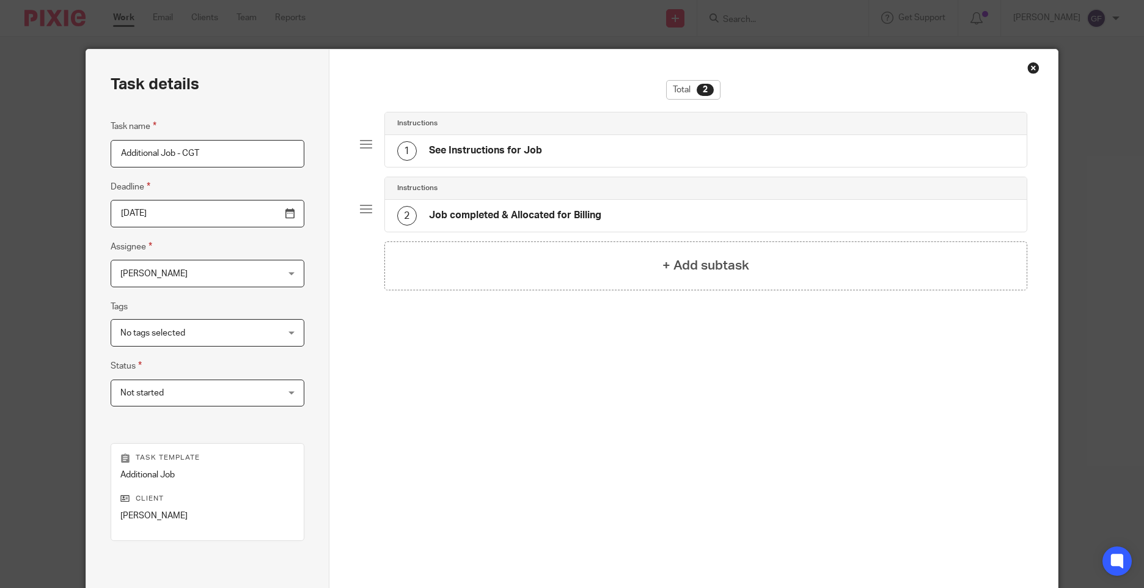
click at [586, 207] on div "2 Job completed & Allocated for Billing" at bounding box center [499, 216] width 204 height 20
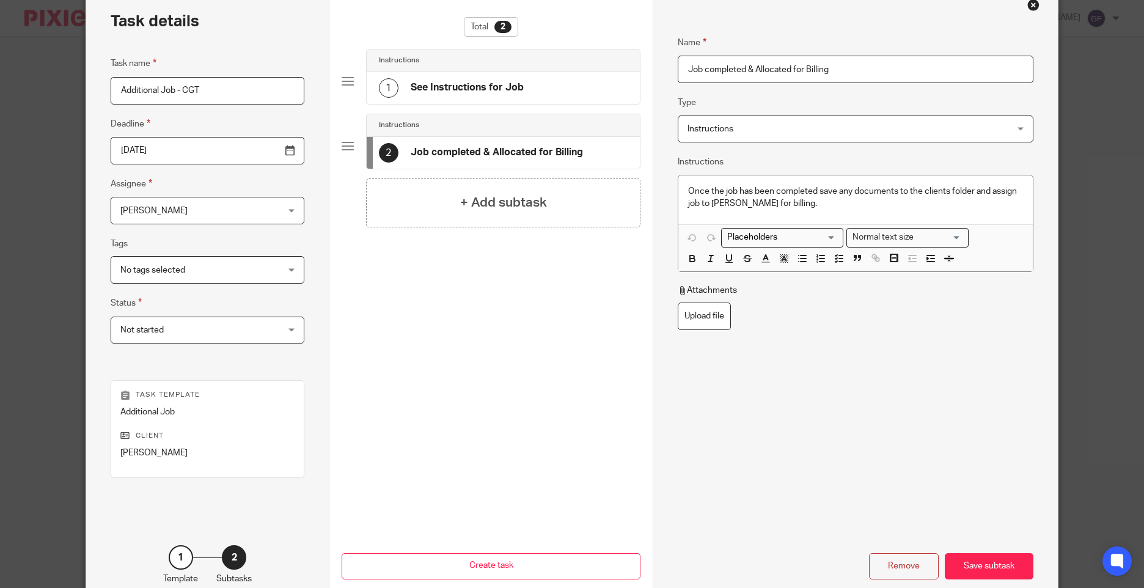
scroll to position [134, 0]
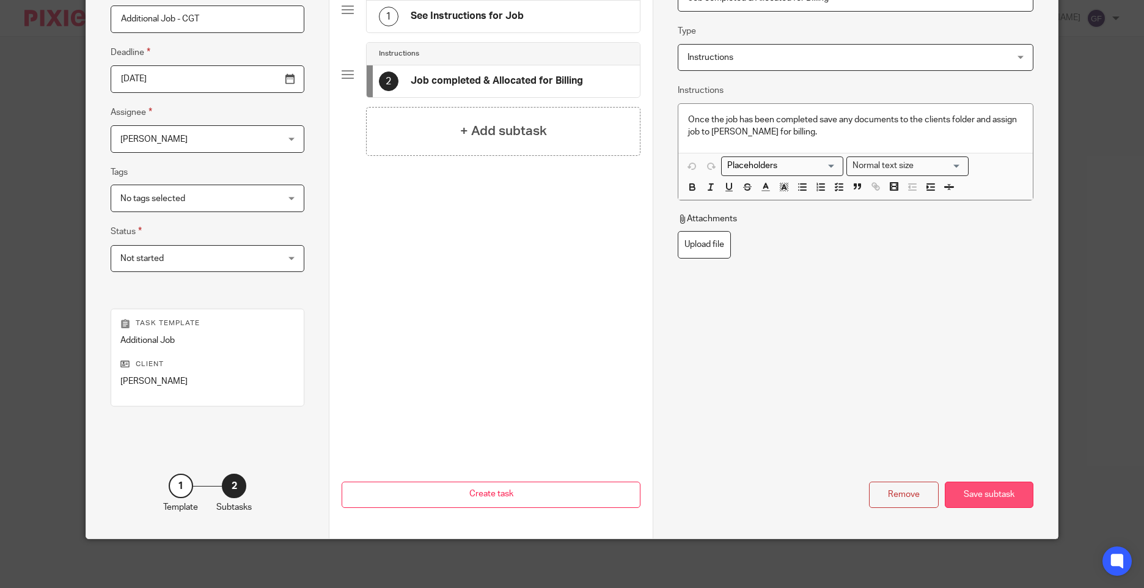
click at [978, 499] on div "Save subtask" at bounding box center [989, 495] width 89 height 26
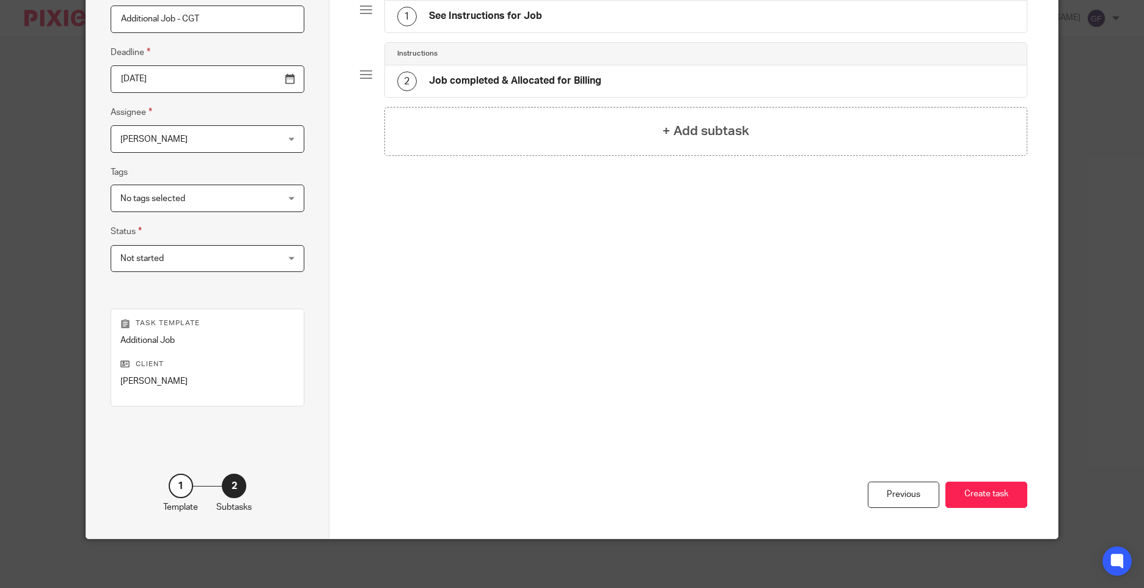
click at [978, 499] on button "Create task" at bounding box center [986, 495] width 82 height 26
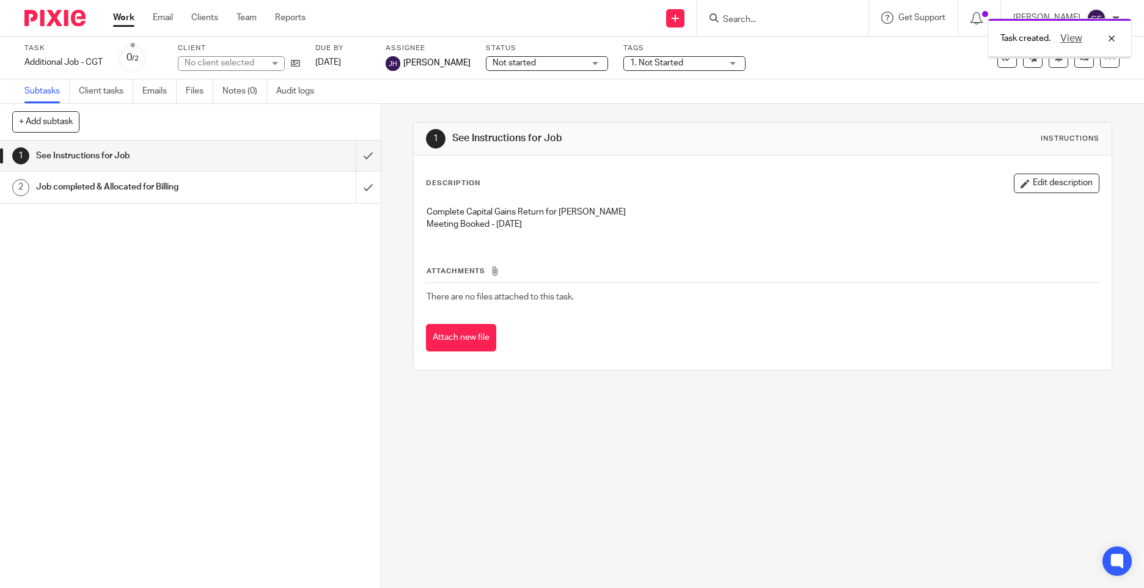
click at [572, 392] on div "1 See Instructions for Job Instructions Description Edit description Complete C…" at bounding box center [762, 346] width 763 height 484
click at [1111, 42] on div "View" at bounding box center [1085, 38] width 68 height 15
click at [488, 545] on div "1 See Instructions for Job Instructions Description Edit description Complete C…" at bounding box center [762, 346] width 763 height 484
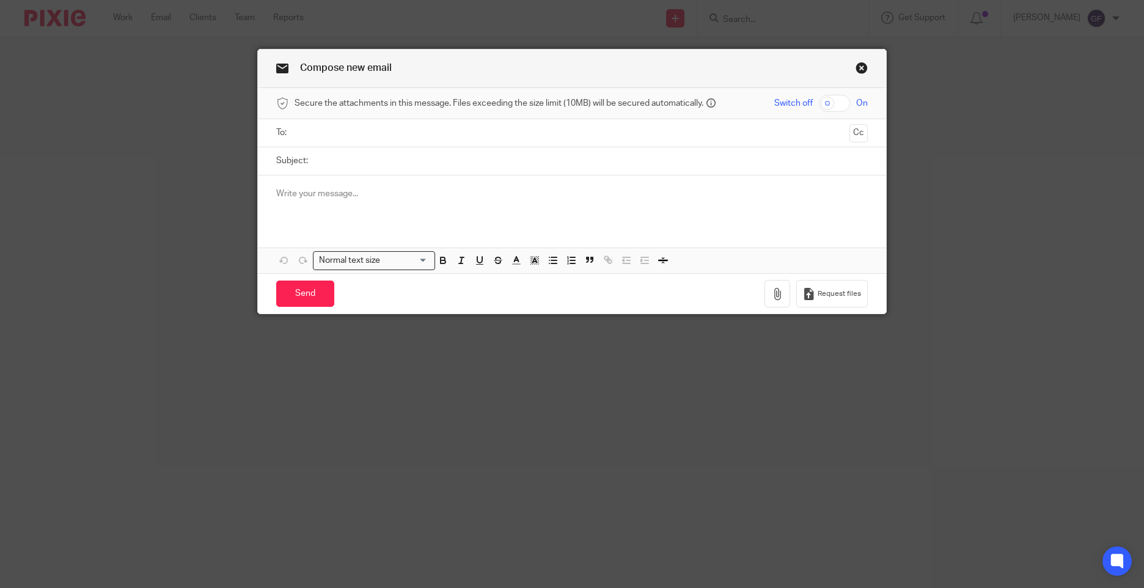
click at [355, 134] on input "text" at bounding box center [571, 133] width 545 height 14
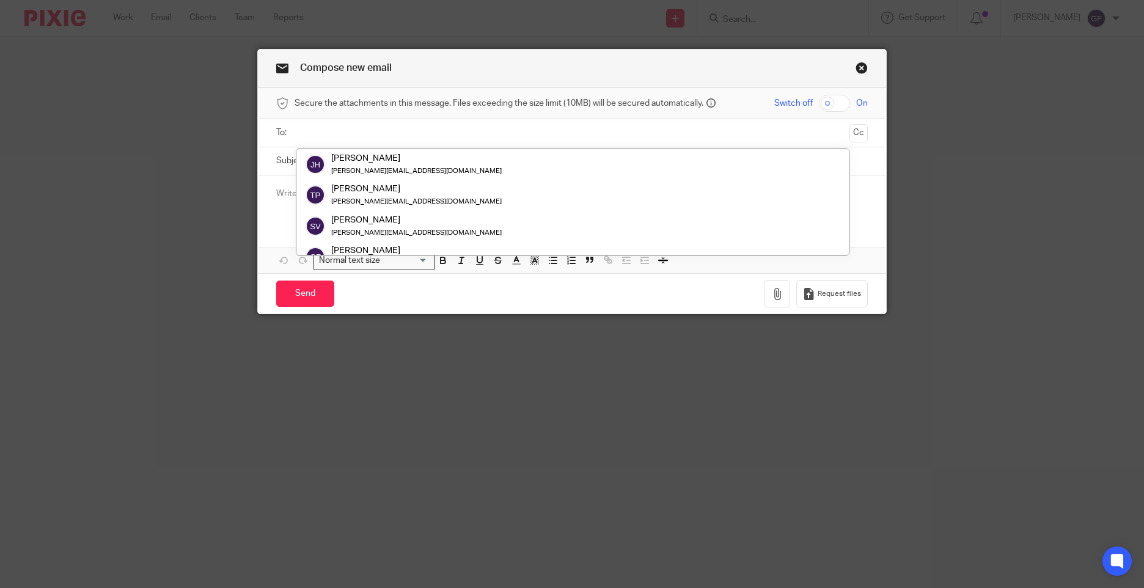
drag, startPoint x: 862, startPoint y: 73, endPoint x: 877, endPoint y: 76, distance: 15.6
click at [862, 73] on link "Close this dialog window" at bounding box center [862, 70] width 12 height 17
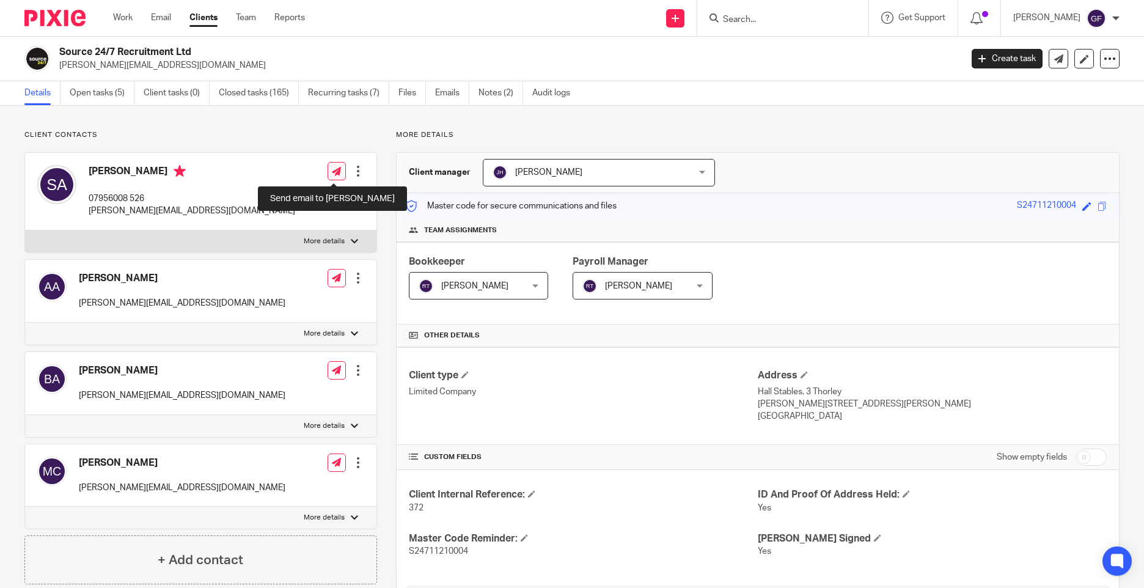
click at [332, 174] on icon at bounding box center [336, 171] width 9 height 9
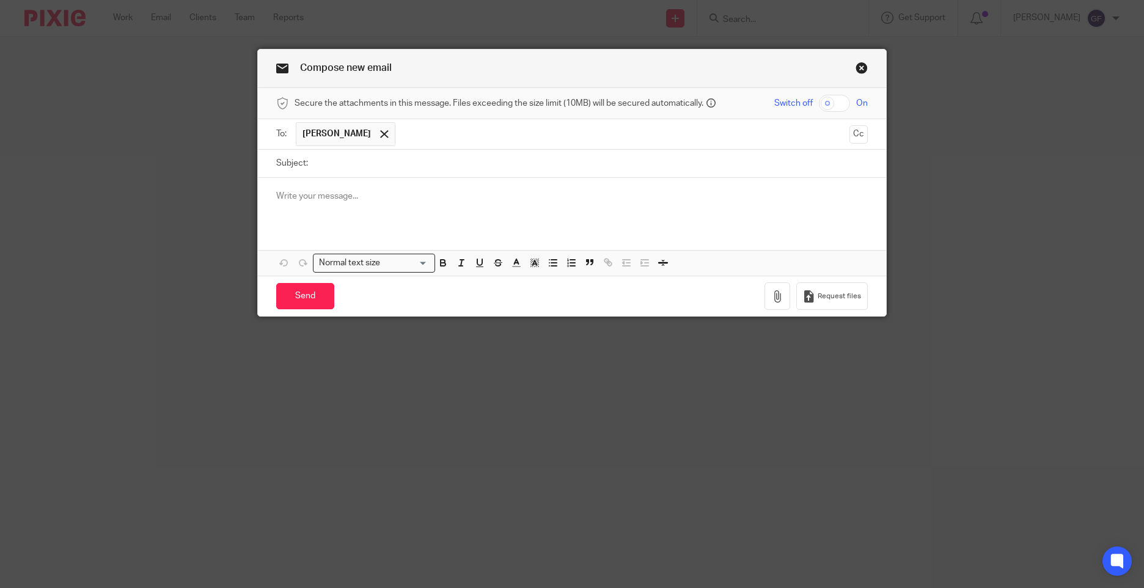
click at [351, 146] on span "[PERSON_NAME]" at bounding box center [345, 134] width 99 height 24
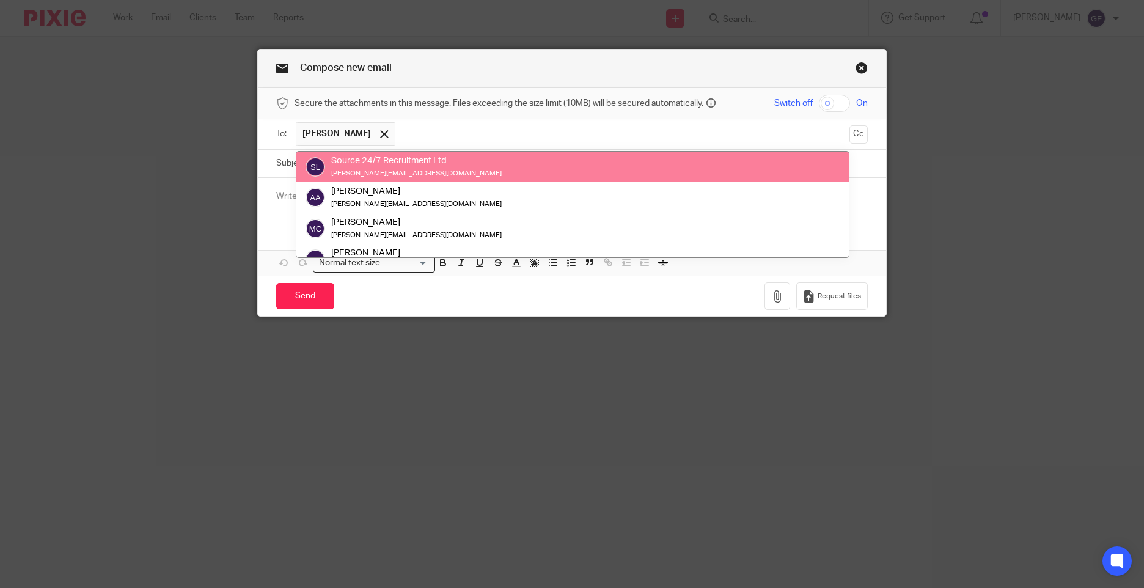
click at [358, 161] on div "Source 24/7 Recruitment Ltd" at bounding box center [416, 161] width 171 height 12
click at [230, 263] on div "Compose new email Secure the attachments in this message. Files exceeding the s…" at bounding box center [572, 294] width 1144 height 588
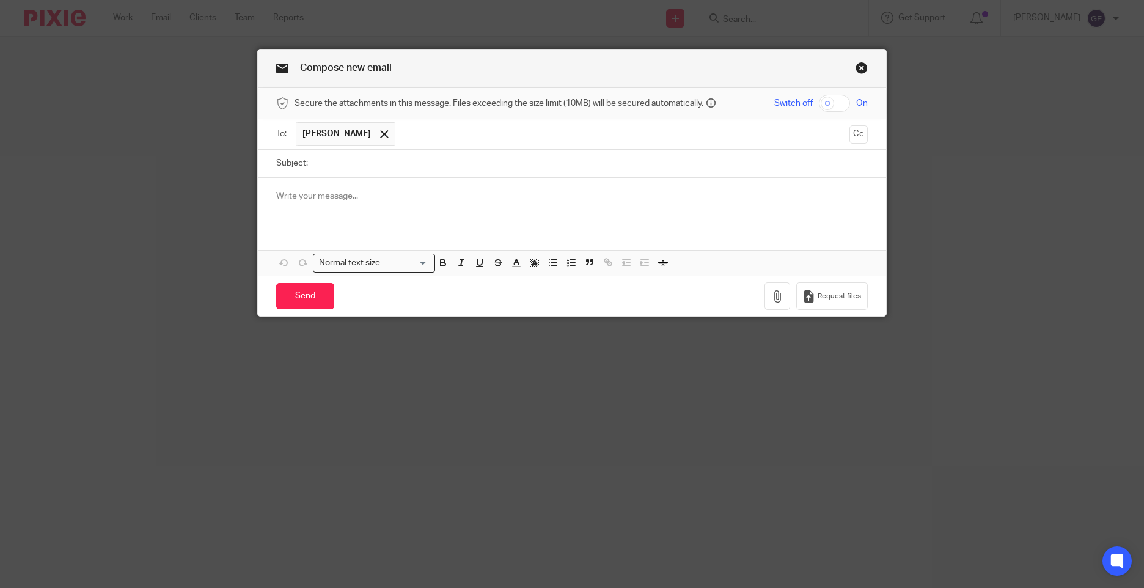
click at [369, 183] on div at bounding box center [572, 202] width 628 height 48
click at [369, 178] on div at bounding box center [572, 202] width 628 height 48
click at [378, 166] on input "Subject:" at bounding box center [591, 164] width 554 height 28
click at [437, 136] on input "text" at bounding box center [623, 134] width 443 height 24
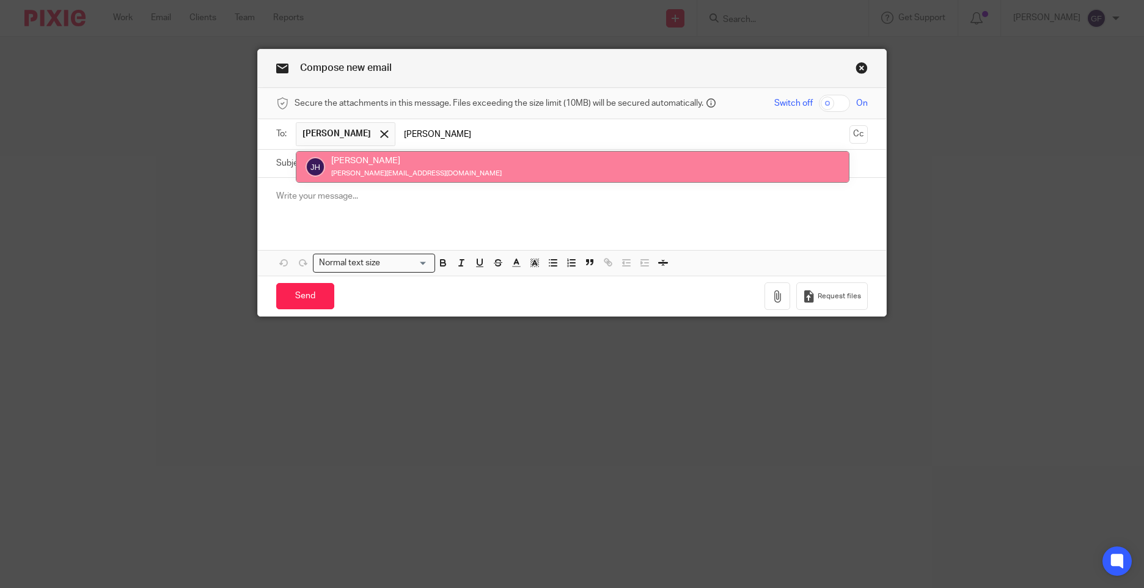
type input "jodie"
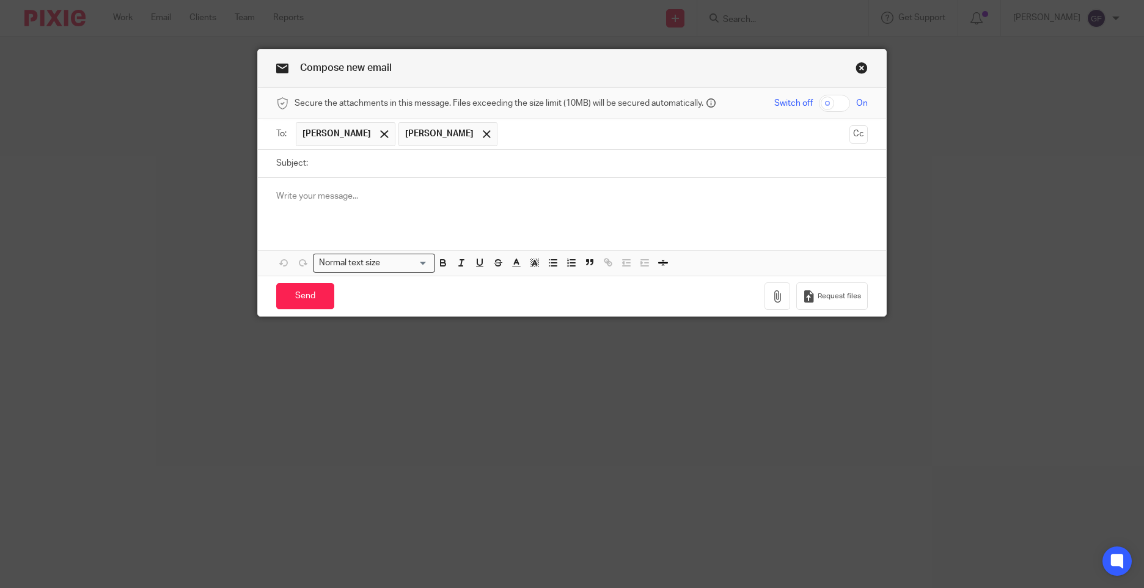
click at [397, 162] on input "Subject:" at bounding box center [591, 164] width 554 height 28
type input "HMRC Meeting"
click at [353, 183] on div at bounding box center [572, 202] width 628 height 48
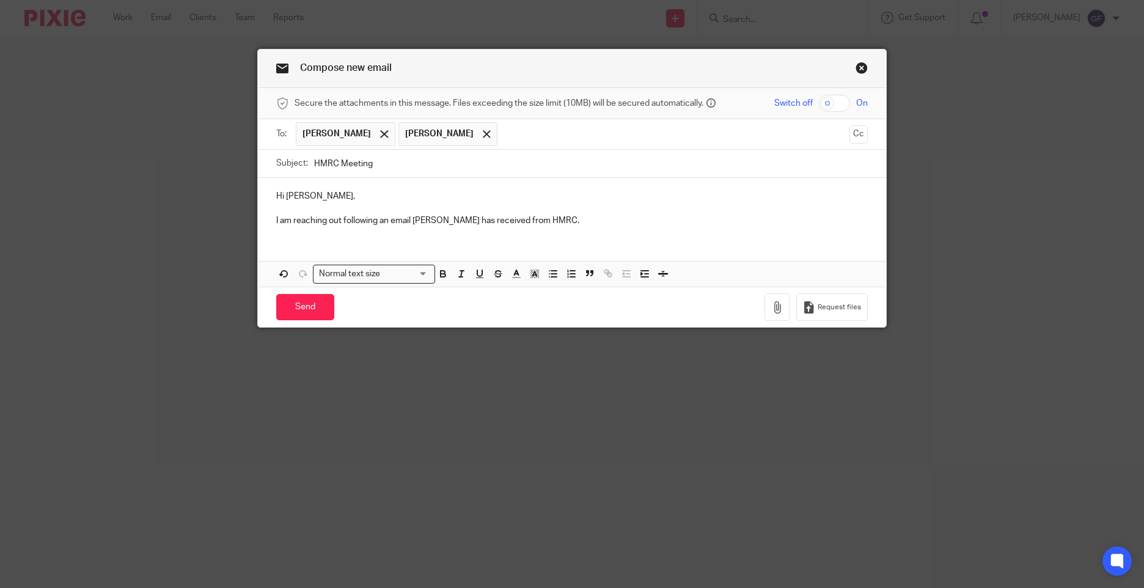
click at [559, 217] on p "I am reaching out following an email Jodie has received from HMRC." at bounding box center [572, 221] width 592 height 12
click at [669, 240] on div "Hi Samantha, I am reaching out following an email Jodie has received from HMRC.…" at bounding box center [572, 232] width 628 height 109
click at [664, 228] on div "Hi Samantha, I am reaching out following an email Jodie has received from HMRC.…" at bounding box center [572, 207] width 628 height 59
drag, startPoint x: 678, startPoint y: 220, endPoint x: 376, endPoint y: 243, distance: 302.2
click at [376, 243] on div "Hi Samantha, I am reaching out following an email Jodie has received from HMRC.…" at bounding box center [572, 232] width 628 height 109
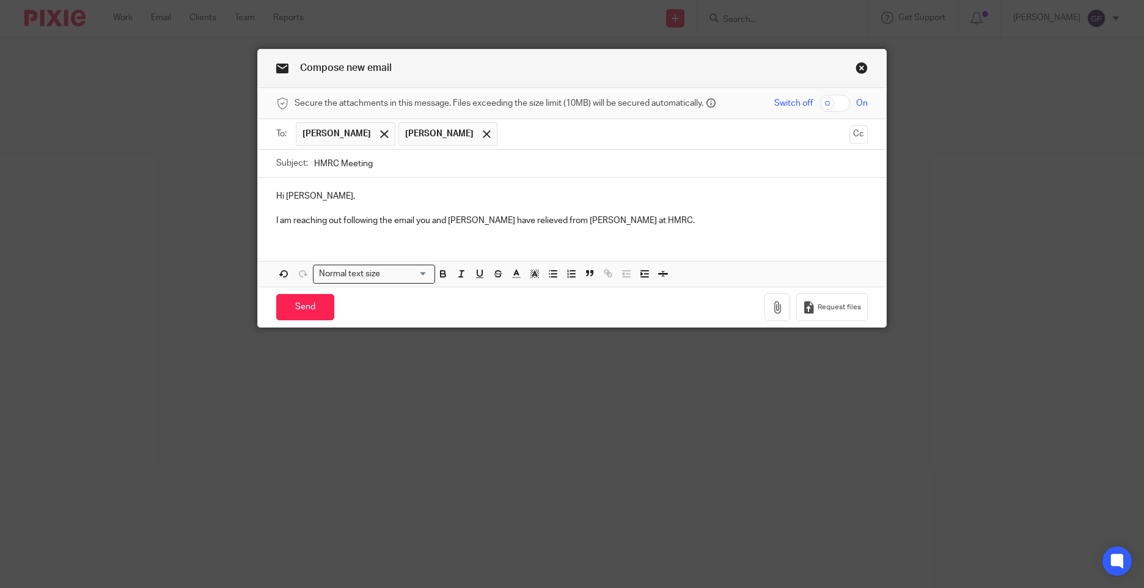
click at [504, 221] on p "I am reaching out following the email you and Jodie have relieved from MArtin a…" at bounding box center [572, 221] width 592 height 12
click at [563, 219] on p "I am reaching out following the email you and Jodie have recieved from MArtin a…" at bounding box center [572, 221] width 592 height 12
click at [623, 225] on p "I am reaching out following the email you and Jodie have recieved from Martin a…" at bounding box center [572, 221] width 592 height 12
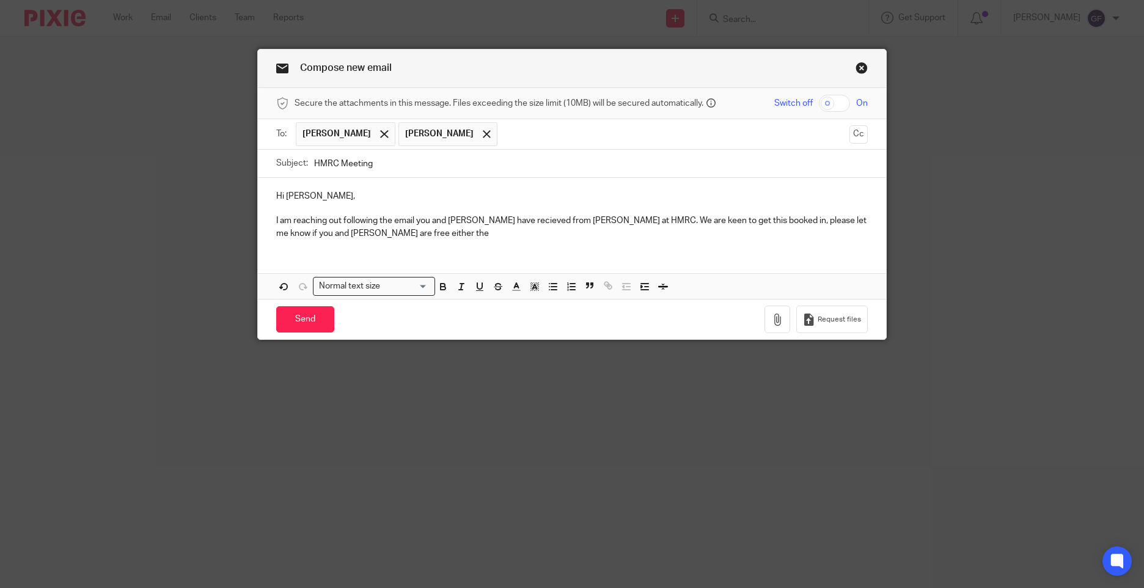
click at [386, 233] on p "I am reaching out following the email you and Jodie have recieved from Martin a…" at bounding box center [572, 227] width 592 height 25
click at [439, 232] on p "I am reaching out following the email you and Jodie have recieved from Martin a…" at bounding box center [572, 227] width 592 height 25
click at [358, 238] on p "I am reaching out following the email you and Jodie have recieved from Martin a…" at bounding box center [572, 227] width 592 height 25
click at [498, 231] on p "I am reaching out following the email you and Jodie have recieved from Martin a…" at bounding box center [572, 227] width 592 height 25
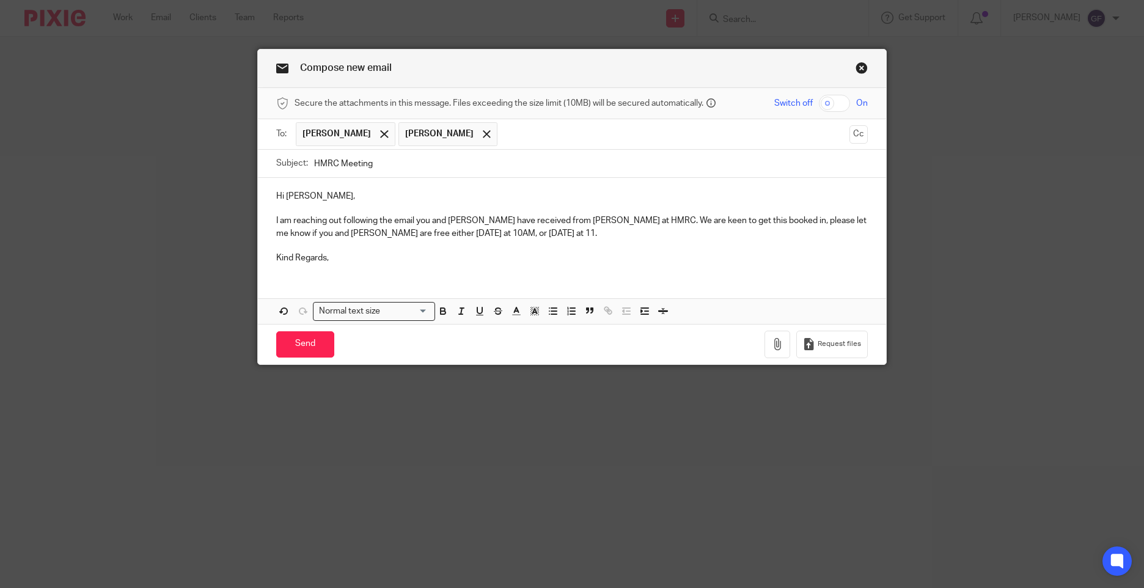
click at [714, 247] on p at bounding box center [572, 246] width 592 height 12
click at [557, 235] on p "I am reaching out following the email you and Jodie have received from Martin a…" at bounding box center [572, 227] width 592 height 25
click at [576, 256] on p "Kind Regards," at bounding box center [572, 258] width 592 height 12
click at [584, 232] on p "I am reaching out following the email you and Jodie have received from Martin a…" at bounding box center [572, 227] width 592 height 25
drag, startPoint x: 691, startPoint y: 233, endPoint x: 516, endPoint y: 269, distance: 178.5
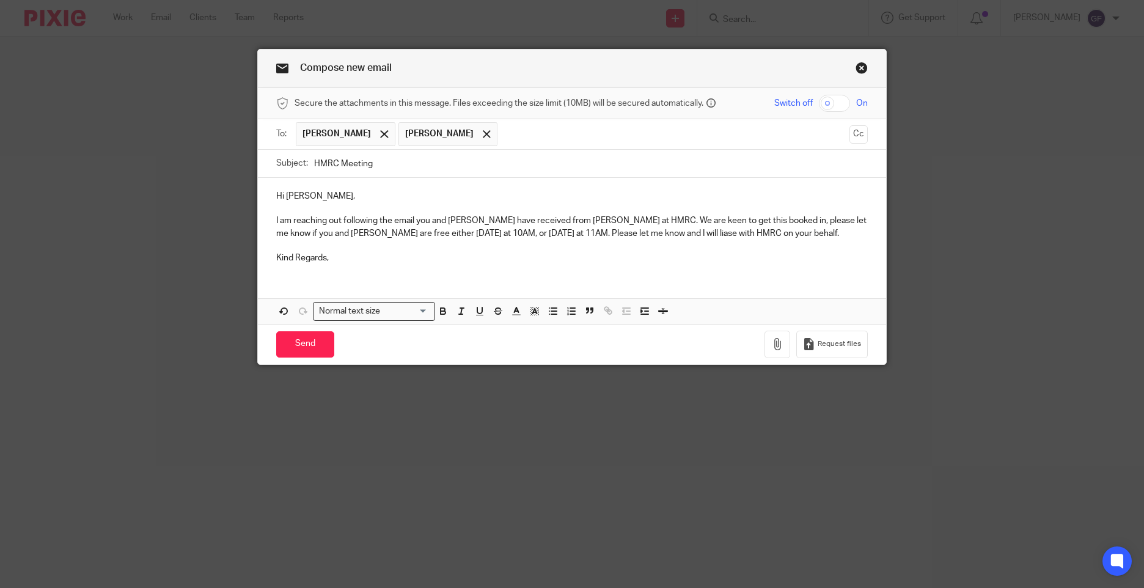
click at [516, 269] on div "Hi Samantha, I am reaching out following the email you and Jodie have received …" at bounding box center [572, 226] width 628 height 96
click at [299, 343] on input "Send" at bounding box center [305, 344] width 58 height 26
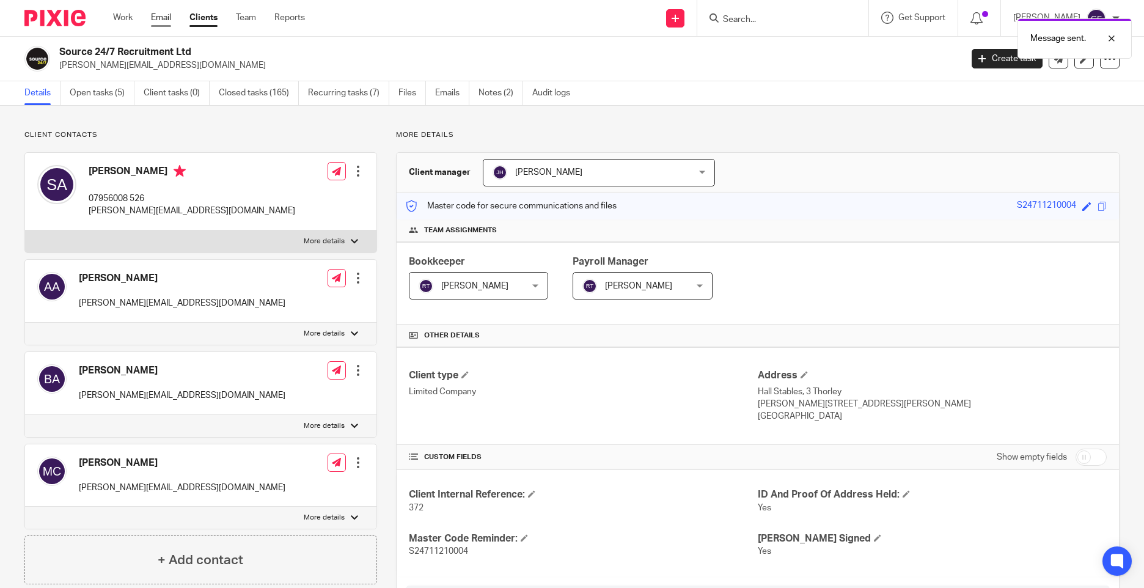
click at [170, 17] on link "Email" at bounding box center [161, 18] width 20 height 12
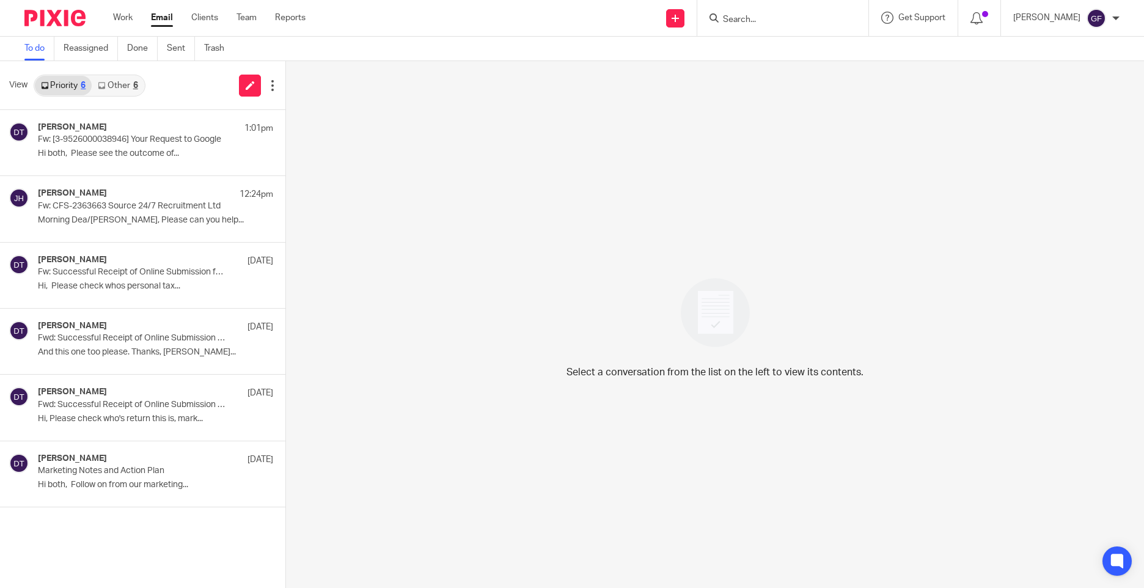
click at [142, 84] on link "Other 6" at bounding box center [118, 86] width 52 height 20
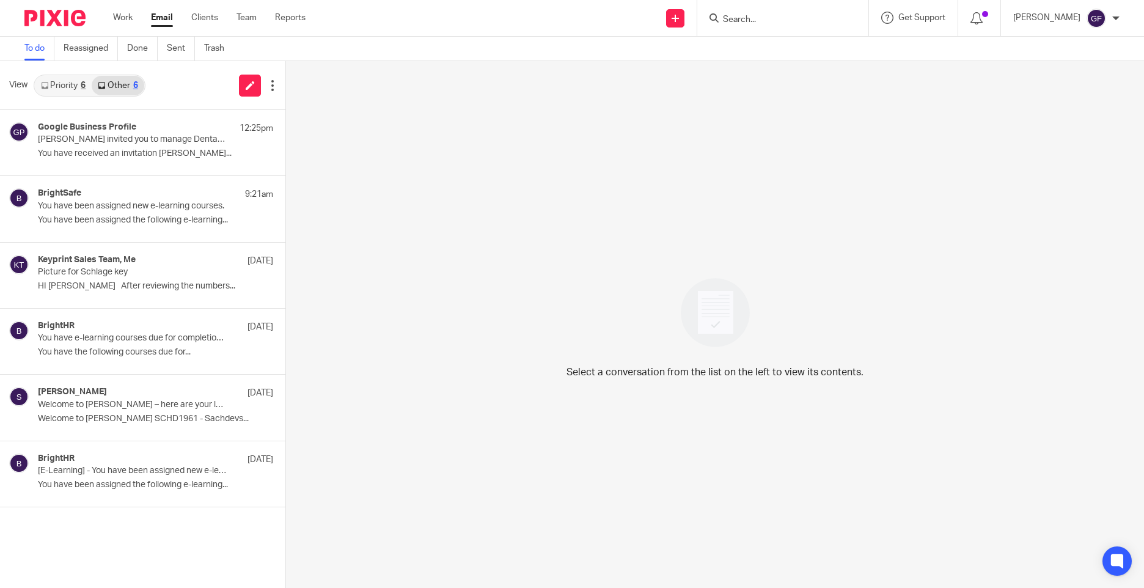
drag, startPoint x: 51, startPoint y: 90, endPoint x: 66, endPoint y: 89, distance: 15.3
click at [51, 90] on link "Priority 6" at bounding box center [63, 86] width 57 height 20
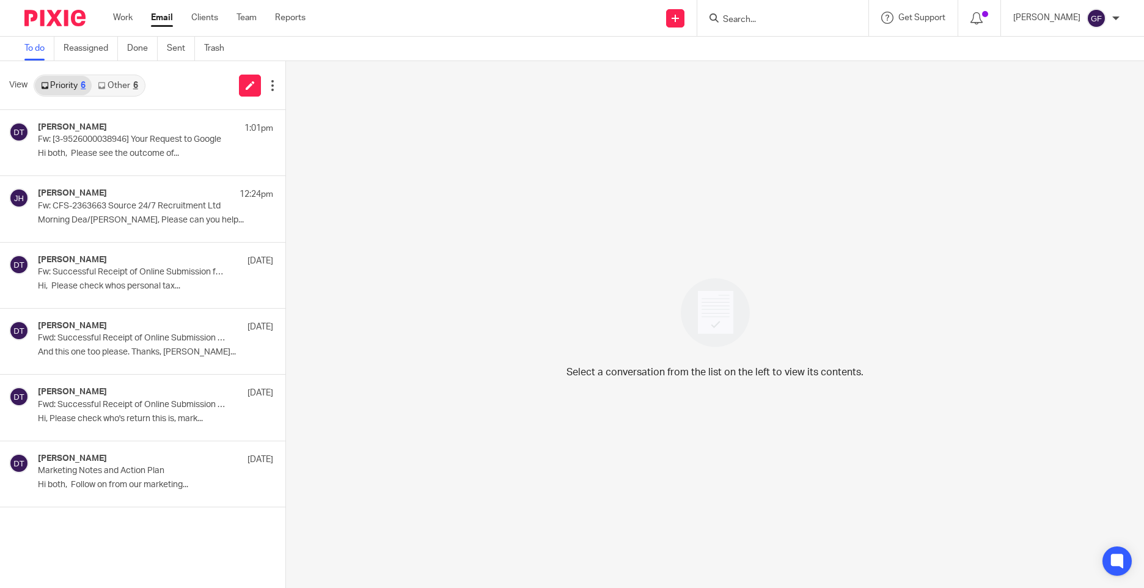
click at [153, 12] on link "Email" at bounding box center [162, 18] width 22 height 12
click at [126, 96] on div "Priority 6 Other 6" at bounding box center [90, 86] width 112 height 22
click at [119, 86] on link "Other 6" at bounding box center [118, 86] width 52 height 20
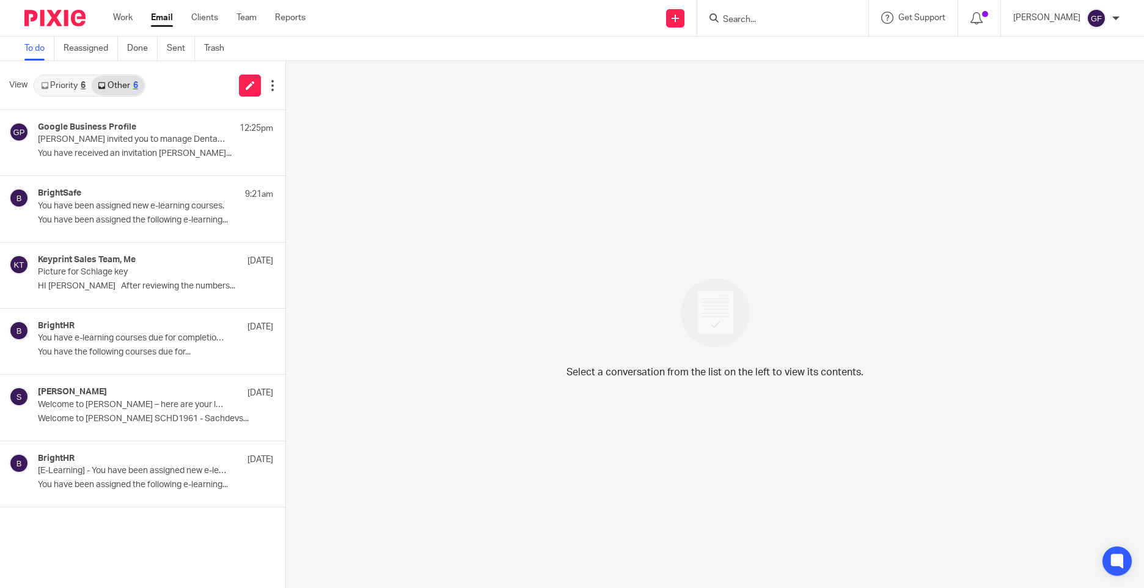
click at [159, 12] on div "Work Email Clients Team Reports Work Email Clients Team Reports Settings" at bounding box center [212, 18] width 223 height 36
click at [159, 12] on link "Email" at bounding box center [162, 18] width 22 height 12
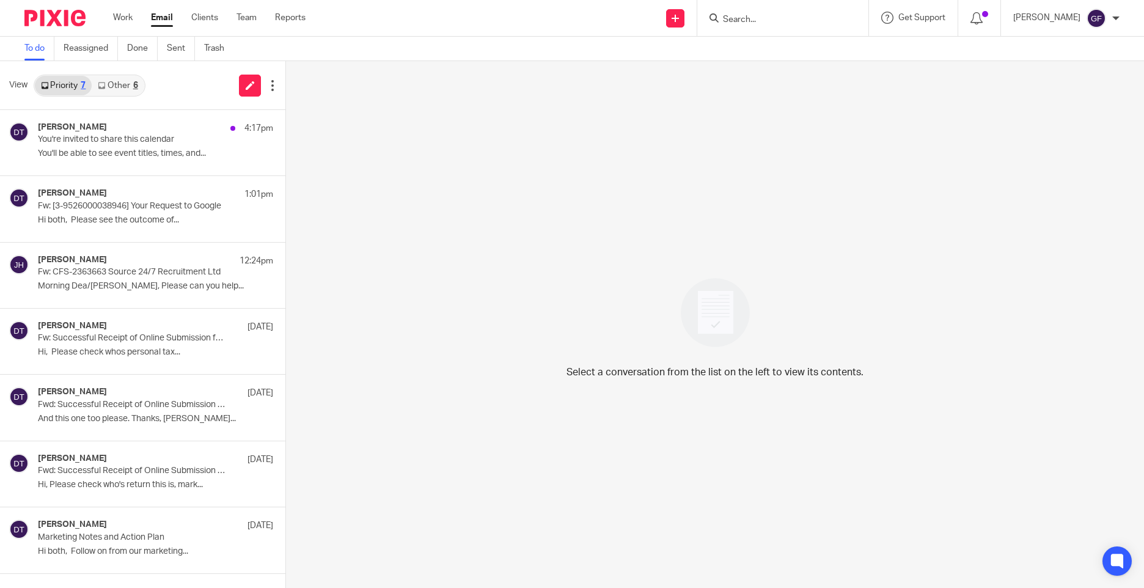
click at [122, 83] on link "Other 6" at bounding box center [118, 86] width 52 height 20
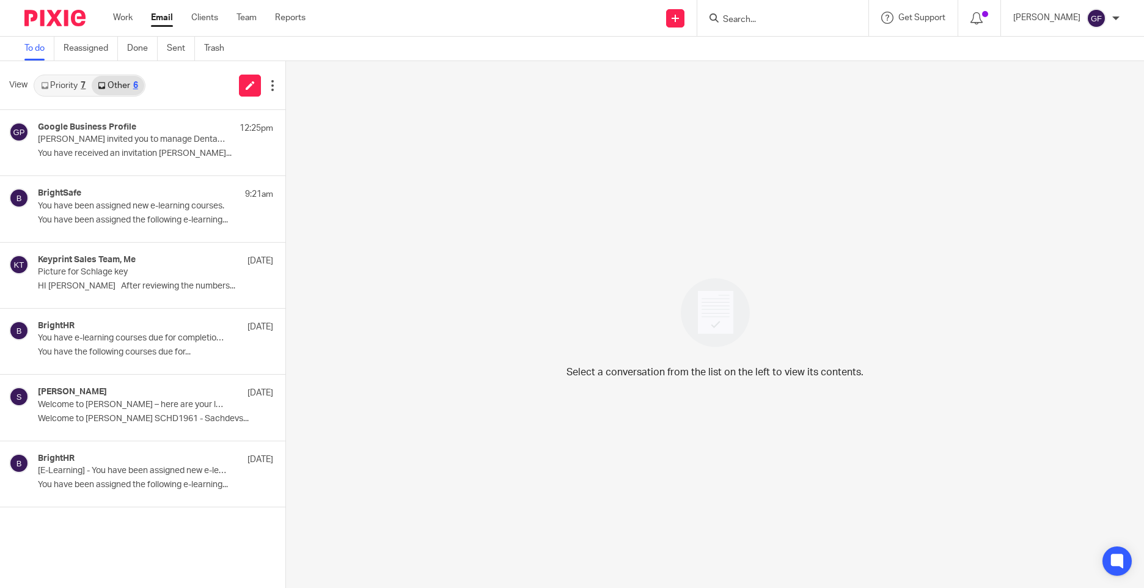
click at [73, 98] on div "View Priority 7 Other 6" at bounding box center [142, 85] width 285 height 49
click at [58, 91] on link "Priority 7" at bounding box center [63, 86] width 57 height 20
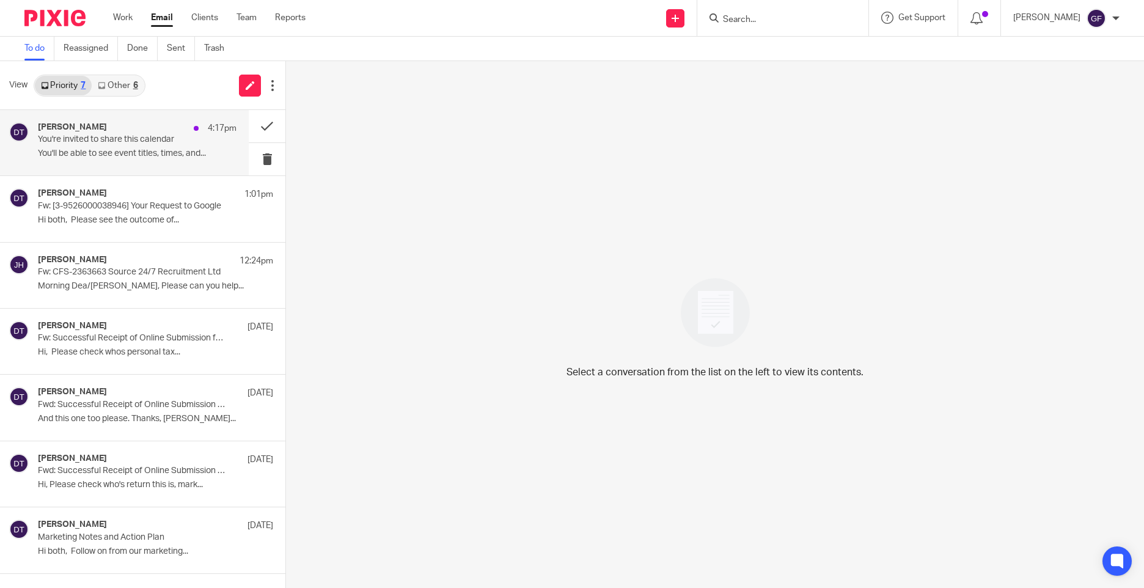
click at [94, 127] on h4 "Deanna Templeton" at bounding box center [72, 127] width 69 height 10
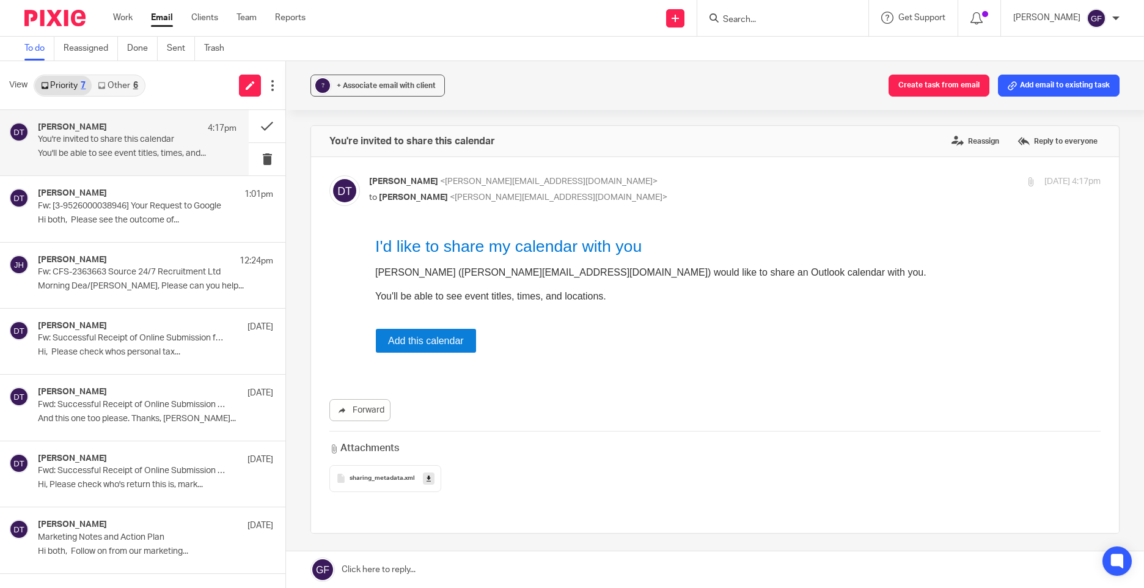
click at [421, 350] on td "Add this calendar" at bounding box center [426, 341] width 100 height 24
click at [420, 346] on link "Add this calendar" at bounding box center [426, 341] width 76 height 12
click at [258, 120] on button at bounding box center [267, 126] width 37 height 32
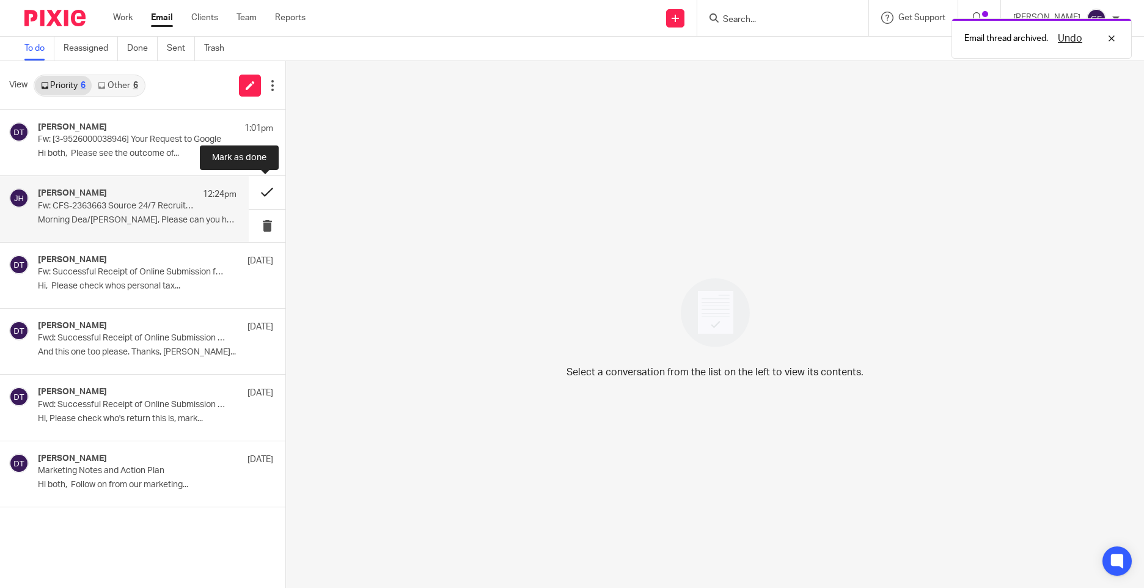
click at [252, 193] on button at bounding box center [267, 192] width 37 height 32
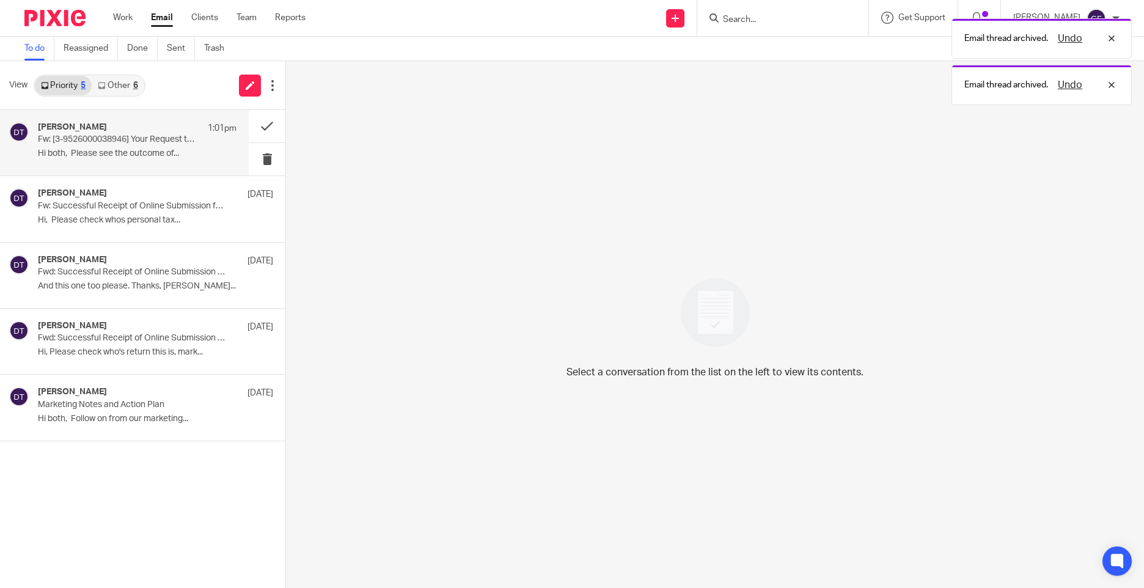
click at [178, 150] on p "Hi both, Please see the outcome of..." at bounding box center [137, 154] width 199 height 10
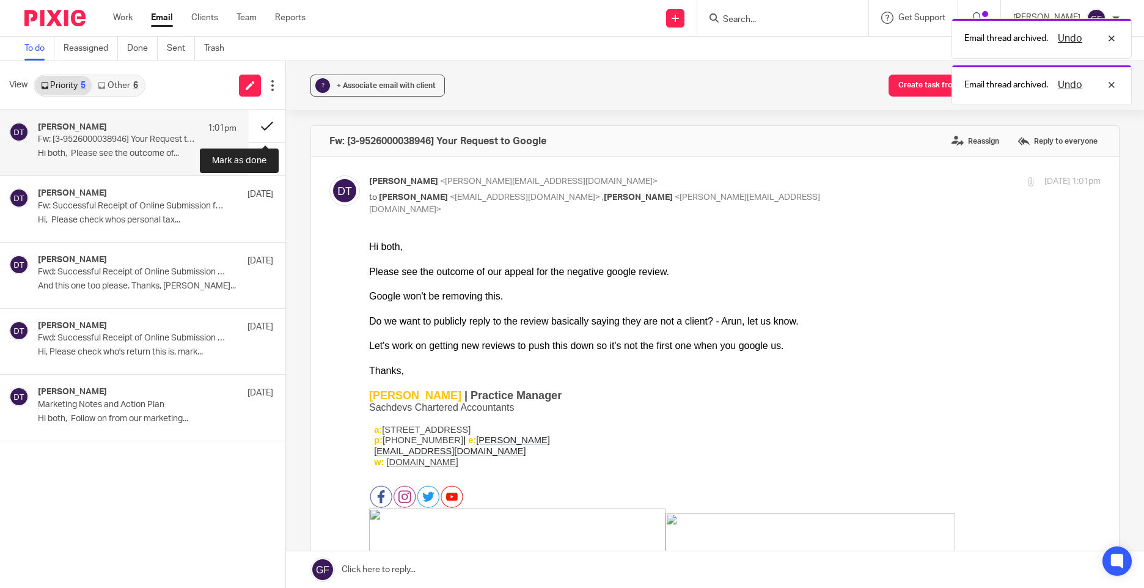
click at [270, 129] on button at bounding box center [267, 126] width 37 height 32
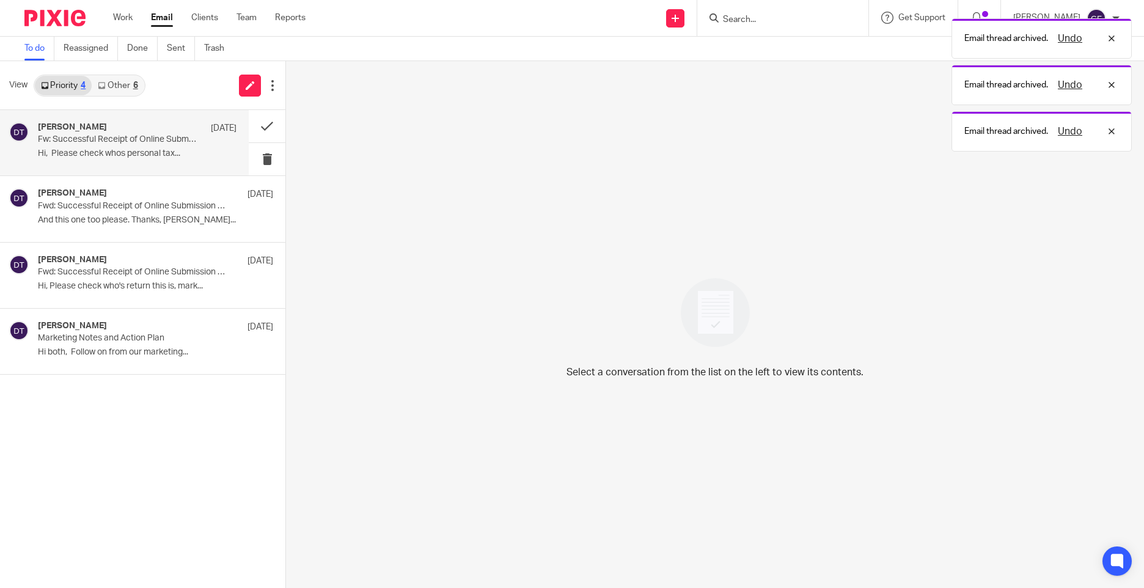
click at [160, 141] on p "Fw: Successful Receipt of Online Submission for Reference 8882275782" at bounding box center [117, 139] width 159 height 10
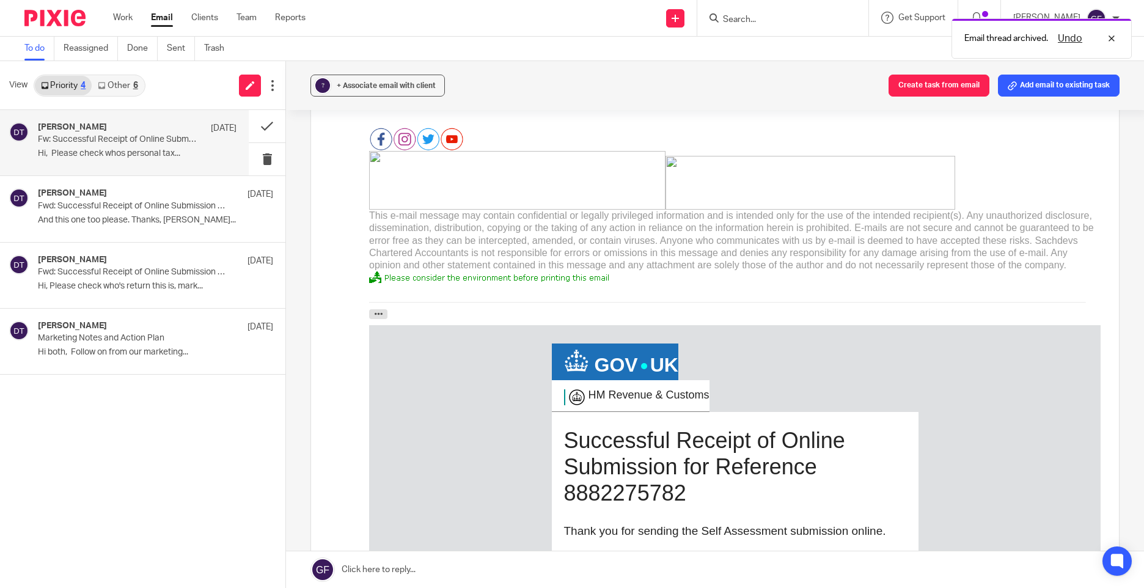
scroll to position [367, 0]
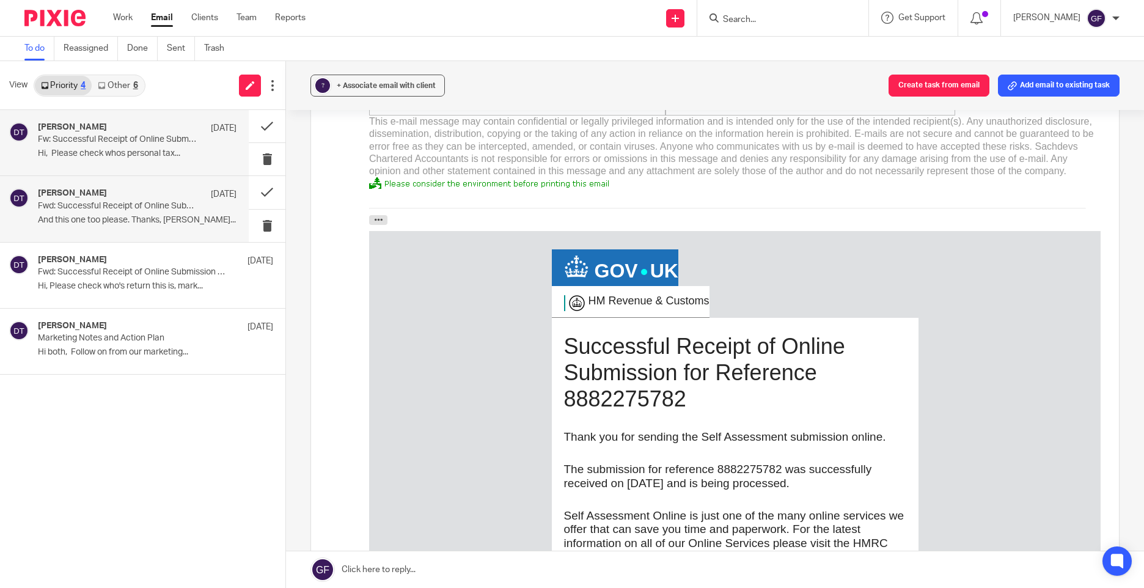
click at [161, 189] on div "Deanna Templeton 5 Sep" at bounding box center [137, 194] width 199 height 12
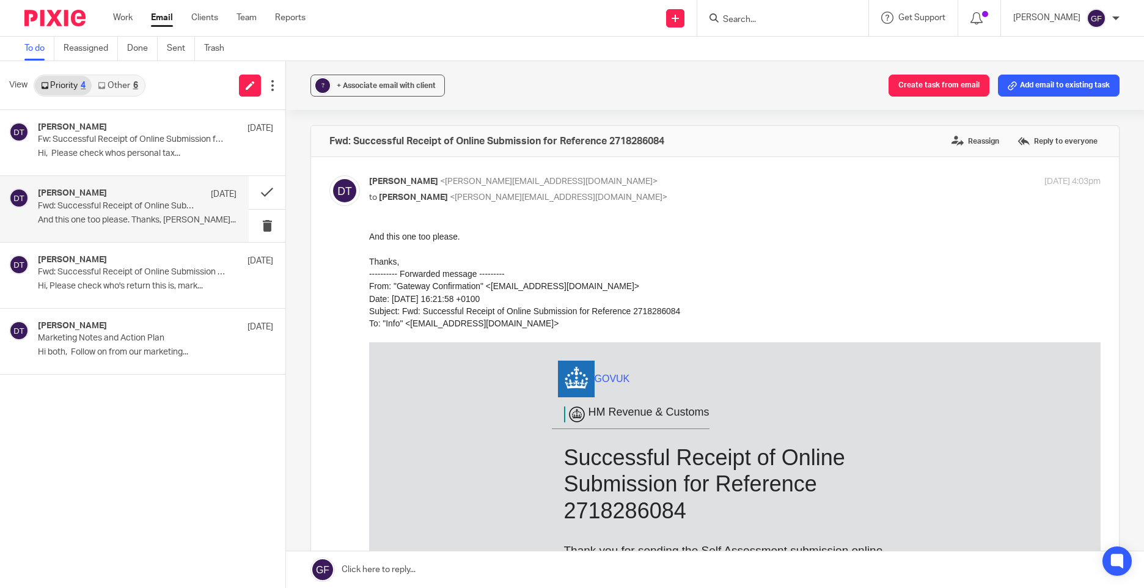
scroll to position [183, 0]
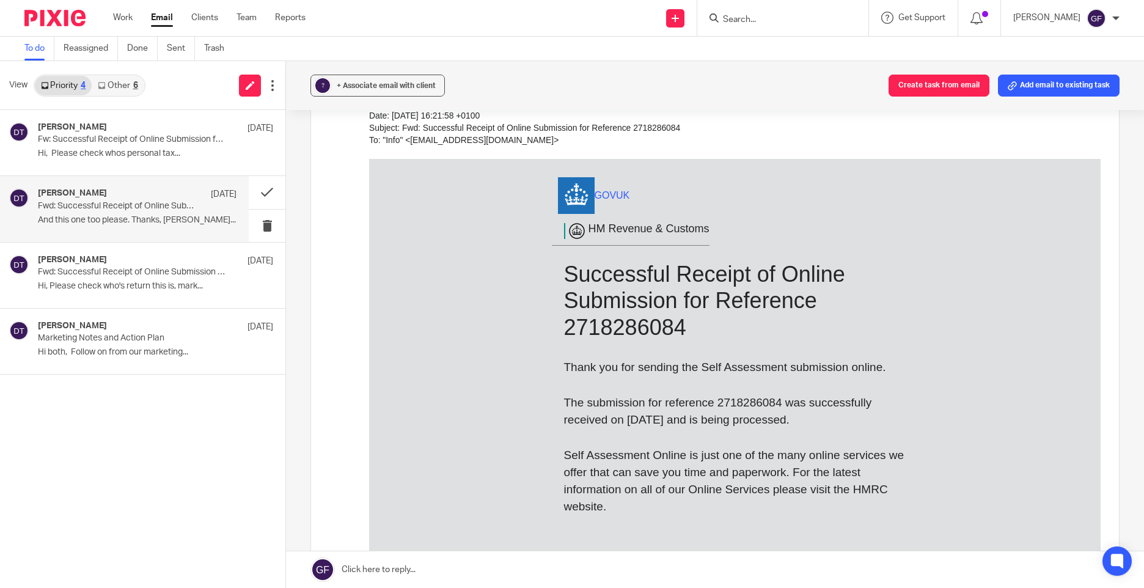
click at [850, 307] on h1 "Successful Receipt of Online Submission for Reference 2718286084" at bounding box center [735, 301] width 342 height 80
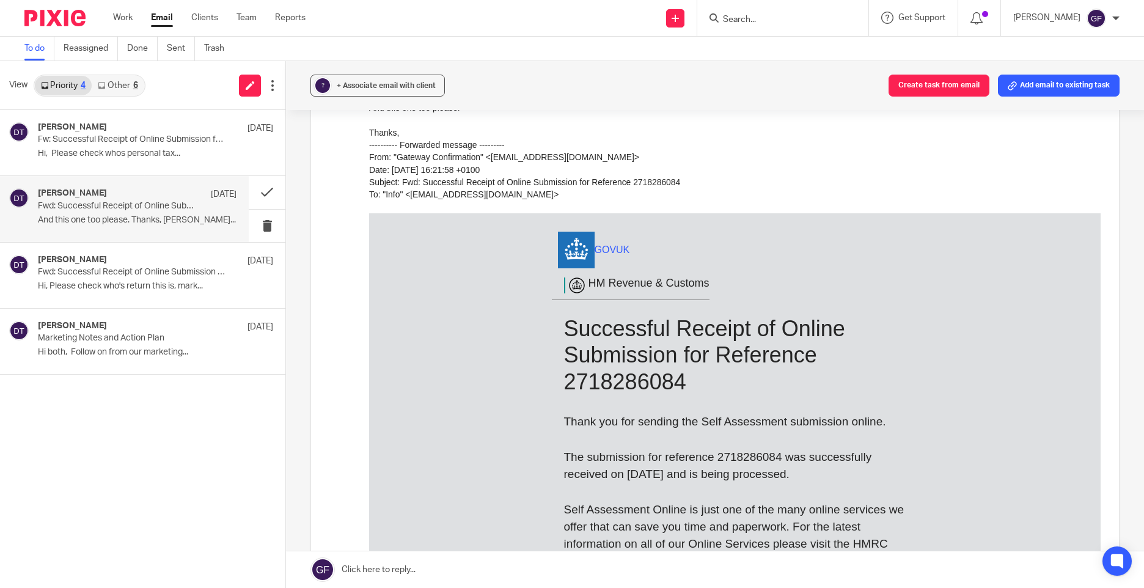
scroll to position [122, 0]
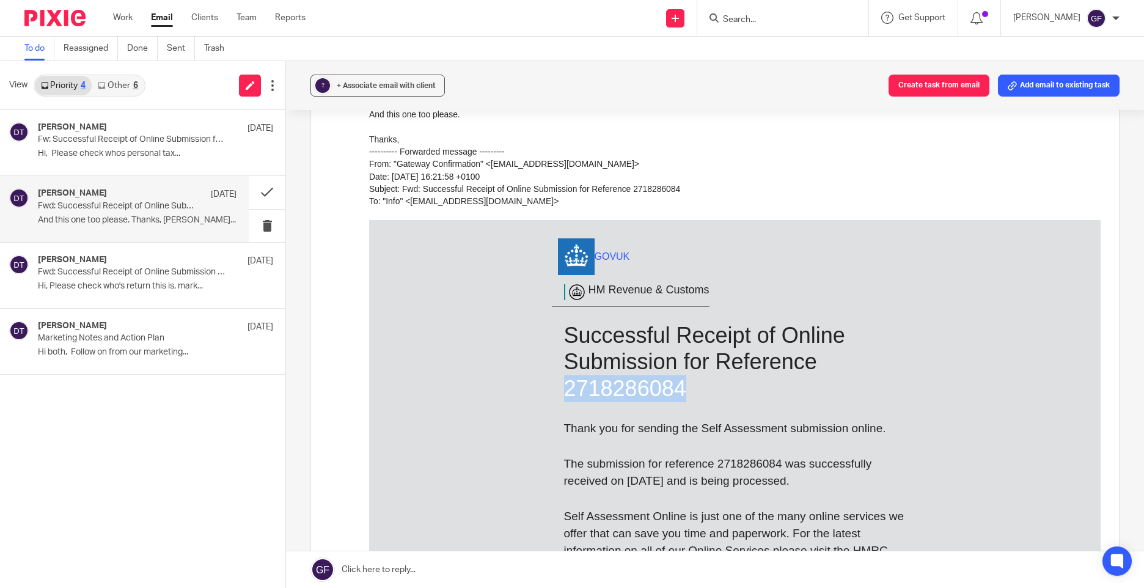
drag, startPoint x: 675, startPoint y: 388, endPoint x: 557, endPoint y: 393, distance: 118.1
click at [564, 393] on h1 "Successful Receipt of Online Submission for Reference 2718286084" at bounding box center [735, 362] width 342 height 80
copy h1 "2718286084"
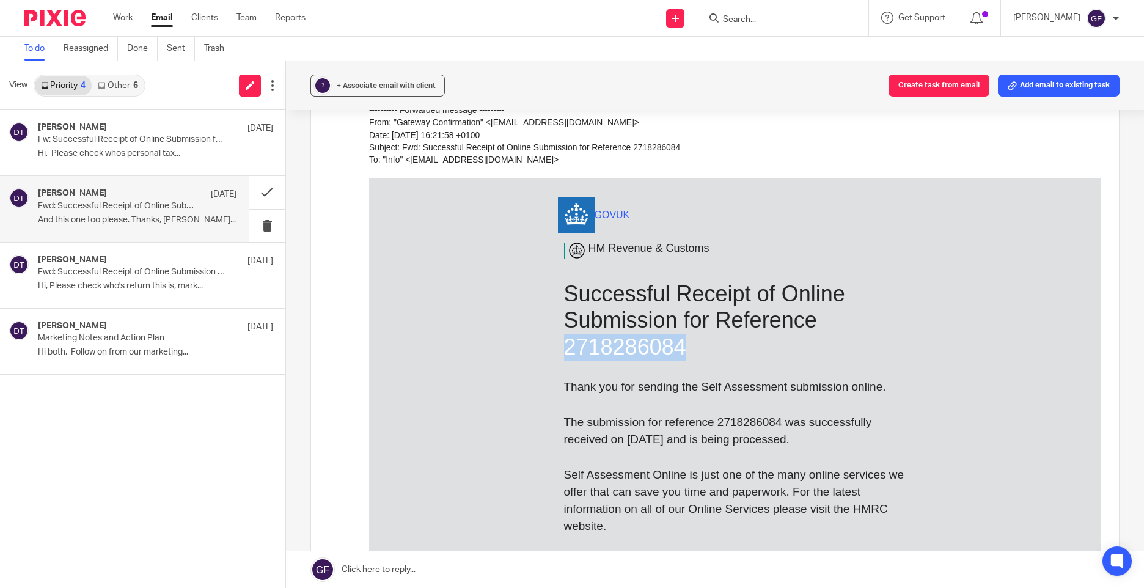
scroll to position [183, 0]
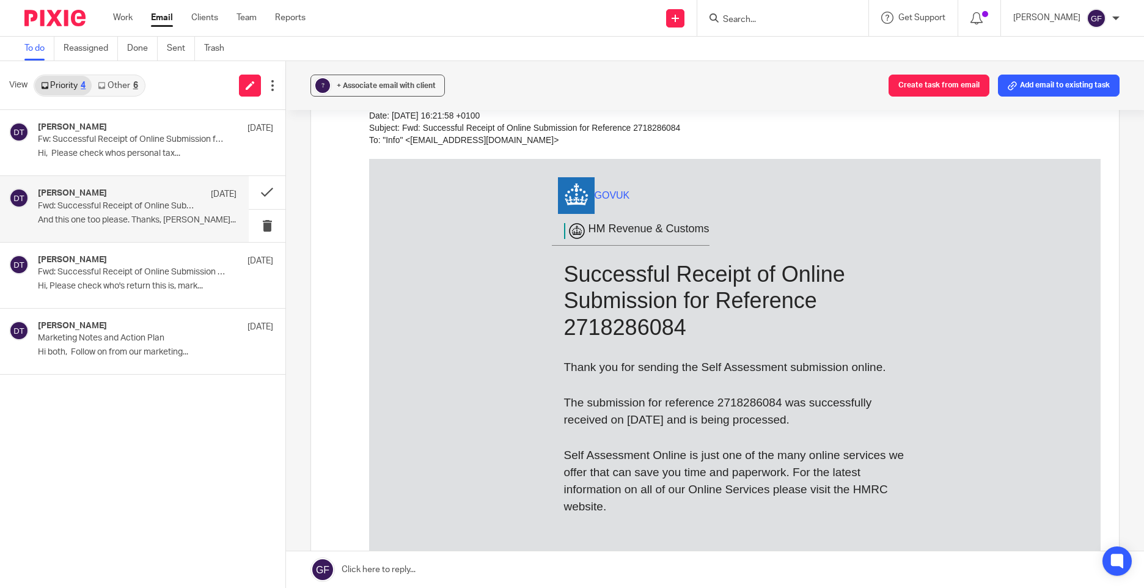
click at [658, 400] on p "The submission for reference 2718286084 was successfully received on 01/09/25 a…" at bounding box center [735, 411] width 342 height 34
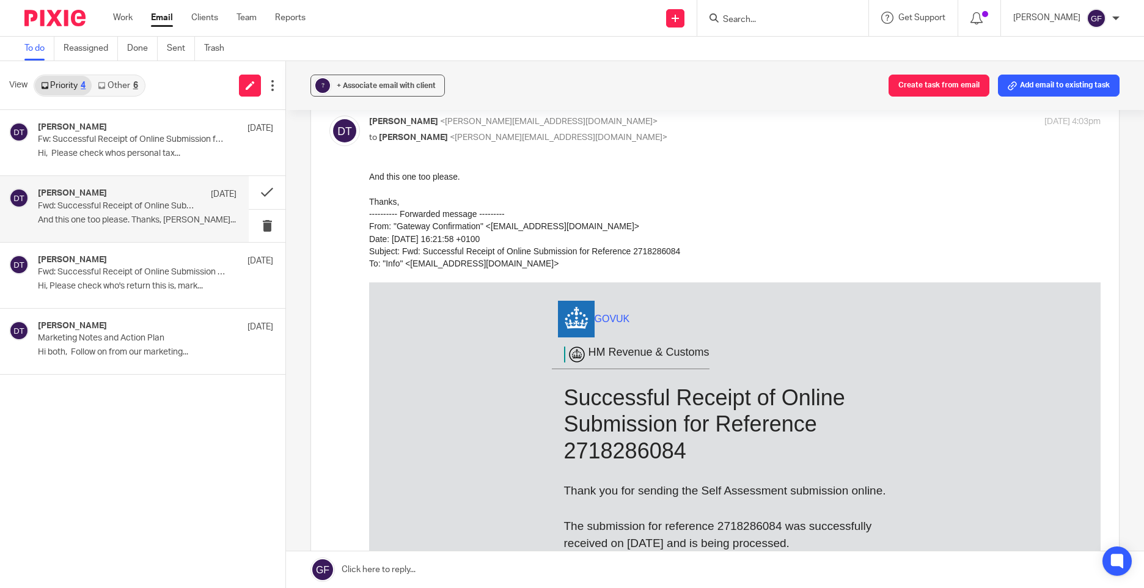
scroll to position [61, 0]
drag, startPoint x: 677, startPoint y: 447, endPoint x: 559, endPoint y: 455, distance: 117.6
click at [564, 455] on h1 "Successful Receipt of Online Submission for Reference 2718286084" at bounding box center [735, 423] width 342 height 80
copy h1 "2718286084"
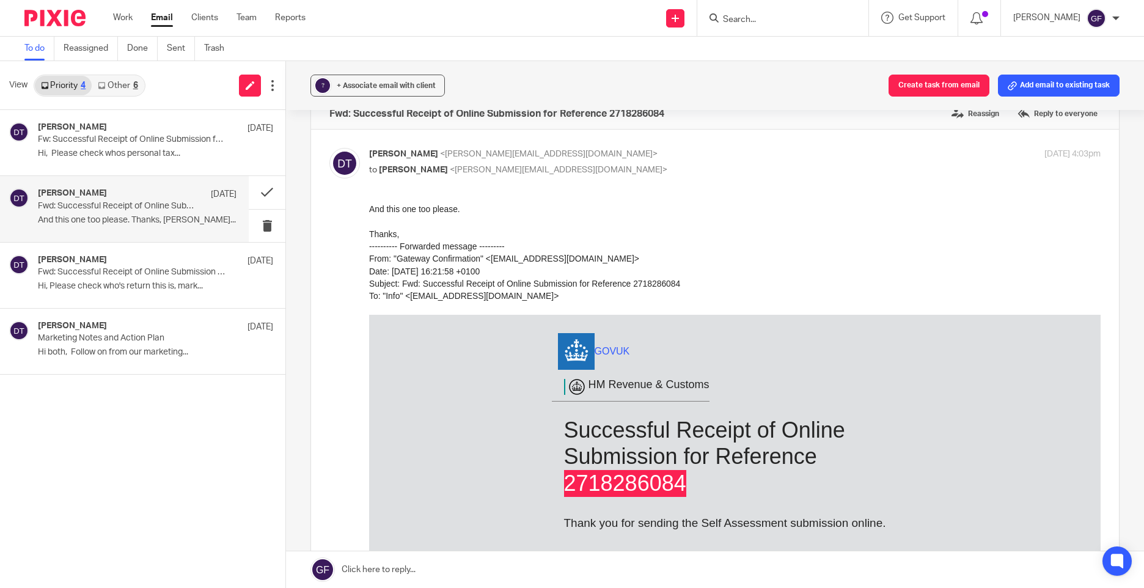
scroll to position [0, 0]
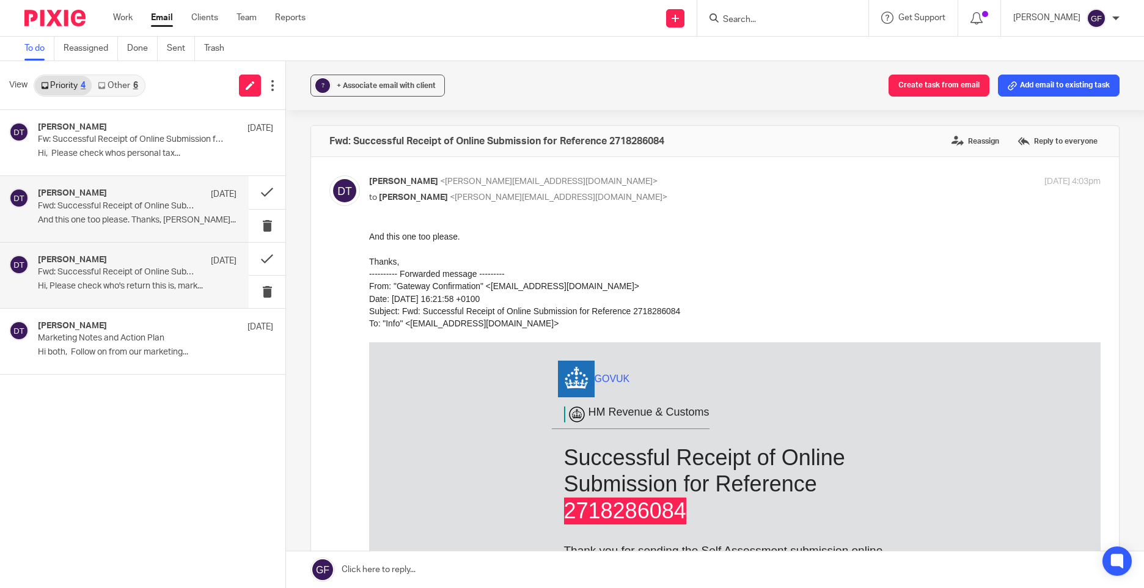
click at [175, 264] on div "Deanna Templeton 5 Sep" at bounding box center [137, 261] width 199 height 12
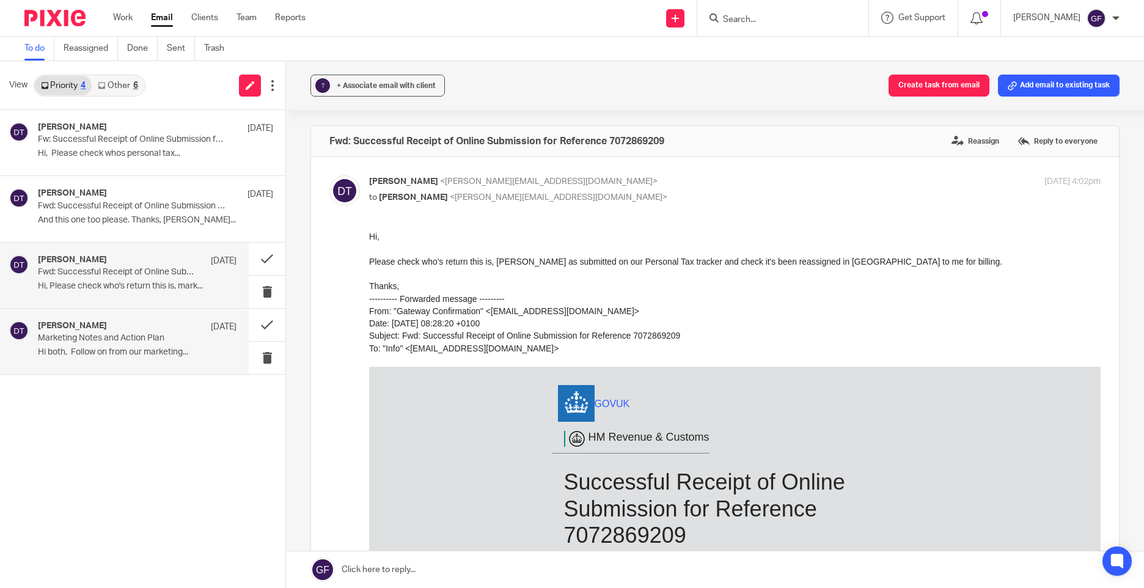
click at [147, 337] on p "Marketing Notes and Action Plan" at bounding box center [117, 338] width 159 height 10
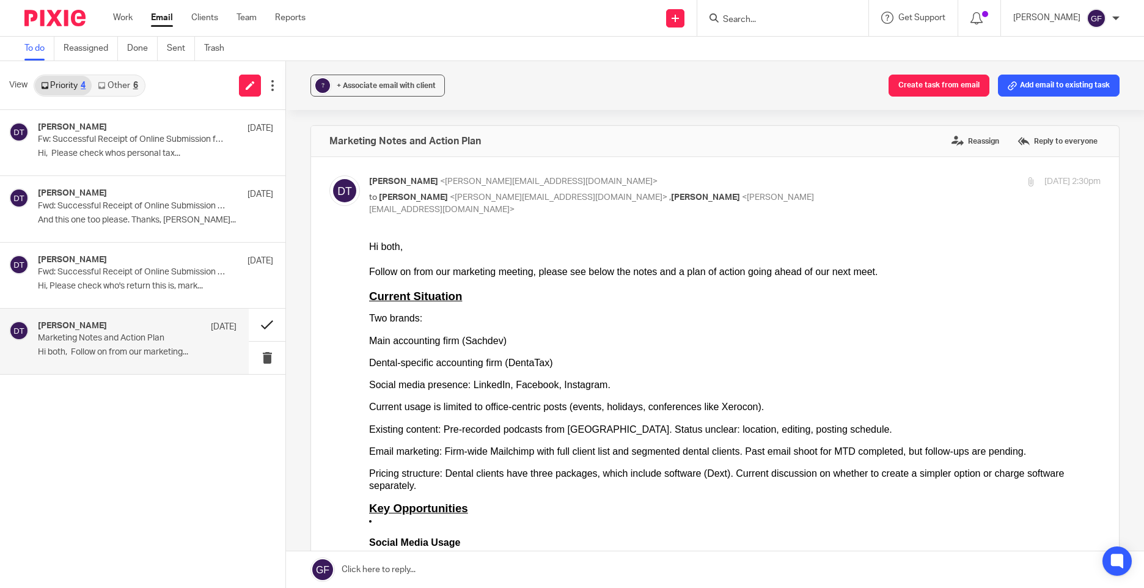
drag, startPoint x: 244, startPoint y: 323, endPoint x: 254, endPoint y: 326, distance: 9.9
click at [252, 326] on div "Deanna Templeton 5 Sep Marketing Notes and Action Plan Hi both, Follow on from …" at bounding box center [142, 342] width 285 height 66
click at [256, 327] on button at bounding box center [267, 325] width 37 height 32
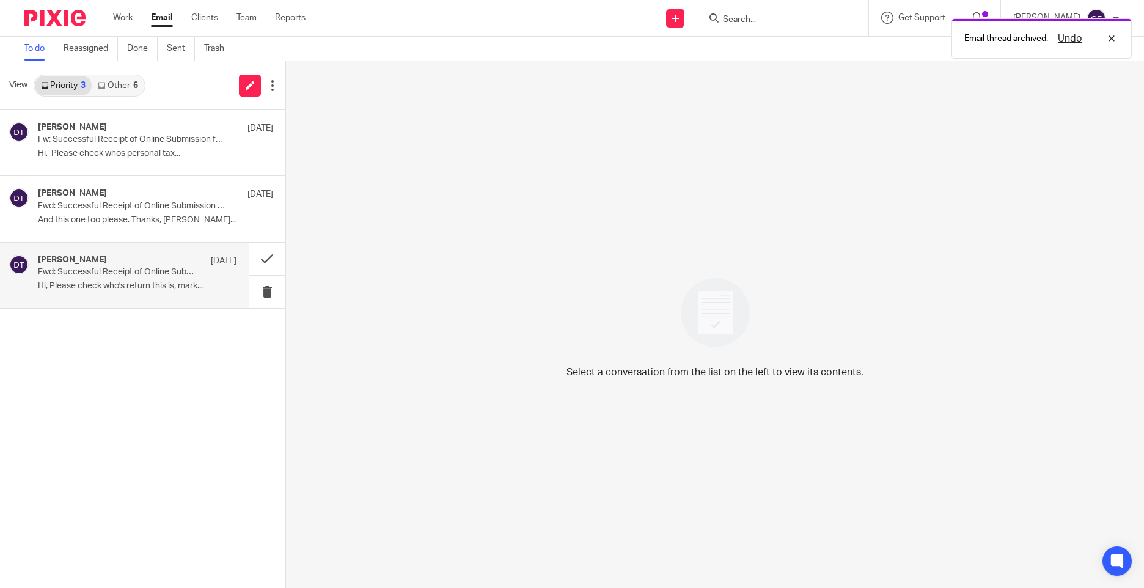
click at [189, 292] on p "Hi, Please check who's return this is, mark..." at bounding box center [137, 286] width 199 height 10
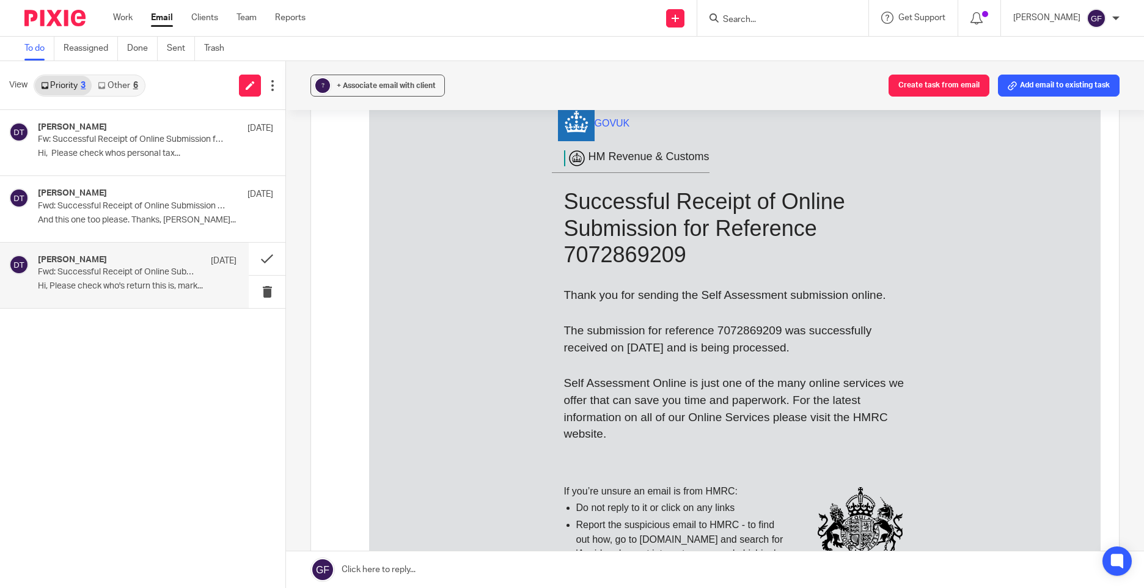
scroll to position [367, 0]
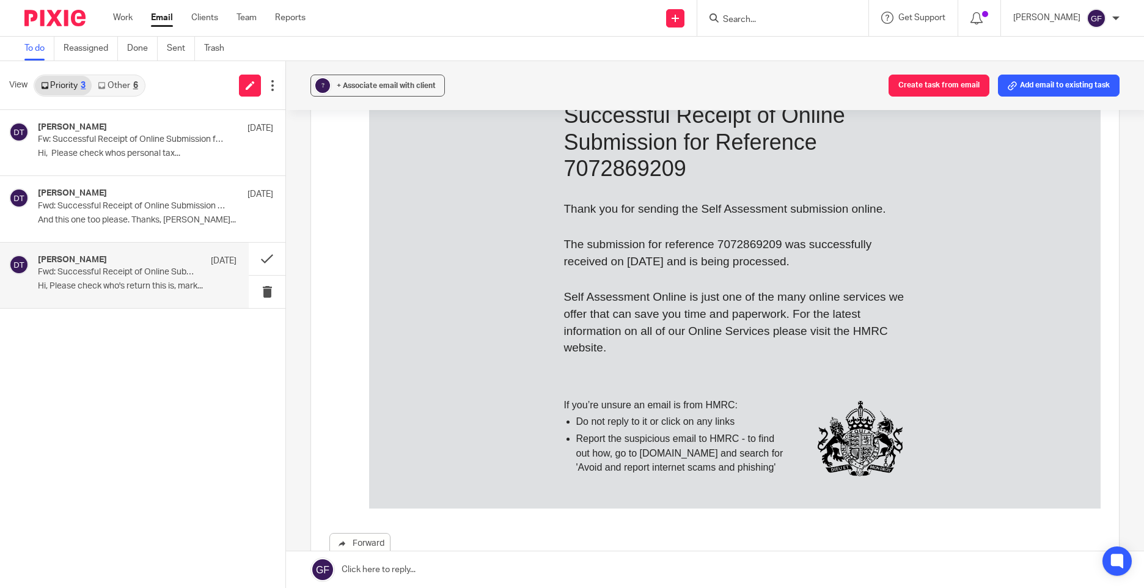
click at [152, 22] on link "Email" at bounding box center [162, 18] width 22 height 12
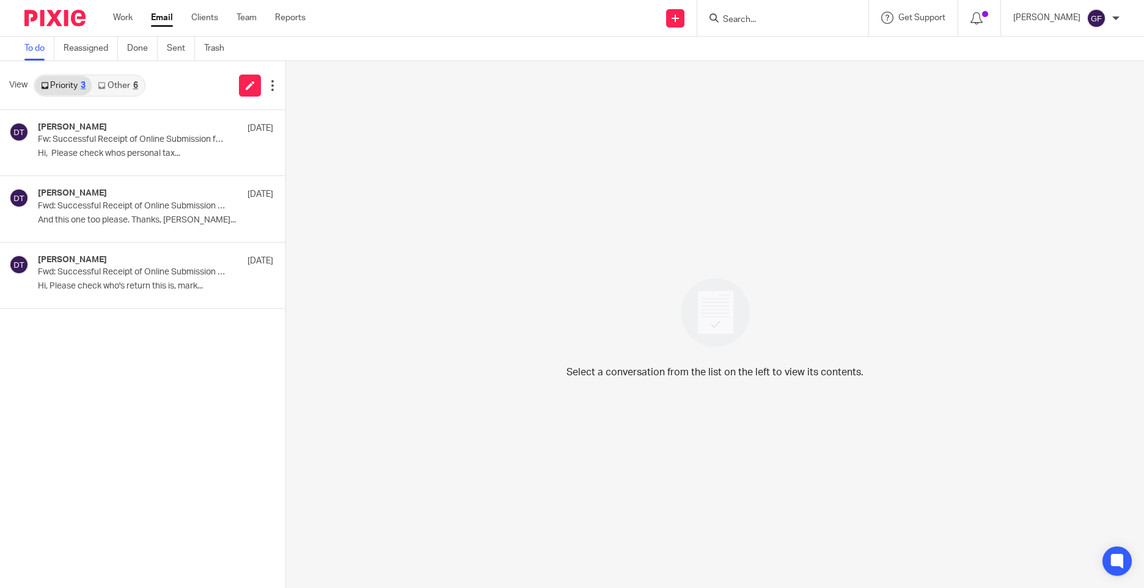
click at [133, 101] on div "View Priority 3 Other 6" at bounding box center [142, 85] width 285 height 49
click at [130, 87] on link "Other 6" at bounding box center [118, 86] width 52 height 20
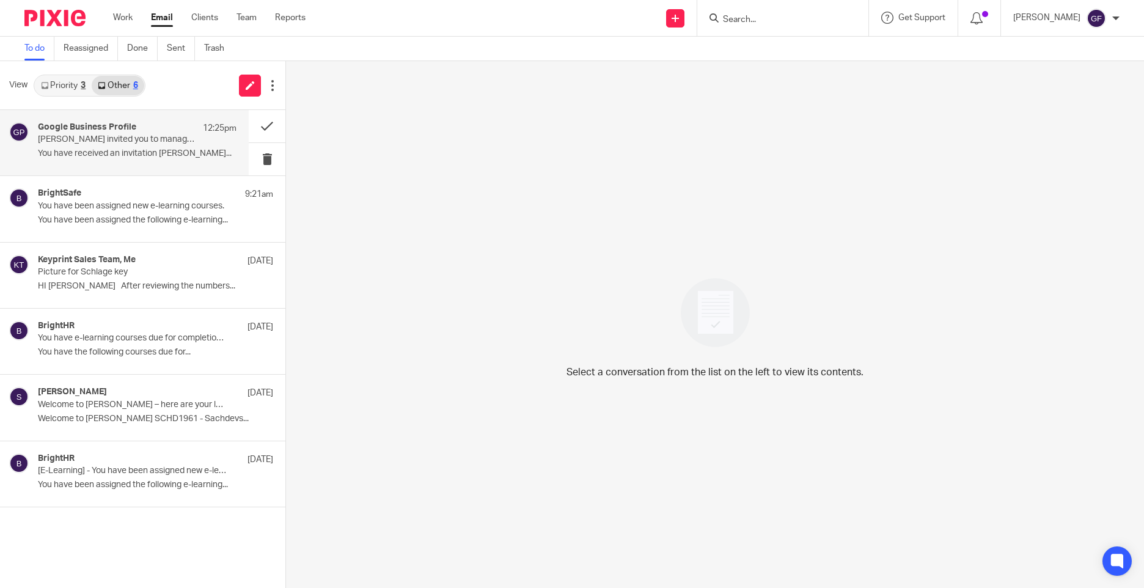
click at [138, 151] on p "You have received an invitation [PERSON_NAME]..." at bounding box center [137, 154] width 199 height 10
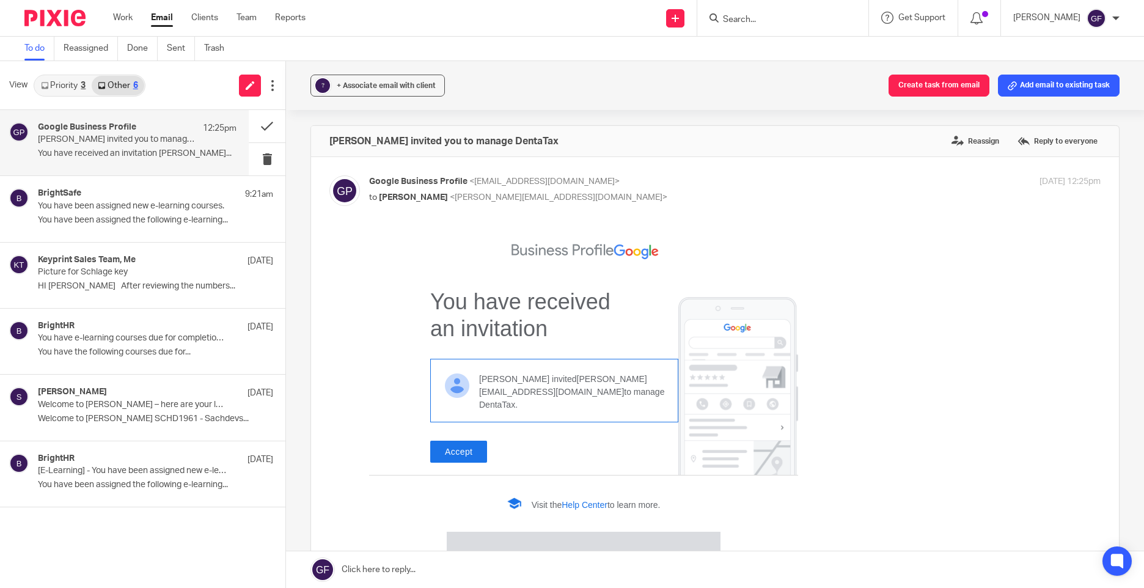
click at [64, 87] on link "Priority 3" at bounding box center [63, 86] width 57 height 20
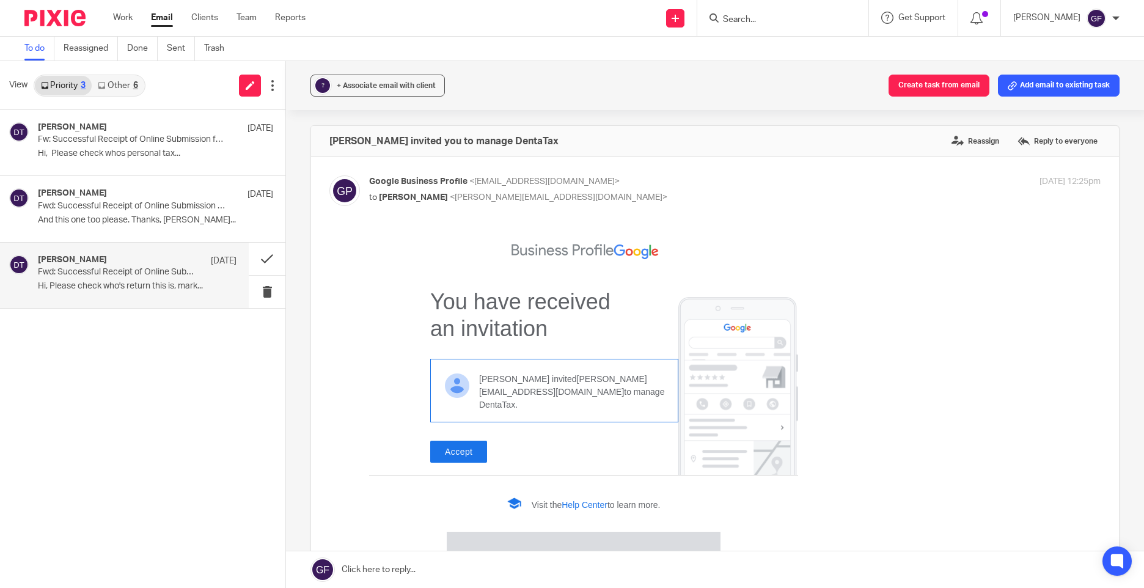
click at [128, 255] on div "[PERSON_NAME] [DATE]" at bounding box center [137, 261] width 199 height 12
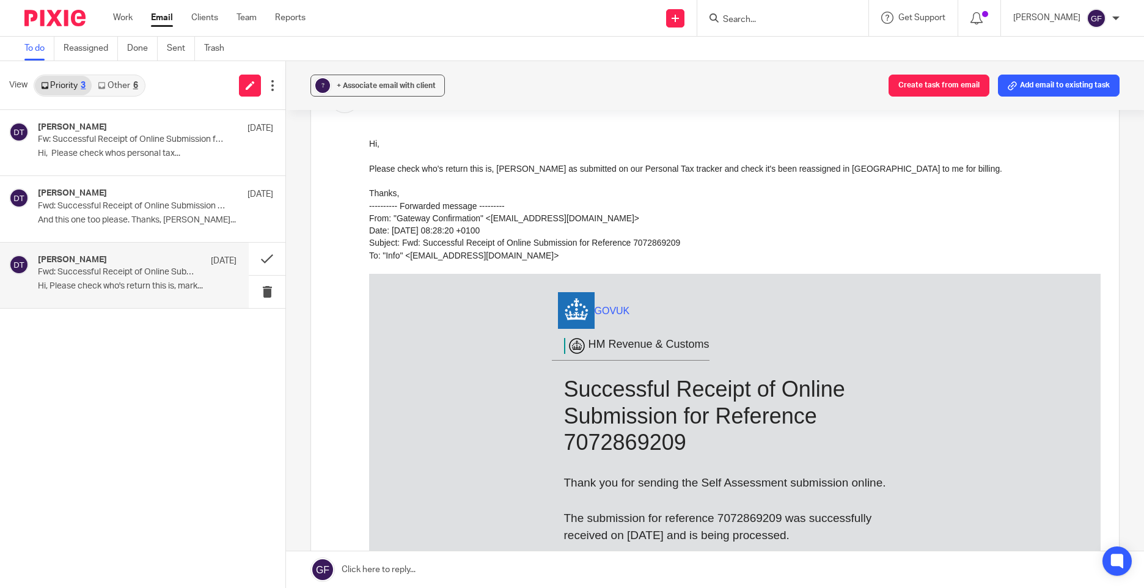
scroll to position [244, 0]
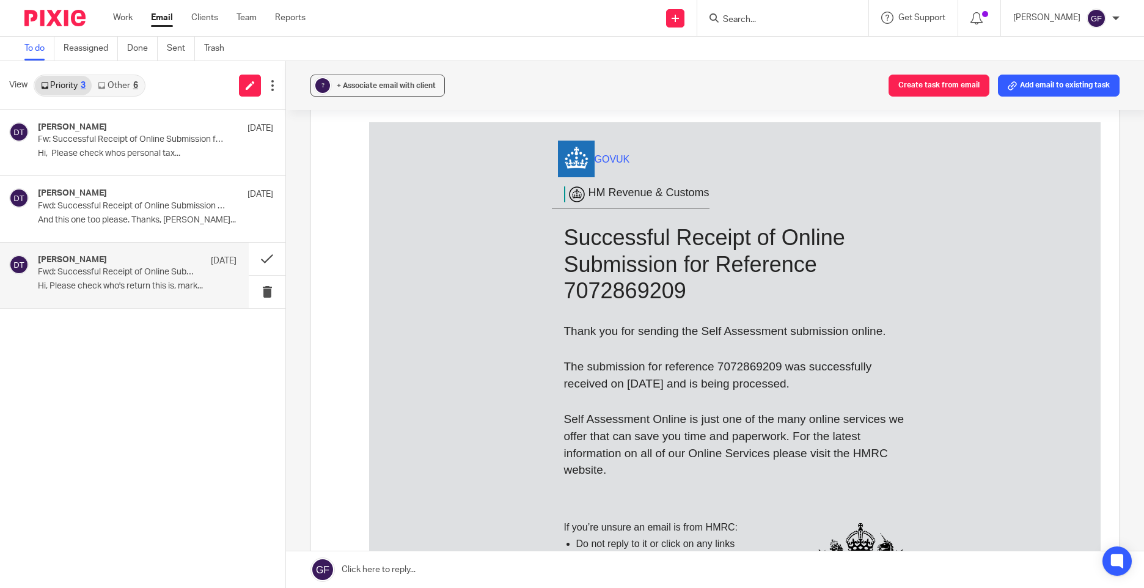
click at [584, 293] on h1 "Successful Receipt of Online Submission for Reference 7072869209" at bounding box center [735, 264] width 342 height 80
copy h1 "7072869209"
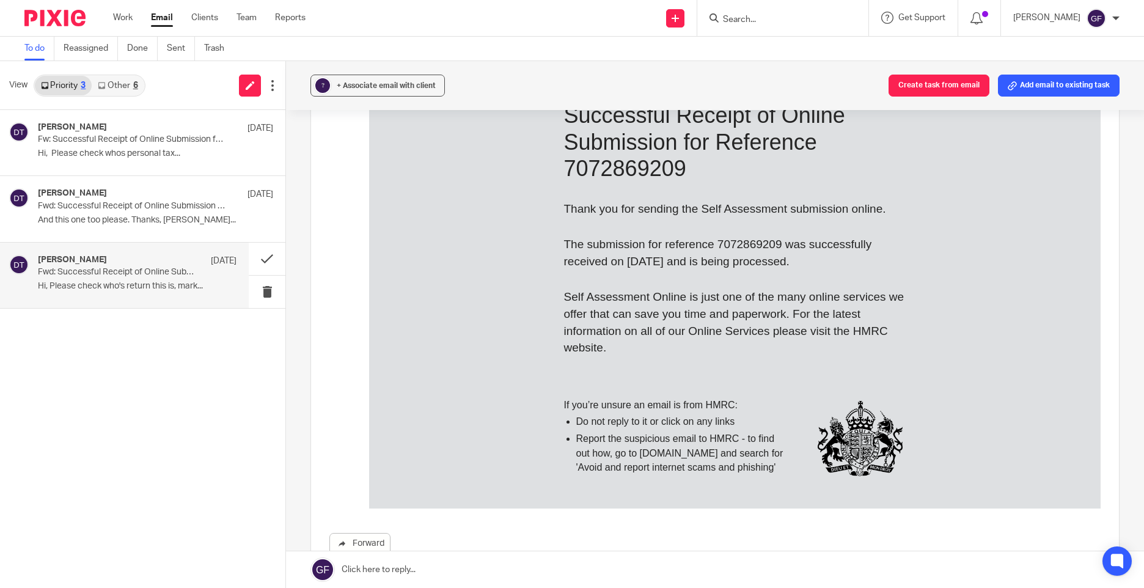
click at [797, 331] on p "Self Assessment Online is just one of the many online services we offer that ca…" at bounding box center [735, 322] width 342 height 68
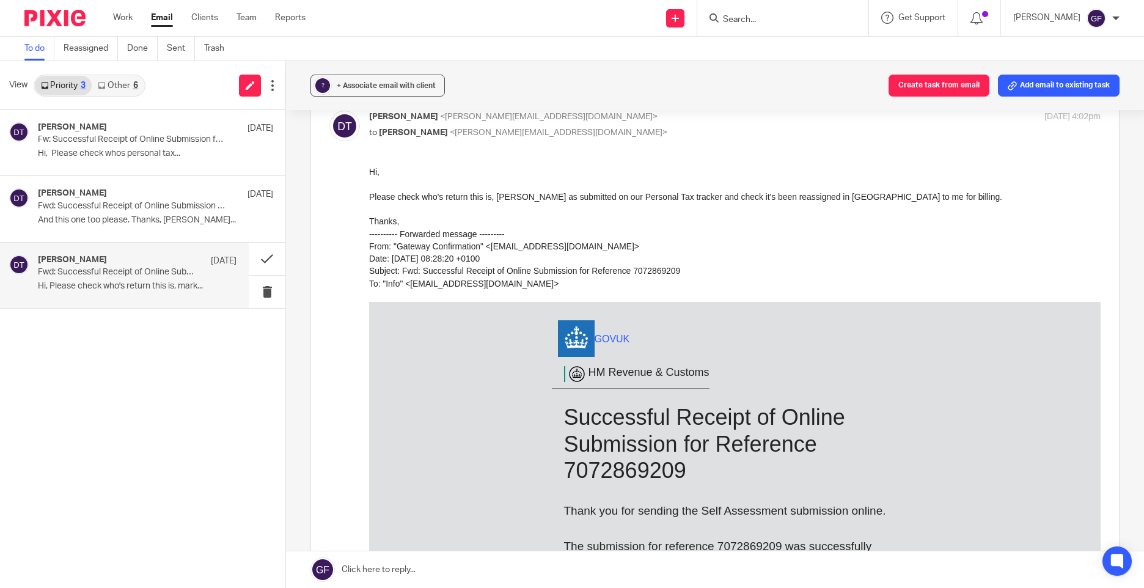
scroll to position [0, 0]
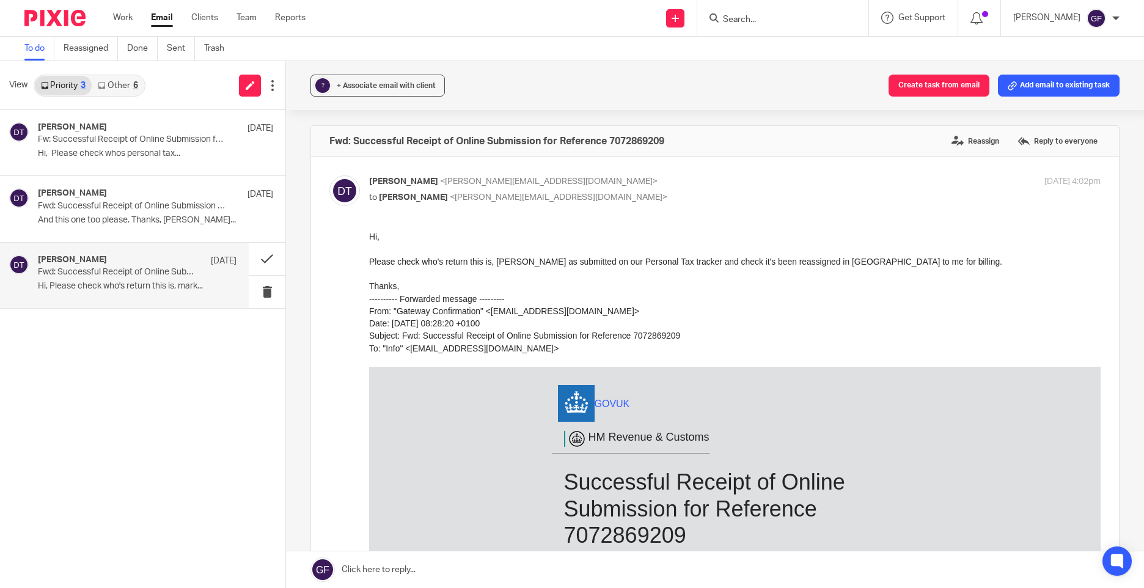
click at [104, 93] on link "Other 6" at bounding box center [118, 86] width 52 height 20
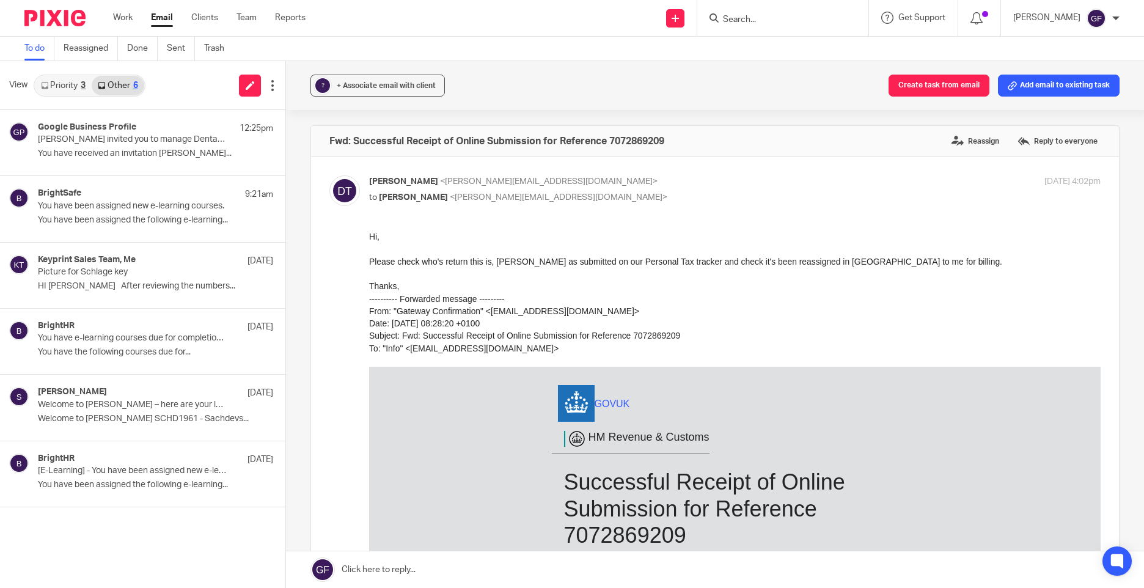
click at [156, 21] on link "Email" at bounding box center [162, 18] width 22 height 12
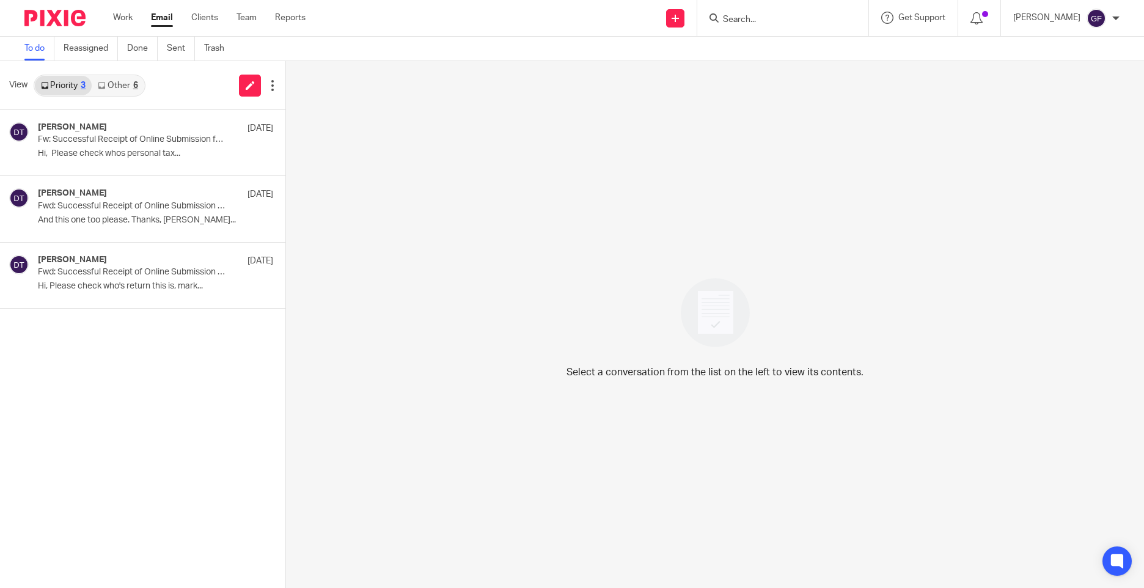
click at [105, 86] on icon at bounding box center [101, 85] width 7 height 7
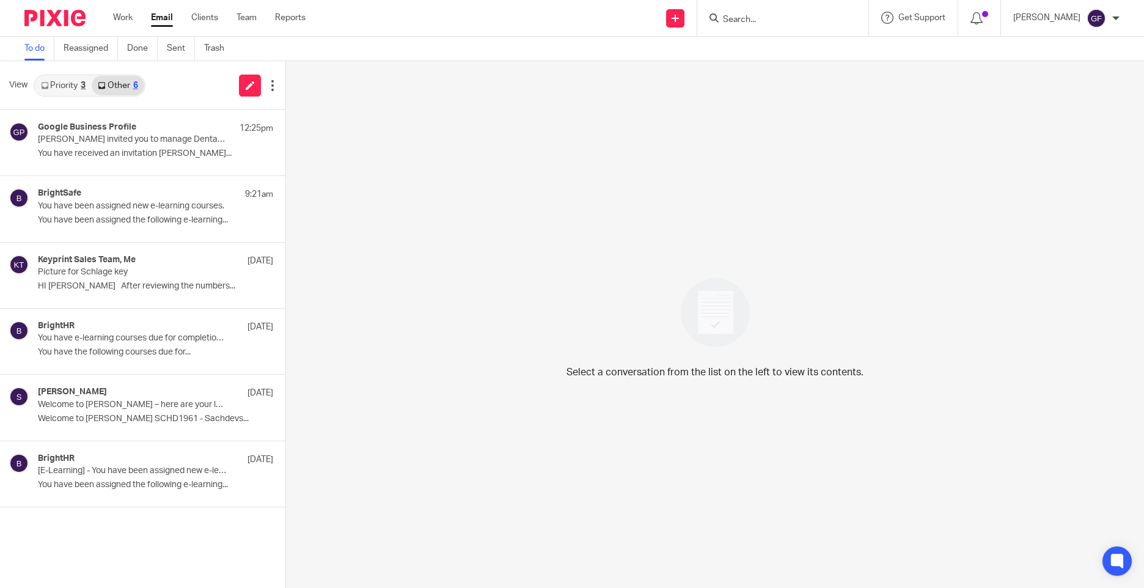
drag, startPoint x: 402, startPoint y: 197, endPoint x: 406, endPoint y: 171, distance: 27.1
click at [402, 182] on div "Select a conversation from the list on the left to view its contents." at bounding box center [715, 324] width 858 height 527
click at [501, 199] on div "Select a conversation from the list on the left to view its contents." at bounding box center [715, 324] width 858 height 527
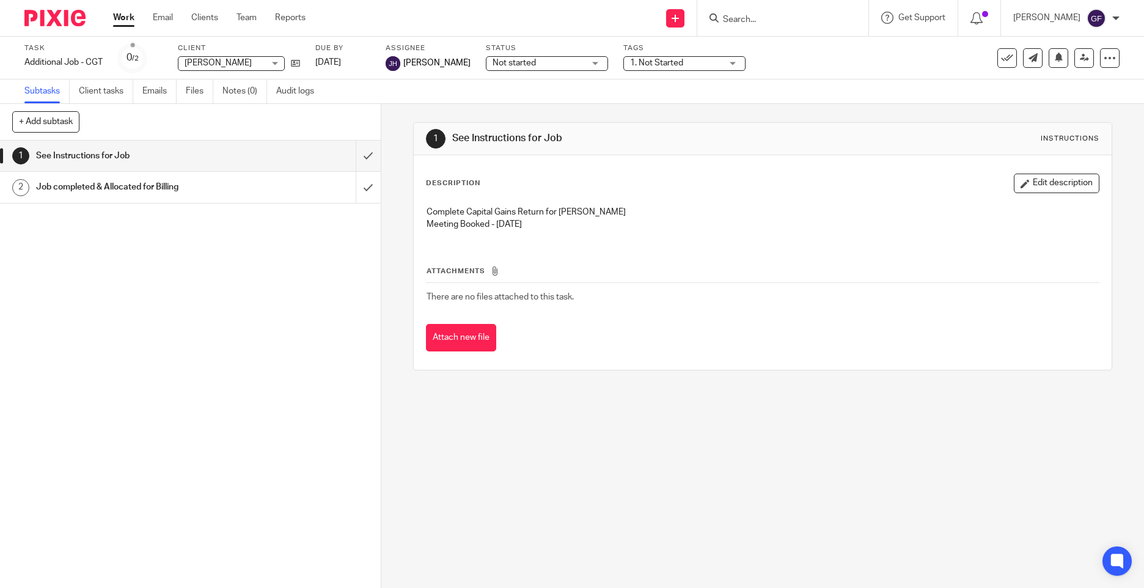
drag, startPoint x: 64, startPoint y: 310, endPoint x: 71, endPoint y: 308, distance: 7.2
click at [64, 310] on div "1 See Instructions for Job 2 Job completed & Allocated for Billing" at bounding box center [190, 364] width 381 height 447
